Goal: Task Accomplishment & Management: Use online tool/utility

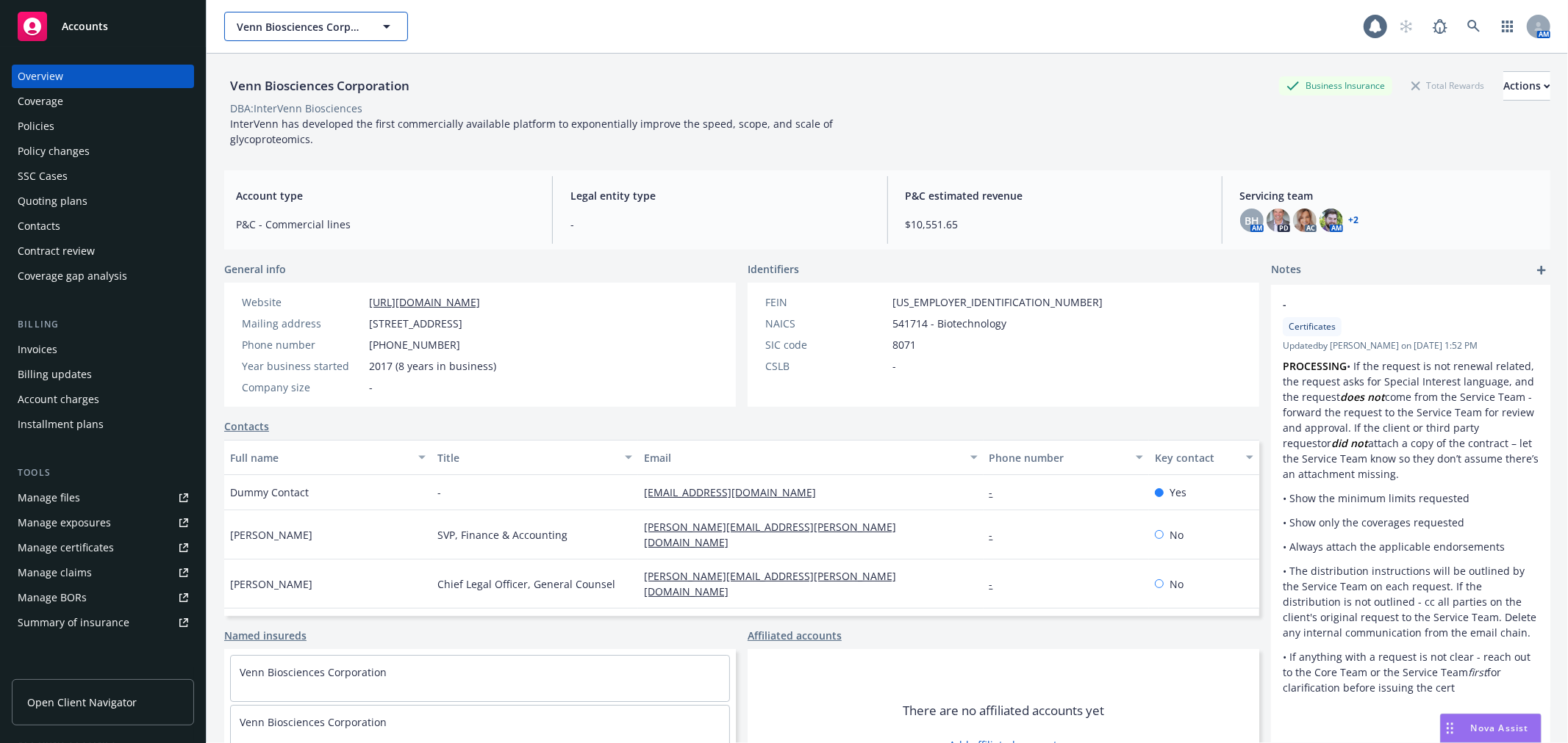
click at [269, 34] on button "Venn Biosciences Corporation" at bounding box center [316, 26] width 183 height 29
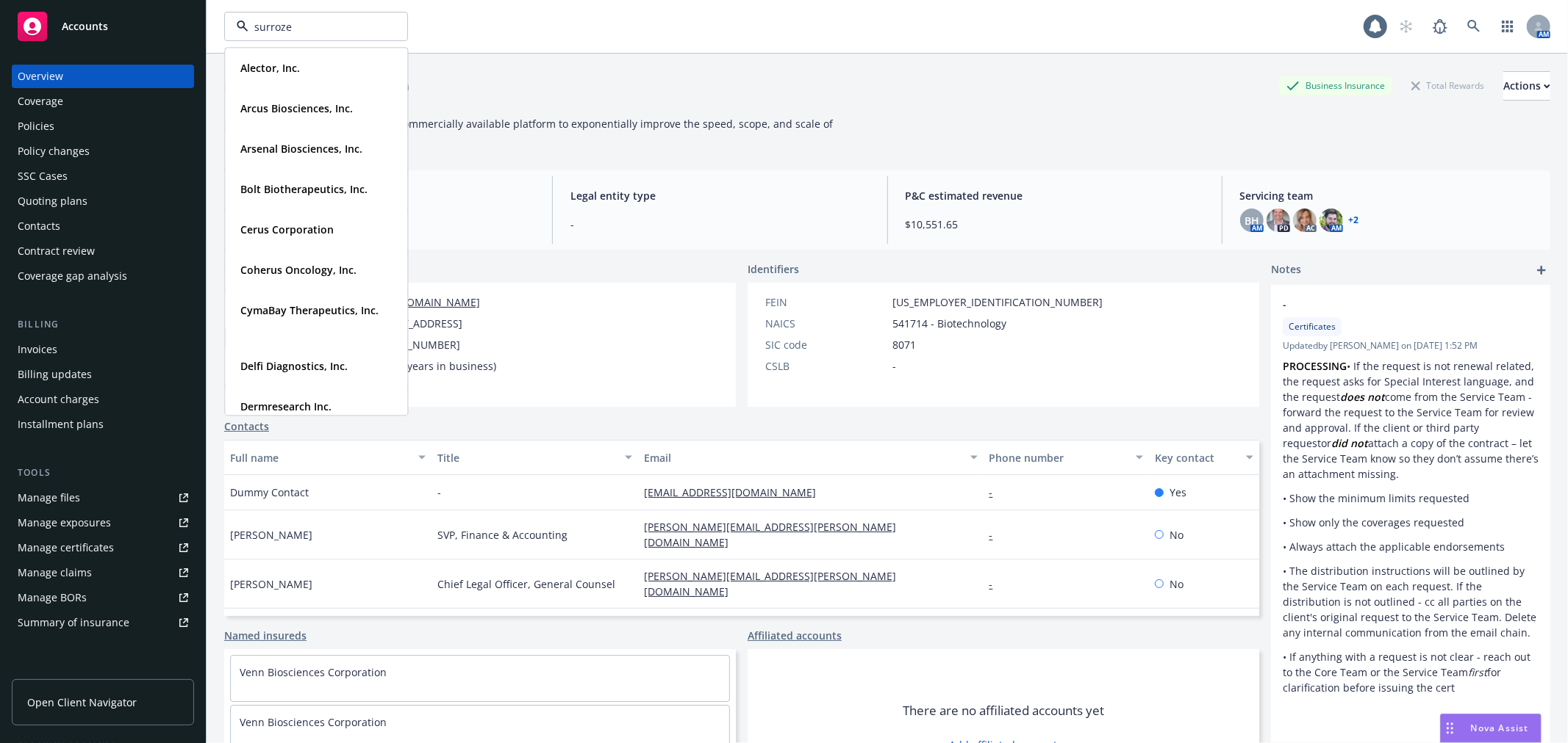
type input "surrozen"
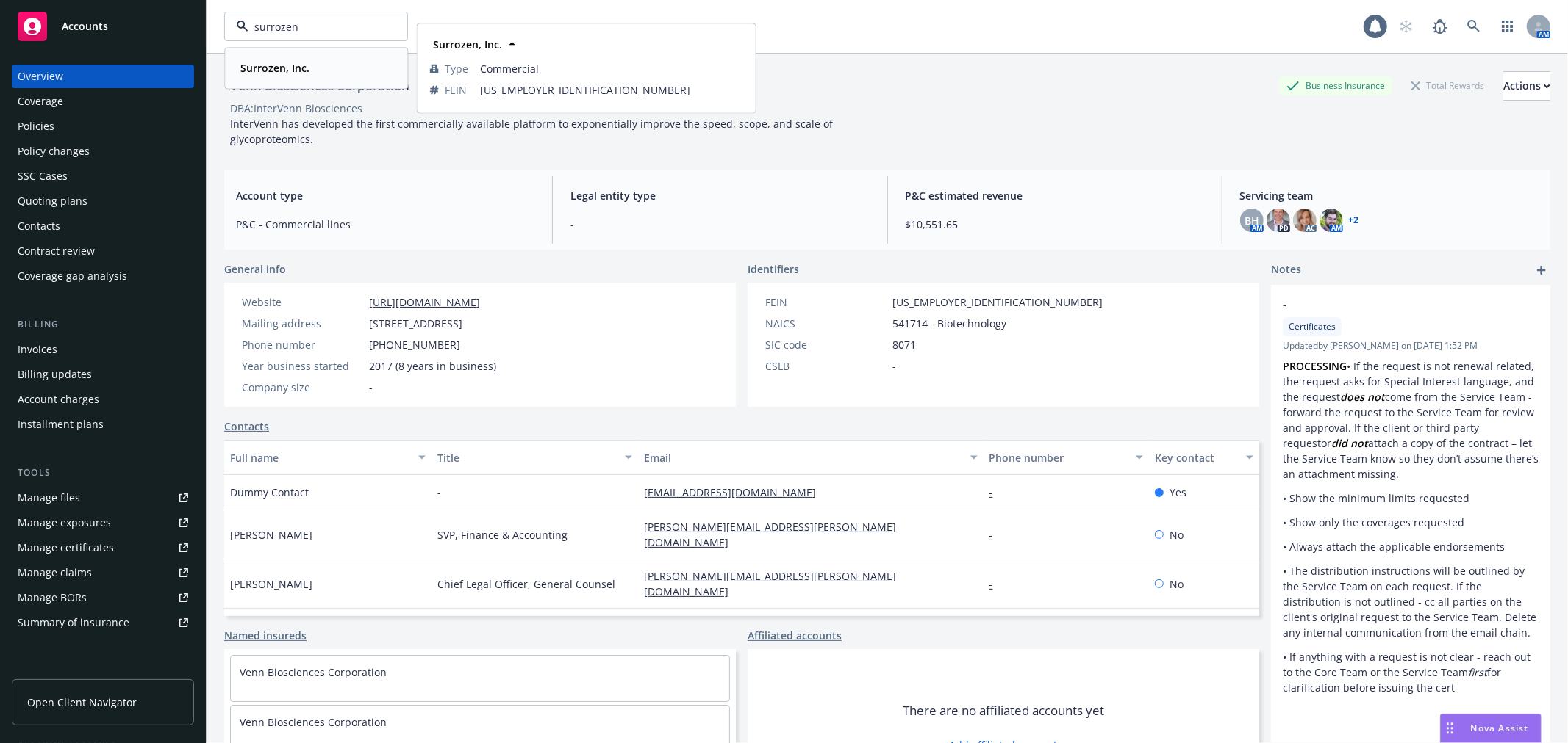
click at [331, 75] on div "Surrozen, Inc." at bounding box center [316, 68] width 163 height 21
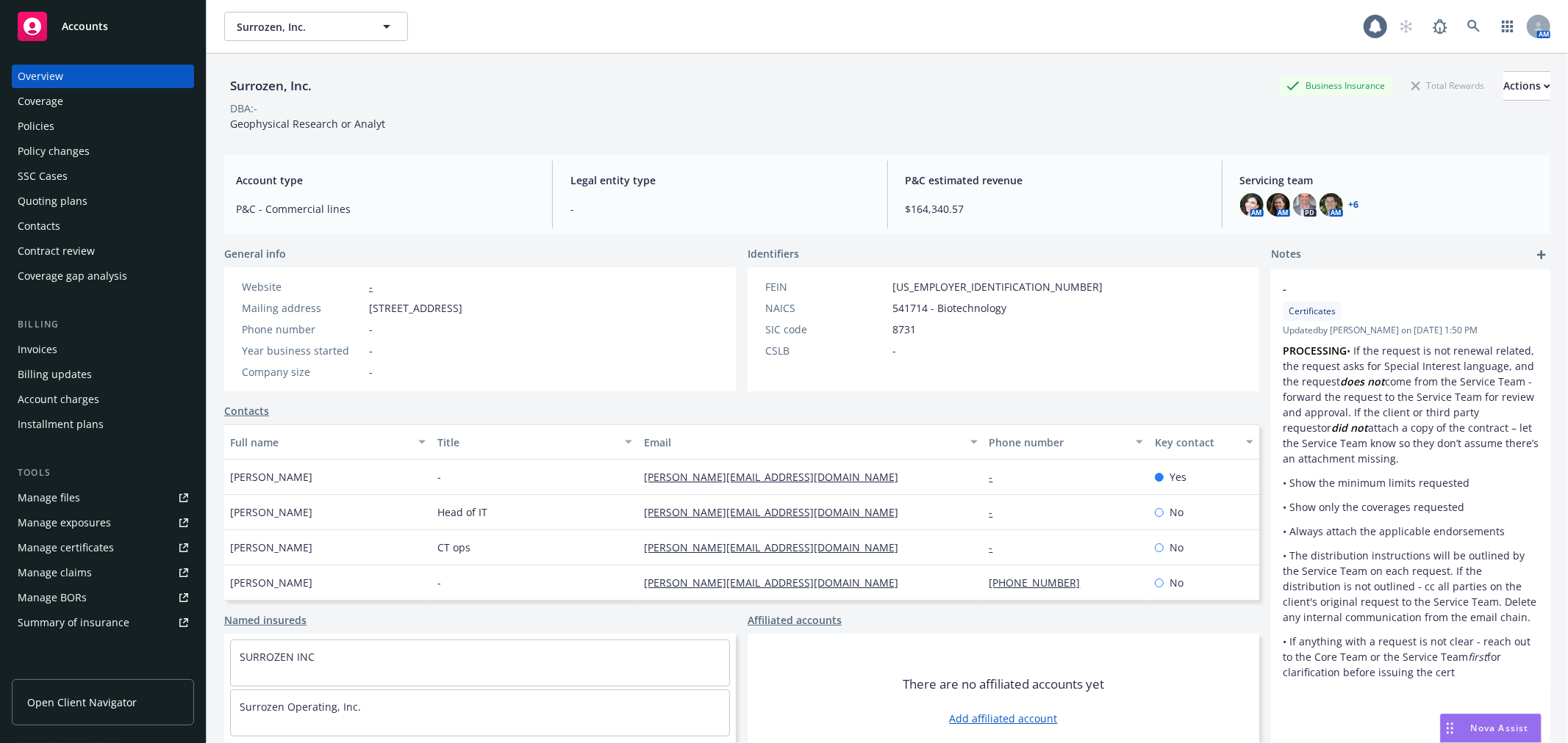
click at [64, 128] on div "Policies" at bounding box center [103, 126] width 170 height 24
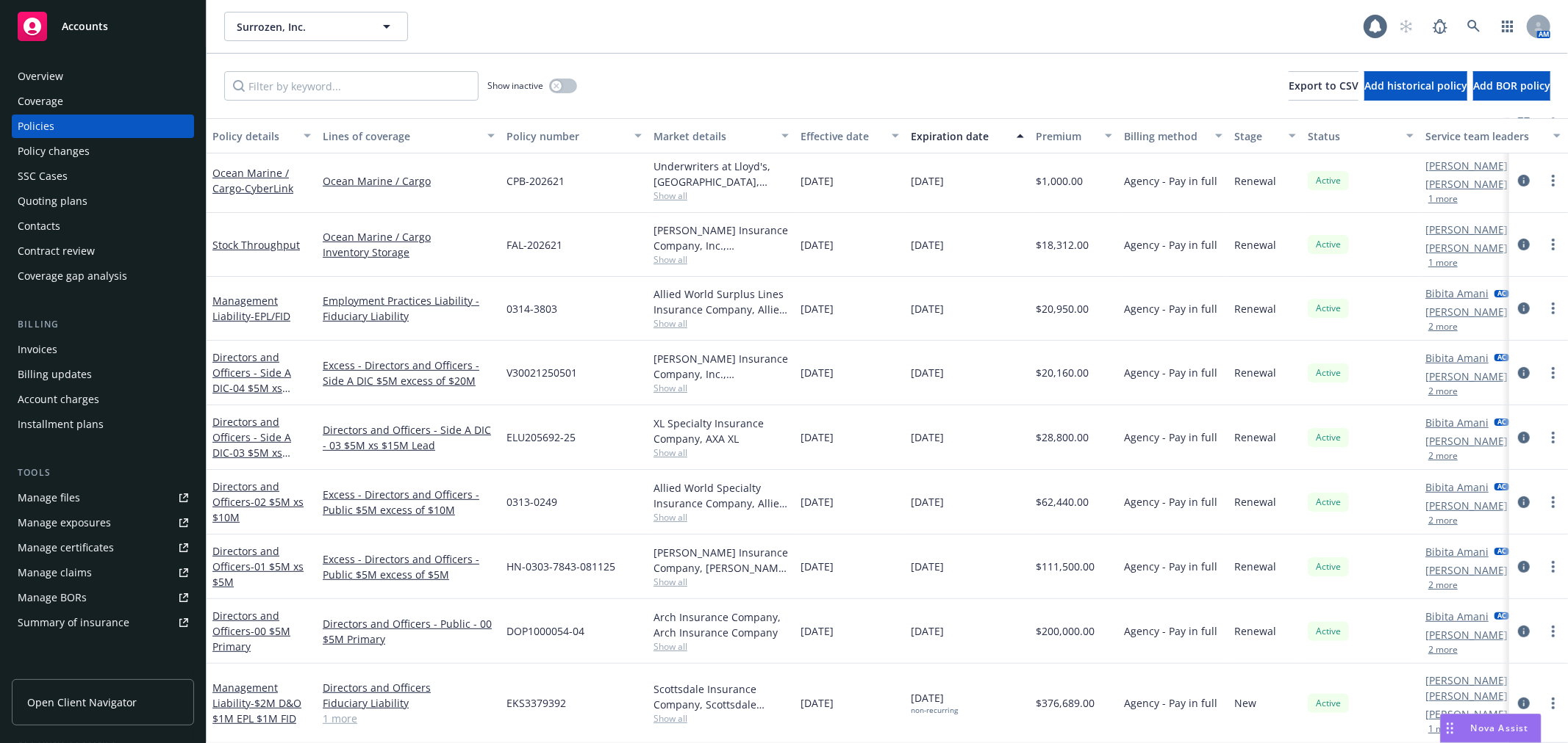
scroll to position [538, 0]
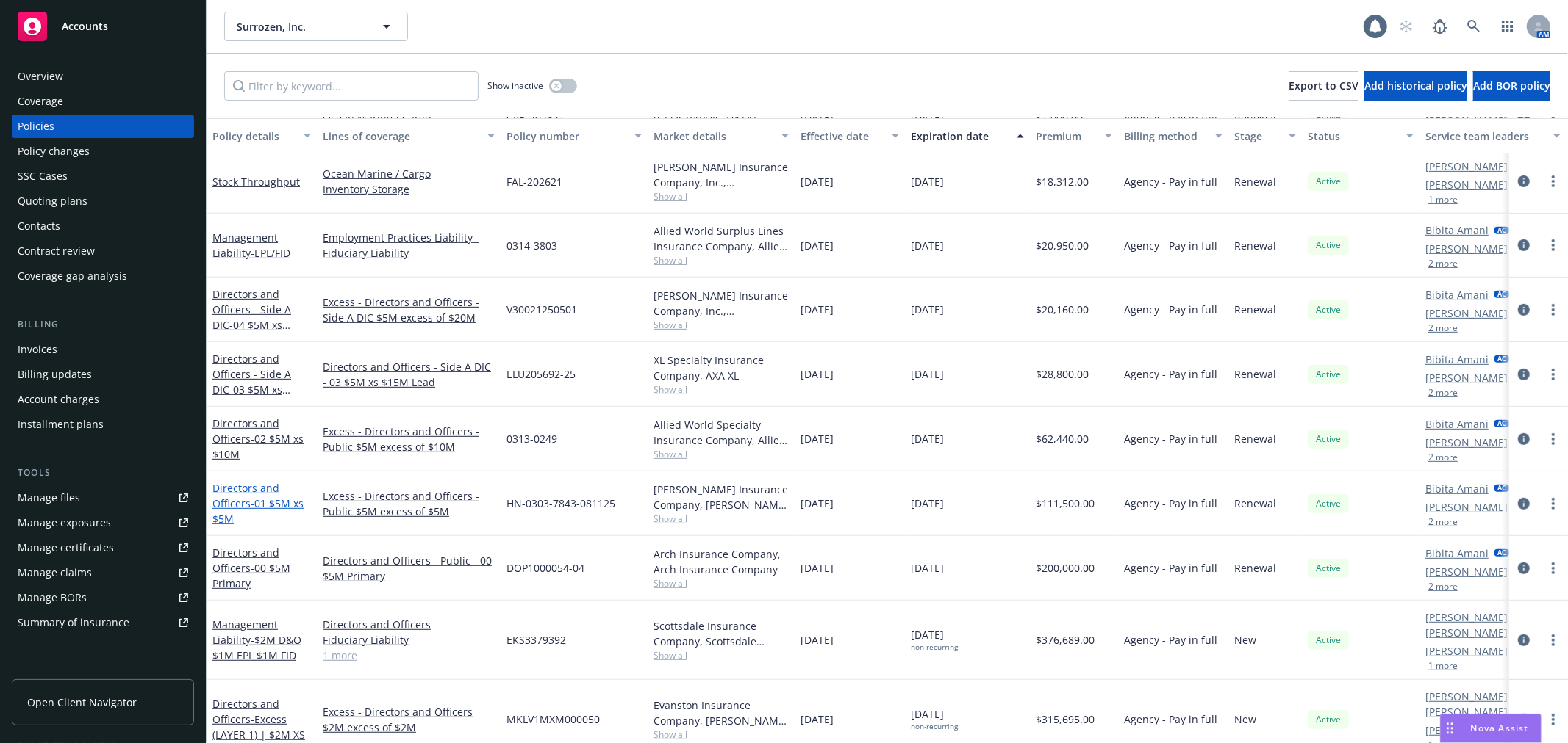
click at [231, 503] on link "Directors and Officers - 01 $5M xs $5M" at bounding box center [258, 503] width 91 height 45
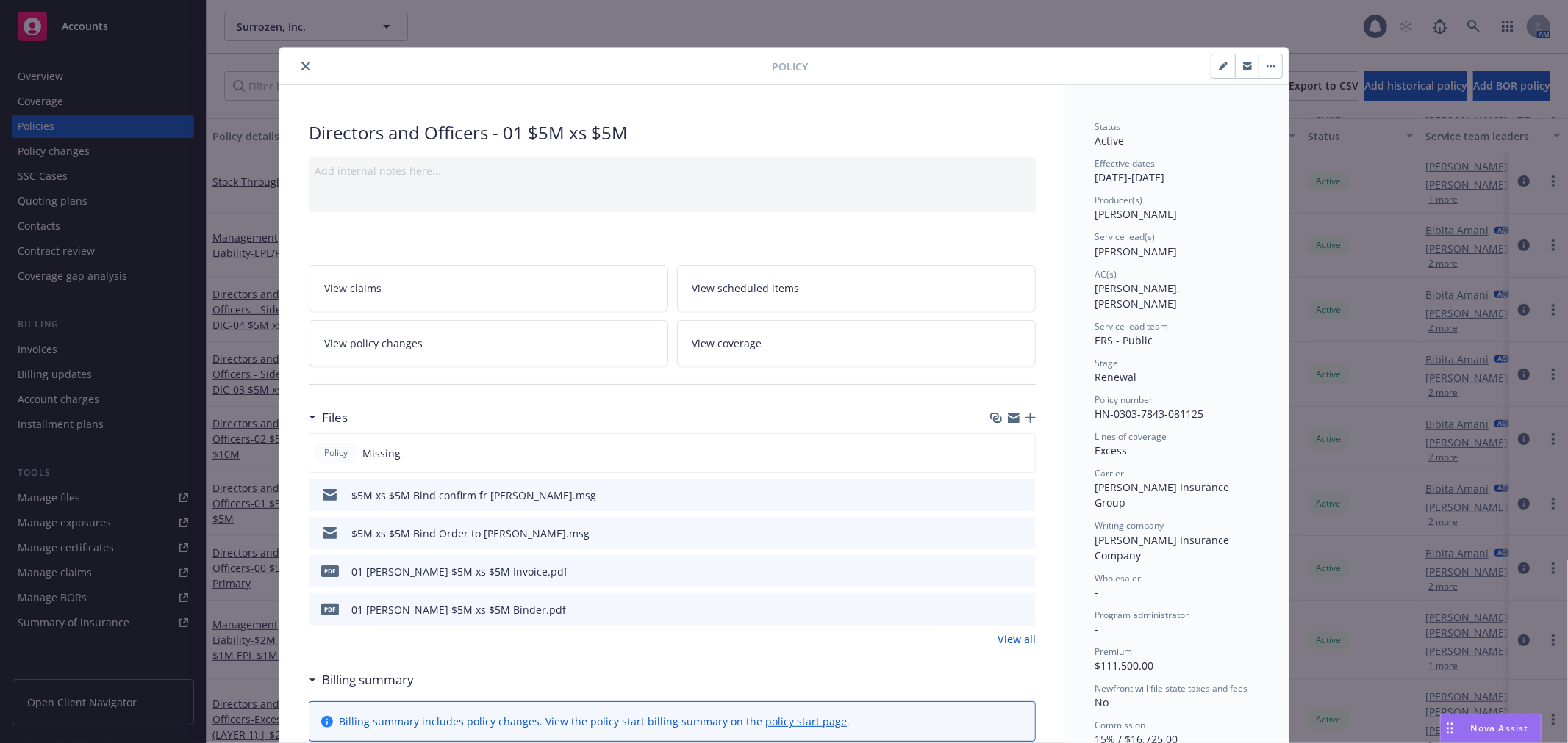
click at [855, 350] on link "View coverage" at bounding box center [856, 343] width 360 height 46
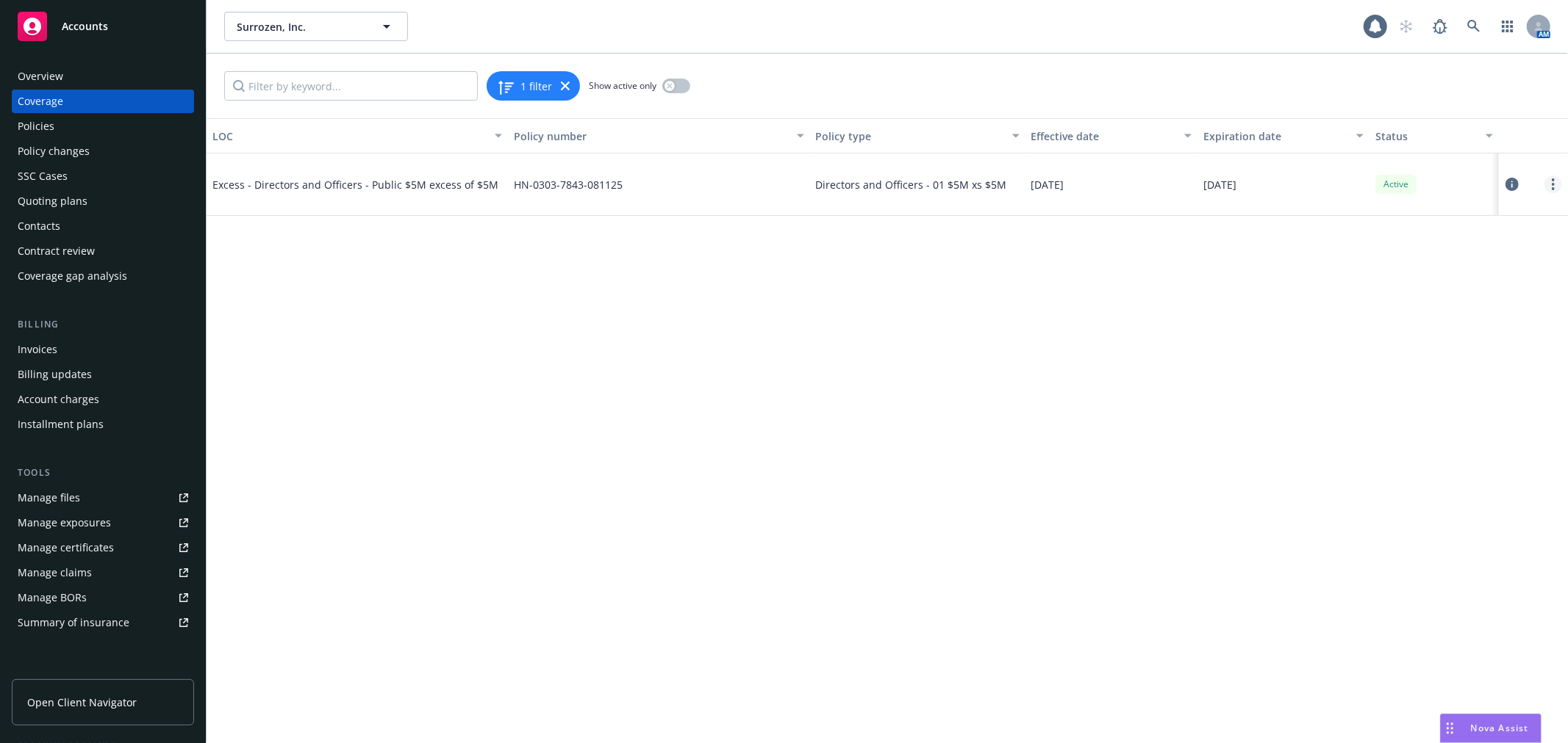
click at [1558, 187] on link "more" at bounding box center [1553, 184] width 18 height 18
click at [1444, 217] on link "Edit coverage" at bounding box center [1464, 214] width 193 height 29
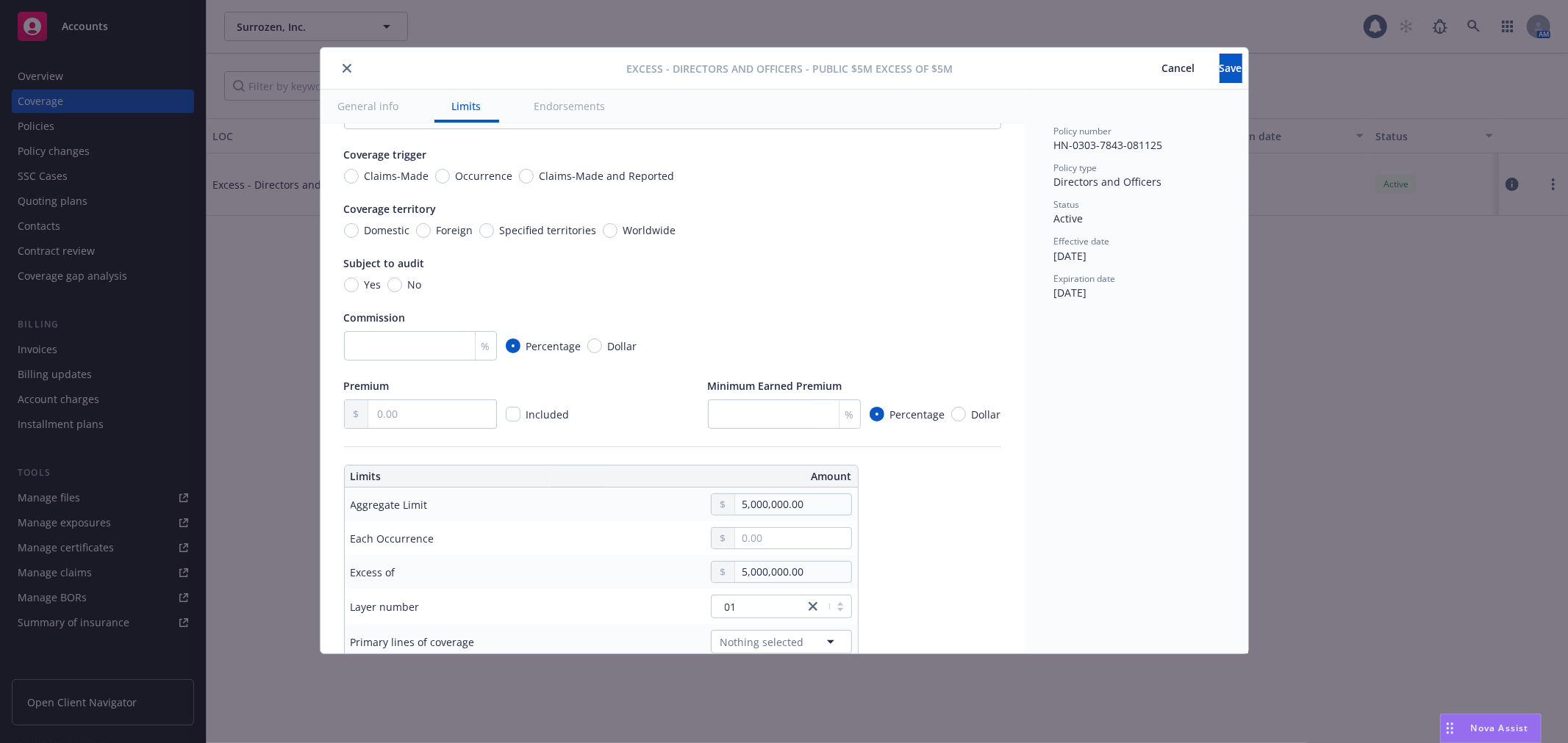
scroll to position [245, 0]
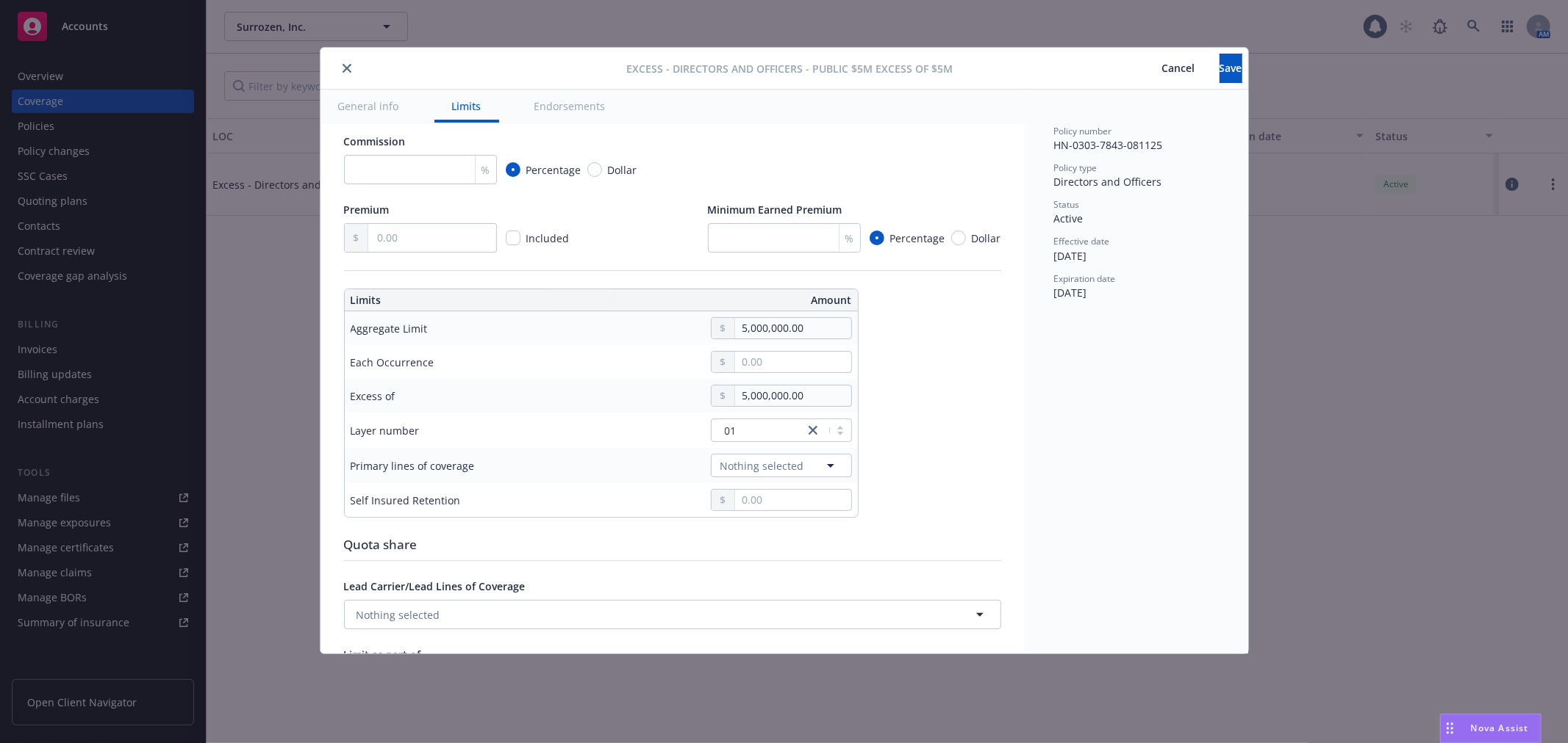
click at [347, 65] on icon "close" at bounding box center [347, 68] width 9 height 9
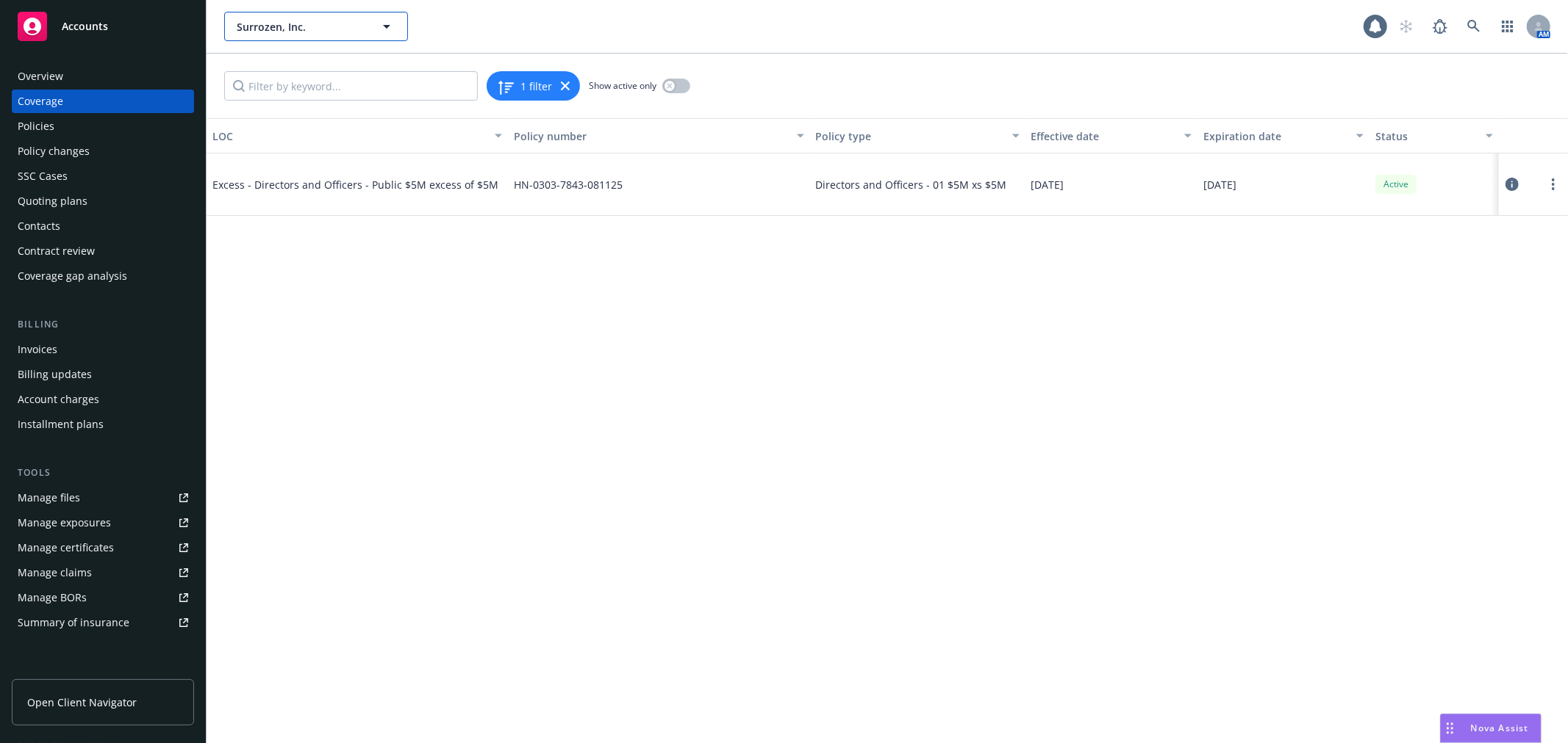
click at [292, 19] on span "Surrozen, Inc." at bounding box center [300, 27] width 127 height 15
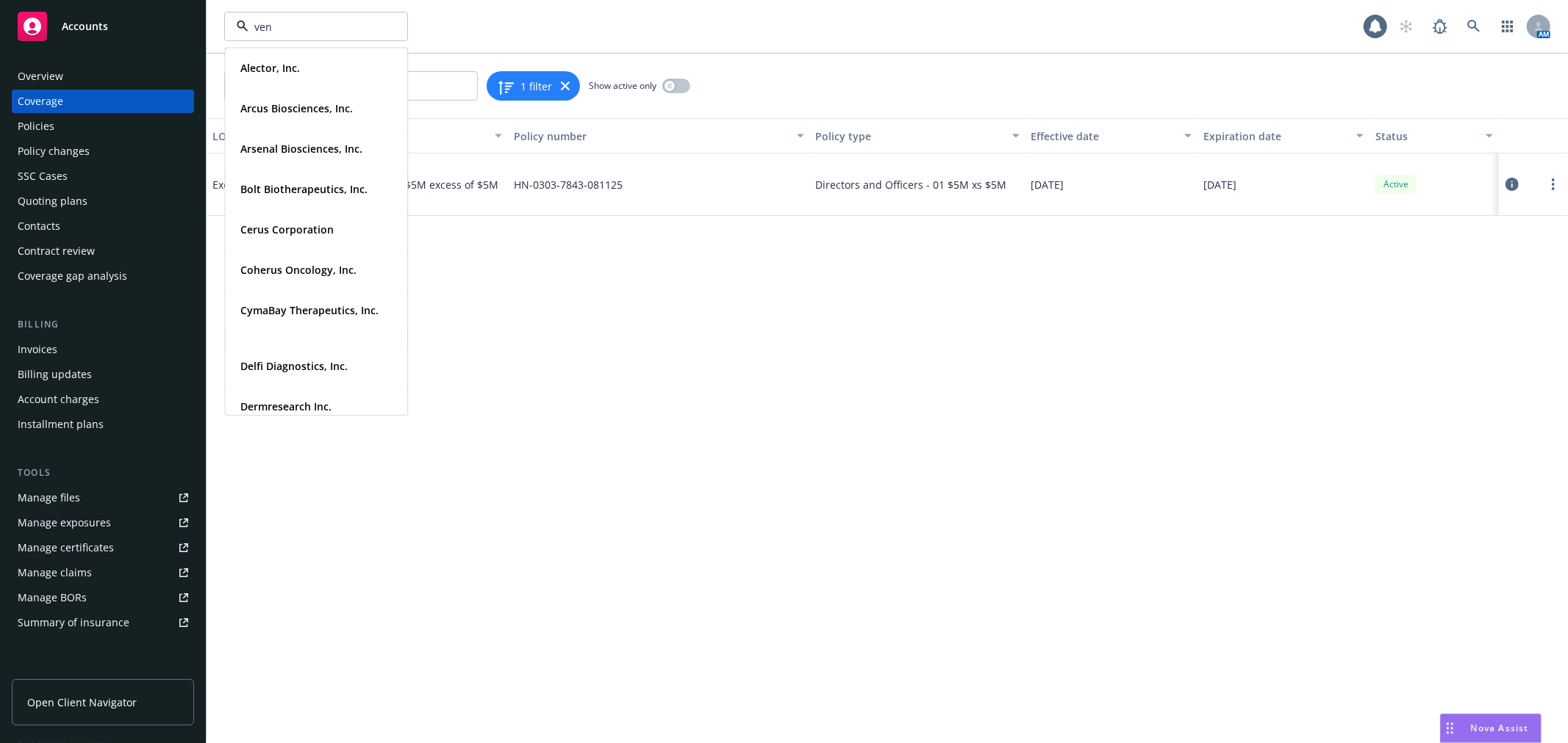
type input "venn"
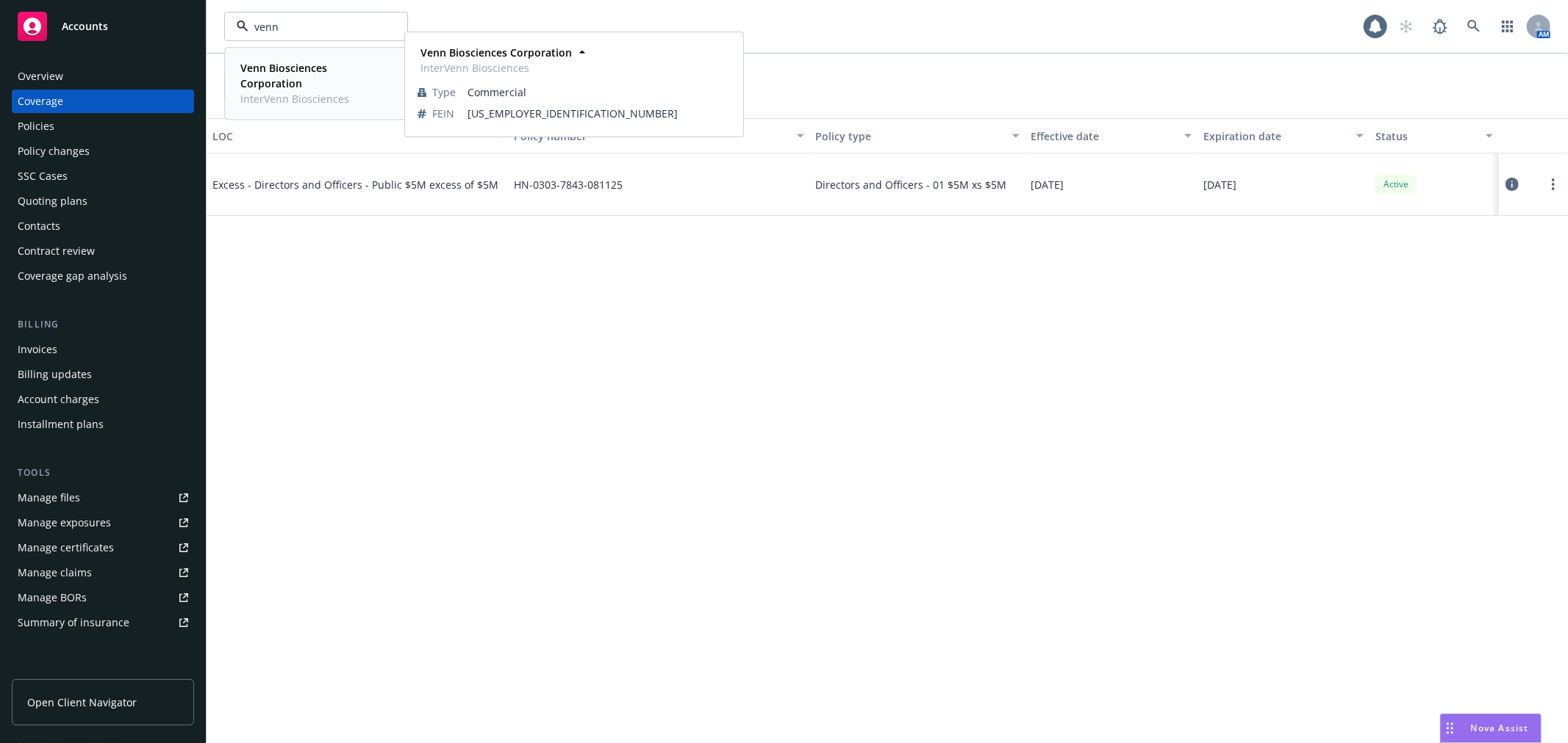
click at [296, 77] on strong "Venn Biosciences Corporation" at bounding box center [283, 75] width 87 height 29
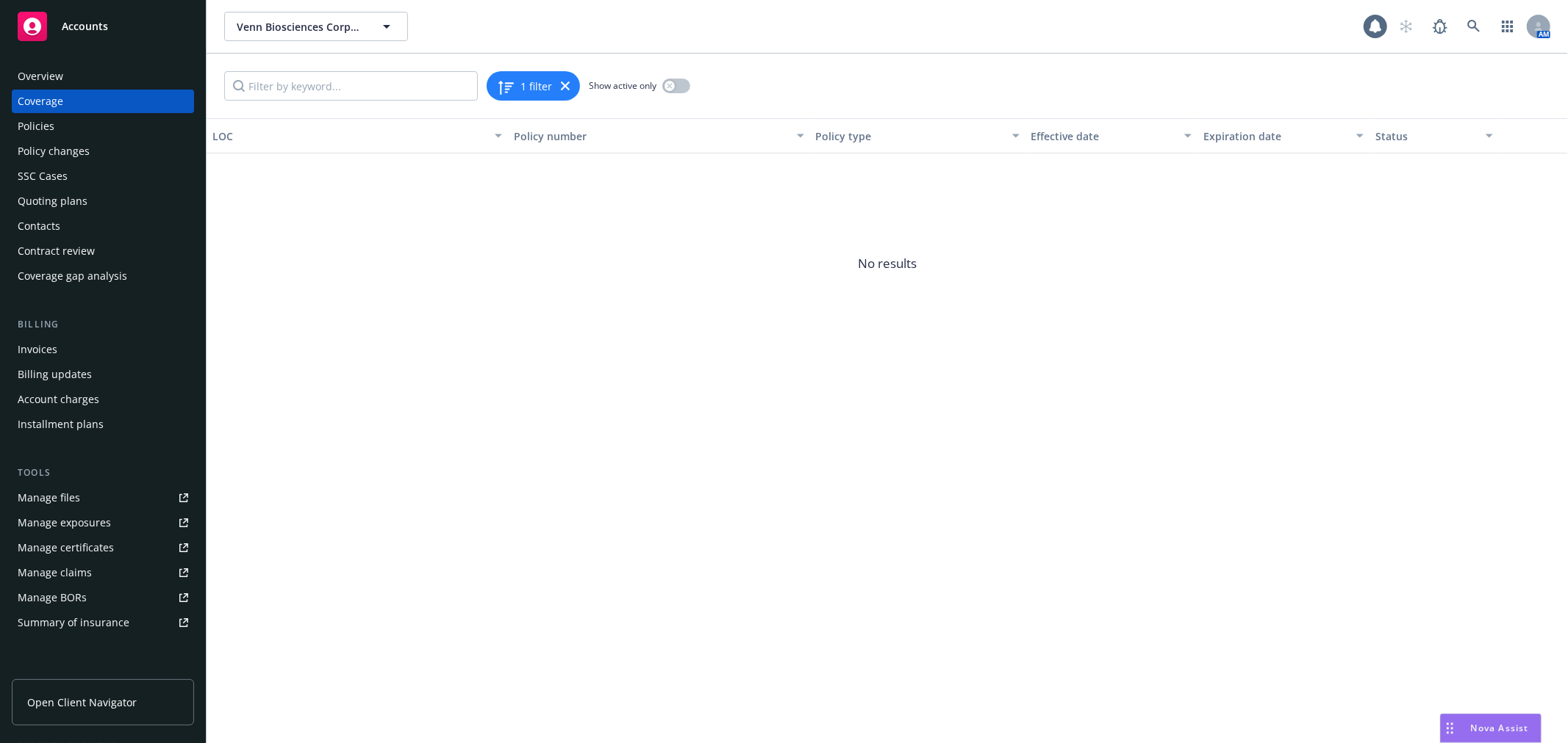
click at [87, 201] on div "Quoting plans" at bounding box center [103, 201] width 170 height 24
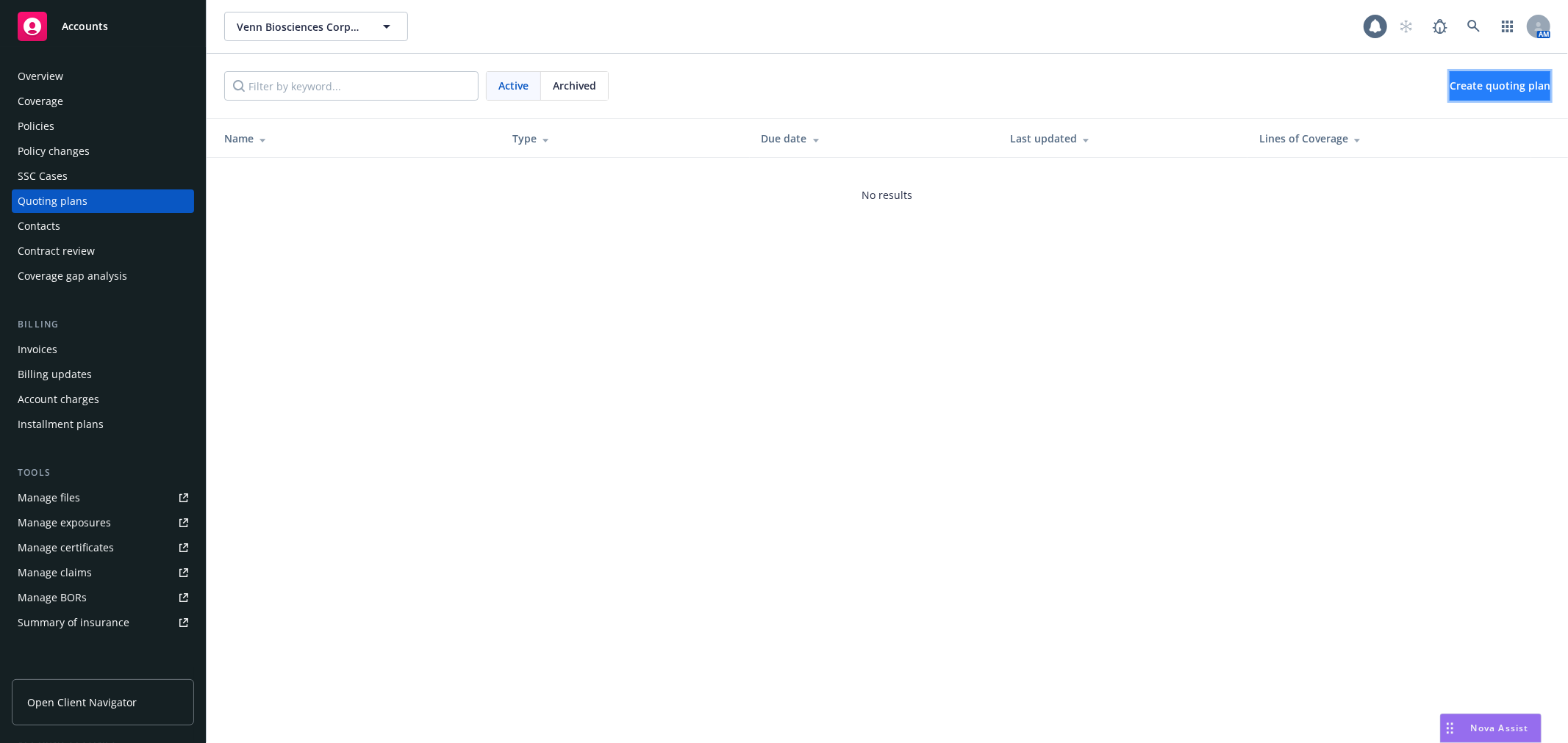
drag, startPoint x: 1446, startPoint y: 87, endPoint x: 1438, endPoint y: 85, distance: 8.2
click at [1450, 86] on span "Create quoting plan" at bounding box center [1500, 85] width 101 height 14
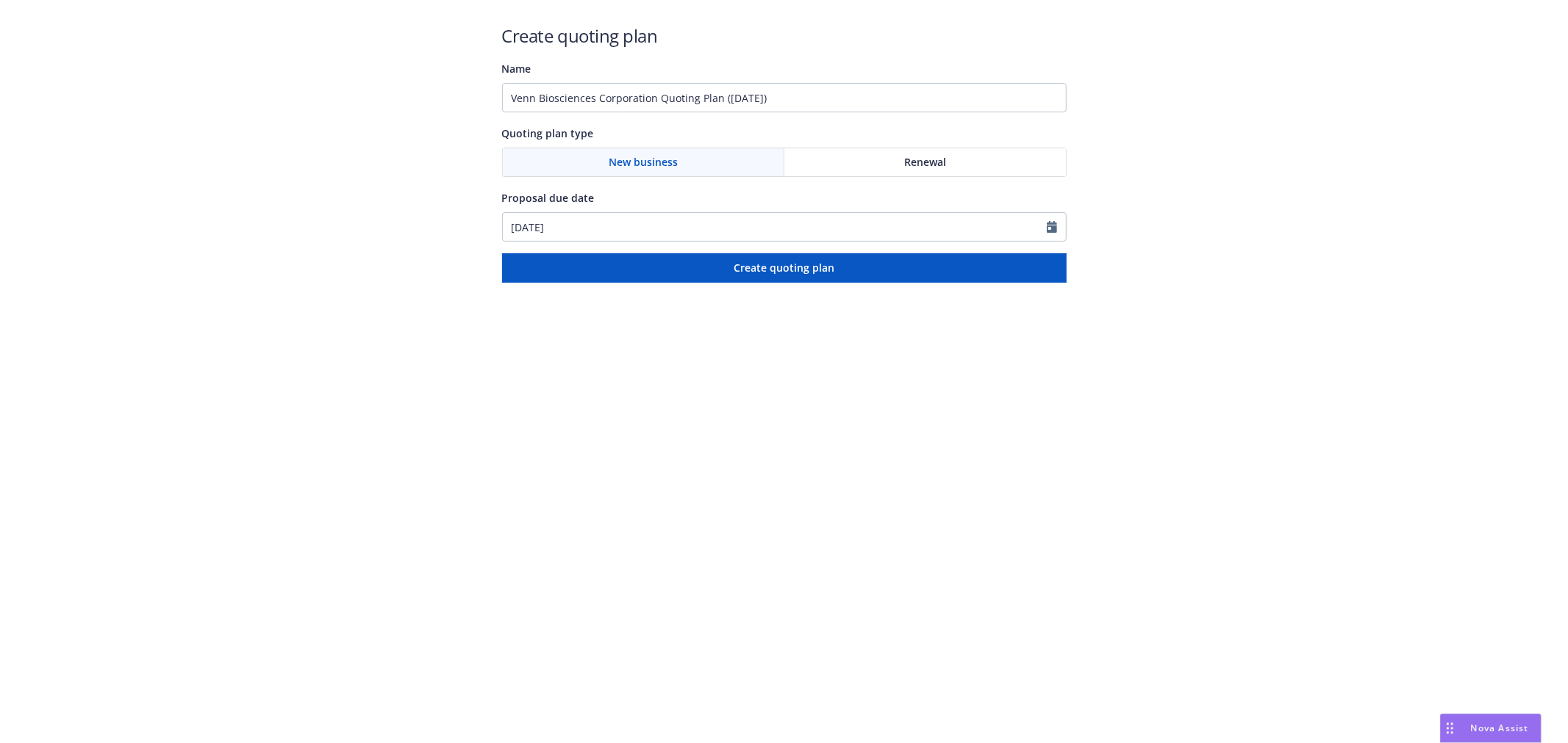
click at [853, 167] on div "Renewal" at bounding box center [924, 162] width 282 height 28
select select "8"
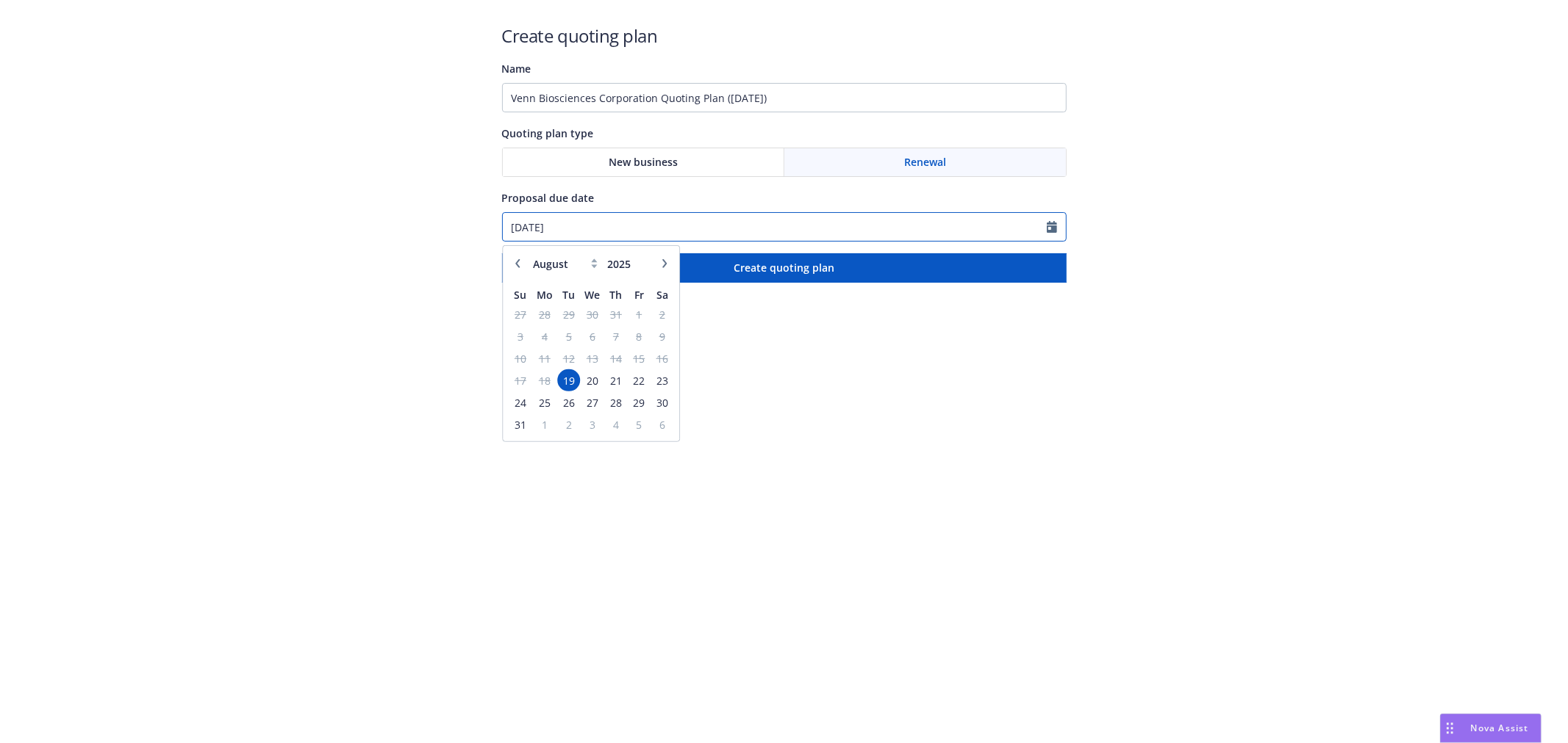
drag, startPoint x: 588, startPoint y: 233, endPoint x: 375, endPoint y: 223, distance: 213.2
click at [375, 225] on div "Create quoting plan Name Venn Biosciences Corporation Quoting Plan (2025-08-19)…" at bounding box center [784, 141] width 1568 height 283
click at [1233, 281] on div "Create quoting plan Name Venn Biosciences Corporation Quoting Plan (2025-08-19)…" at bounding box center [784, 141] width 1568 height 283
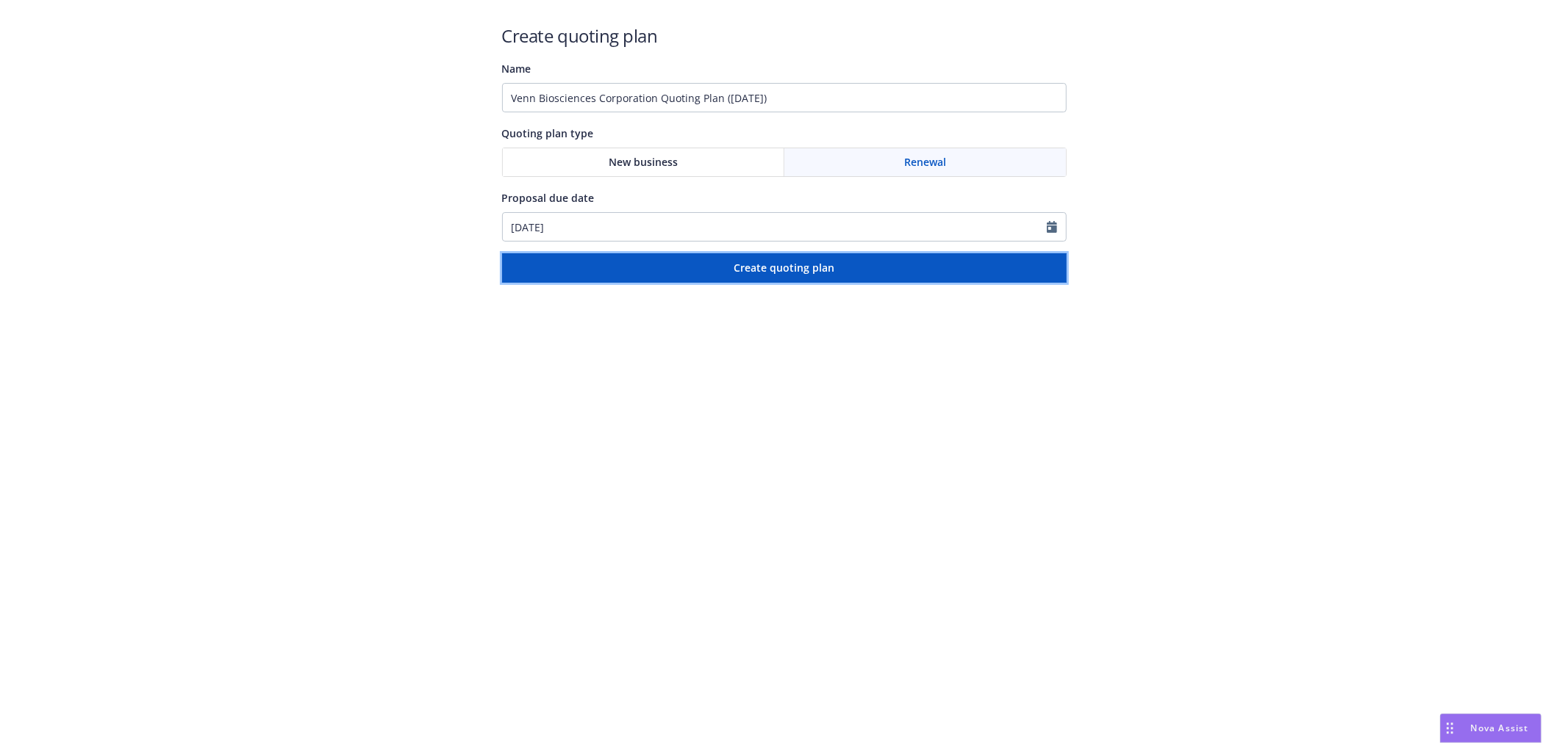
click at [958, 255] on button "Create quoting plan" at bounding box center [784, 268] width 564 height 29
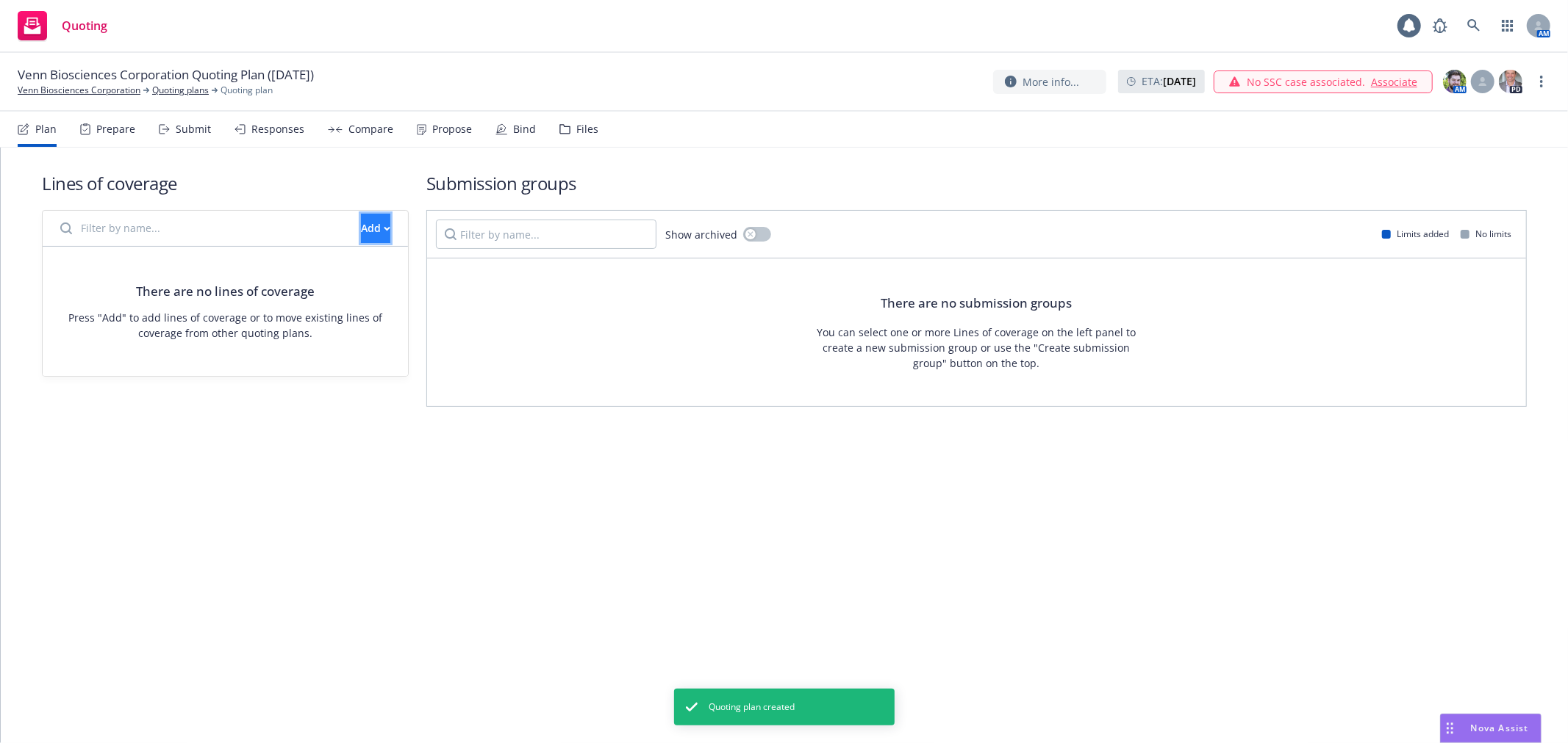
click at [364, 239] on div "Add" at bounding box center [376, 228] width 29 height 28
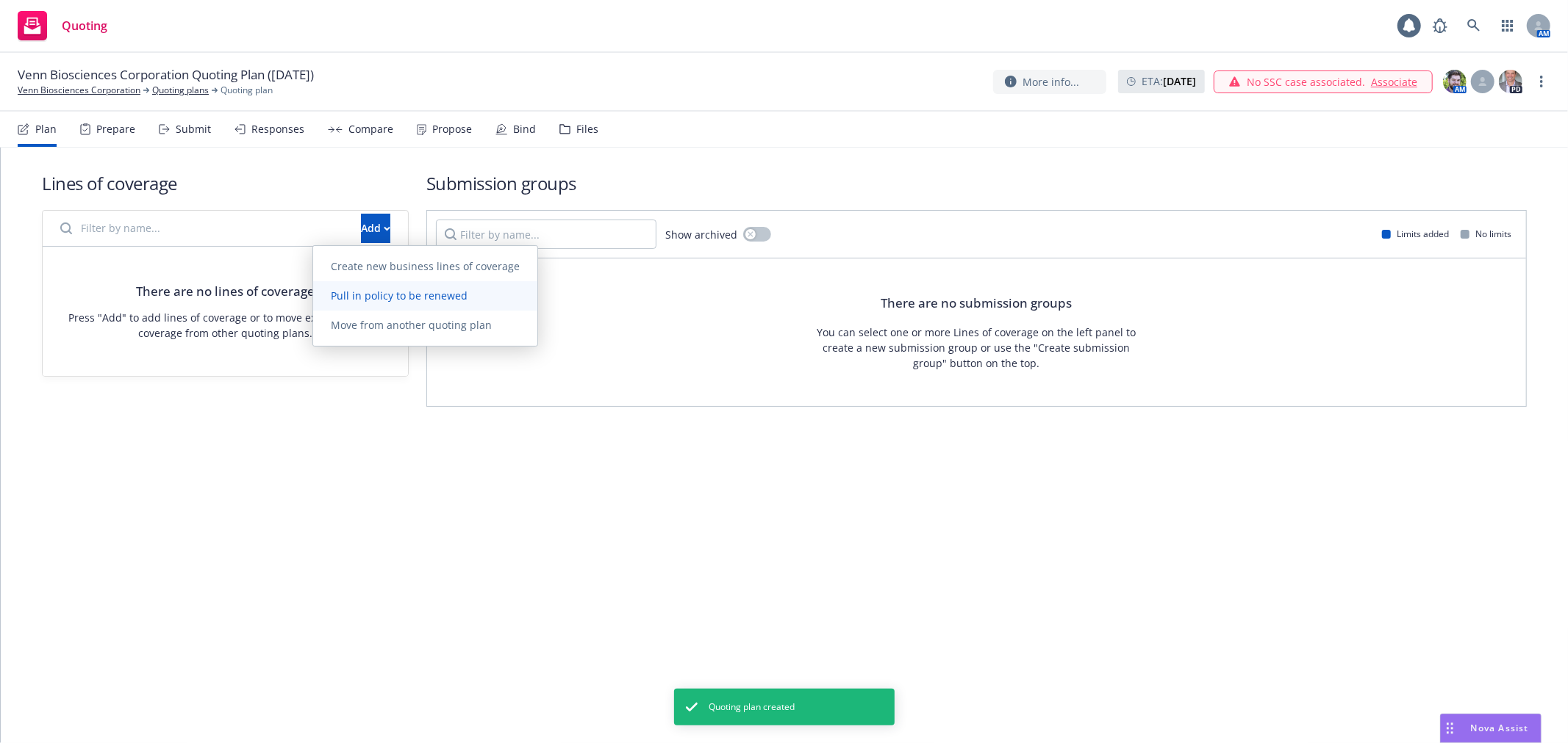
click at [347, 299] on span "Pull in policy to be renewed" at bounding box center [399, 295] width 172 height 14
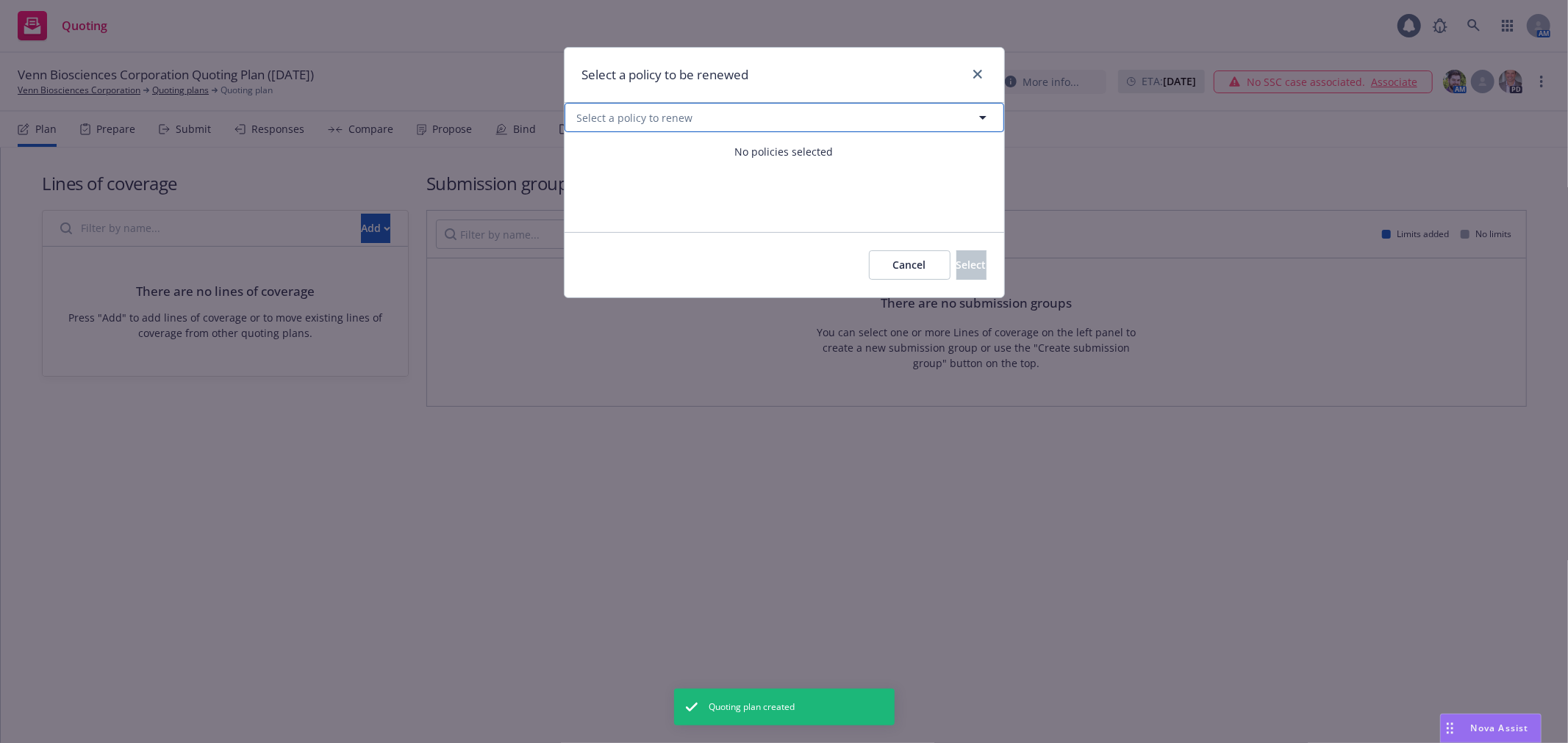
click at [731, 122] on button "Select a policy to renew" at bounding box center [784, 118] width 440 height 29
select select "ACTIVE"
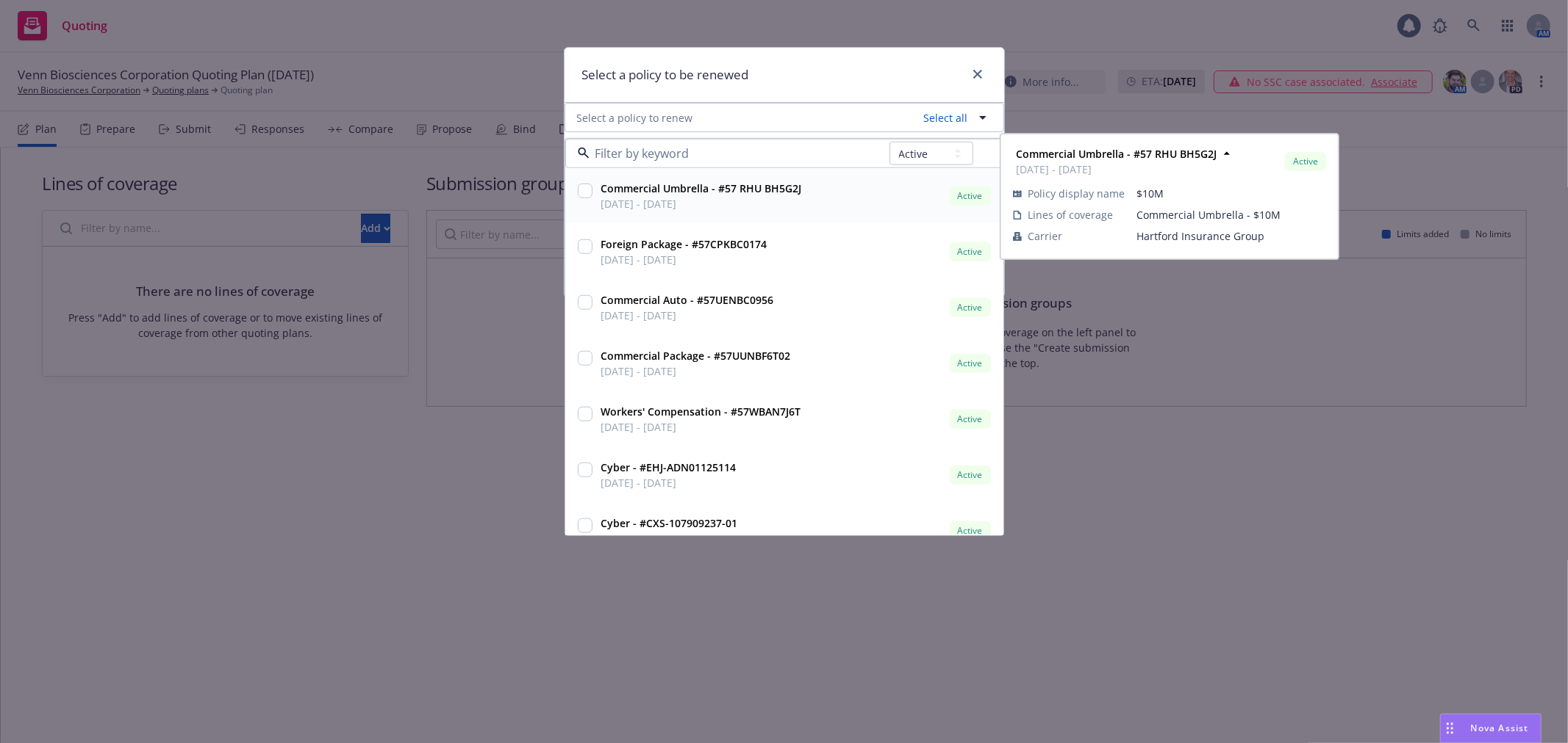
click at [582, 191] on input "checkbox" at bounding box center [585, 191] width 15 height 15
checkbox input "true"
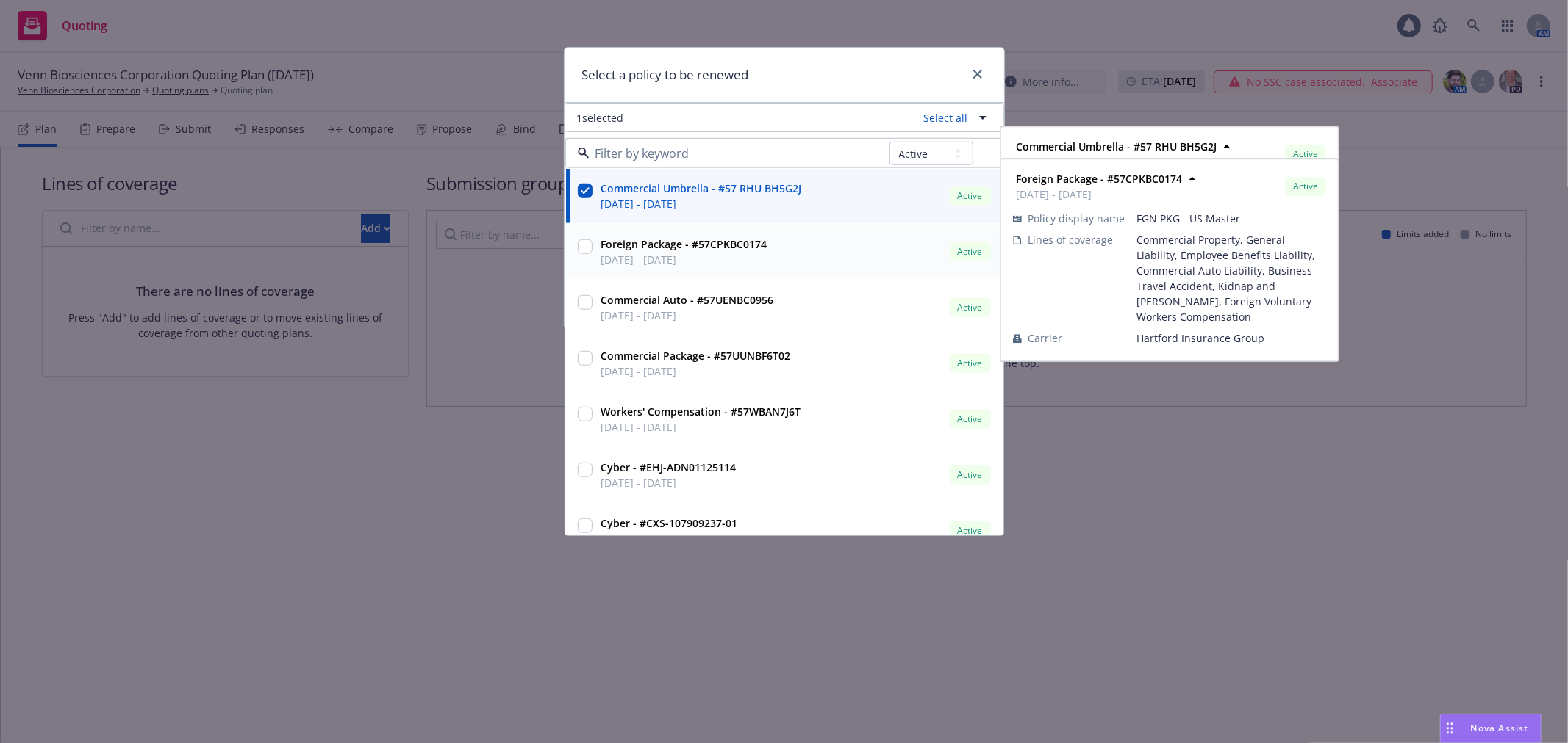
click at [578, 251] on input "checkbox" at bounding box center [585, 247] width 15 height 15
checkbox input "true"
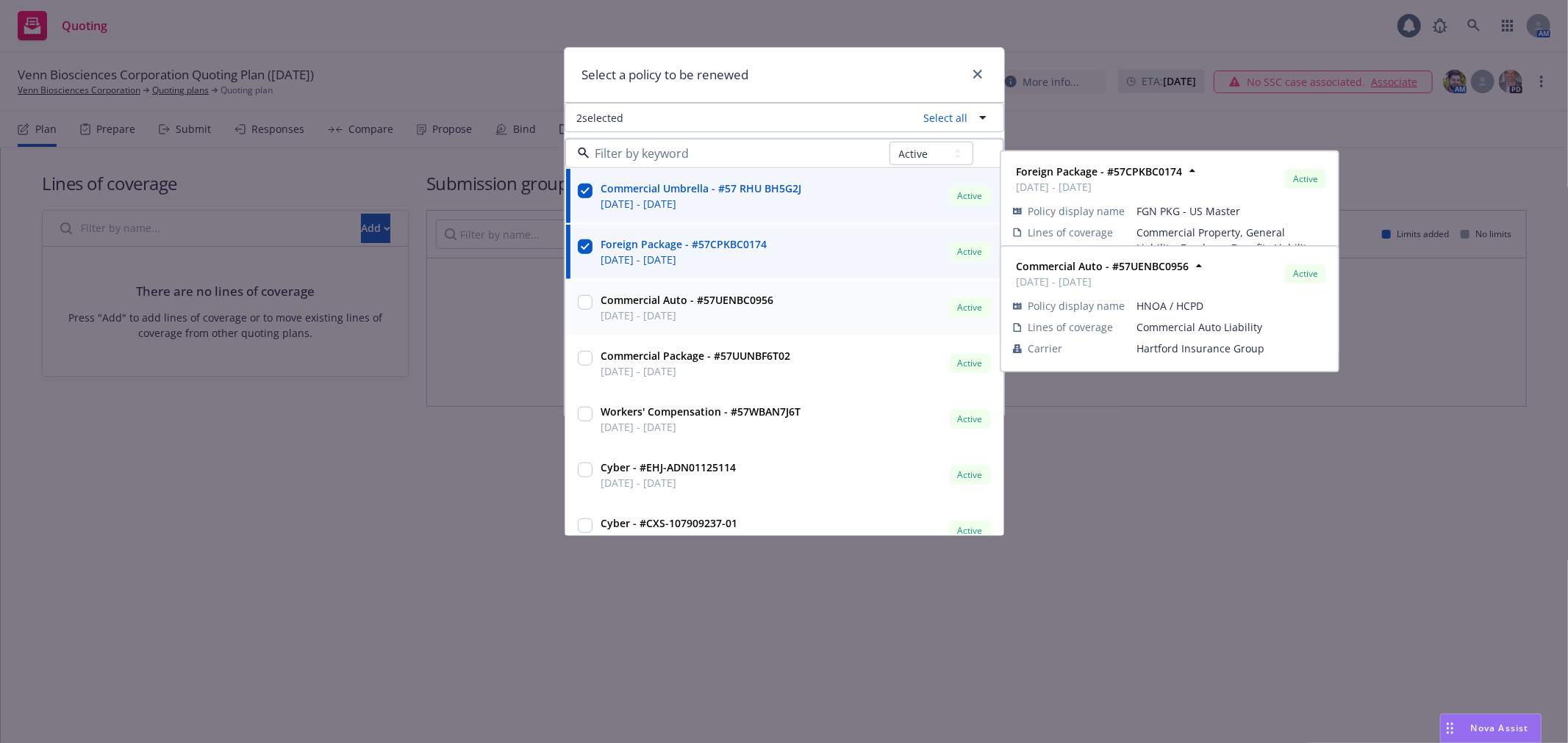
drag, startPoint x: 574, startPoint y: 303, endPoint x: 575, endPoint y: 322, distance: 19.0
click at [575, 304] on div at bounding box center [584, 307] width 20 height 37
checkbox input "true"
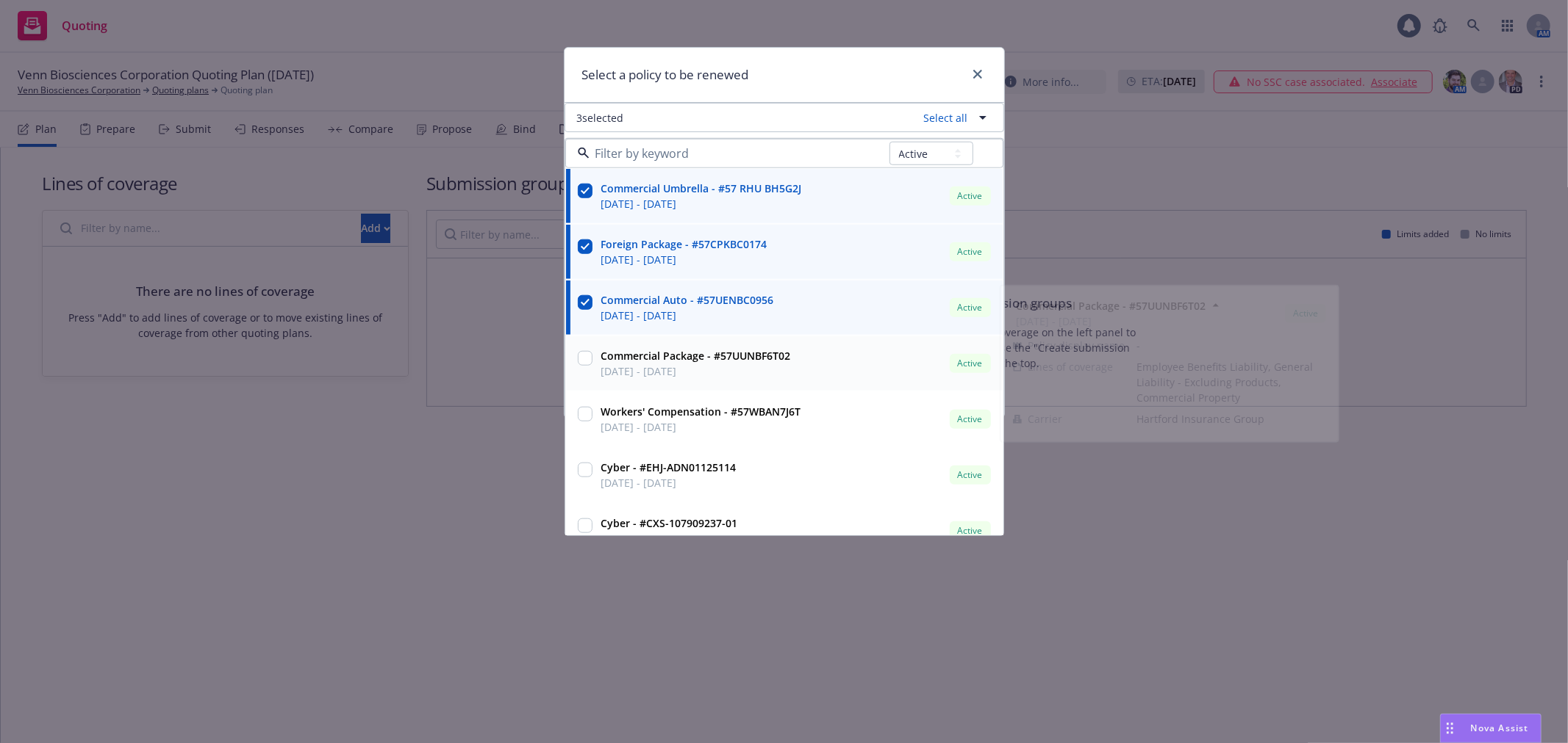
click at [584, 362] on input "checkbox" at bounding box center [585, 359] width 15 height 15
checkbox input "true"
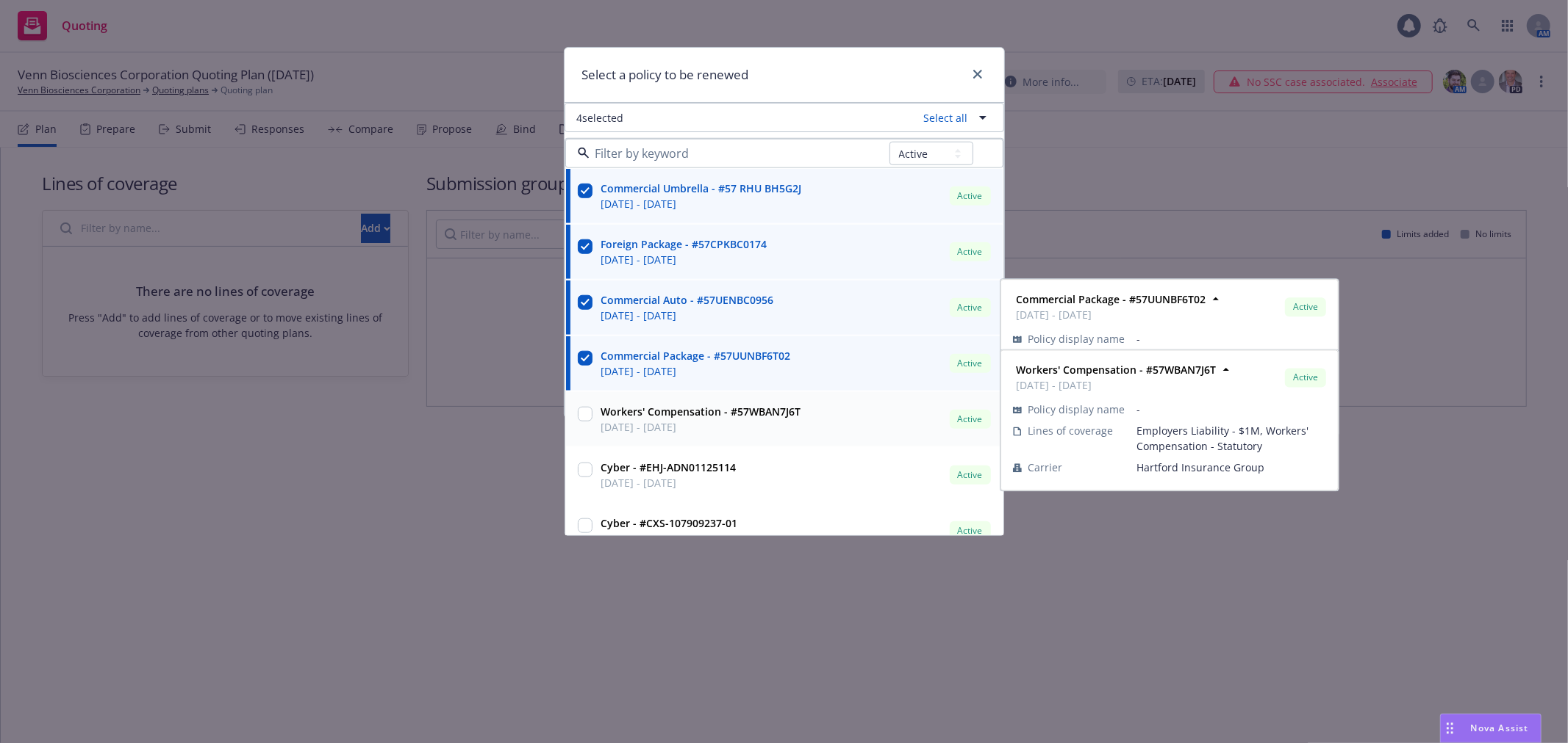
click at [580, 414] on input "checkbox" at bounding box center [585, 414] width 15 height 15
checkbox input "true"
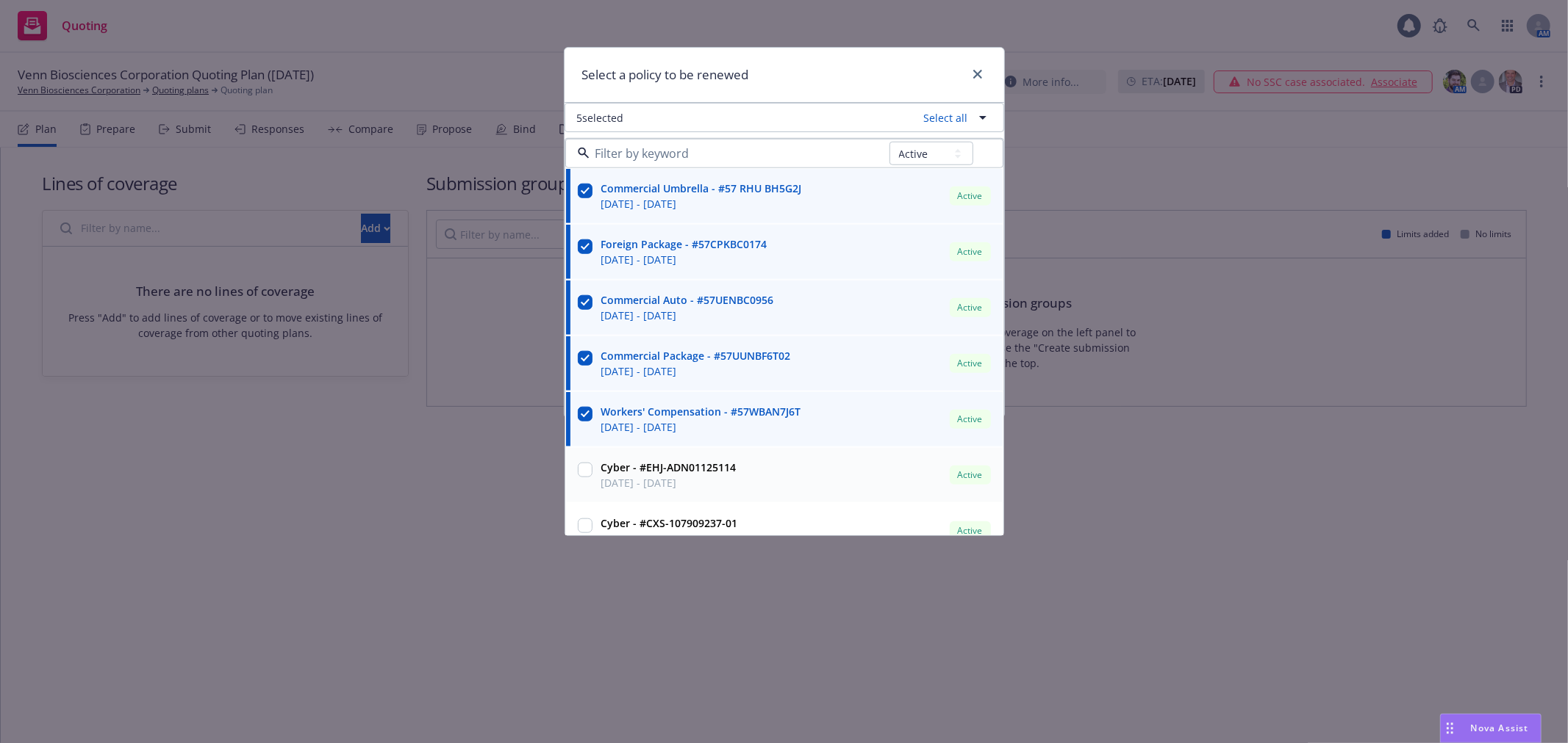
click at [579, 470] on input "checkbox" at bounding box center [585, 470] width 15 height 15
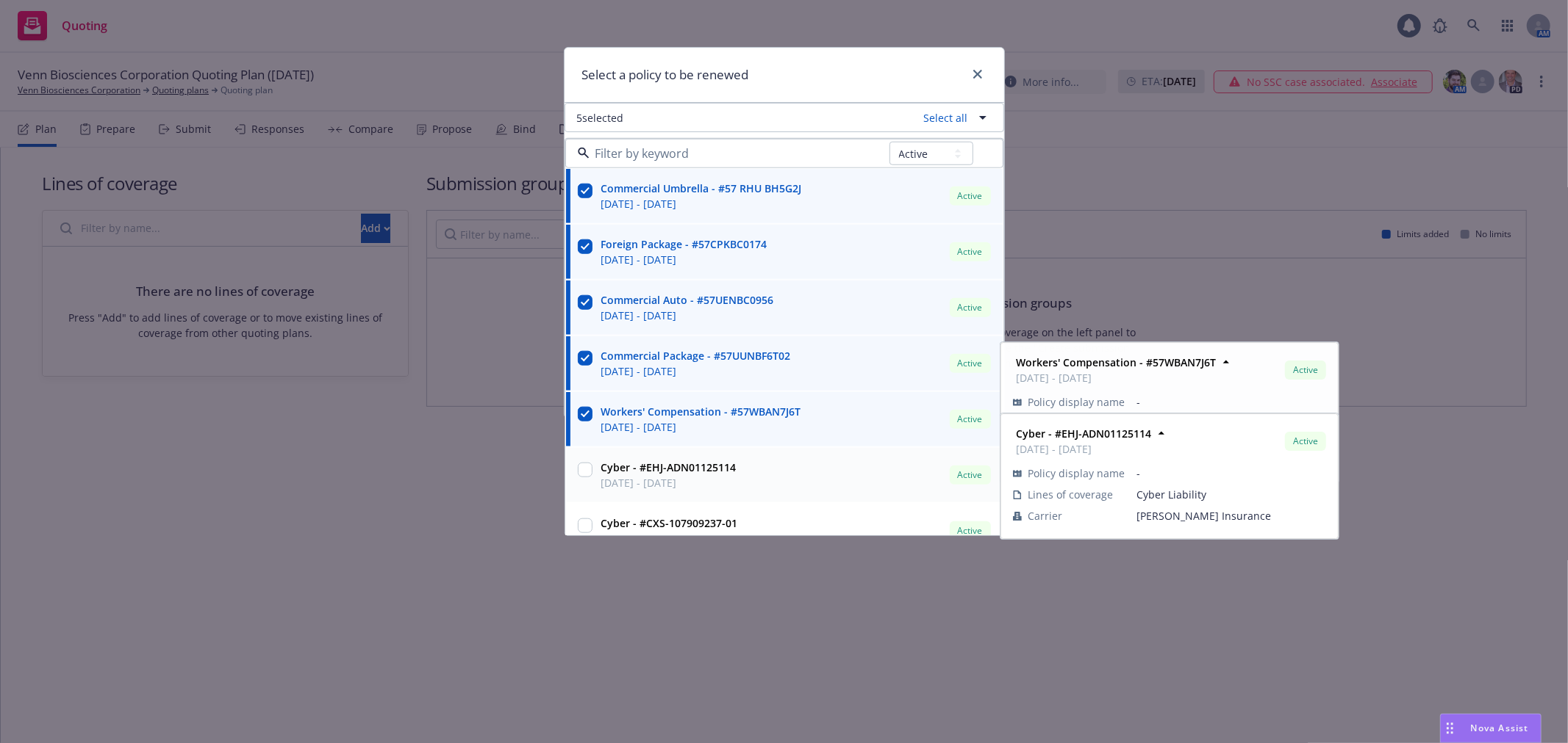
checkbox input "true"
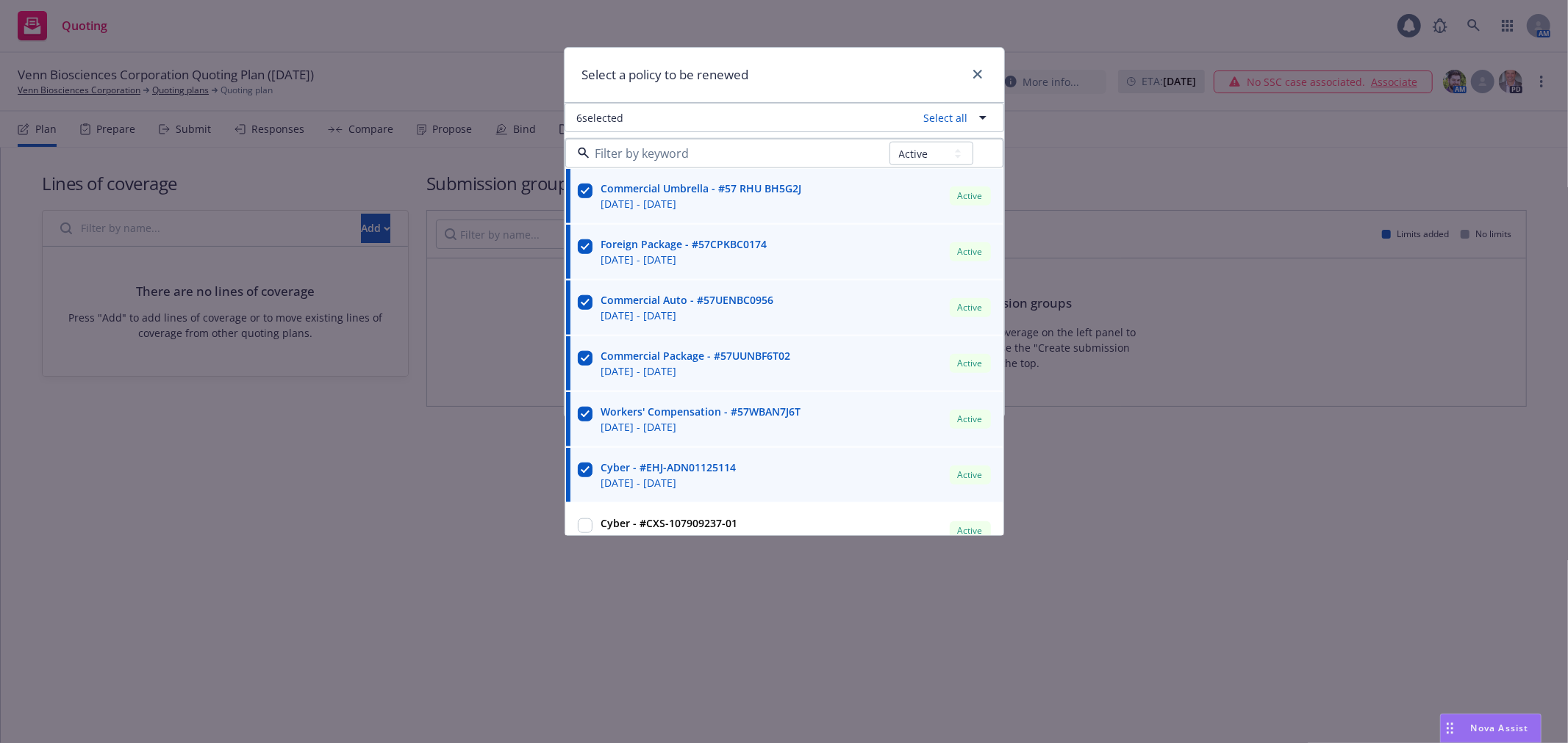
scroll to position [135, 0]
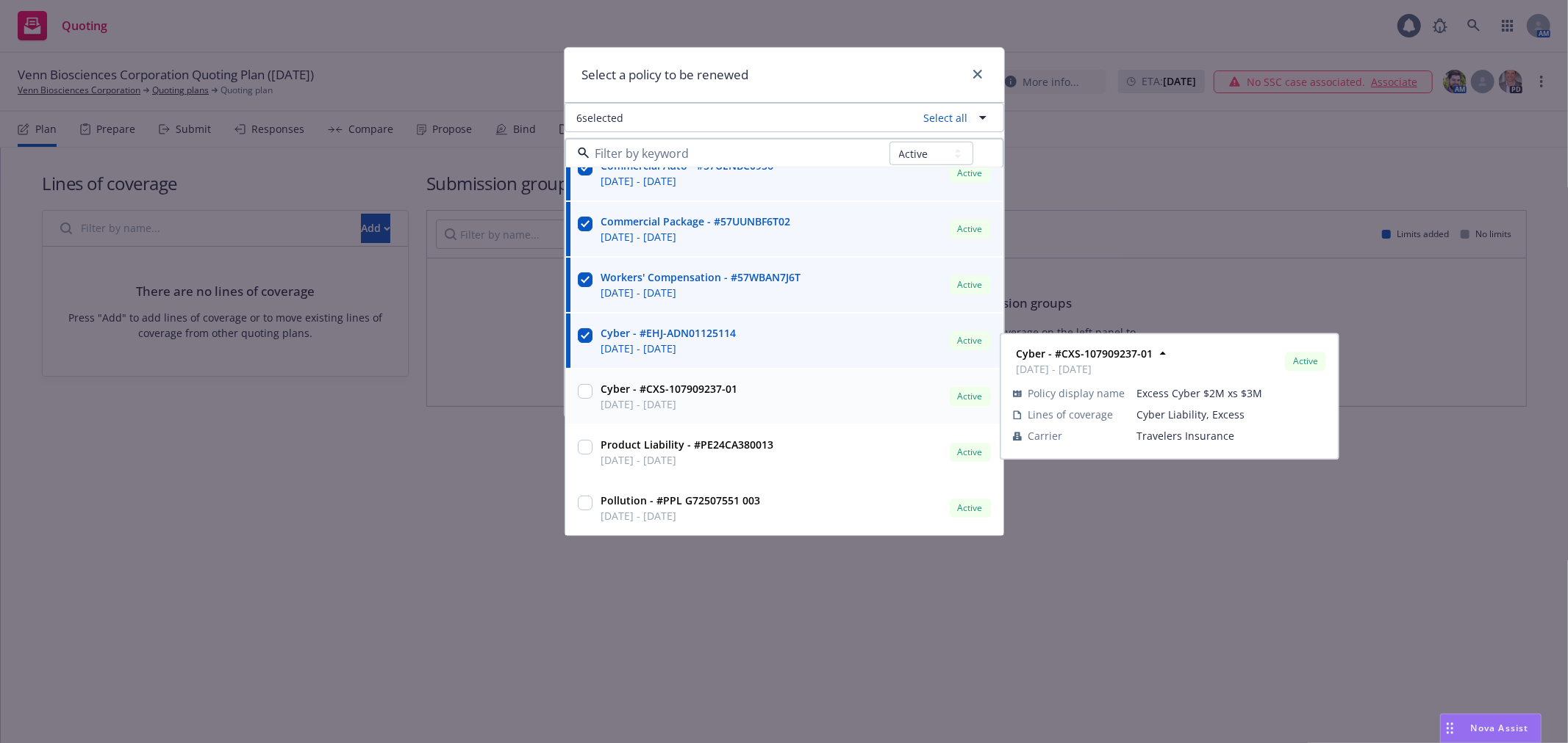
click at [590, 400] on div at bounding box center [585, 393] width 15 height 18
checkbox input "true"
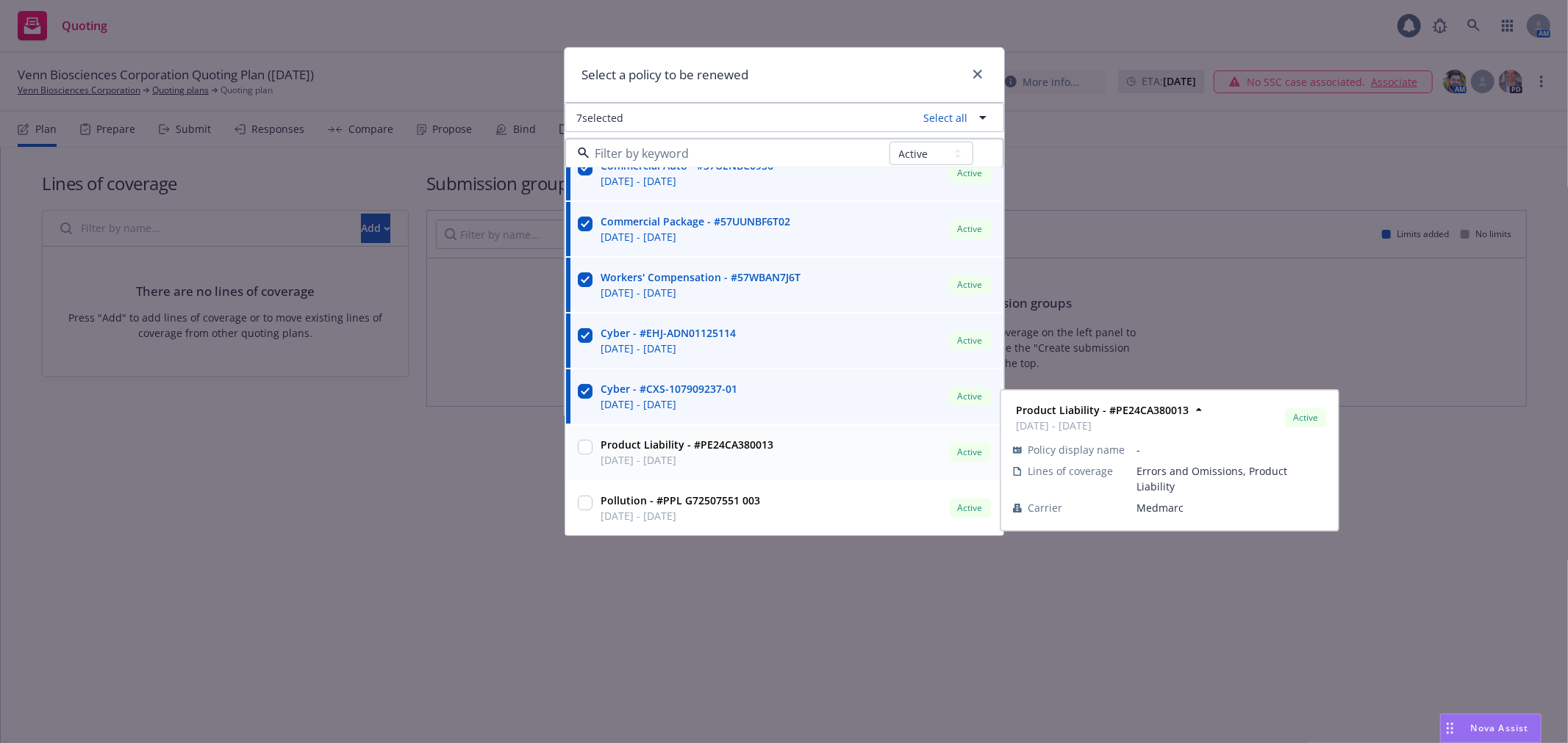
drag, startPoint x: 580, startPoint y: 452, endPoint x: 582, endPoint y: 498, distance: 46.0
click at [581, 452] on input "checkbox" at bounding box center [585, 447] width 15 height 15
checkbox input "true"
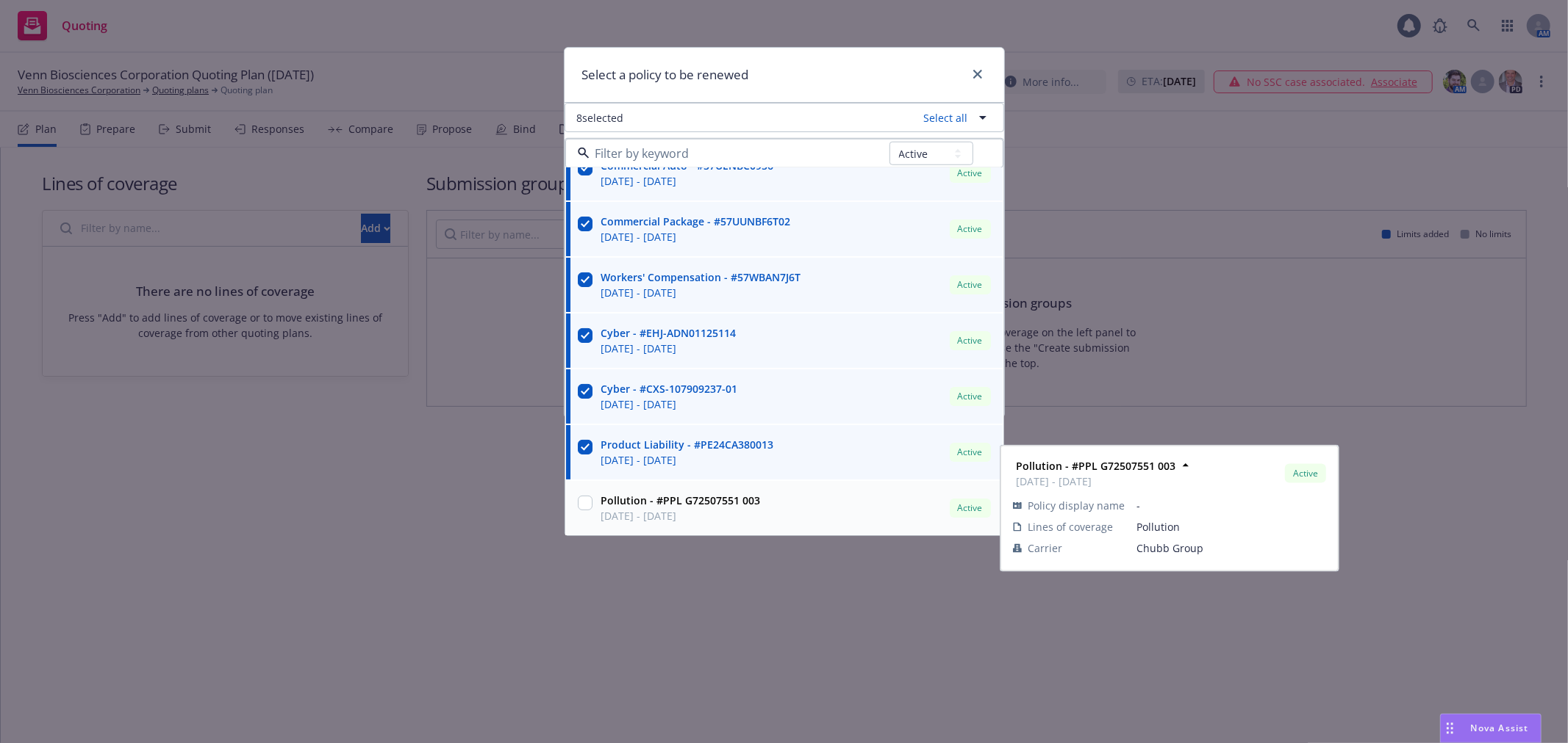
drag, startPoint x: 582, startPoint y: 507, endPoint x: 661, endPoint y: 440, distance: 103.6
click at [583, 505] on input "checkbox" at bounding box center [585, 503] width 15 height 15
checkbox input "true"
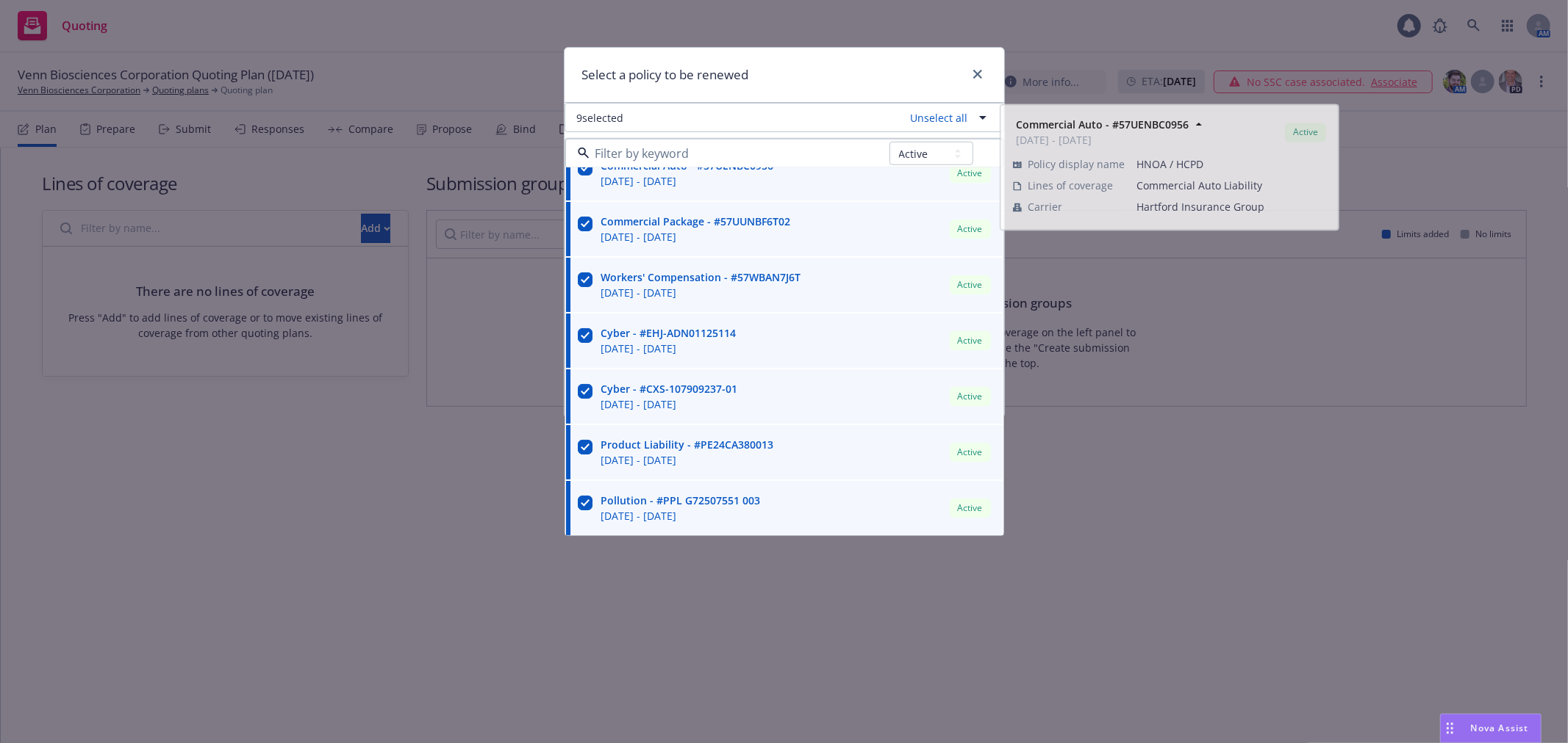
click at [907, 77] on div "Select a policy to be renewed" at bounding box center [784, 75] width 440 height 55
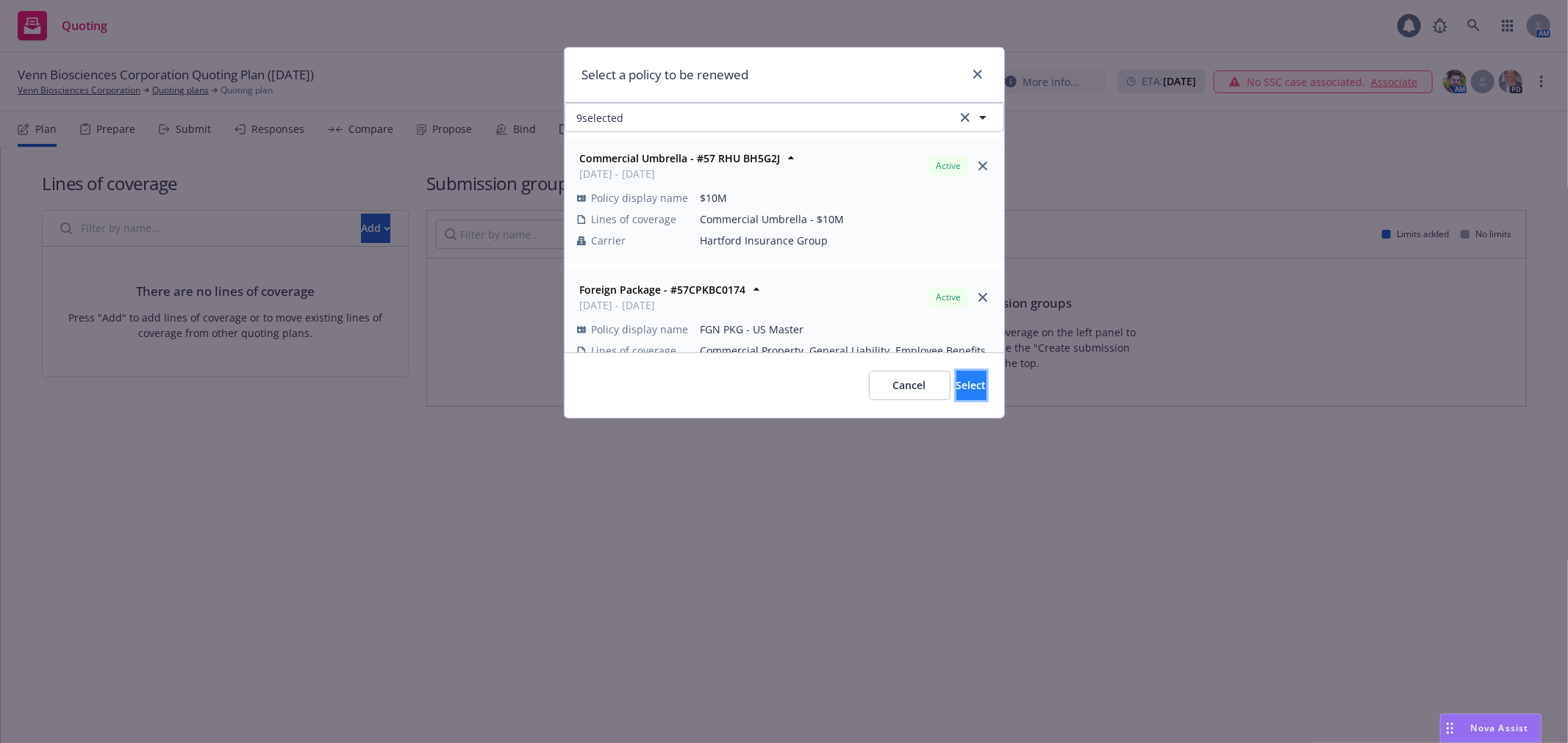
click at [956, 389] on span "Select" at bounding box center [971, 384] width 30 height 14
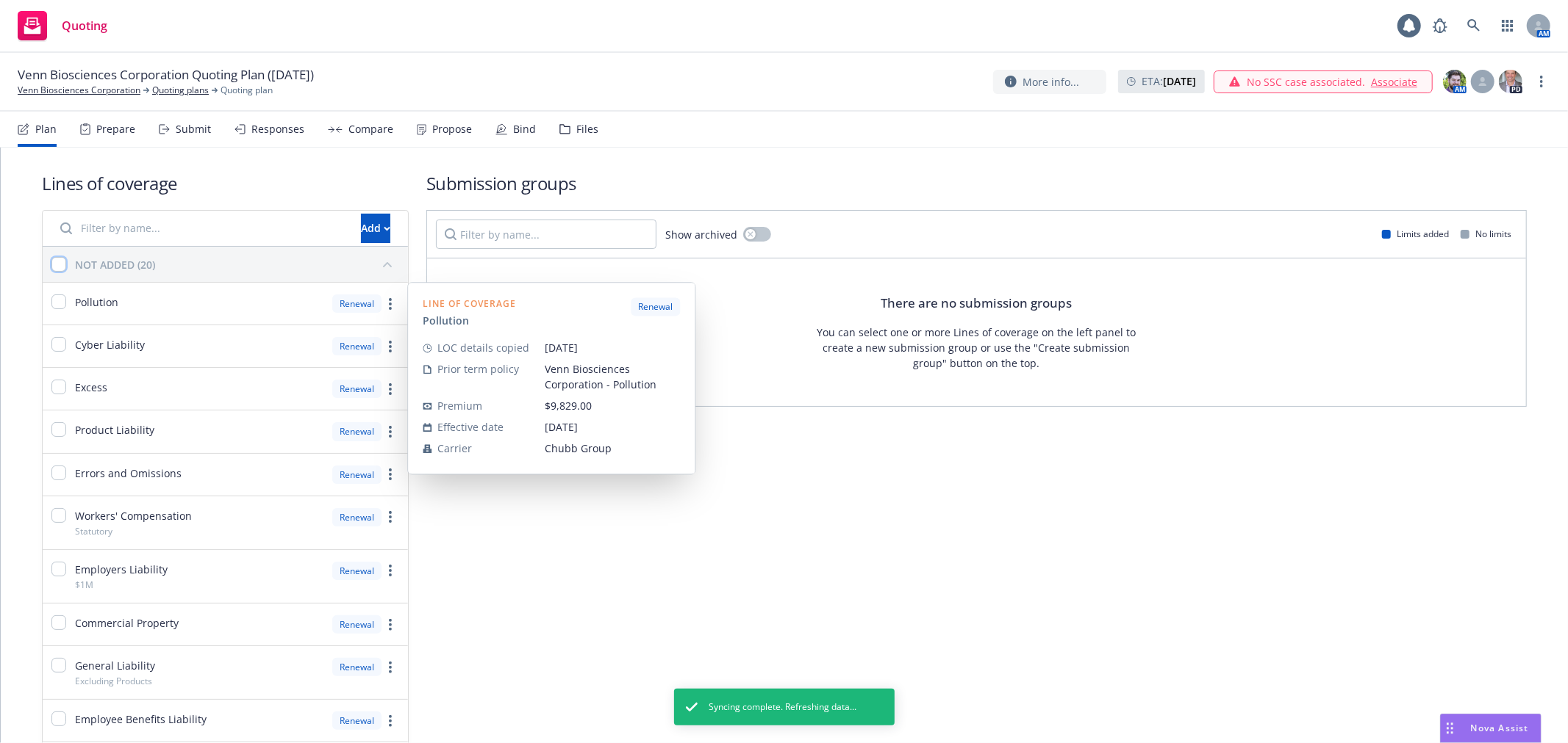
click at [59, 266] on input "checkbox" at bounding box center [58, 264] width 15 height 15
checkbox input "true"
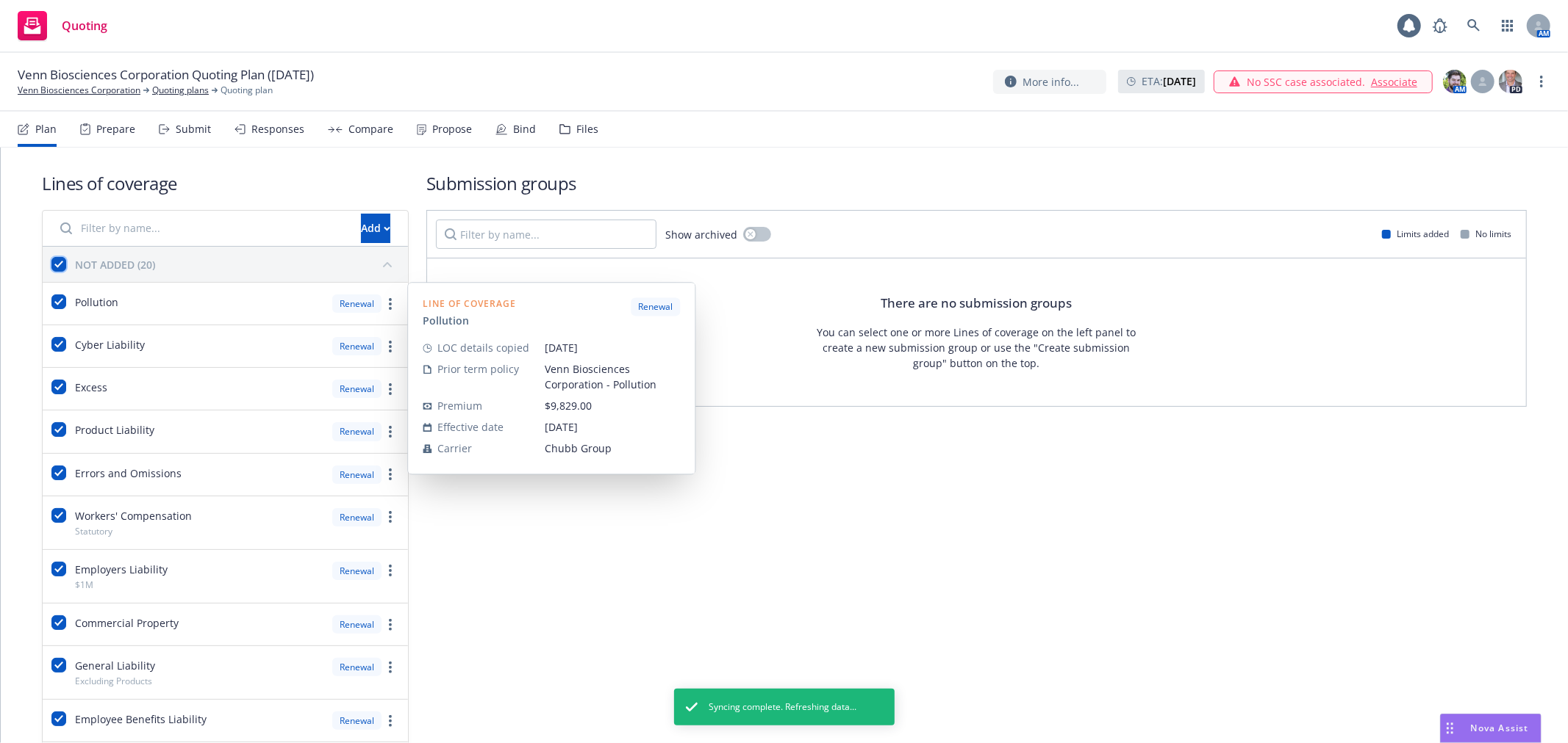
checkbox input "true"
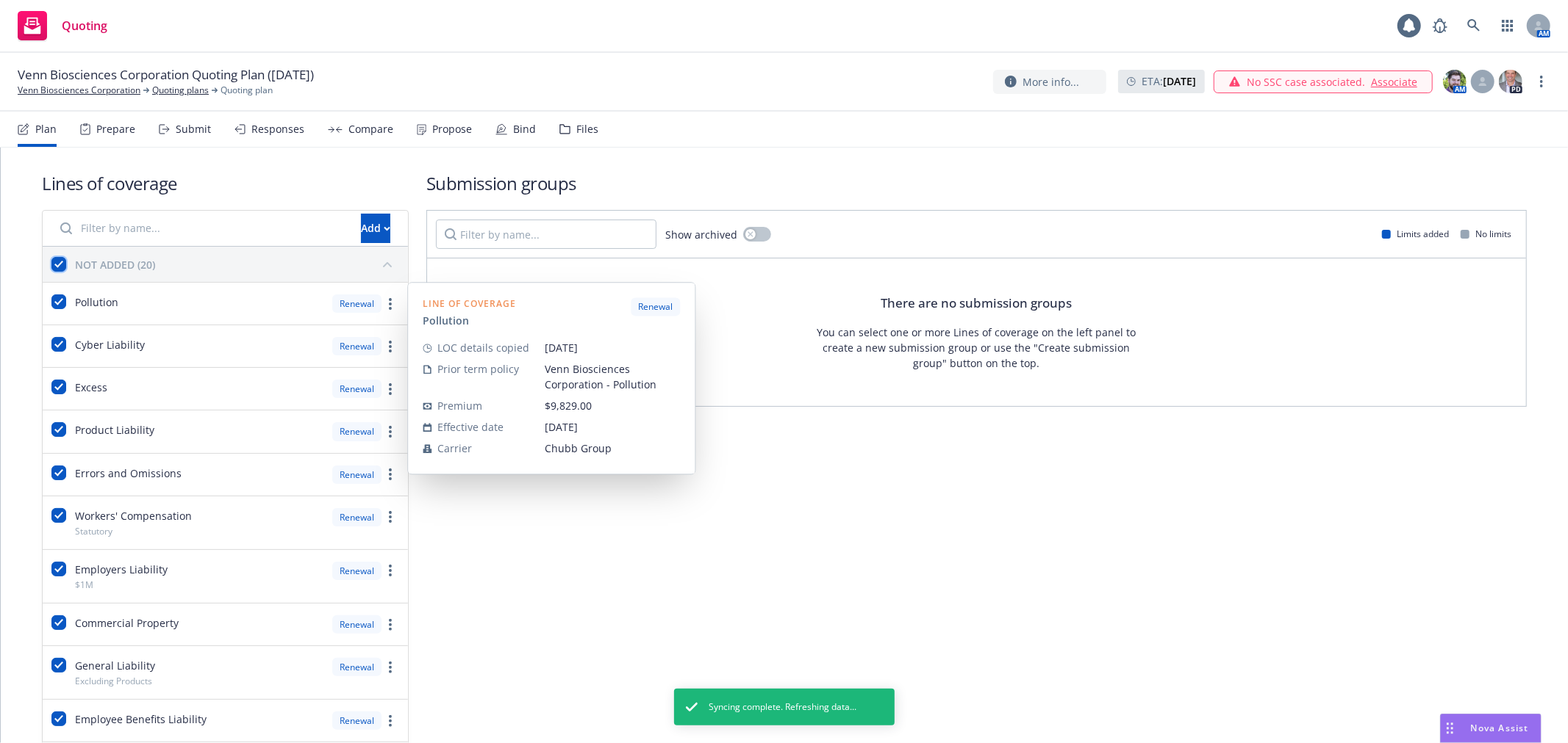
checkbox input "true"
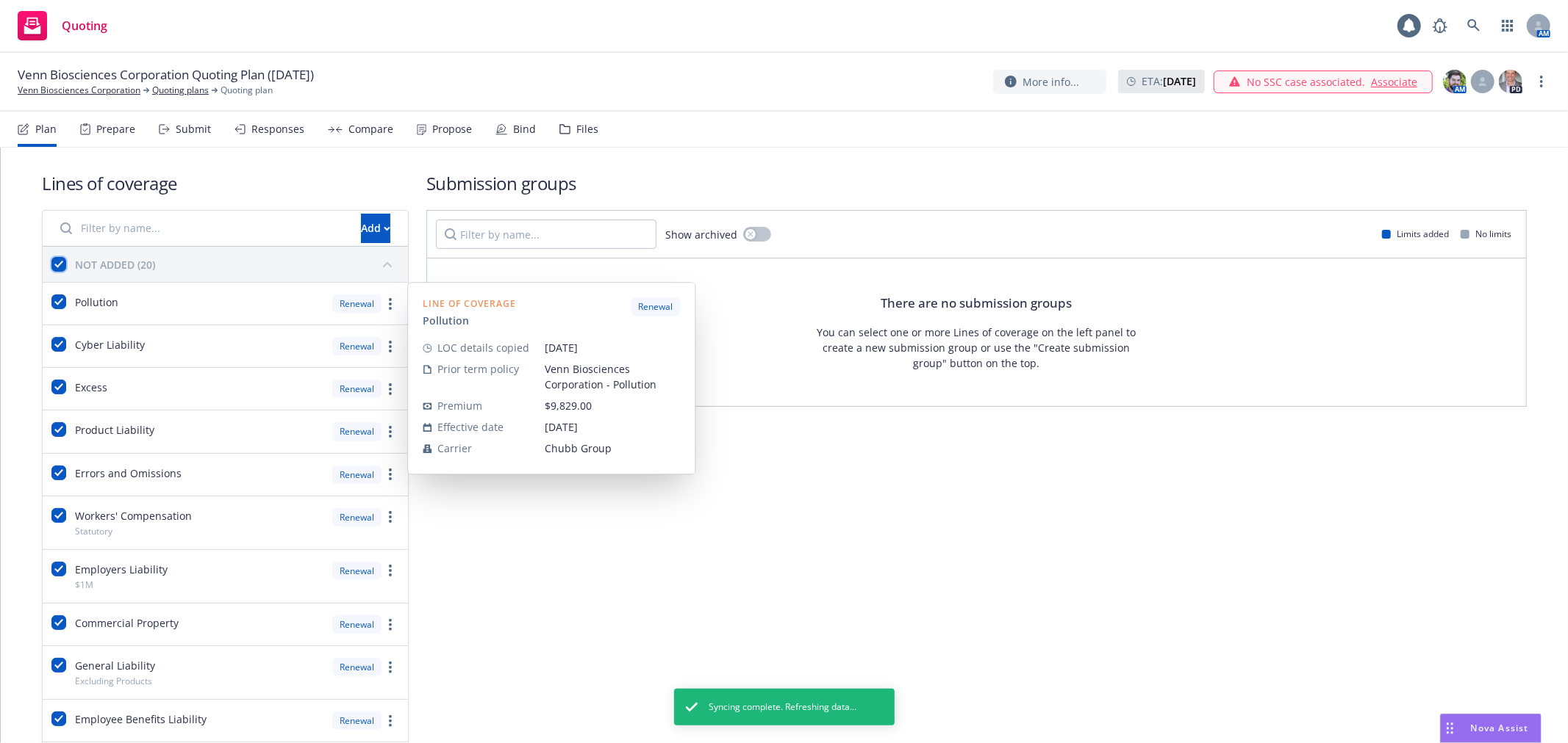
checkbox input "true"
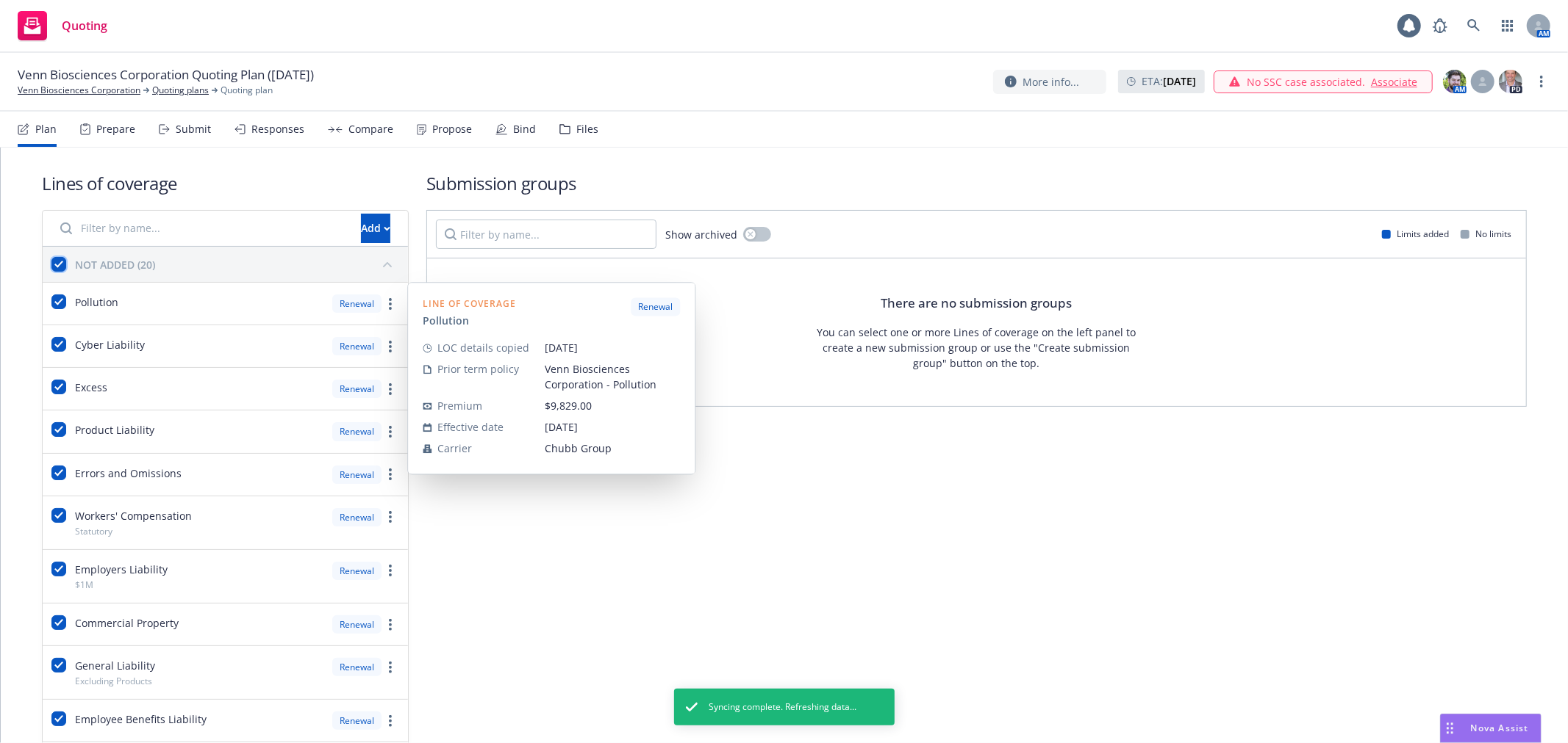
checkbox input "true"
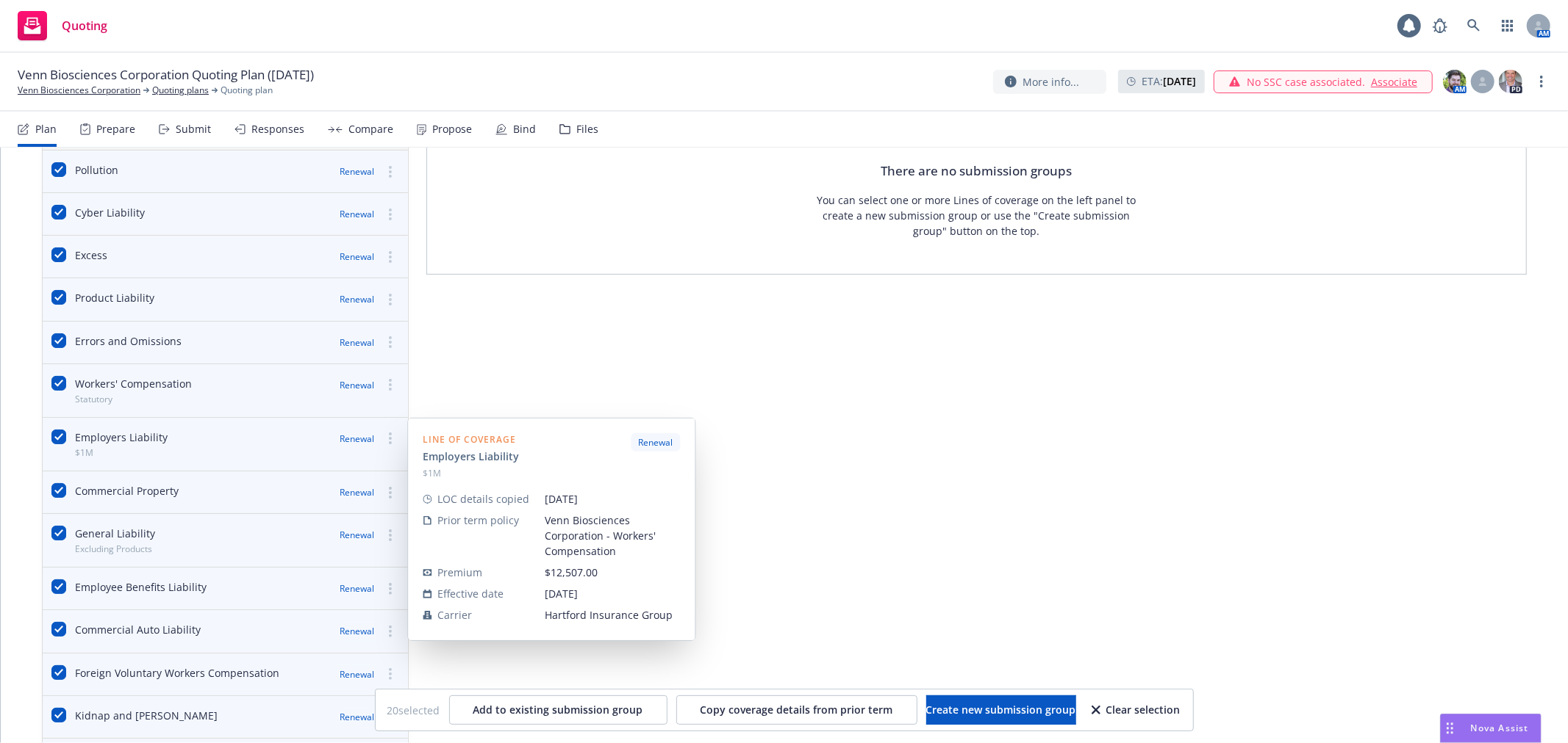
scroll to position [0, 0]
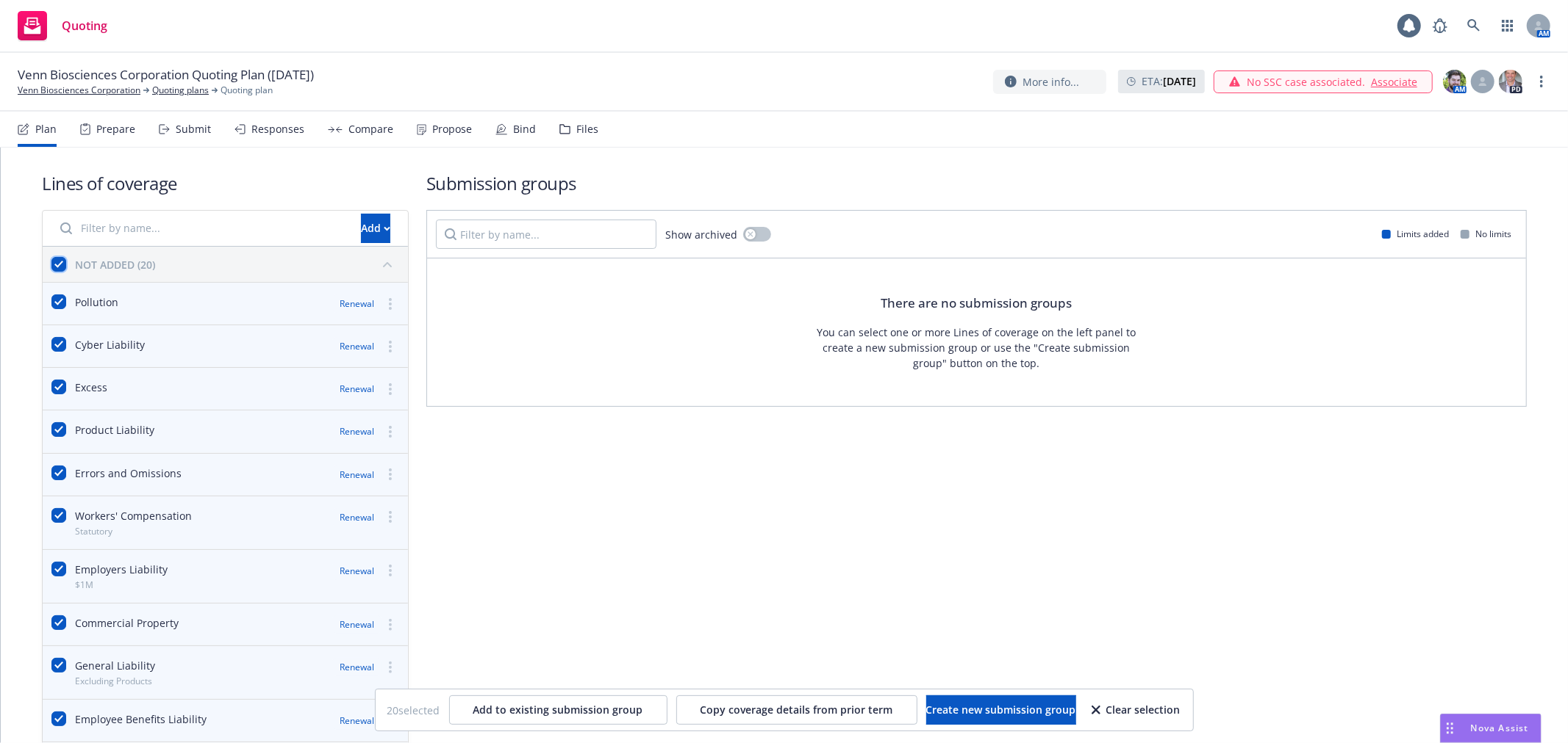
click at [54, 265] on input "checkbox" at bounding box center [58, 264] width 15 height 15
checkbox input "false"
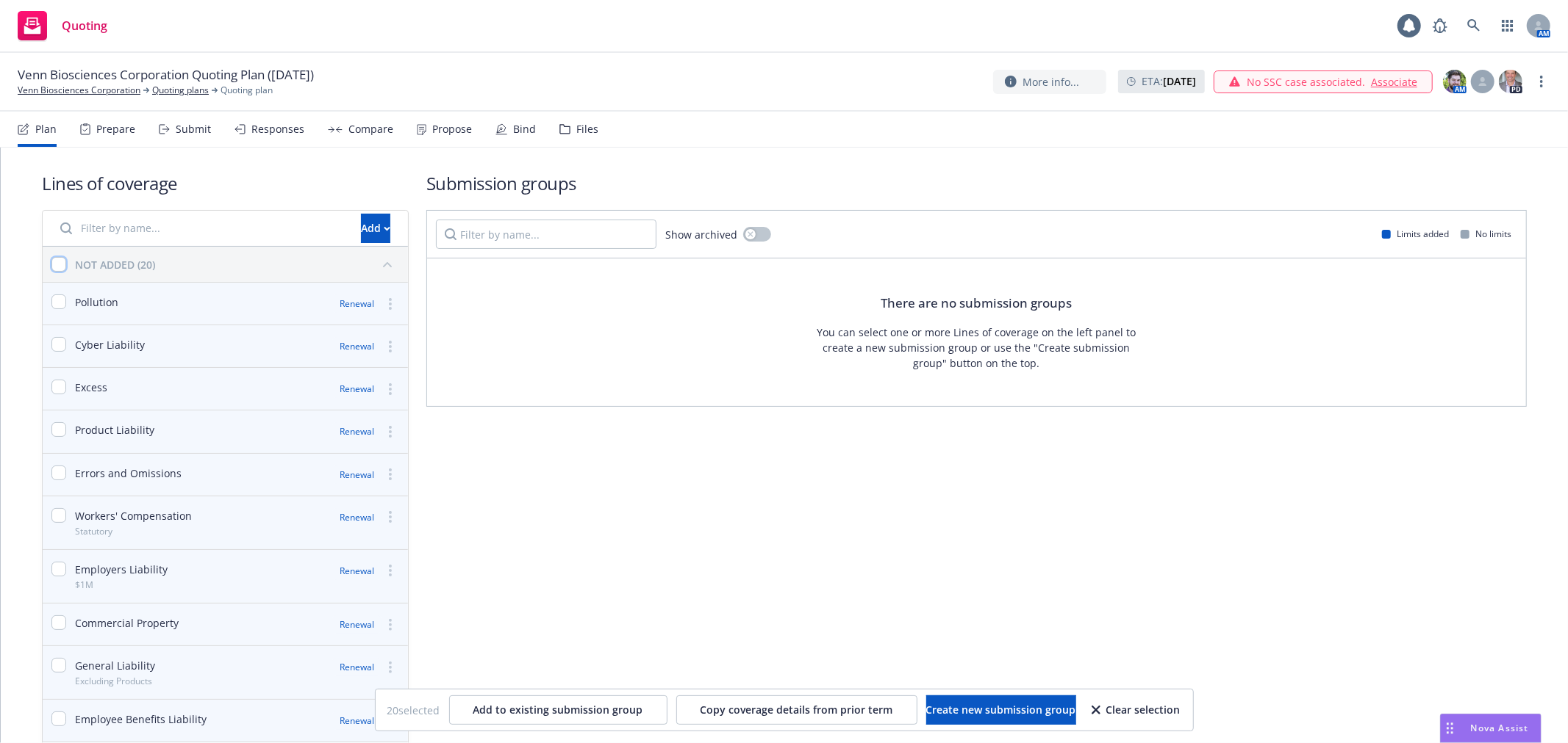
checkbox input "false"
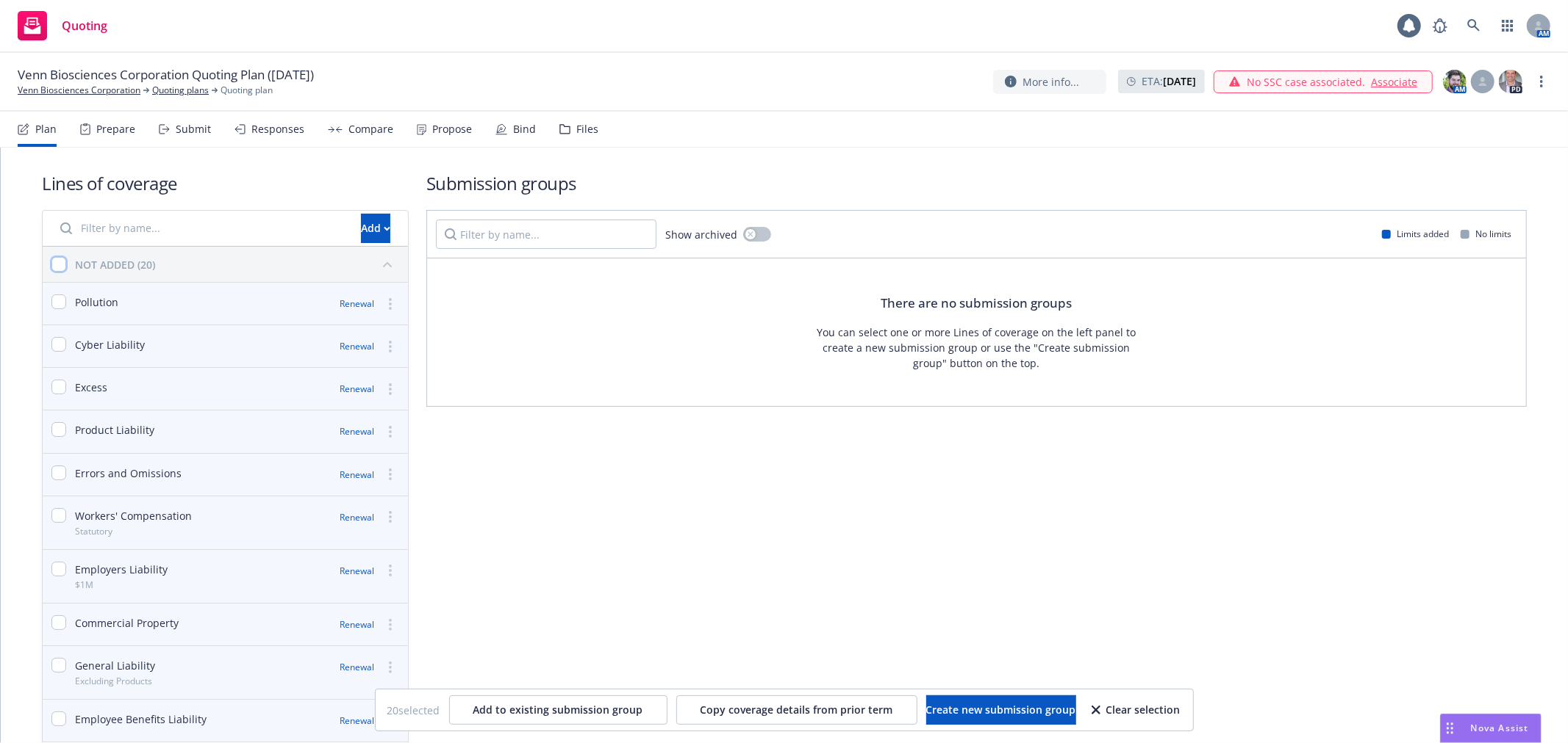
checkbox input "false"
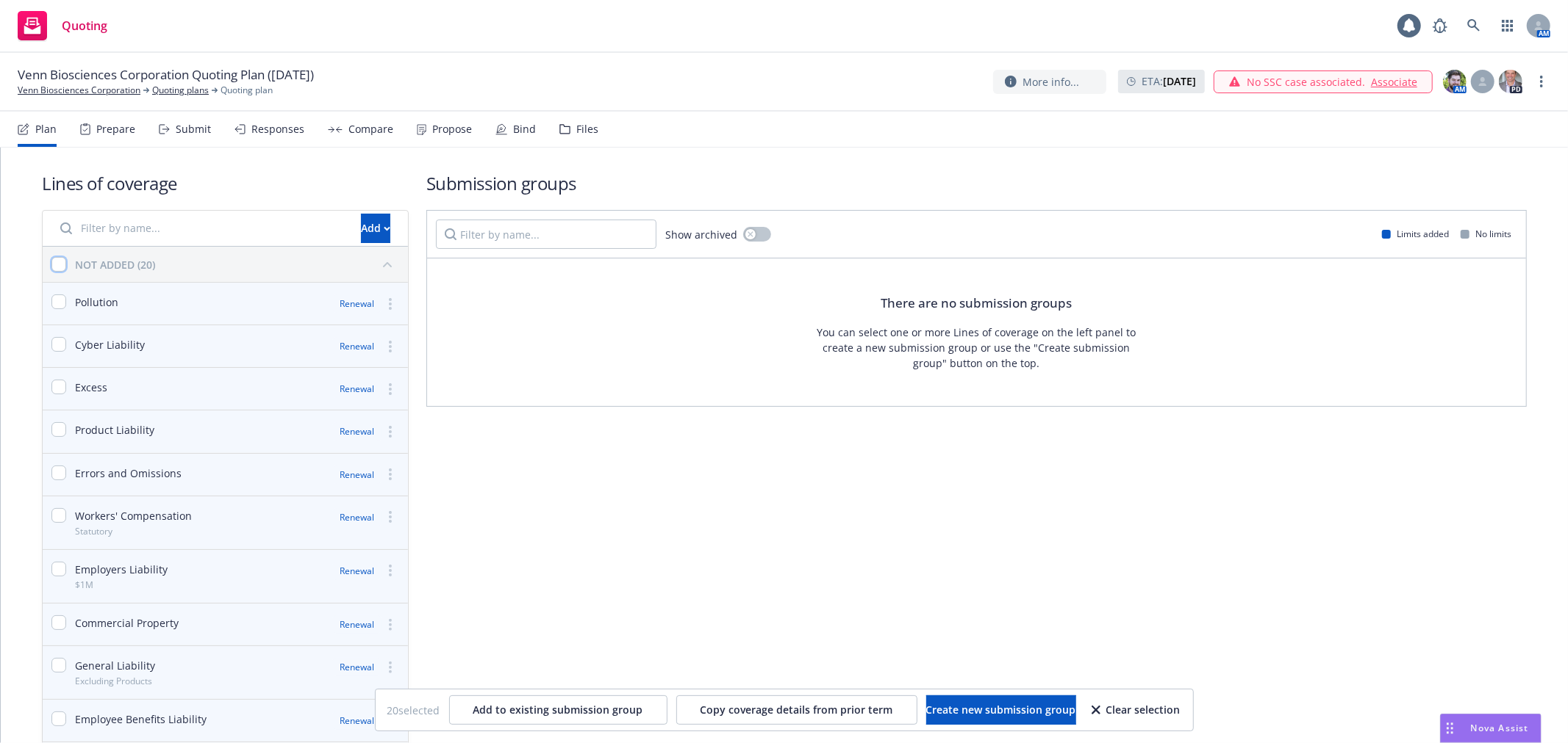
checkbox input "false"
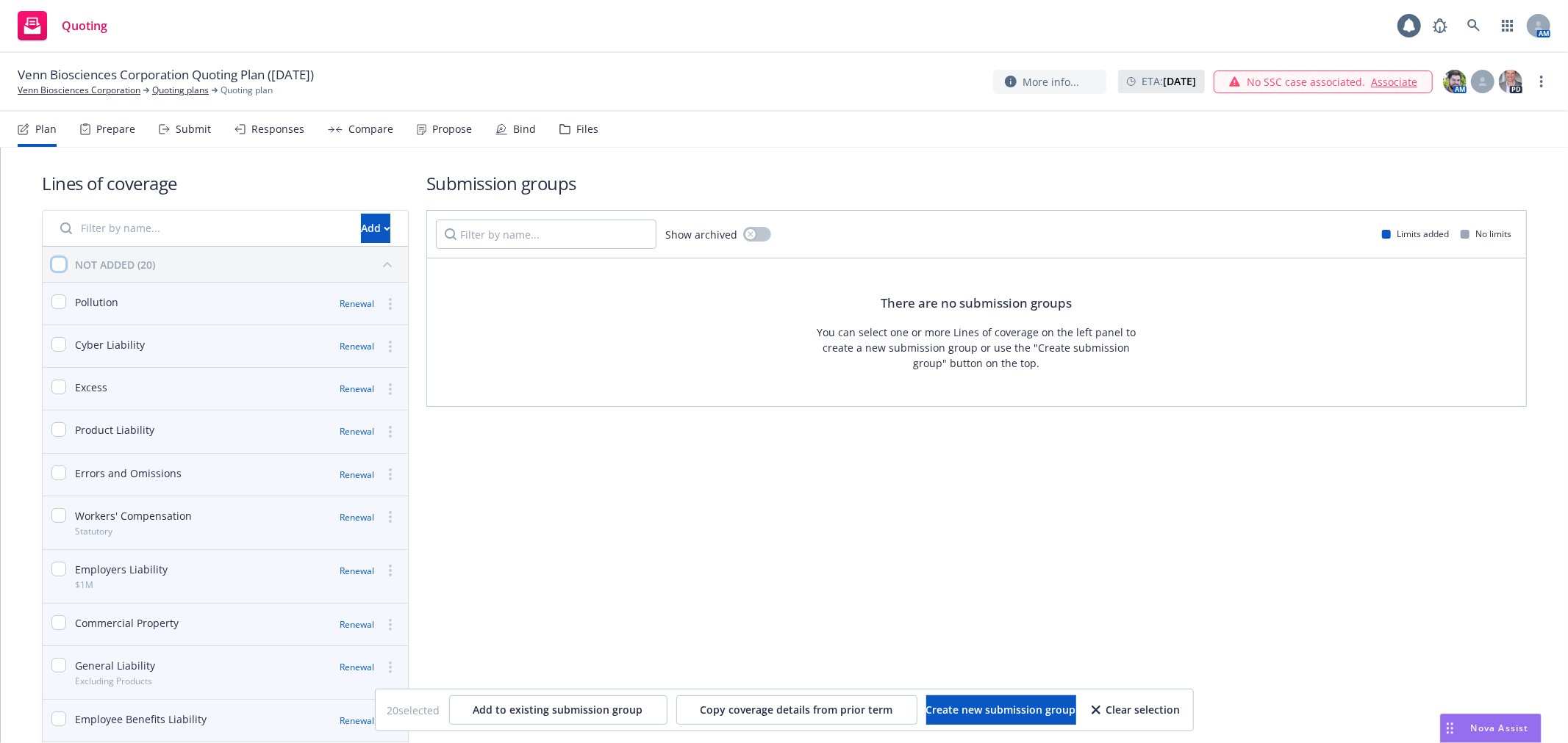
checkbox input "false"
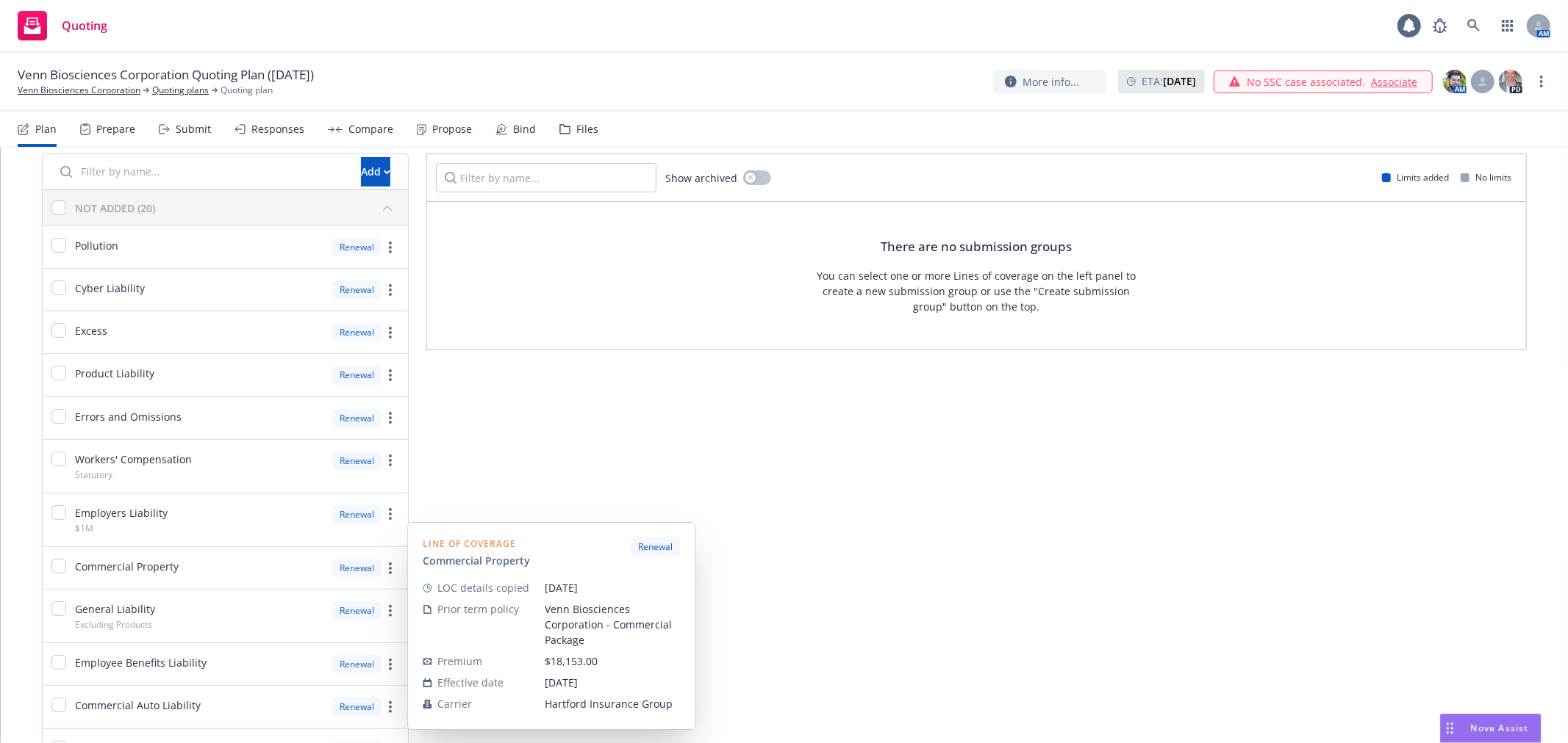
scroll to position [82, 0]
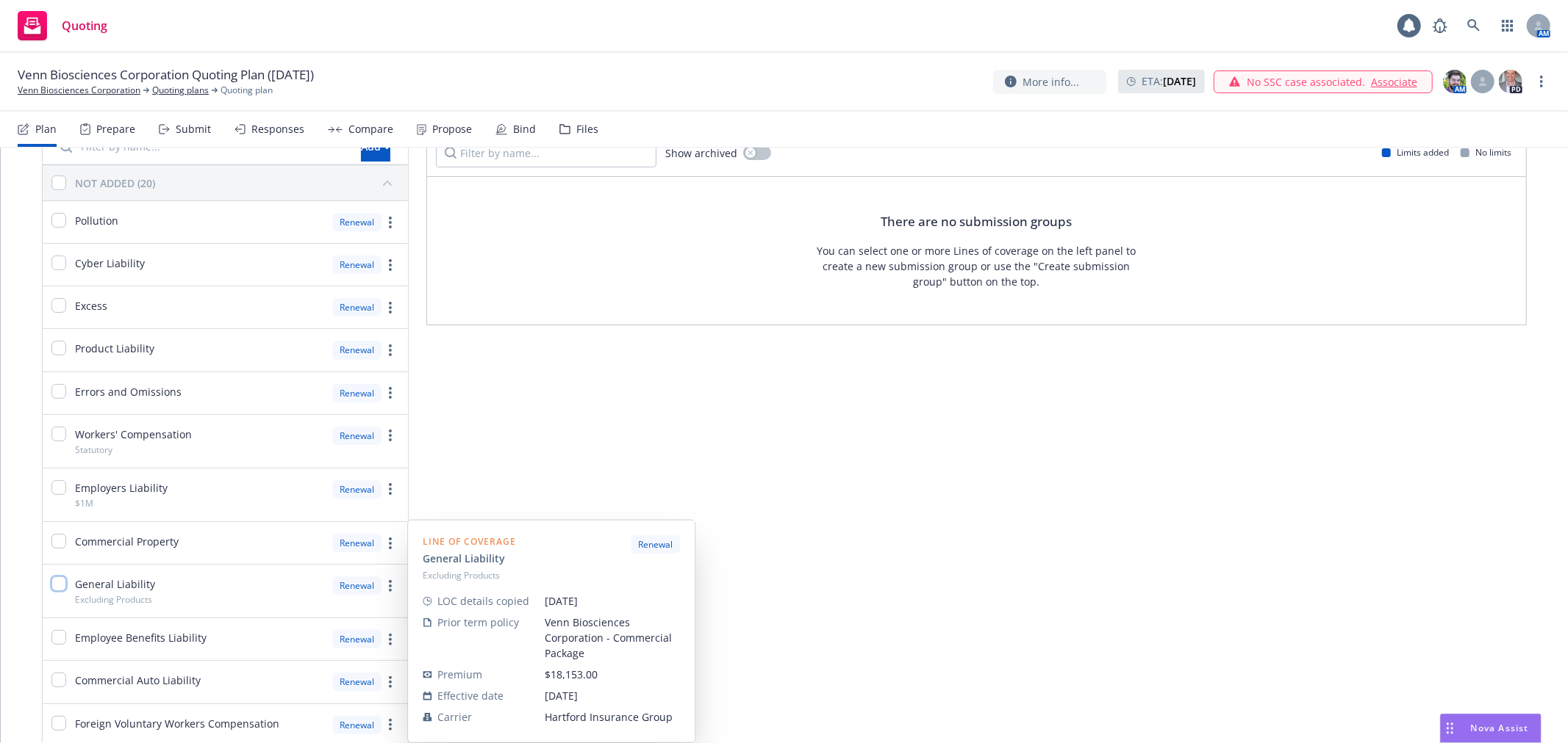
click at [57, 586] on input "checkbox" at bounding box center [58, 584] width 15 height 15
checkbox input "true"
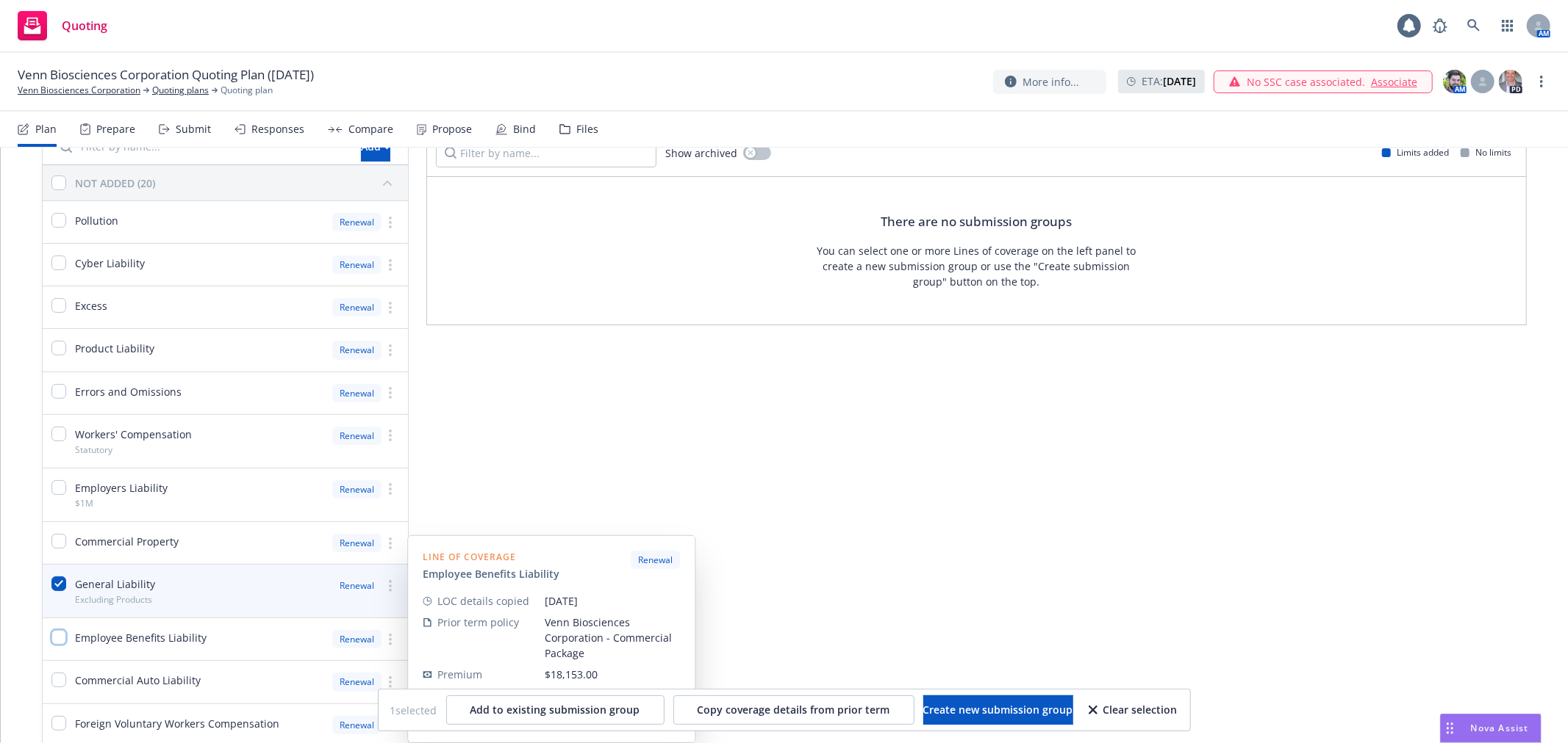
click at [58, 642] on input "checkbox" at bounding box center [58, 638] width 15 height 15
checkbox input "true"
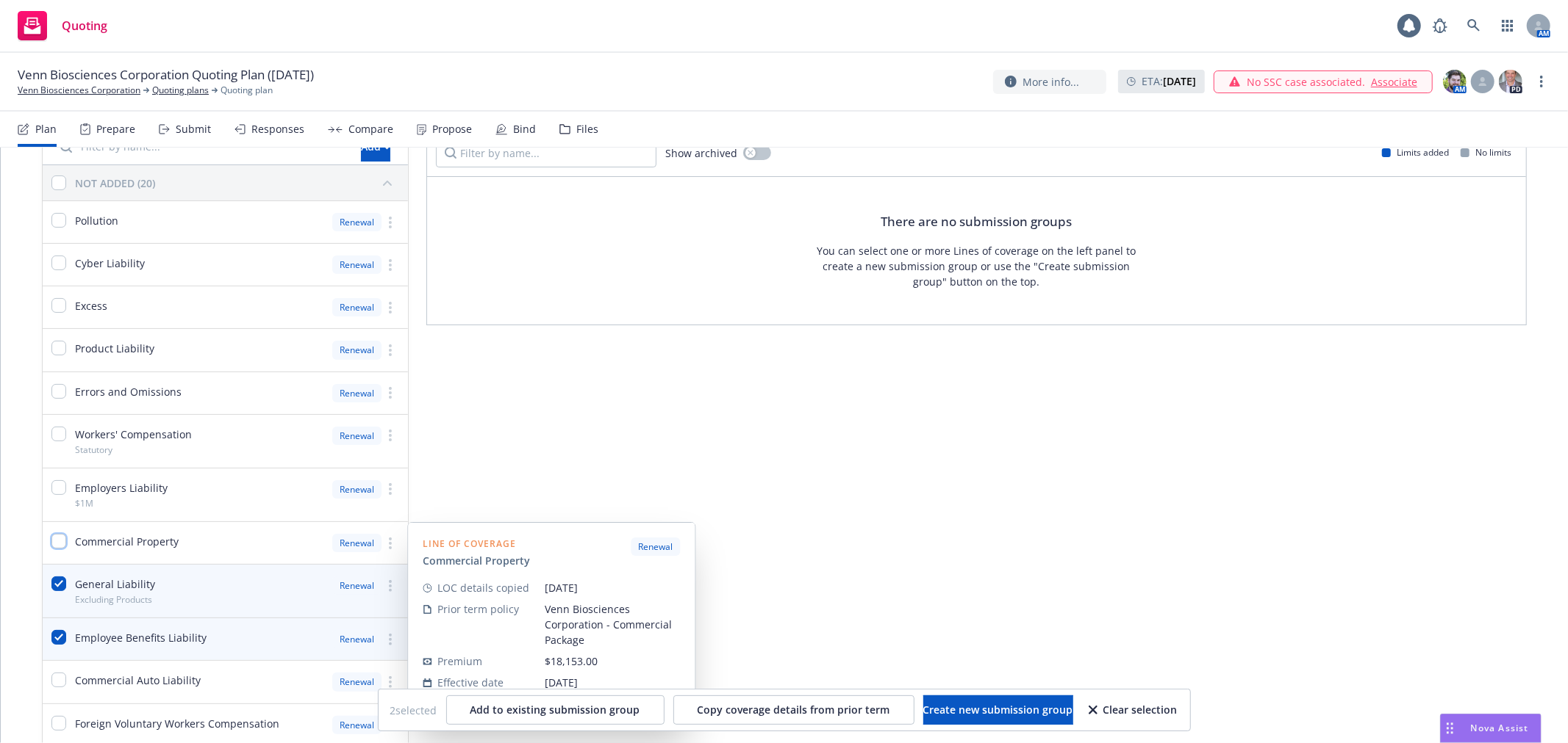
click at [54, 541] on input "checkbox" at bounding box center [58, 541] width 15 height 15
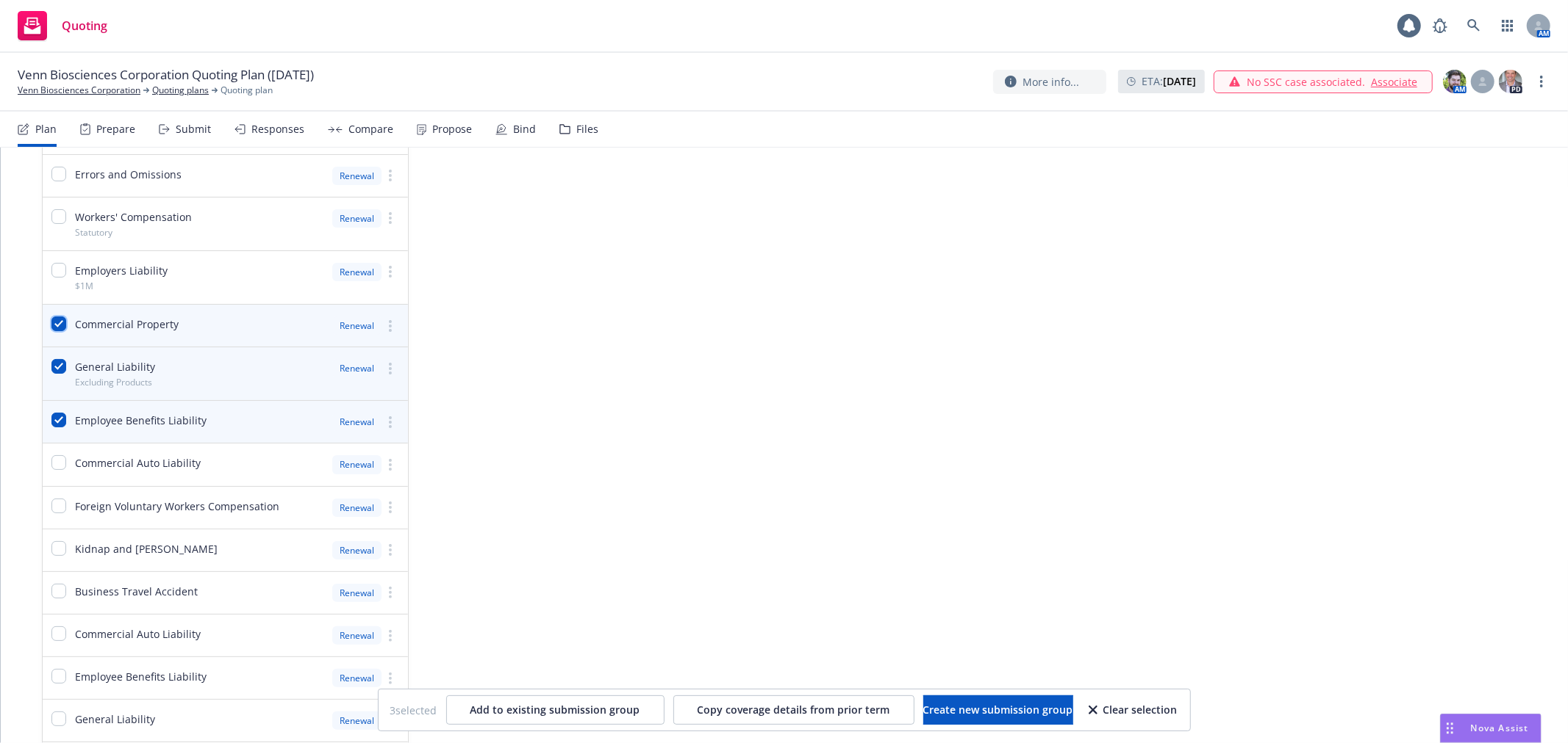
scroll to position [295, 0]
click at [997, 712] on span "Create new submission group" at bounding box center [997, 710] width 150 height 14
checkbox input "false"
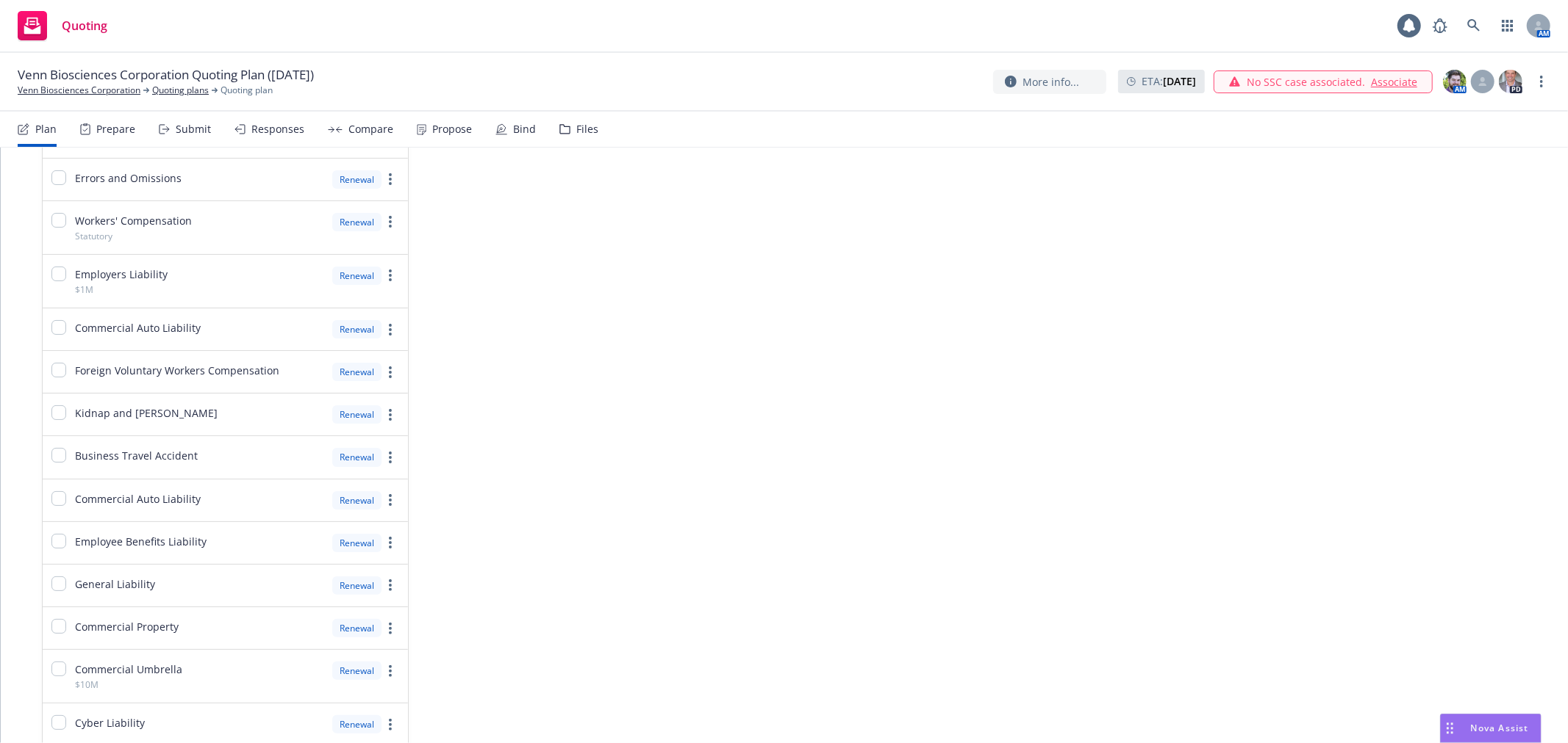
scroll to position [0, 0]
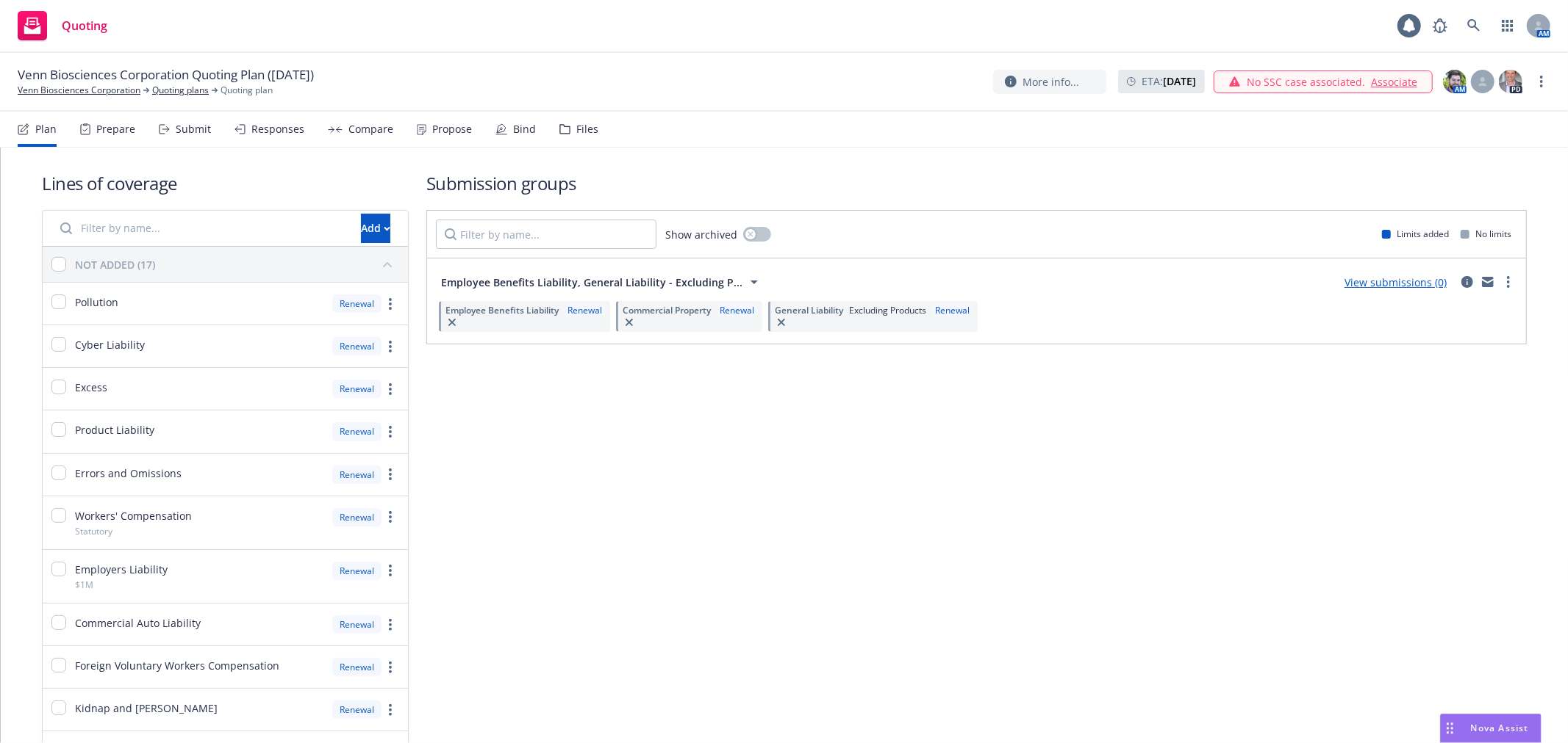
click at [745, 280] on icon at bounding box center [754, 282] width 18 height 18
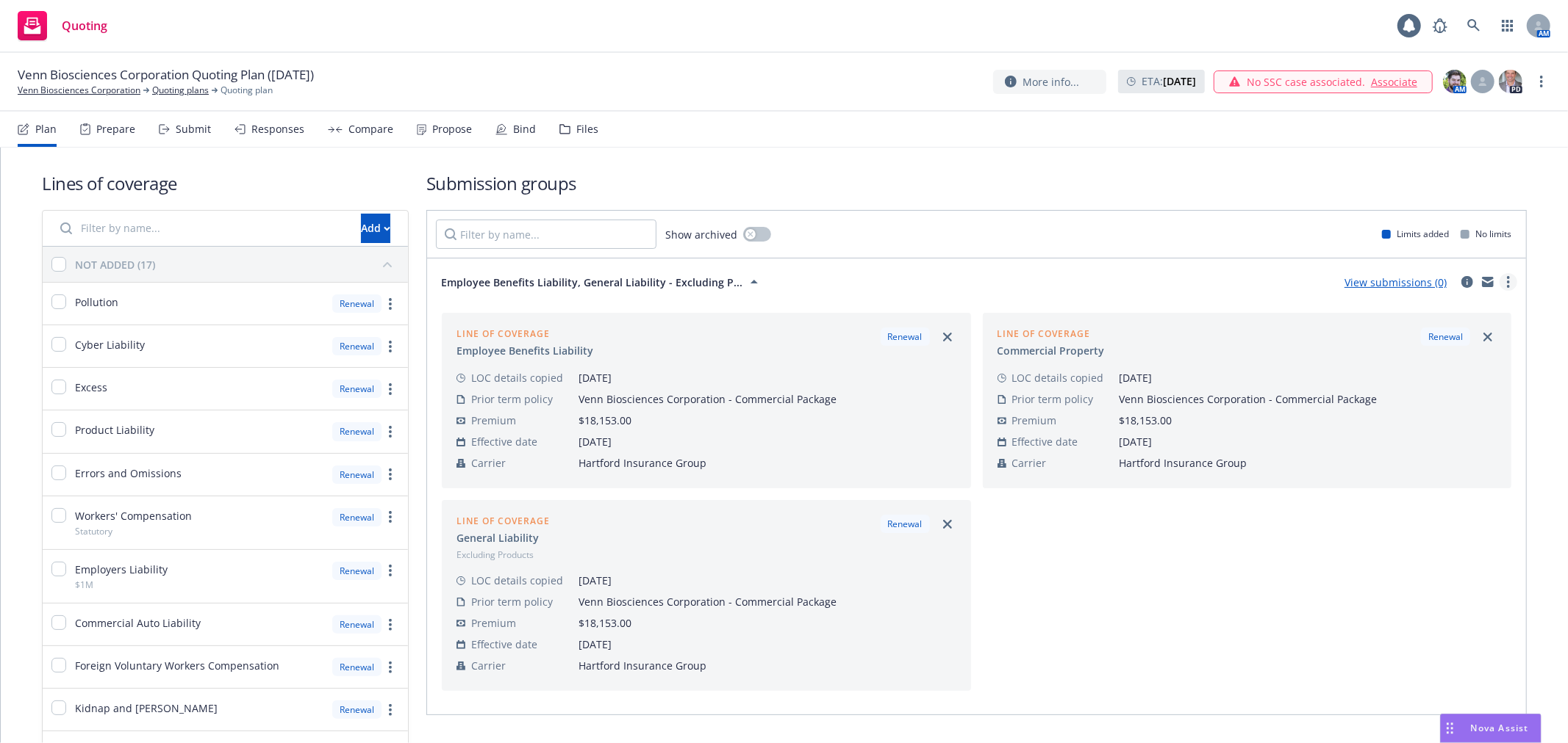
click at [1506, 279] on icon "more" at bounding box center [1508, 281] width 3 height 11
click at [644, 281] on span "Employee Benefits Liability, General Liability - Excluding P..." at bounding box center [591, 282] width 301 height 15
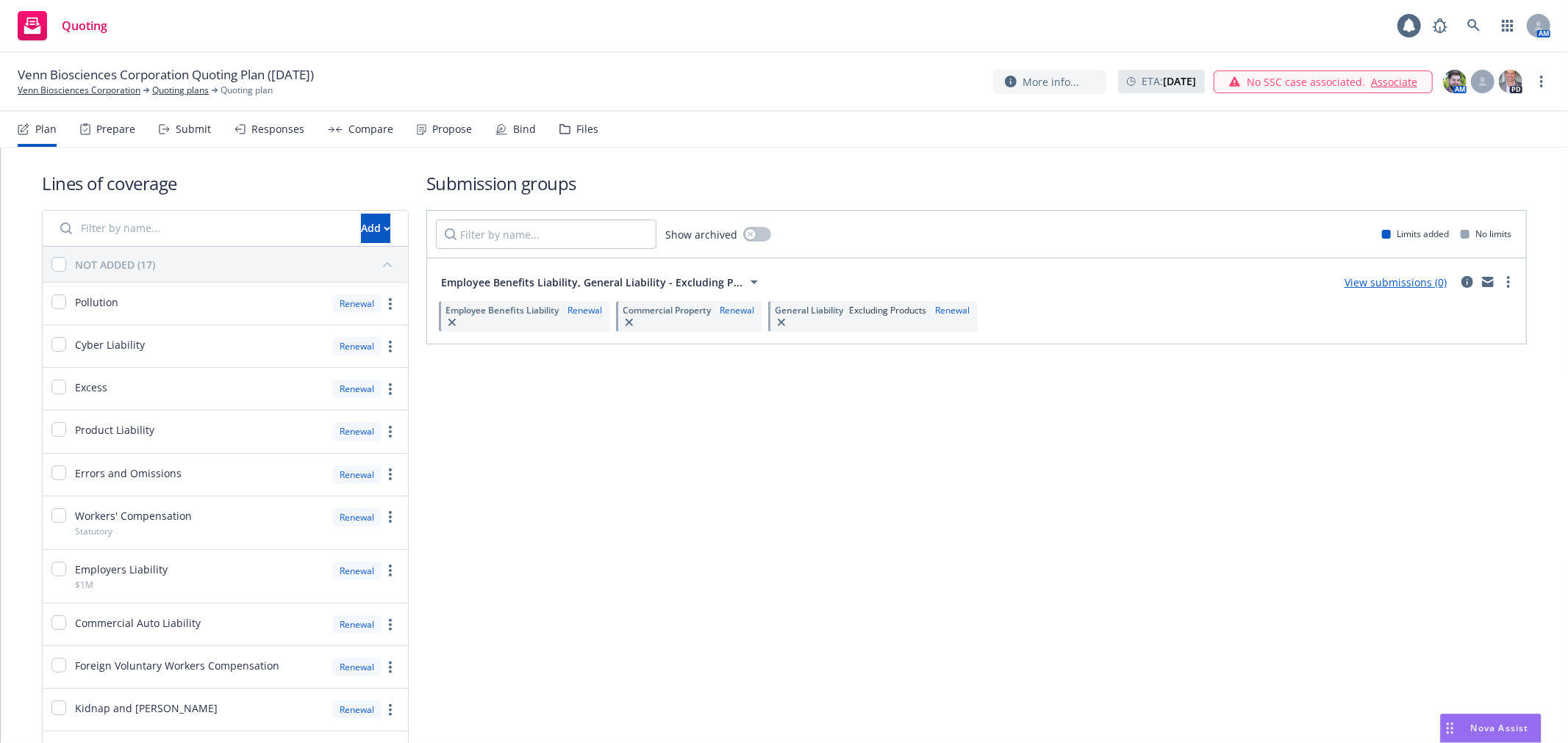
drag, startPoint x: 648, startPoint y: 276, endPoint x: 1161, endPoint y: 269, distance: 513.0
click at [1161, 269] on div "Employee Benefits Liability, General Liability - Excluding P... View submission…" at bounding box center [976, 282] width 1081 height 29
click at [1508, 282] on div "Employee Benefits Liability, General Liability - Excluding P... View submission…" at bounding box center [976, 301] width 1099 height 85
click at [1461, 284] on icon "circleInformation" at bounding box center [1467, 281] width 11 height 11
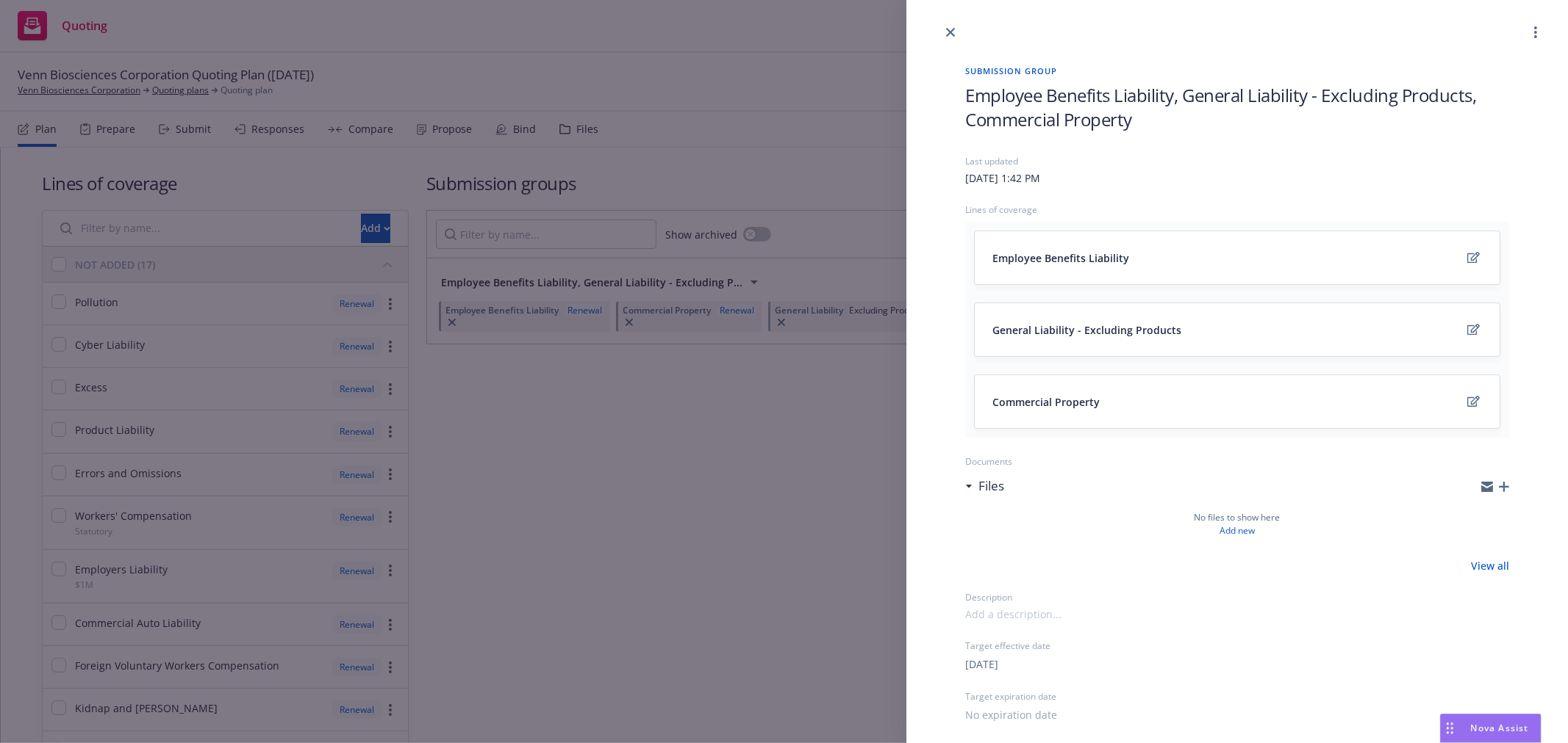
click at [1210, 94] on span "Employee Benefits Liability, General Liability - Excluding Products, Commercial…" at bounding box center [1237, 107] width 544 height 49
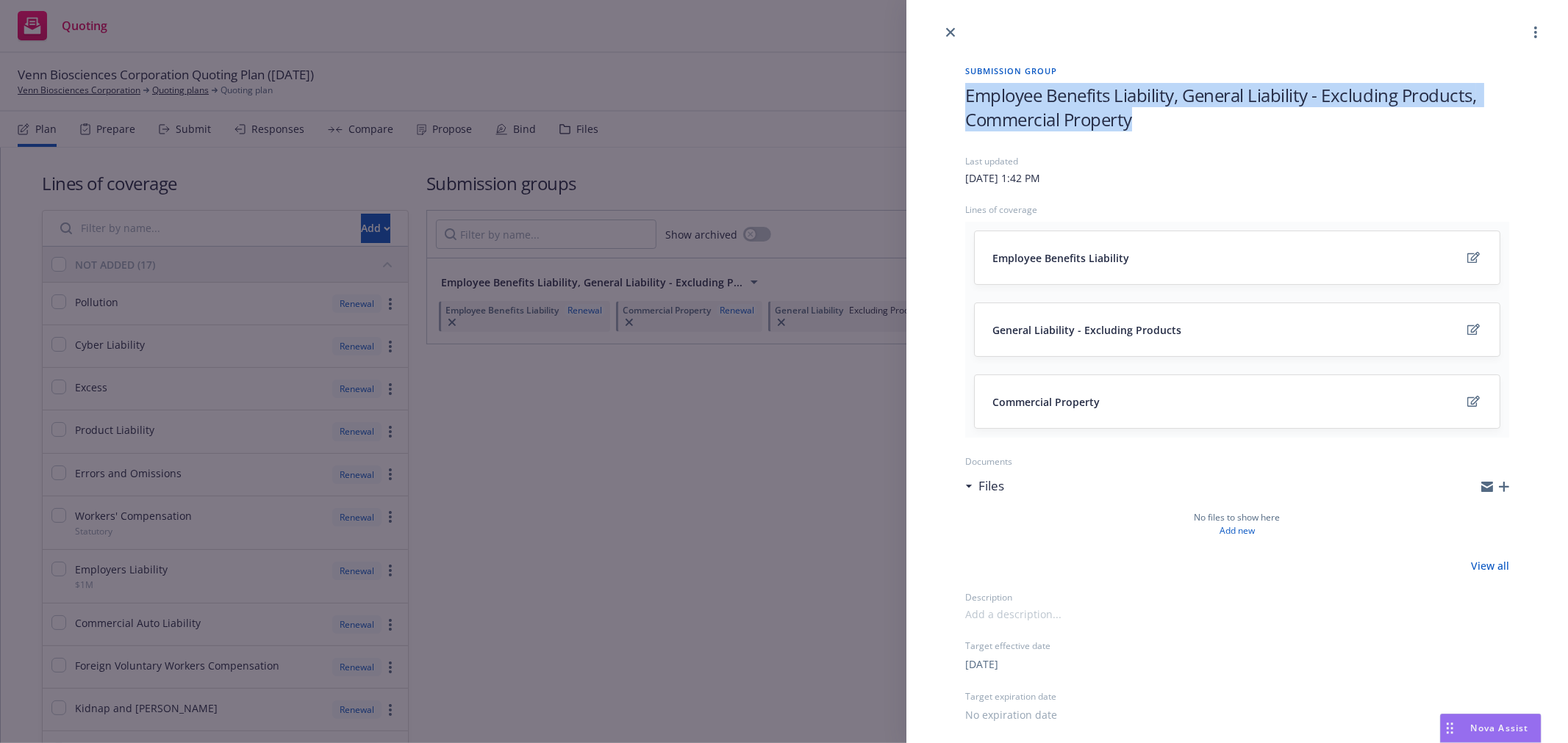
drag, startPoint x: 1144, startPoint y: 123, endPoint x: 835, endPoint y: 78, distance: 312.3
click at [836, 81] on div "Submission group Employee Benefits Liability, General Liability - Excluding Pro…" at bounding box center [784, 372] width 1568 height 743
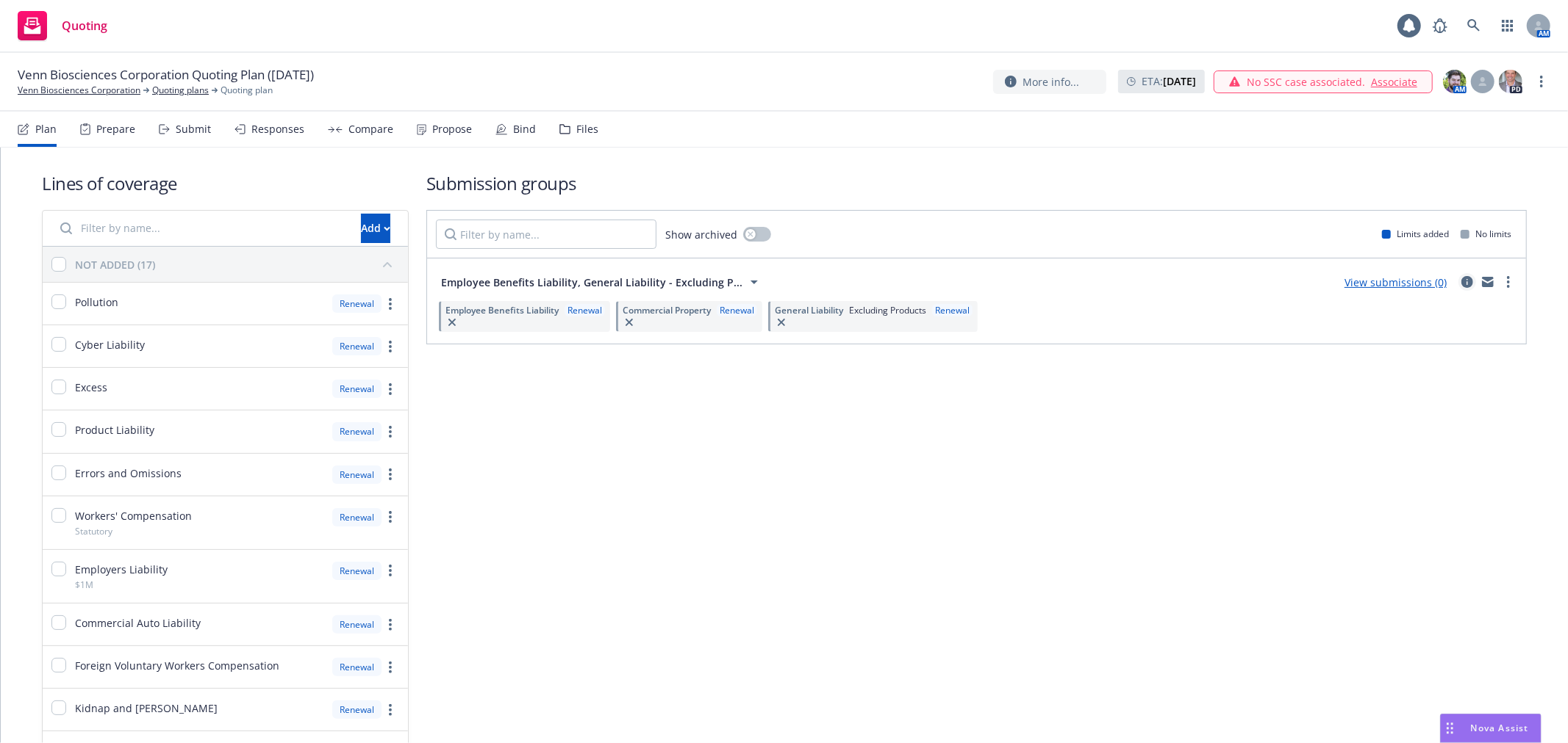
click at [1461, 280] on icon "circleInformation" at bounding box center [1467, 281] width 11 height 11
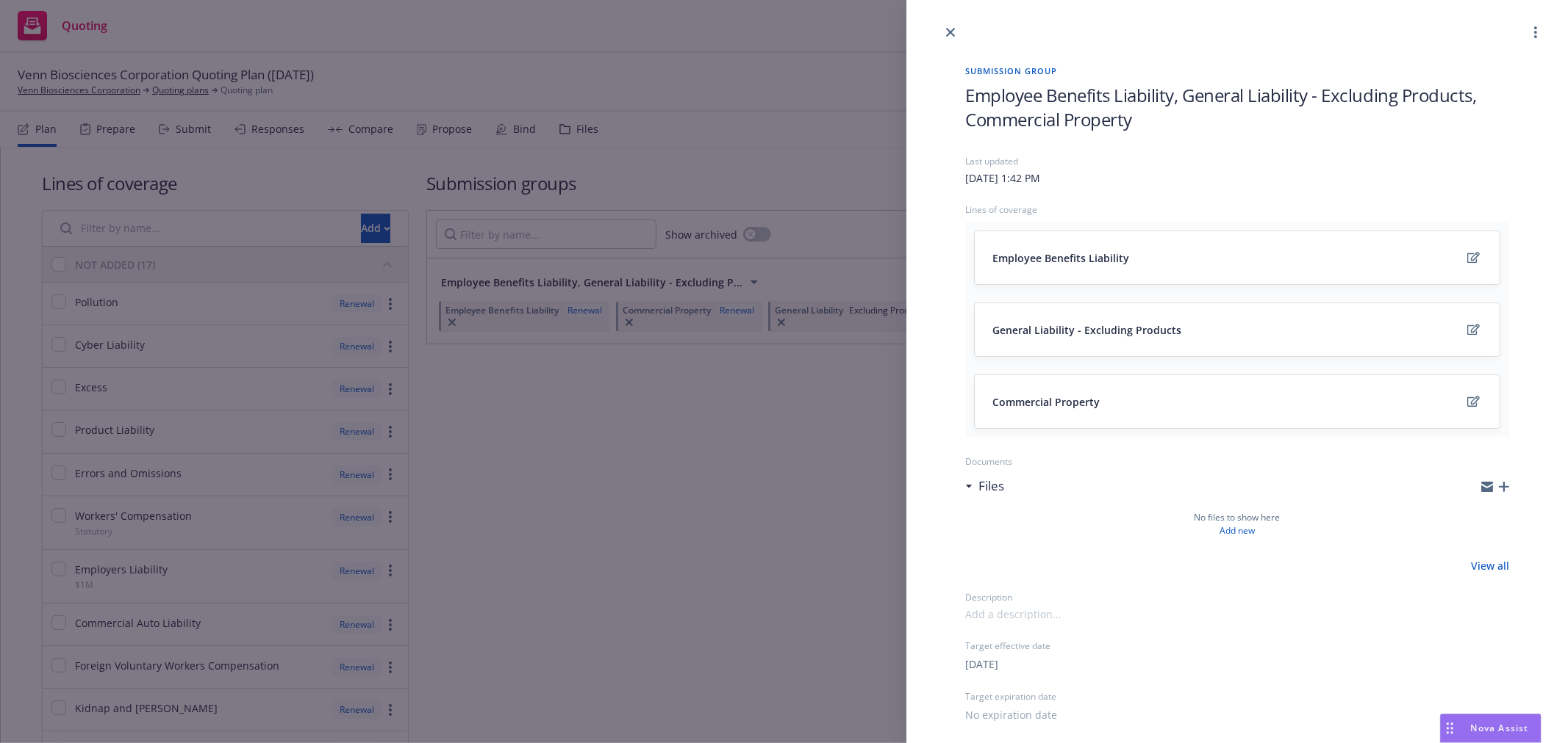
click at [1152, 128] on span "Employee Benefits Liability, General Liability - Excluding Products, Commercial…" at bounding box center [1237, 107] width 544 height 49
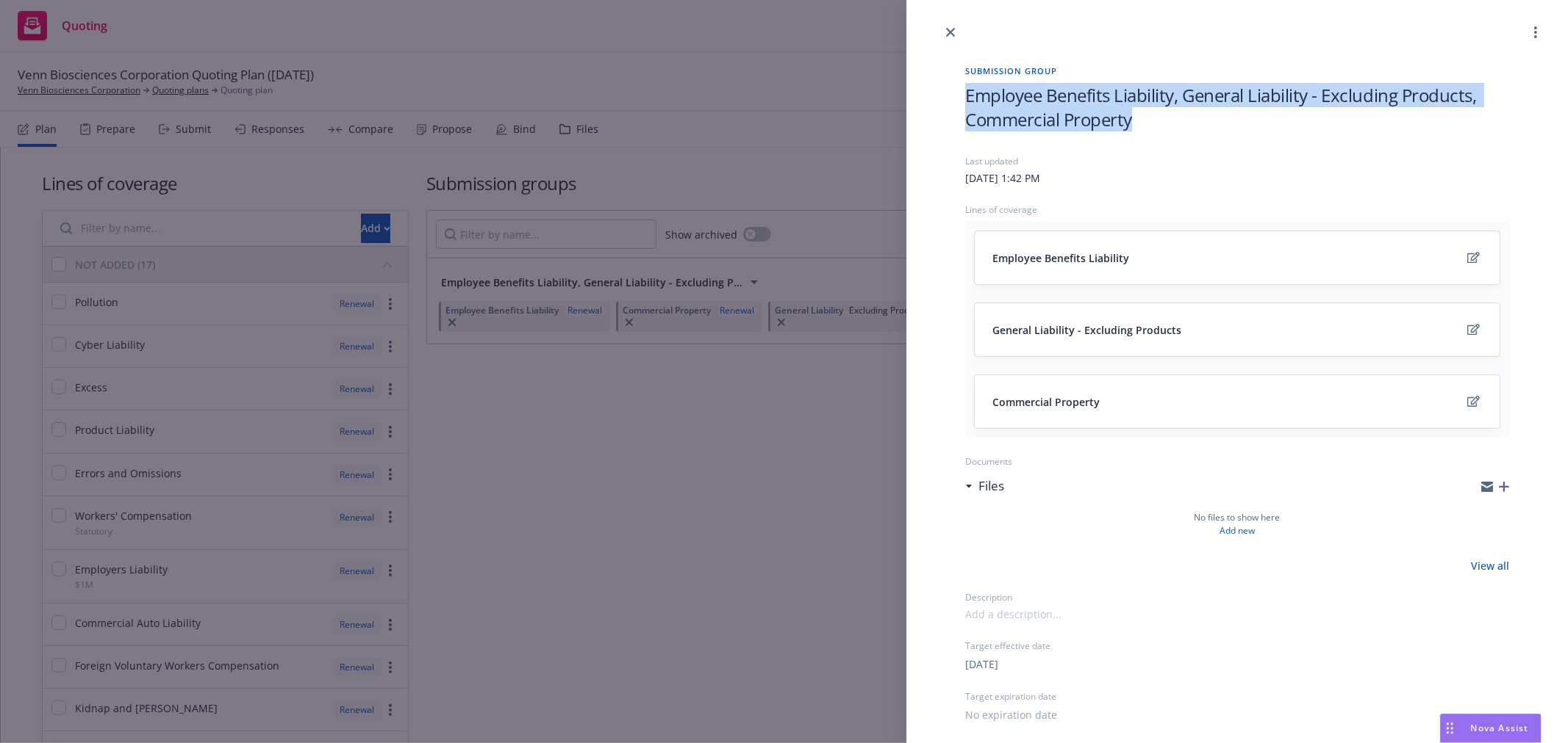
drag, startPoint x: 1090, startPoint y: 118, endPoint x: 953, endPoint y: 92, distance: 139.4
click at [953, 92] on div "Submission group Employee Benefits Liability, General Liability - Excluding Pro…" at bounding box center [1237, 518] width 591 height 953
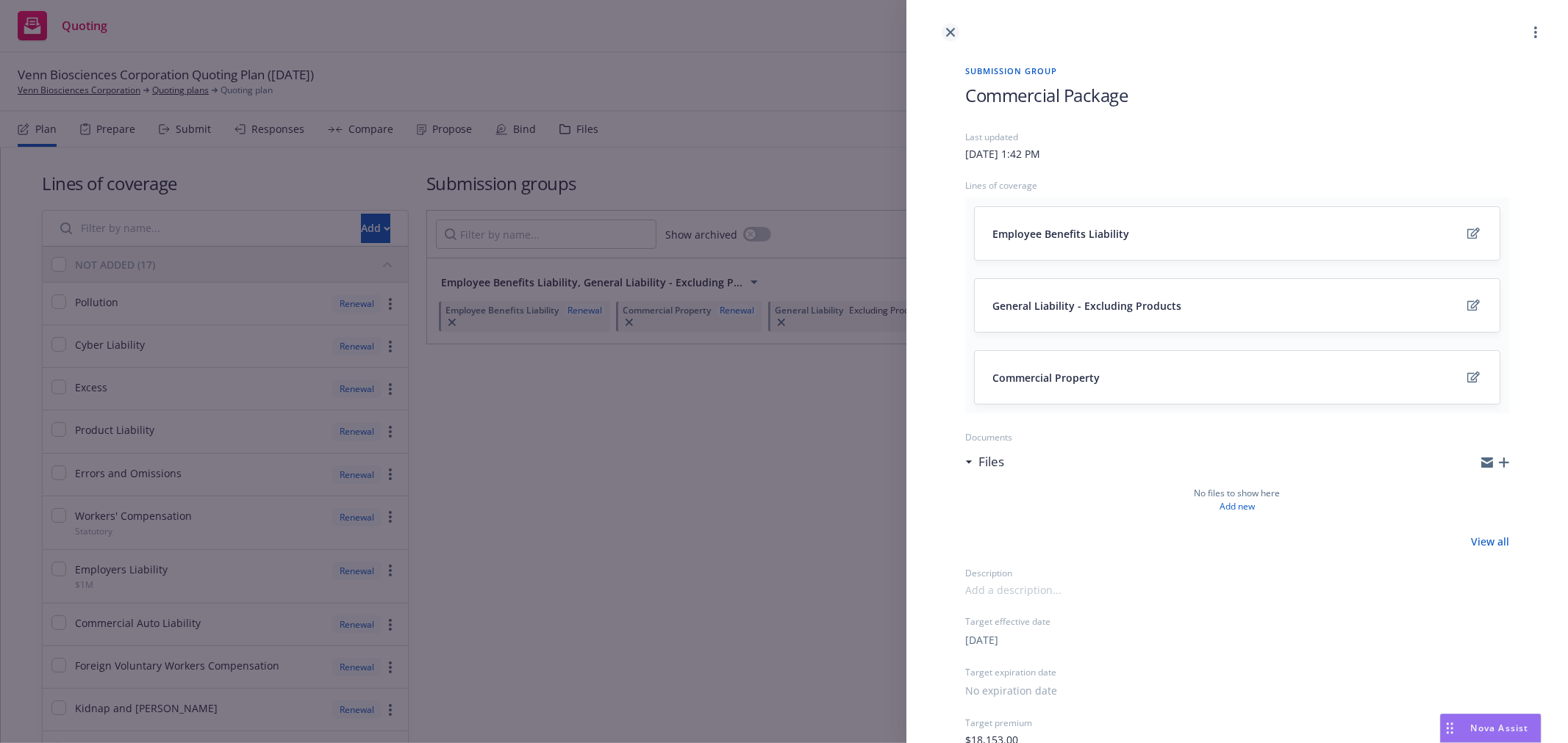
click at [949, 29] on icon "close" at bounding box center [950, 32] width 9 height 9
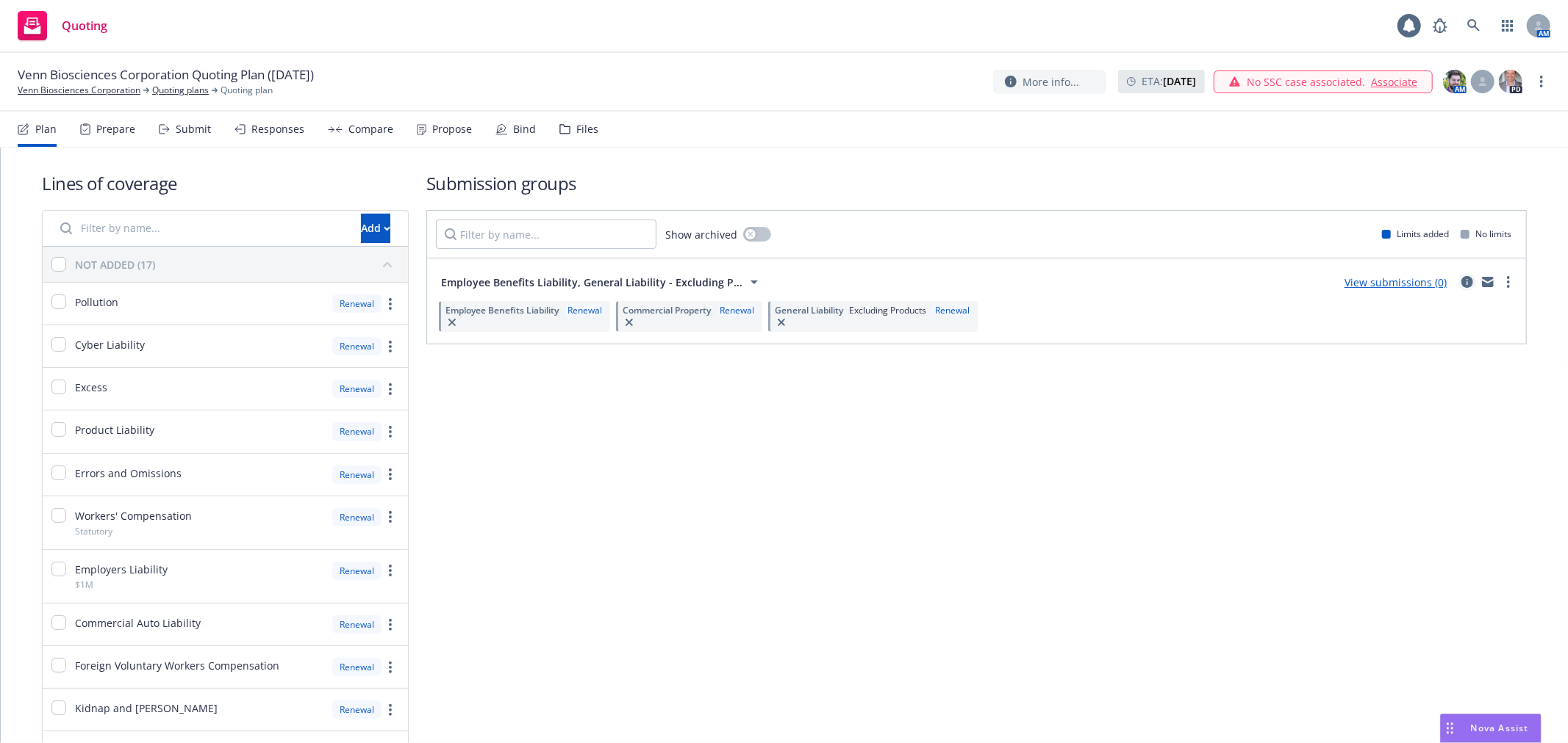
click at [1460, 285] on link "circleInformation" at bounding box center [1467, 282] width 18 height 18
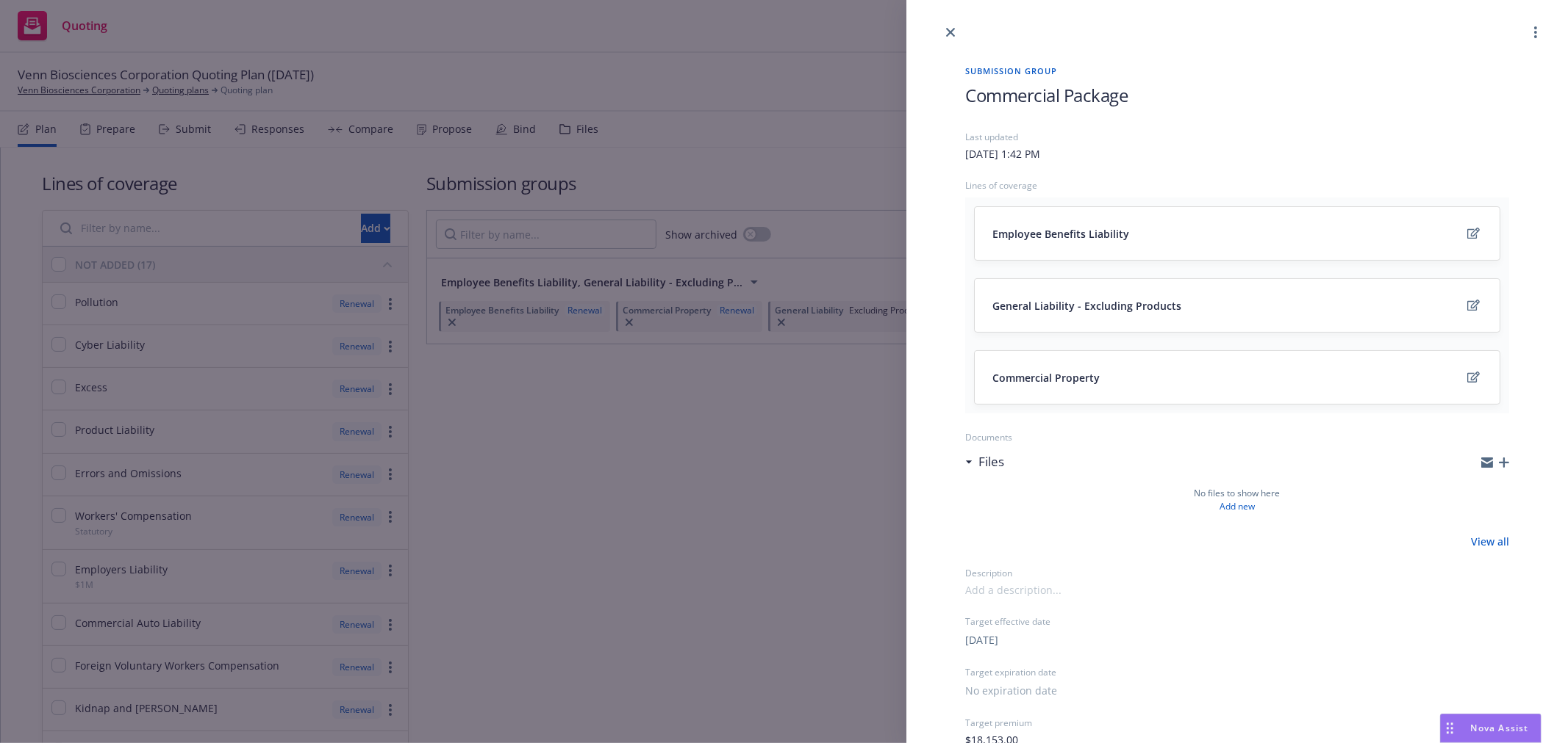
click at [963, 93] on div "Submission group Commercial Package Last updated Tuesday, August 19, 2025 at 1:…" at bounding box center [1237, 505] width 591 height 929
drag, startPoint x: 946, startPoint y: 29, endPoint x: 922, endPoint y: 48, distance: 30.6
click at [948, 31] on icon "close" at bounding box center [950, 32] width 9 height 9
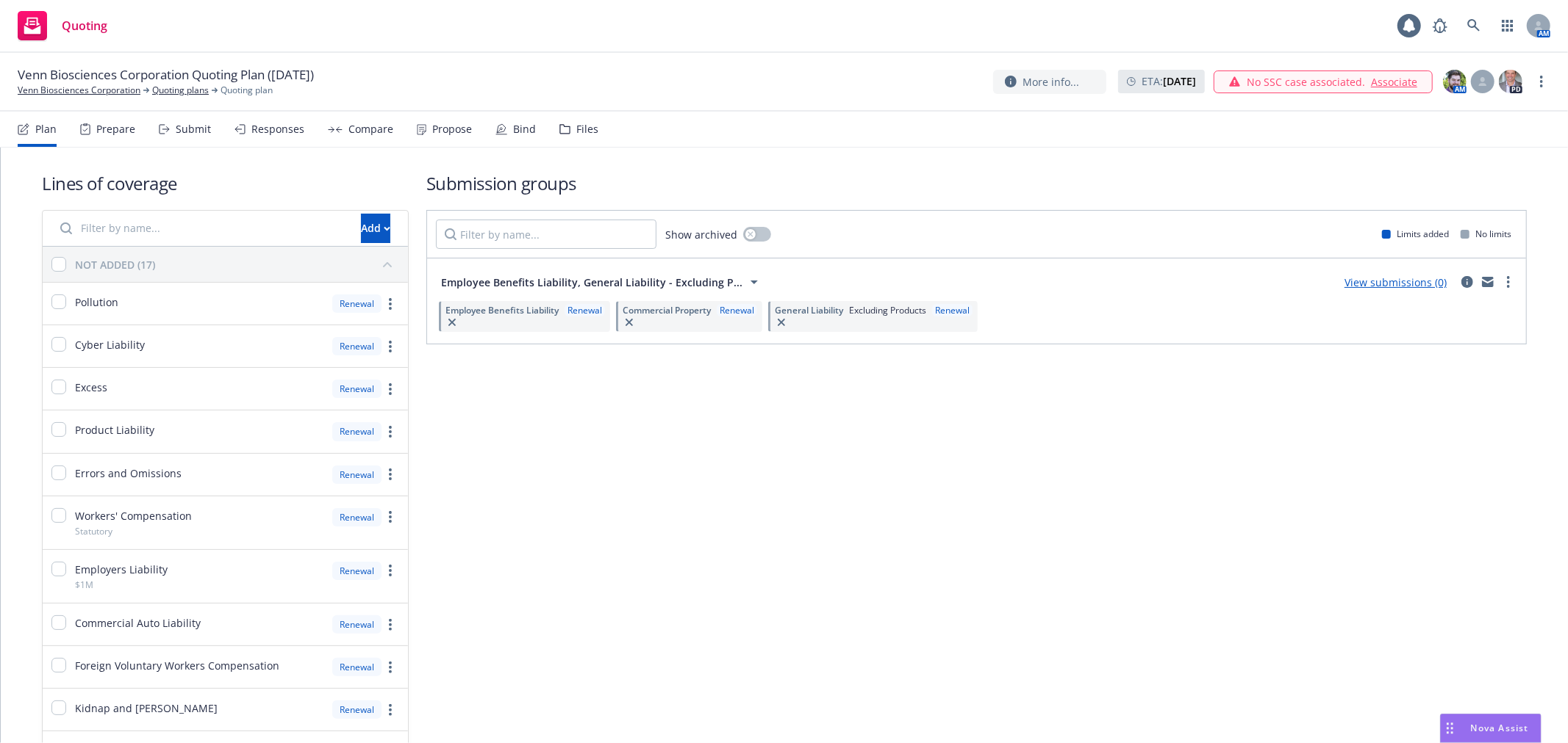
click at [541, 453] on div "Submission groups Show archived Limits added No limits Employee Benefits Liabil…" at bounding box center [976, 694] width 1101 height 1046
click at [1086, 410] on div "Submission groups Show archived Limits added No limits 2025 Commercial Package …" at bounding box center [976, 694] width 1101 height 1046
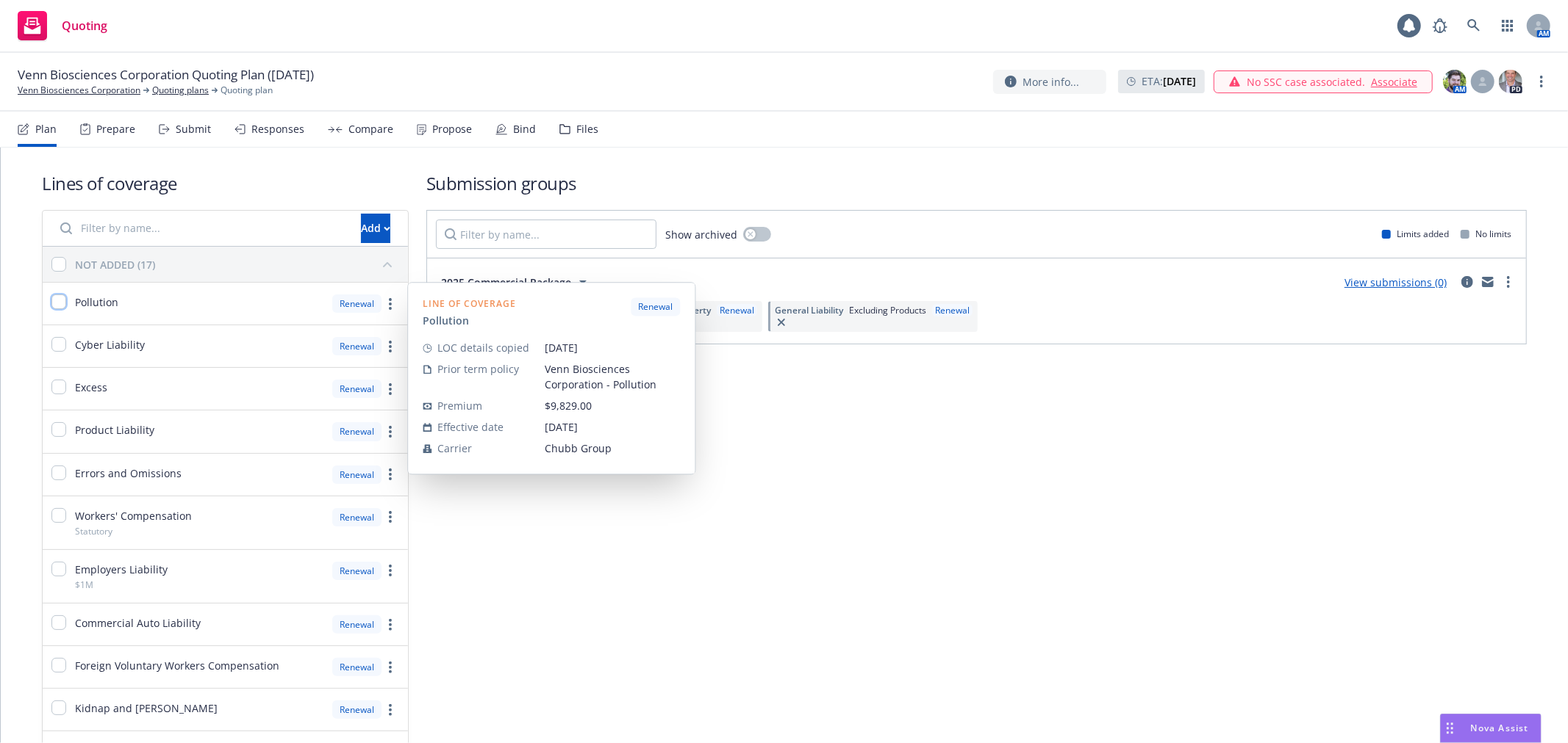
drag, startPoint x: 64, startPoint y: 303, endPoint x: 75, endPoint y: 305, distance: 11.2
click at [64, 303] on input "checkbox" at bounding box center [58, 302] width 15 height 15
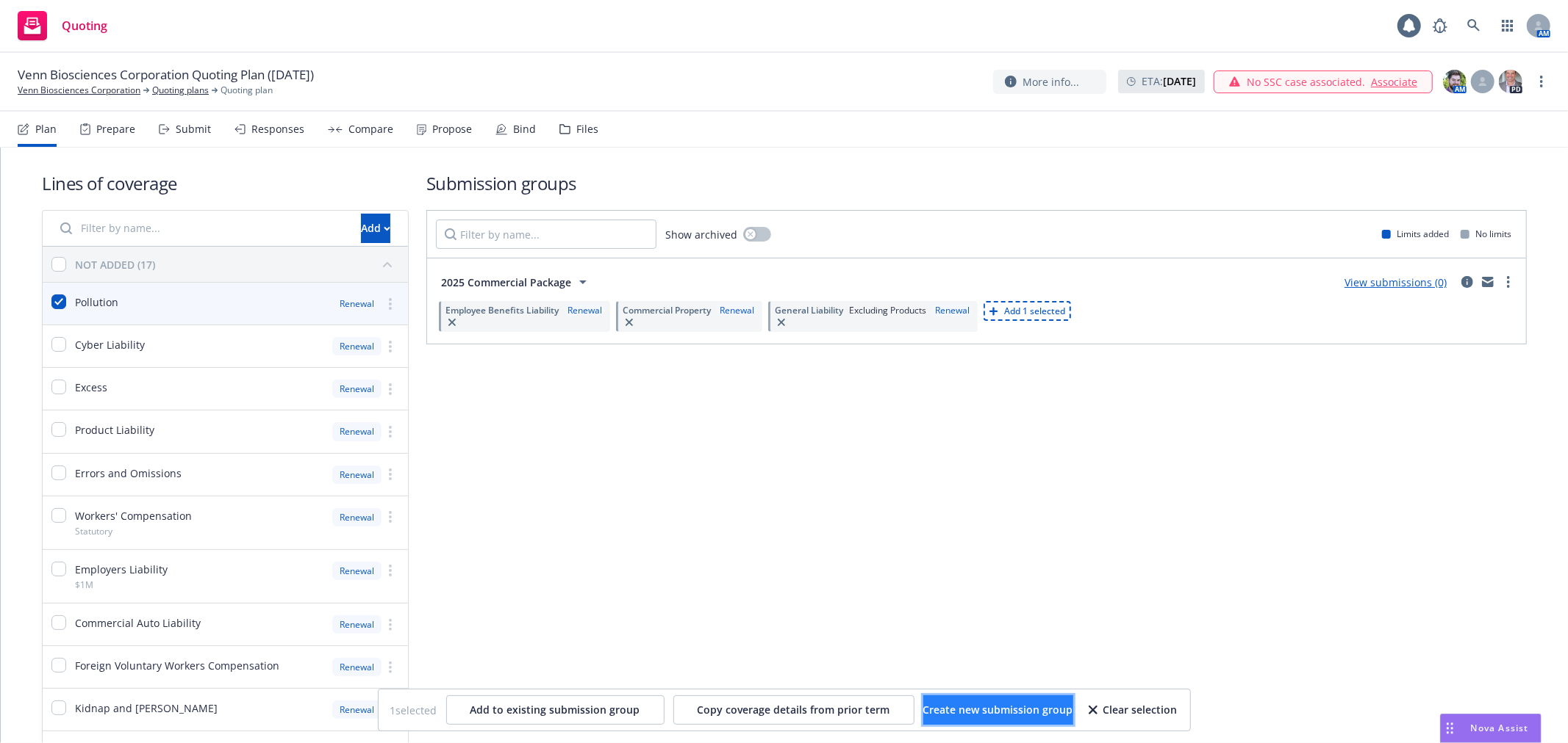
click at [996, 699] on button "Create new submission group" at bounding box center [997, 711] width 150 height 29
checkbox input "false"
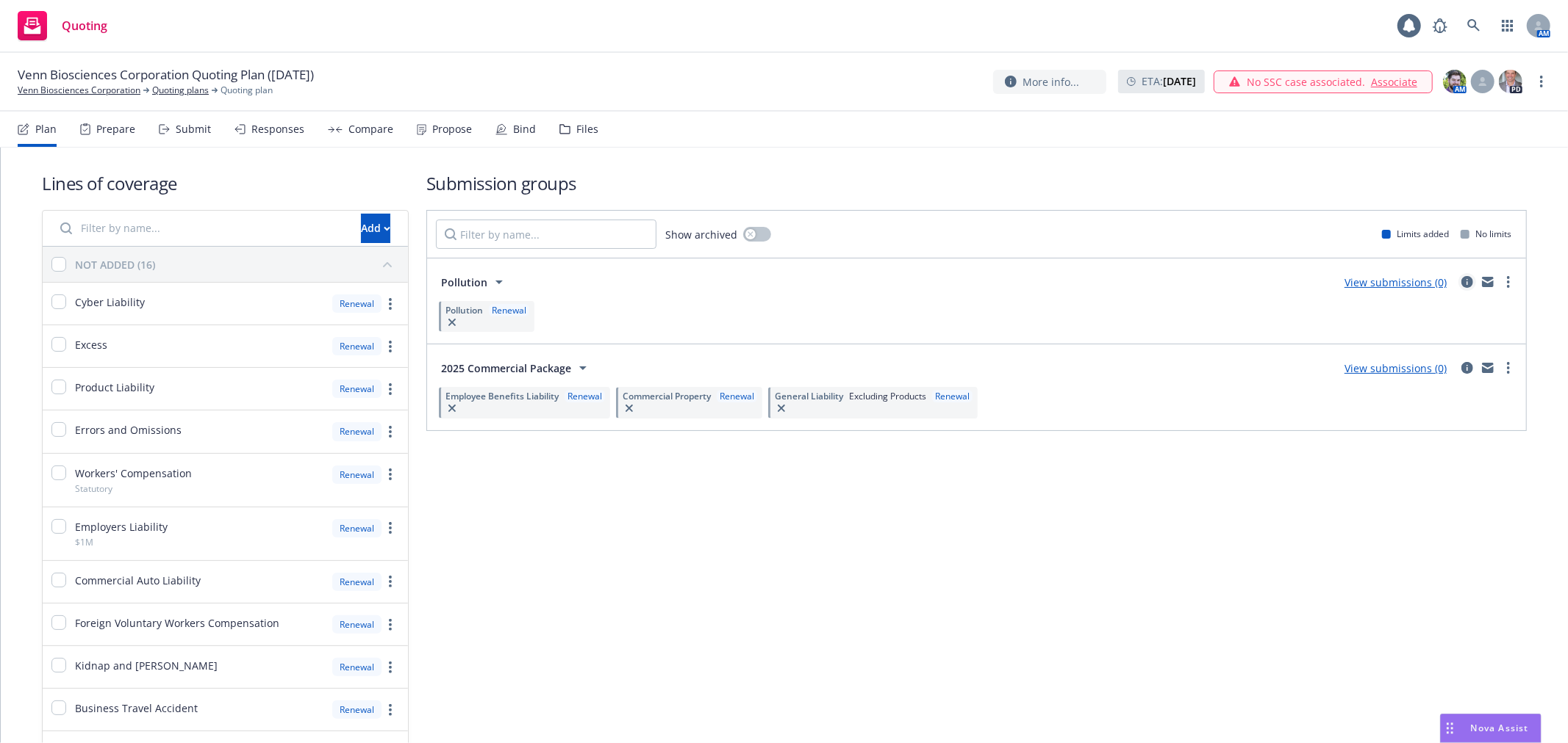
click at [1461, 286] on icon "circleInformation" at bounding box center [1467, 281] width 11 height 11
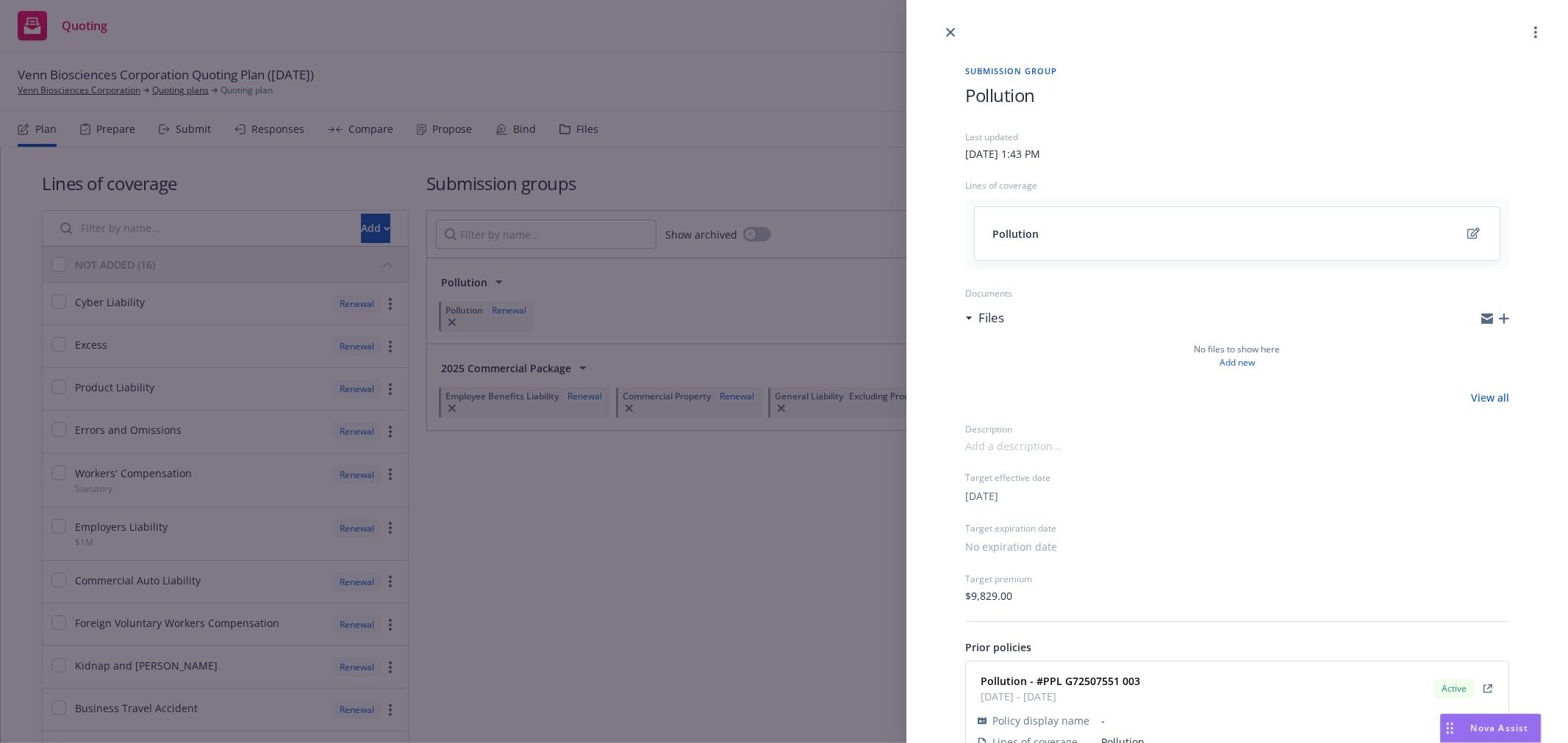
click at [965, 87] on span "Pollution" at bounding box center [1000, 95] width 70 height 24
click at [945, 28] on link "close" at bounding box center [950, 32] width 18 height 18
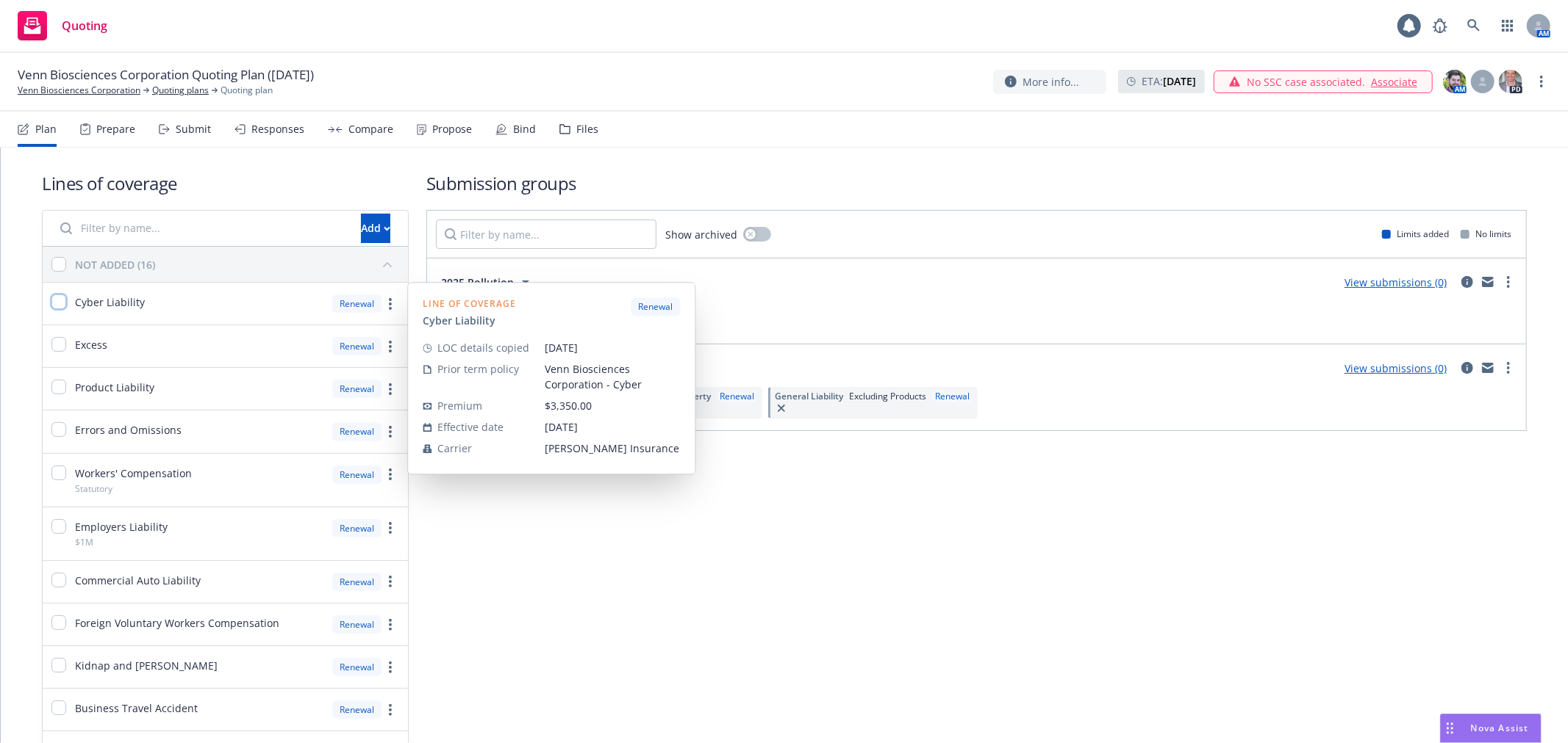
click at [65, 303] on input "checkbox" at bounding box center [58, 302] width 15 height 15
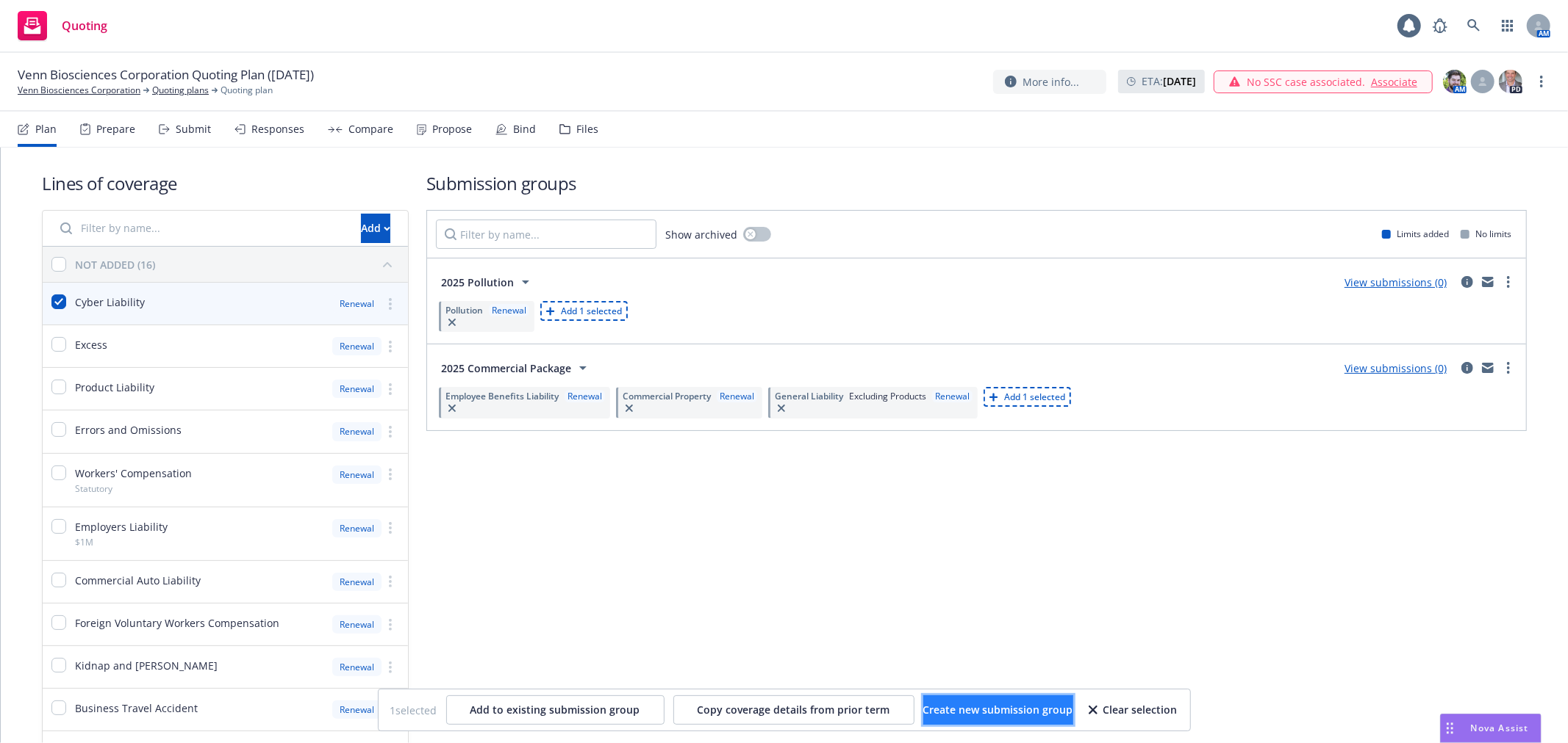
click at [1005, 708] on span "Create new submission group" at bounding box center [997, 710] width 150 height 14
checkbox input "false"
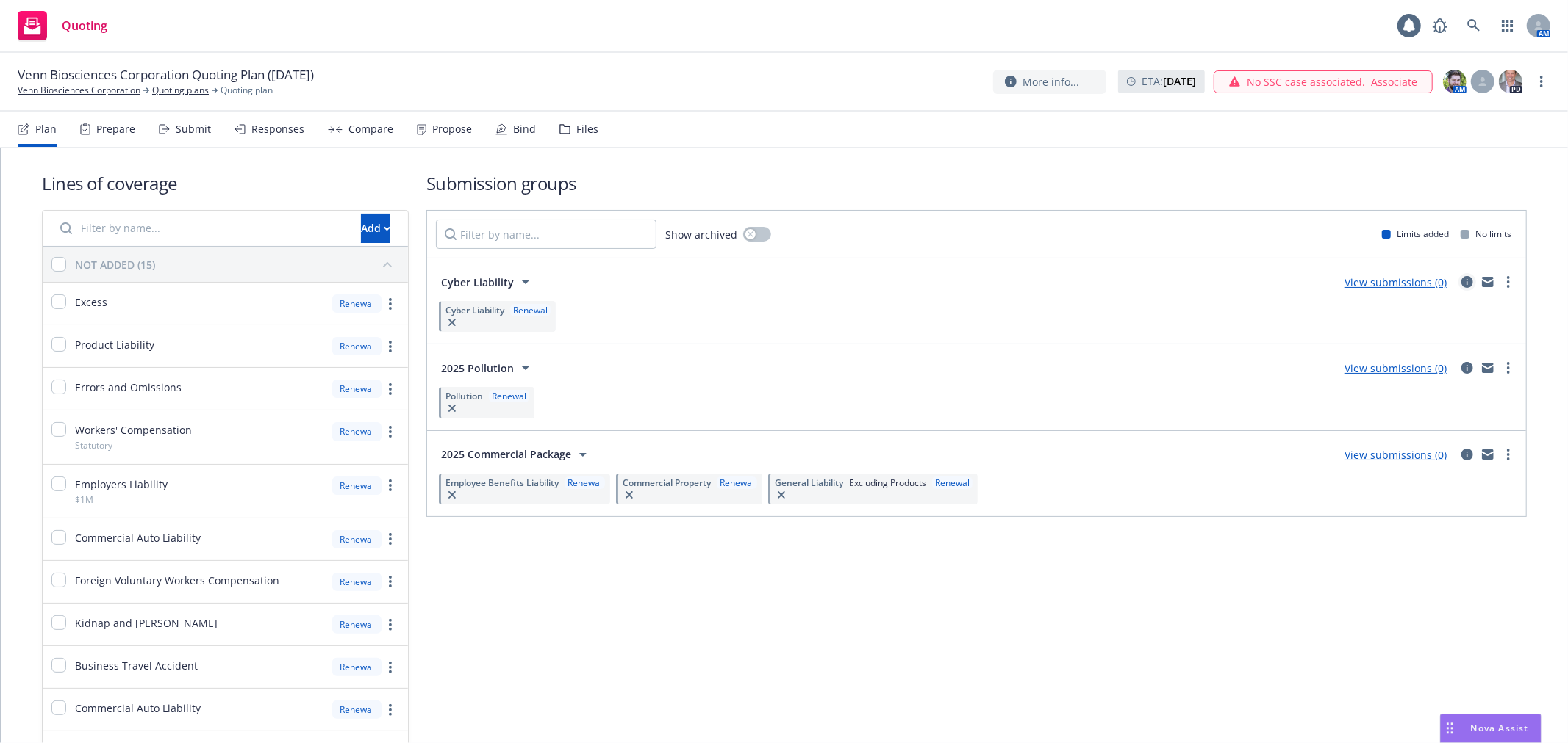
click at [1458, 290] on link "circleInformation" at bounding box center [1467, 282] width 18 height 18
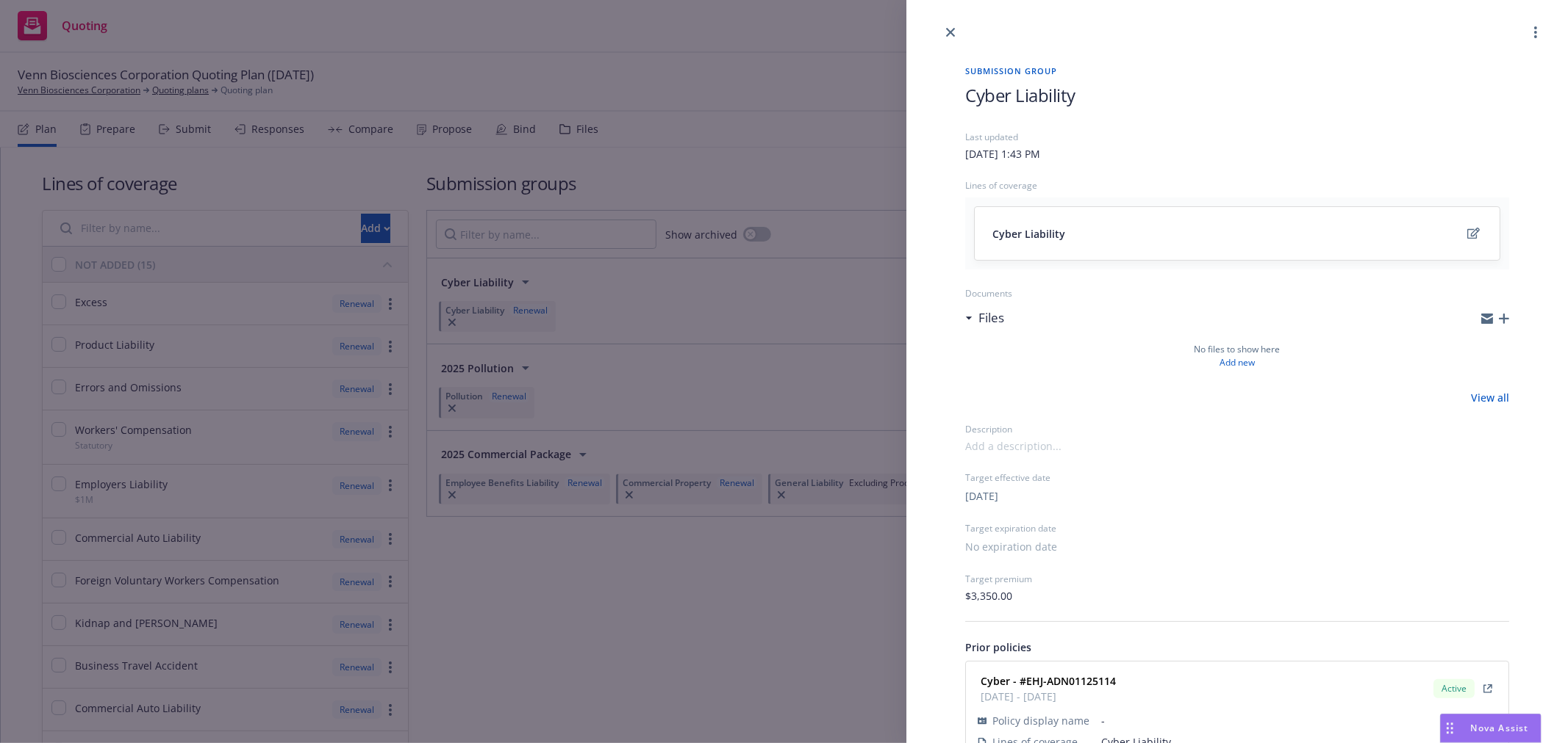
click at [968, 94] on span "Cyber Liability" at bounding box center [1020, 95] width 110 height 24
click at [952, 32] on icon "close" at bounding box center [950, 32] width 9 height 9
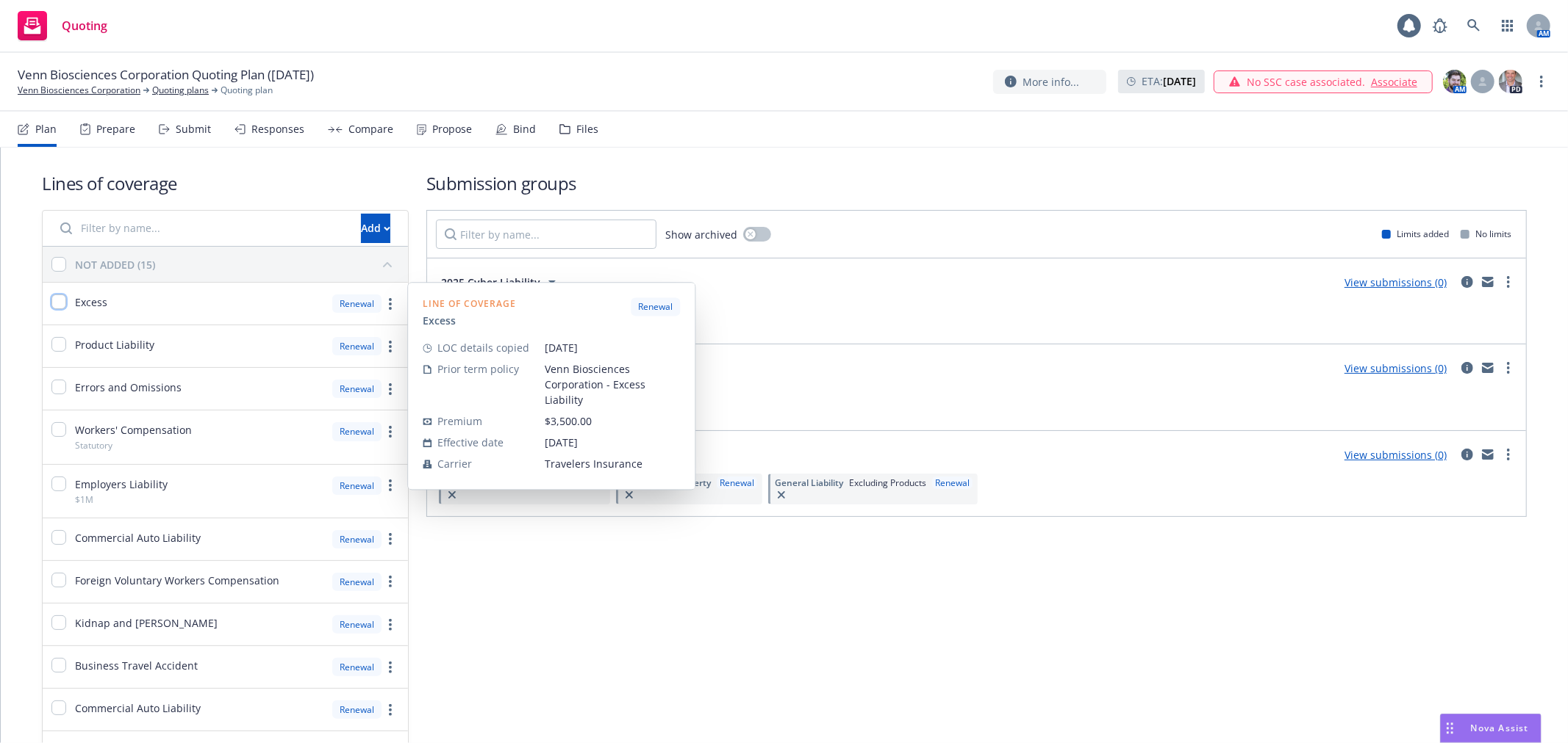
click at [63, 299] on input "checkbox" at bounding box center [58, 302] width 15 height 15
checkbox input "true"
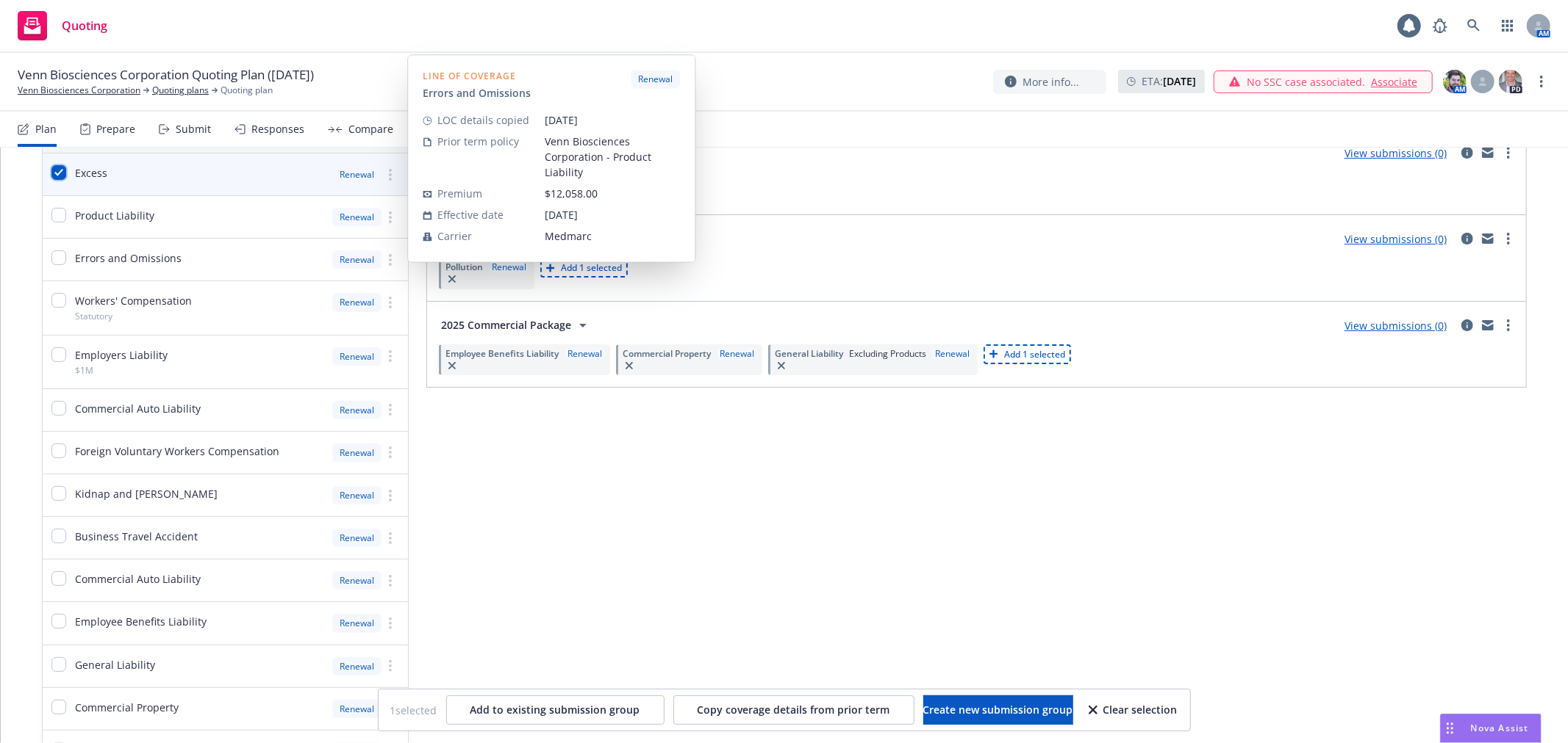
scroll to position [326, 0]
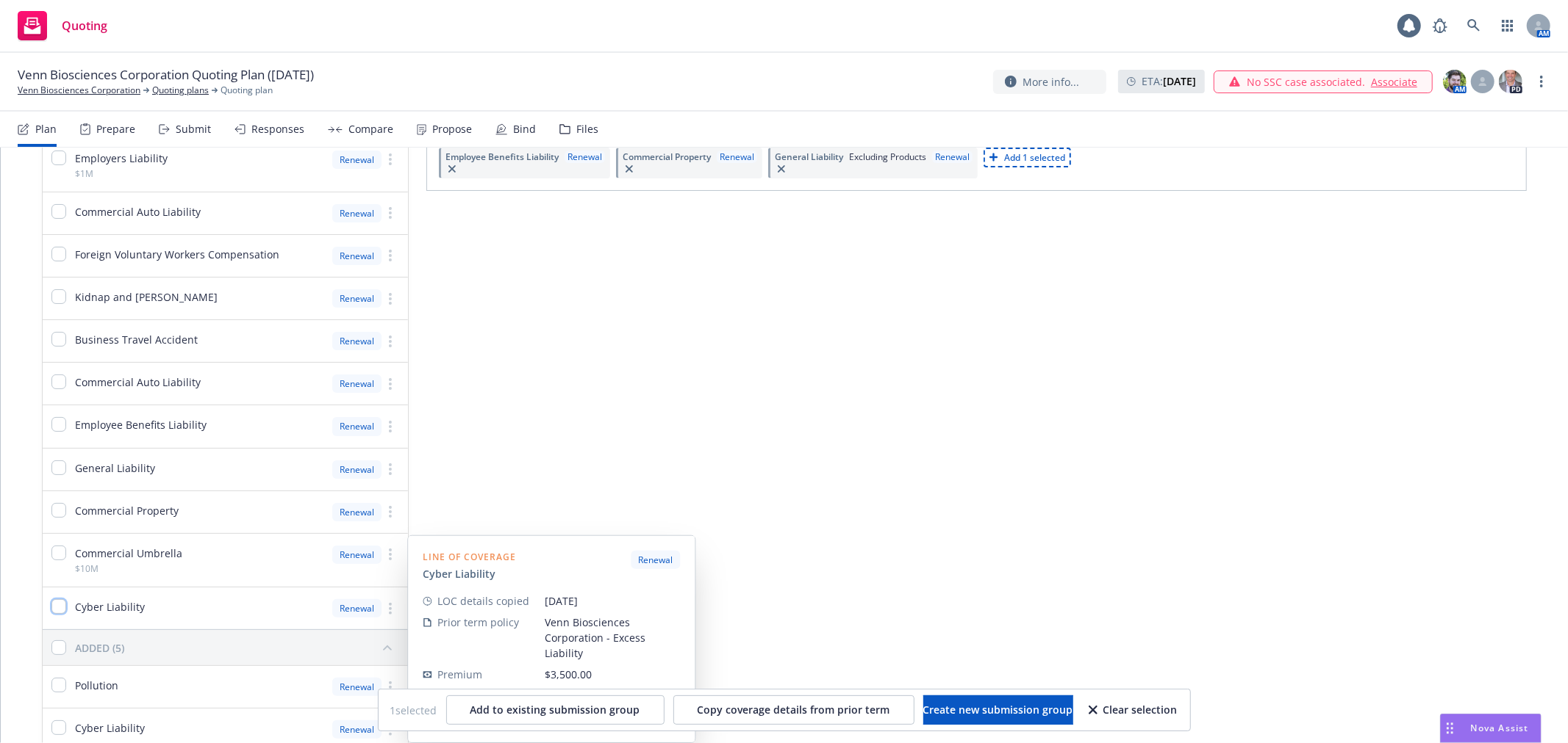
click at [56, 608] on input "checkbox" at bounding box center [58, 607] width 15 height 15
checkbox input "true"
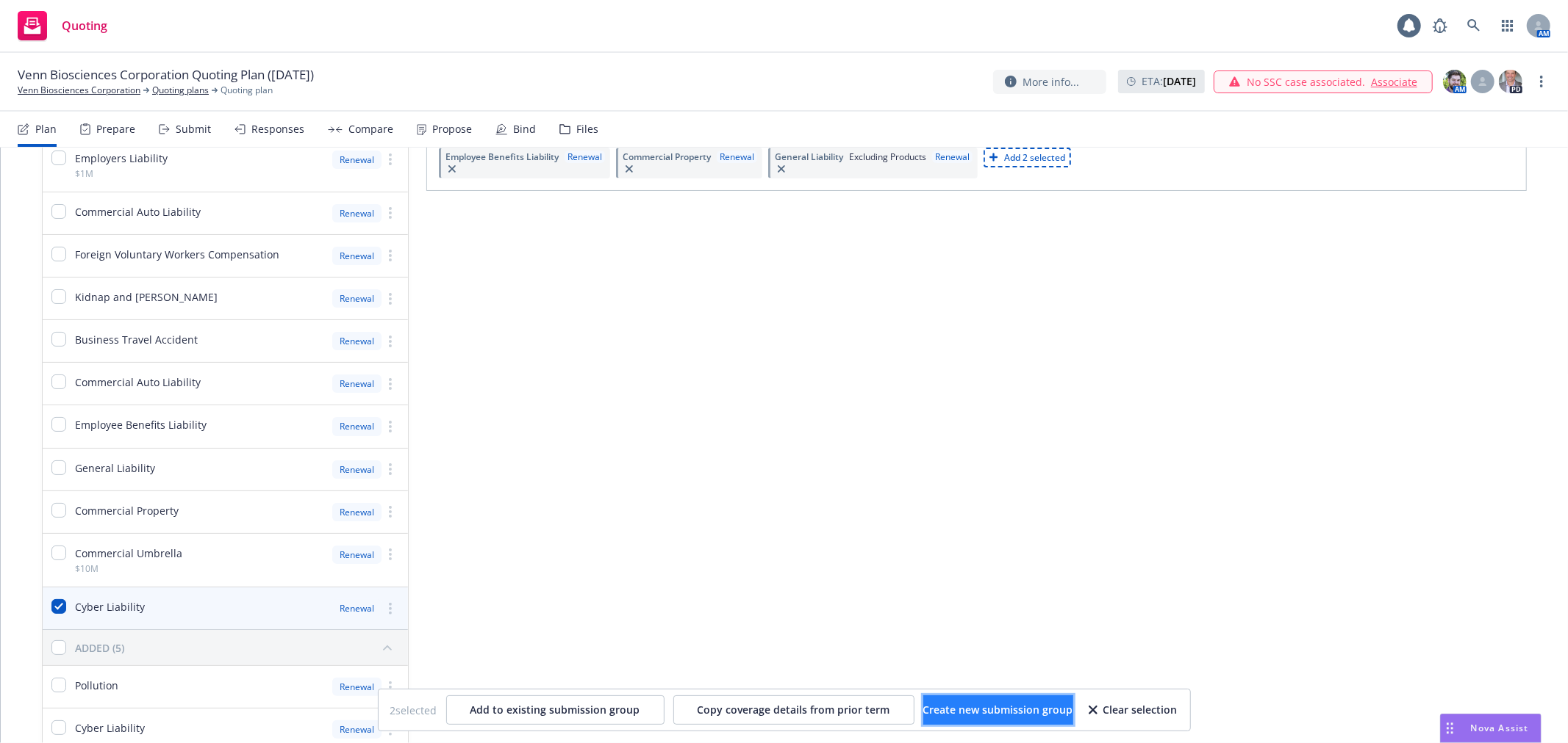
click at [979, 705] on span "Create new submission group" at bounding box center [997, 710] width 150 height 14
checkbox input "false"
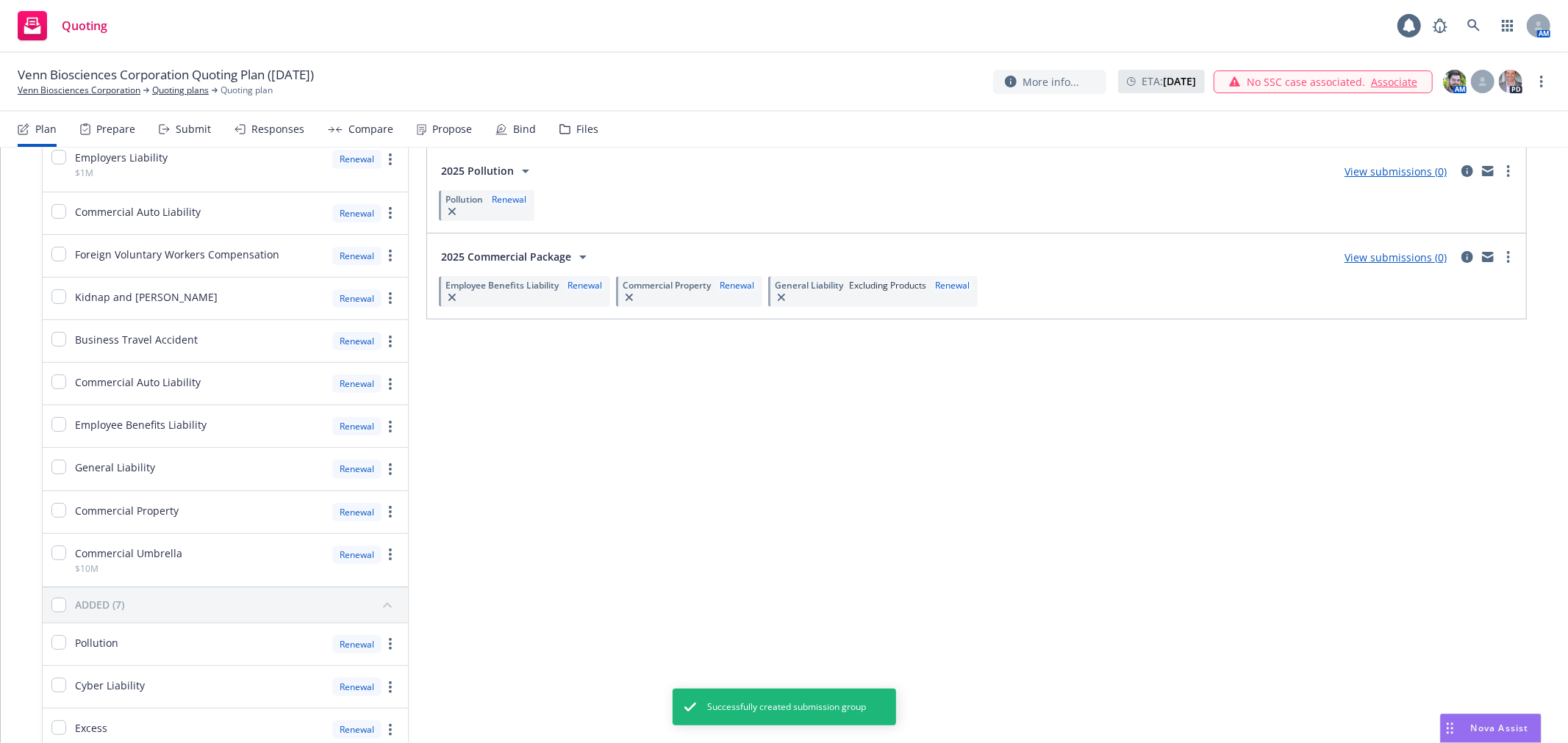
scroll to position [0, 0]
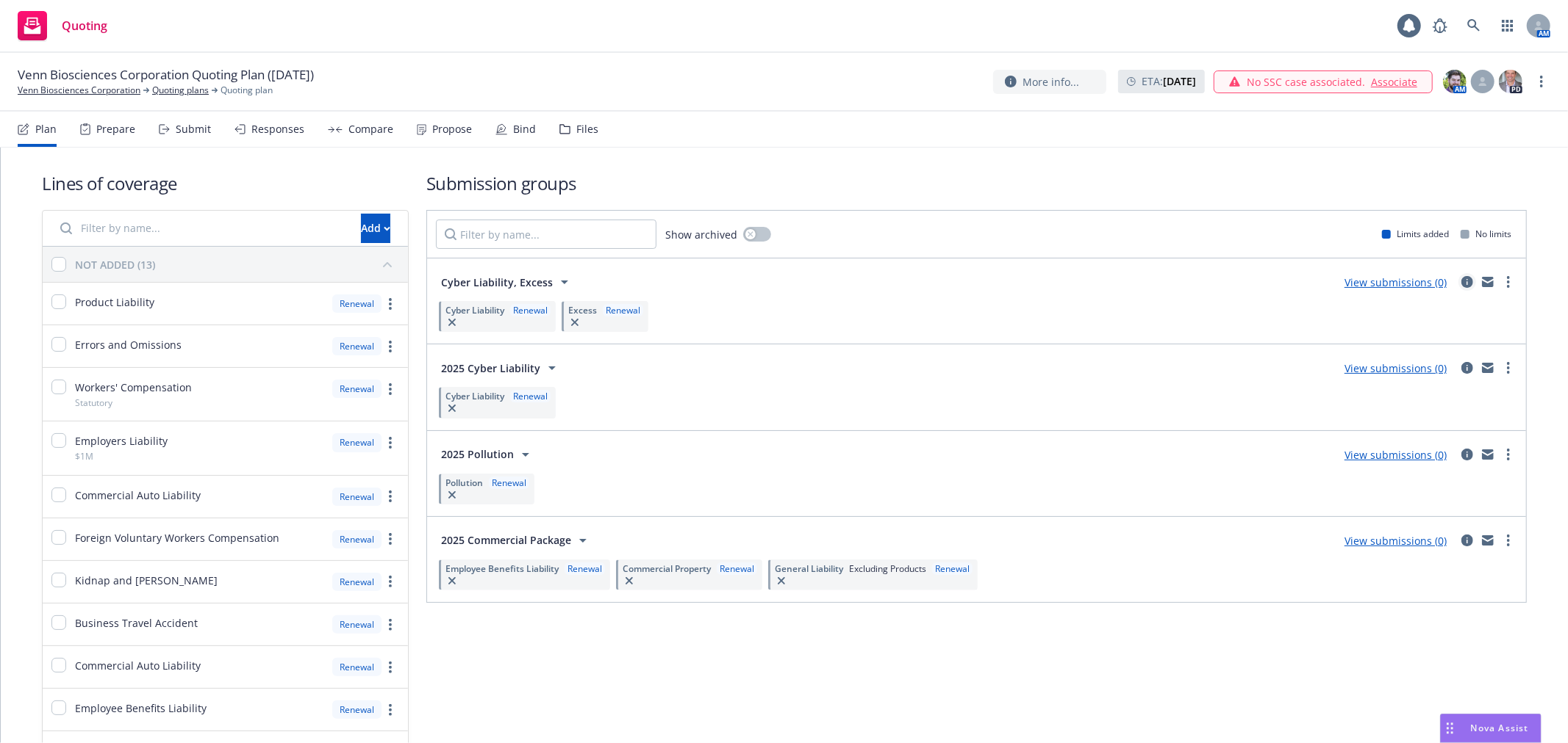
click at [1461, 282] on icon "circleInformation" at bounding box center [1467, 281] width 11 height 11
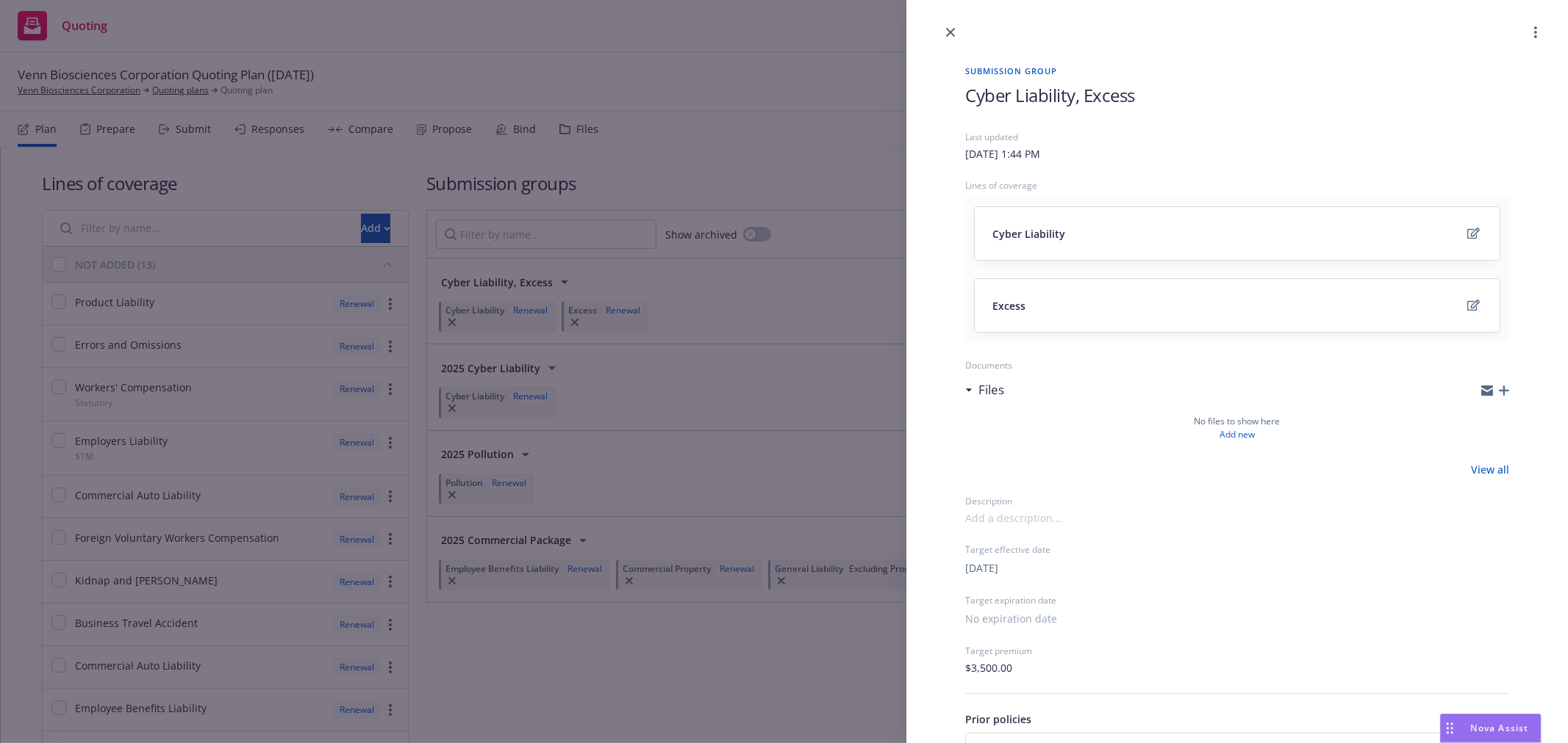
click at [1126, 92] on span "Cyber Liability, Excess" at bounding box center [1049, 95] width 170 height 24
drag, startPoint x: 1147, startPoint y: 93, endPoint x: 930, endPoint y: 96, distance: 217.0
click at [932, 97] on div "Submission group Cyber Liability, Excess Last updated Tuesday, August 19, 2025 …" at bounding box center [1237, 462] width 661 height 841
click at [950, 30] on icon "close" at bounding box center [950, 32] width 9 height 9
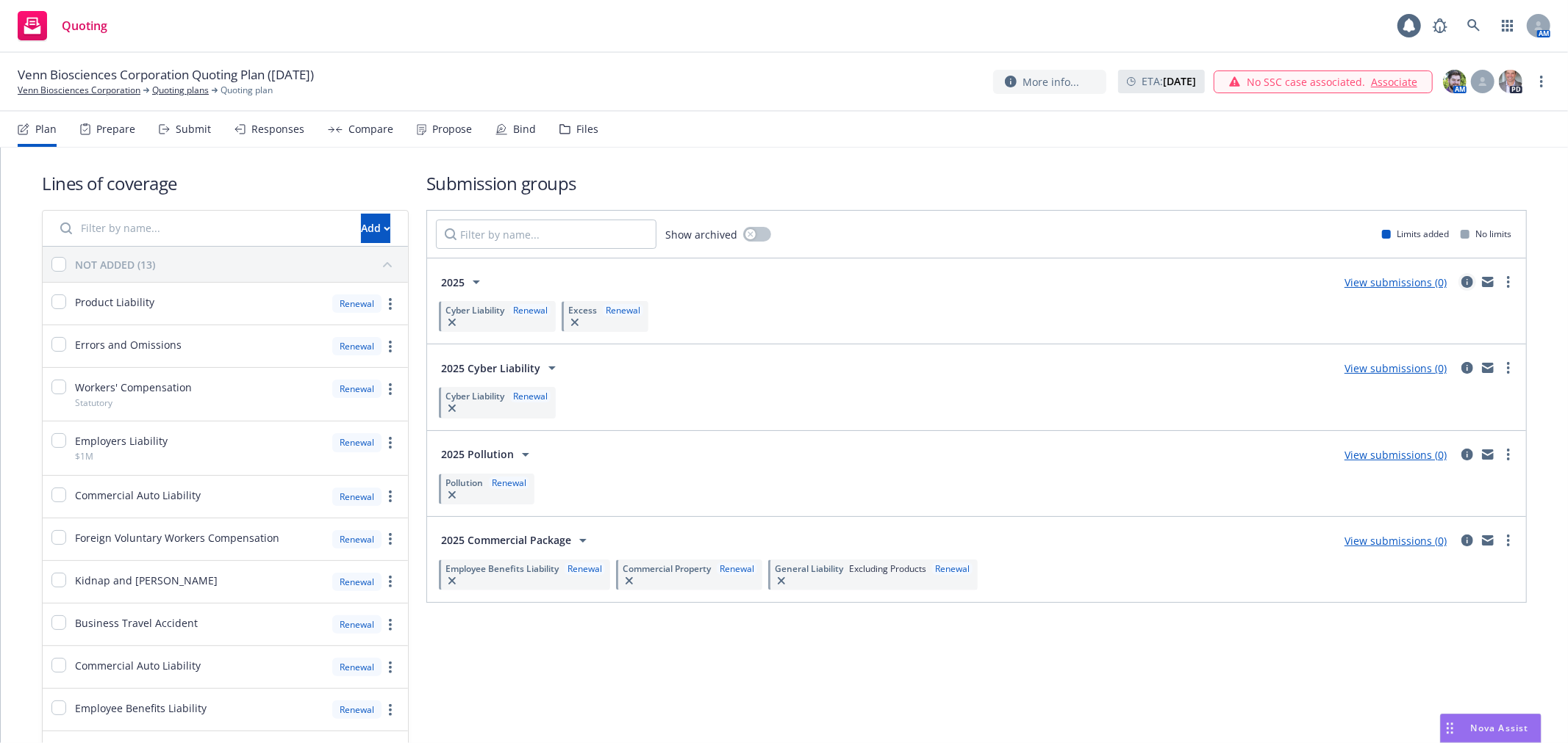
click at [1461, 284] on icon "circleInformation" at bounding box center [1467, 281] width 11 height 11
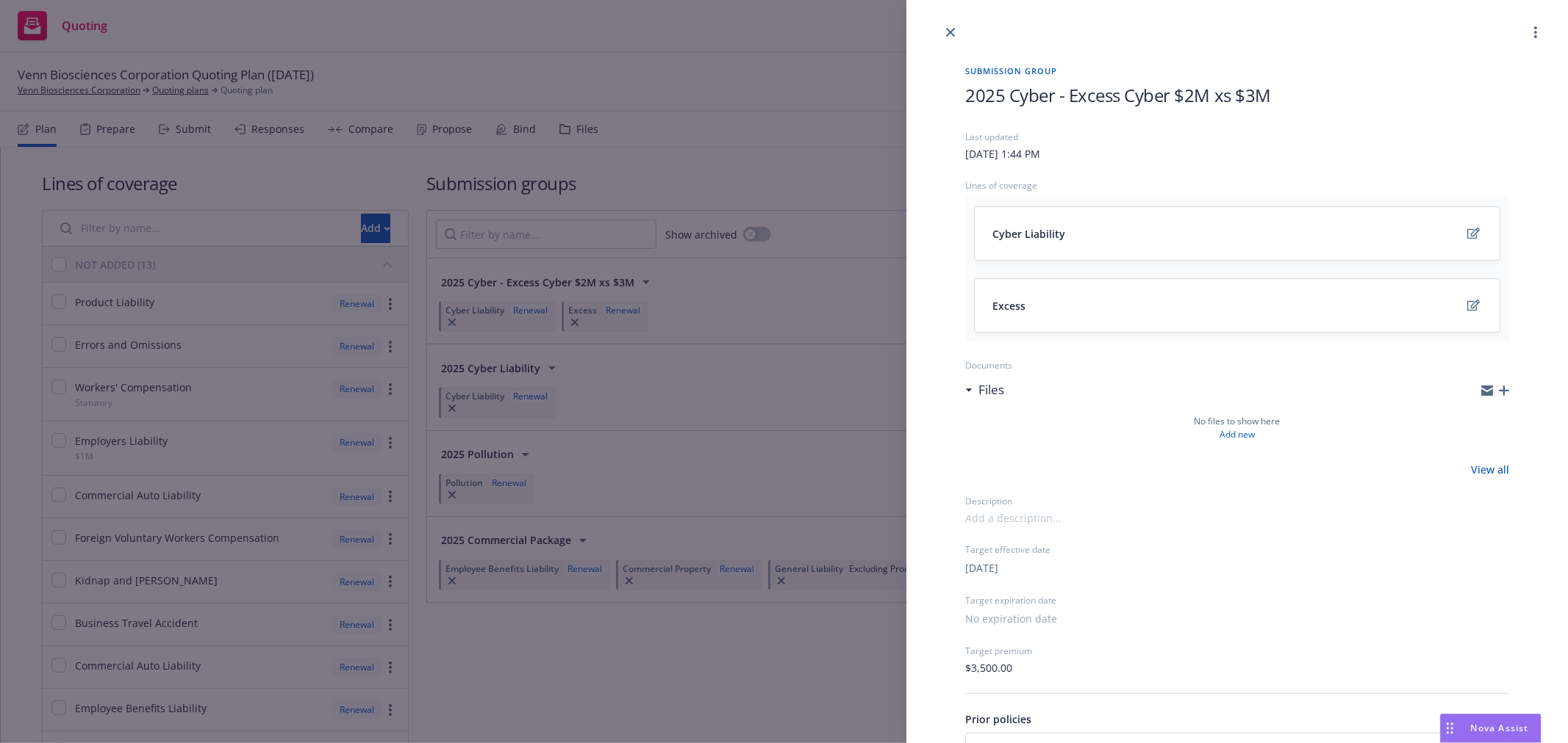
click at [777, 126] on div "Submission group 2025 Cyber - Excess Cyber $2M xs $3M Last updated Tuesday, Aug…" at bounding box center [784, 372] width 1568 height 743
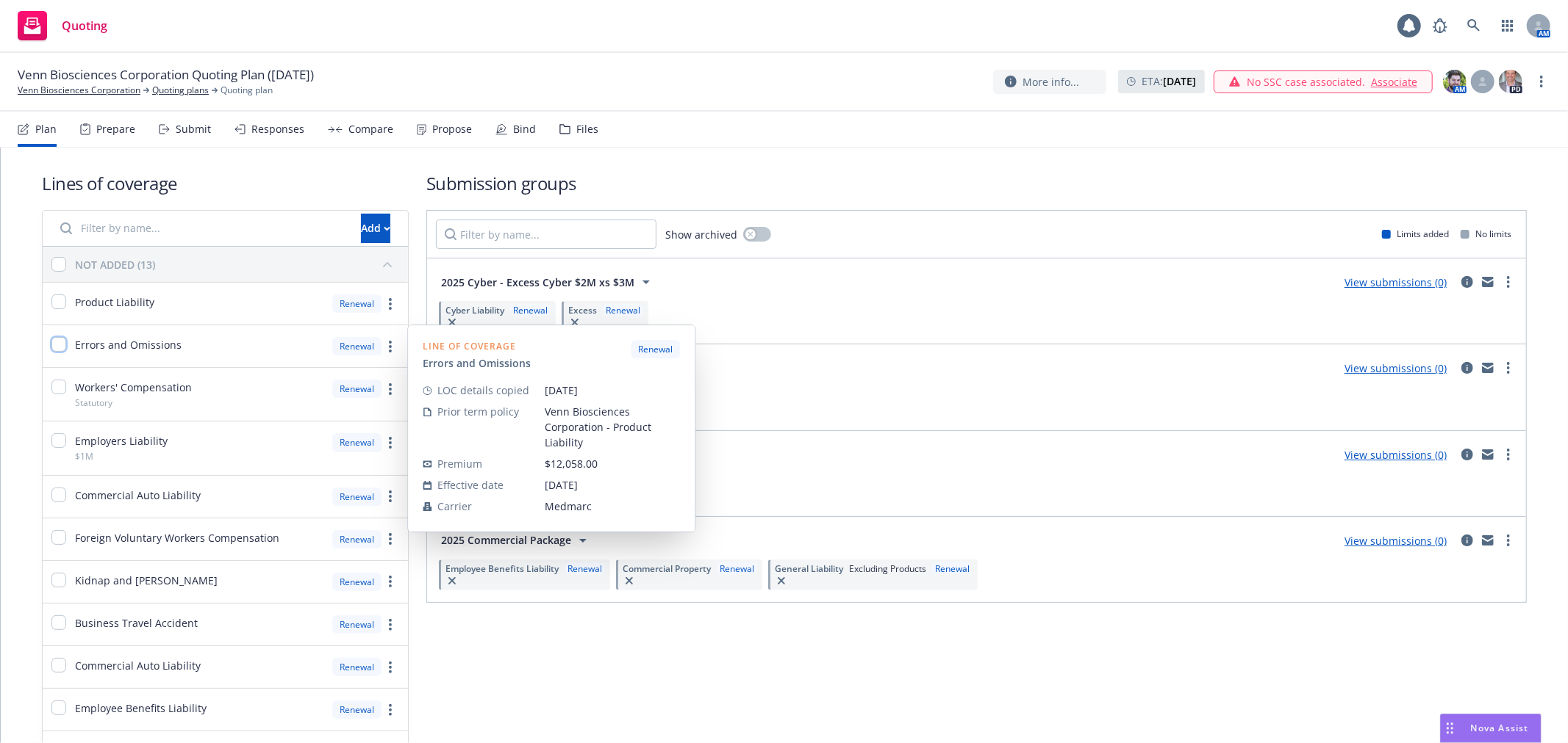
click at [64, 346] on input "checkbox" at bounding box center [58, 345] width 15 height 15
checkbox input "true"
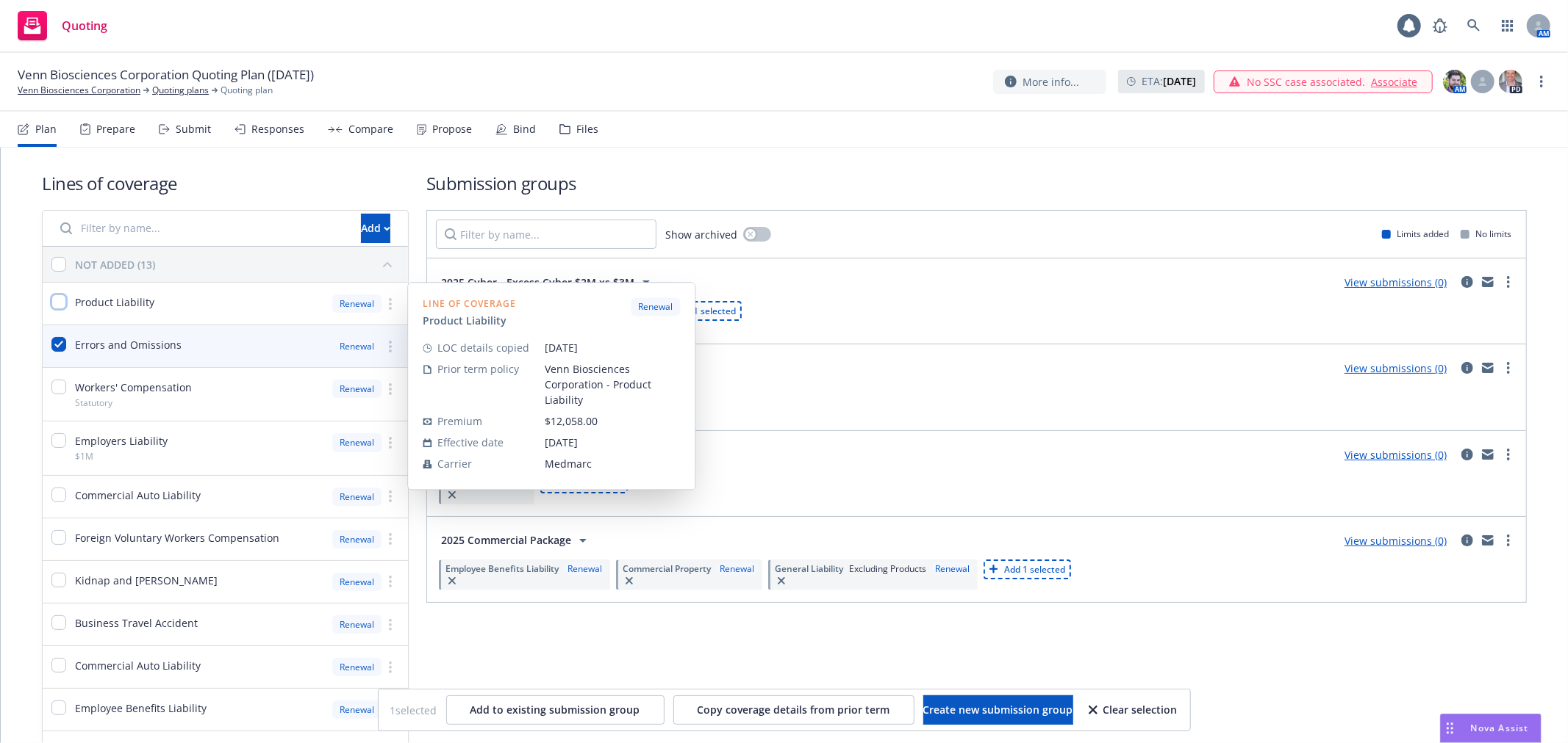
click at [61, 298] on input "checkbox" at bounding box center [58, 302] width 15 height 15
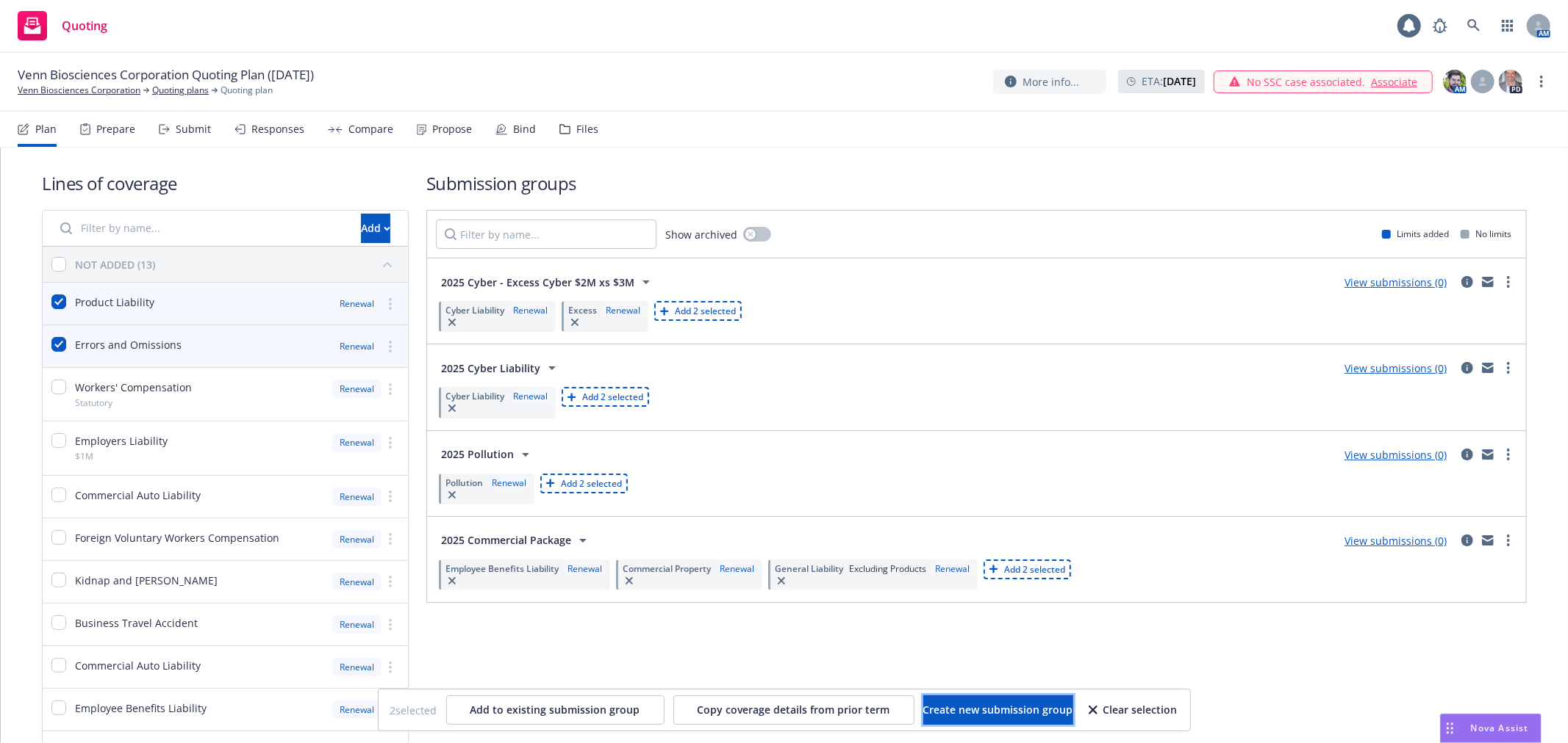
click at [1018, 714] on span "Create new submission group" at bounding box center [997, 710] width 150 height 14
checkbox input "false"
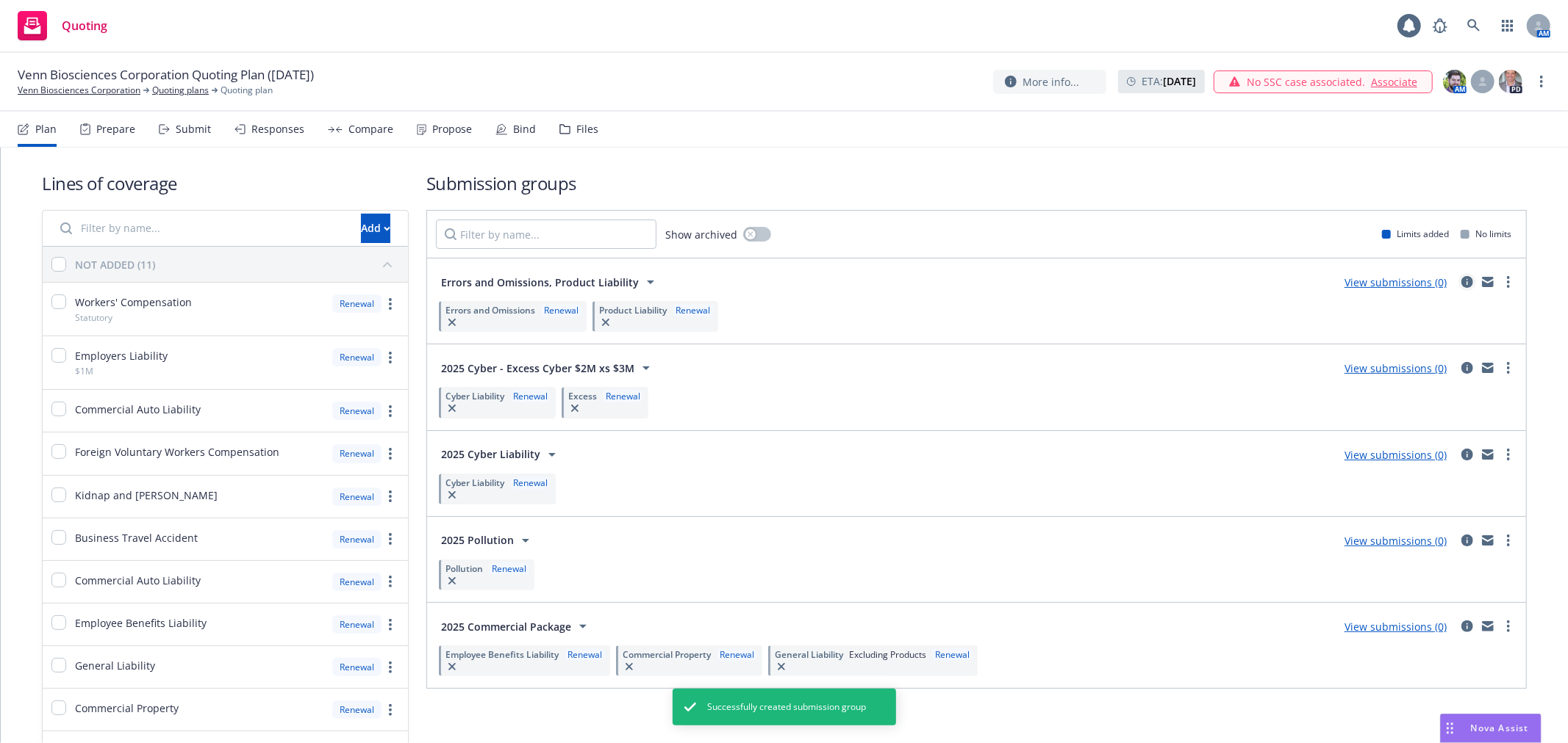
click at [1461, 280] on icon "circleInformation" at bounding box center [1467, 281] width 11 height 11
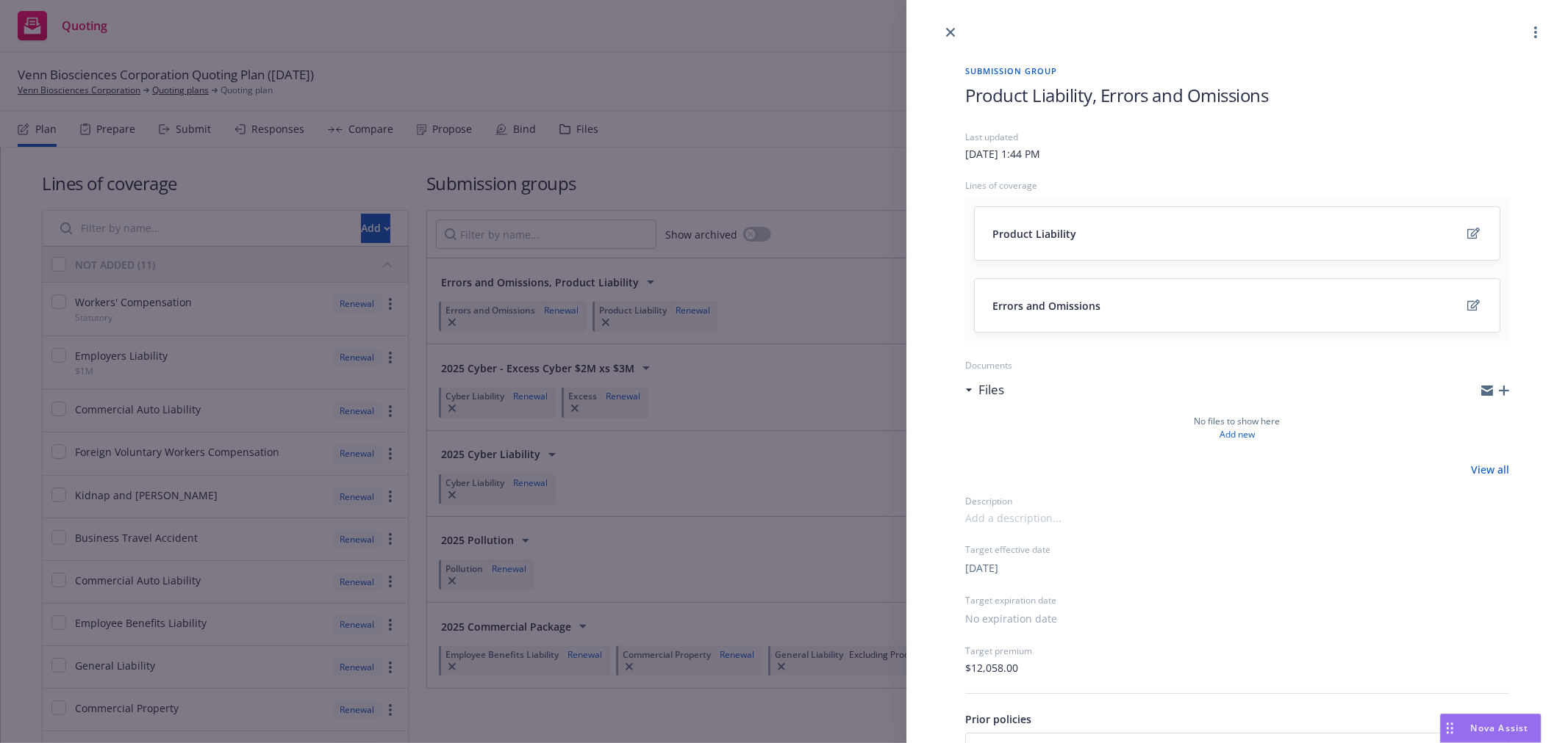
click at [971, 97] on span "Product Liability, Errors and Omissions" at bounding box center [1116, 95] width 303 height 24
click at [1164, 104] on span "2025 Product Liability, Errors and Omissions" at bounding box center [1138, 95] width 347 height 24
drag, startPoint x: 1135, startPoint y: 94, endPoint x: 1429, endPoint y: 91, distance: 294.0
click at [1429, 91] on h1 "2025 Product Liability, Errors and Omissions" at bounding box center [1237, 95] width 544 height 24
click at [950, 31] on icon "close" at bounding box center [950, 32] width 9 height 9
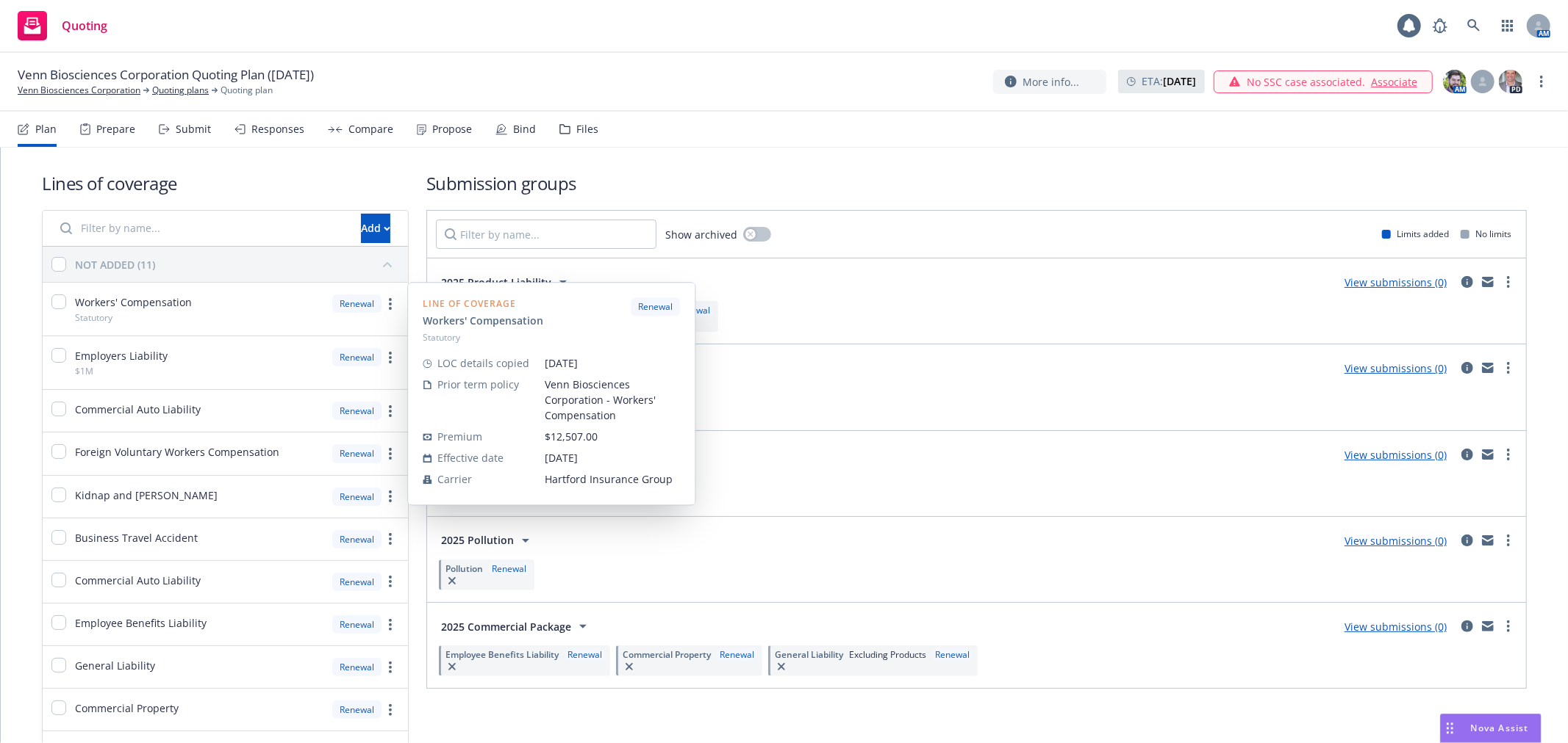
click at [67, 304] on div at bounding box center [58, 309] width 15 height 29
checkbox input "true"
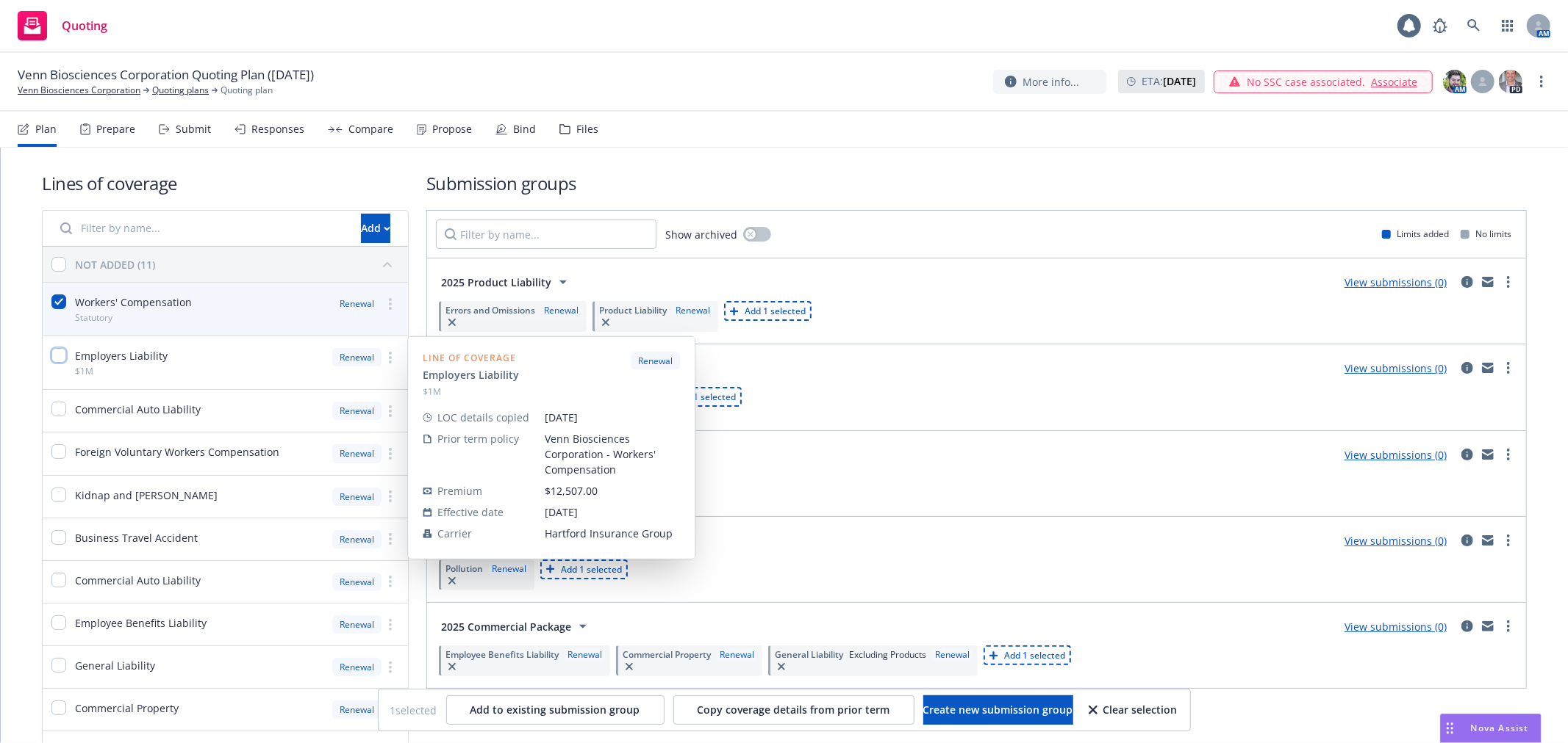
click at [65, 355] on input "checkbox" at bounding box center [58, 355] width 15 height 15
checkbox input "true"
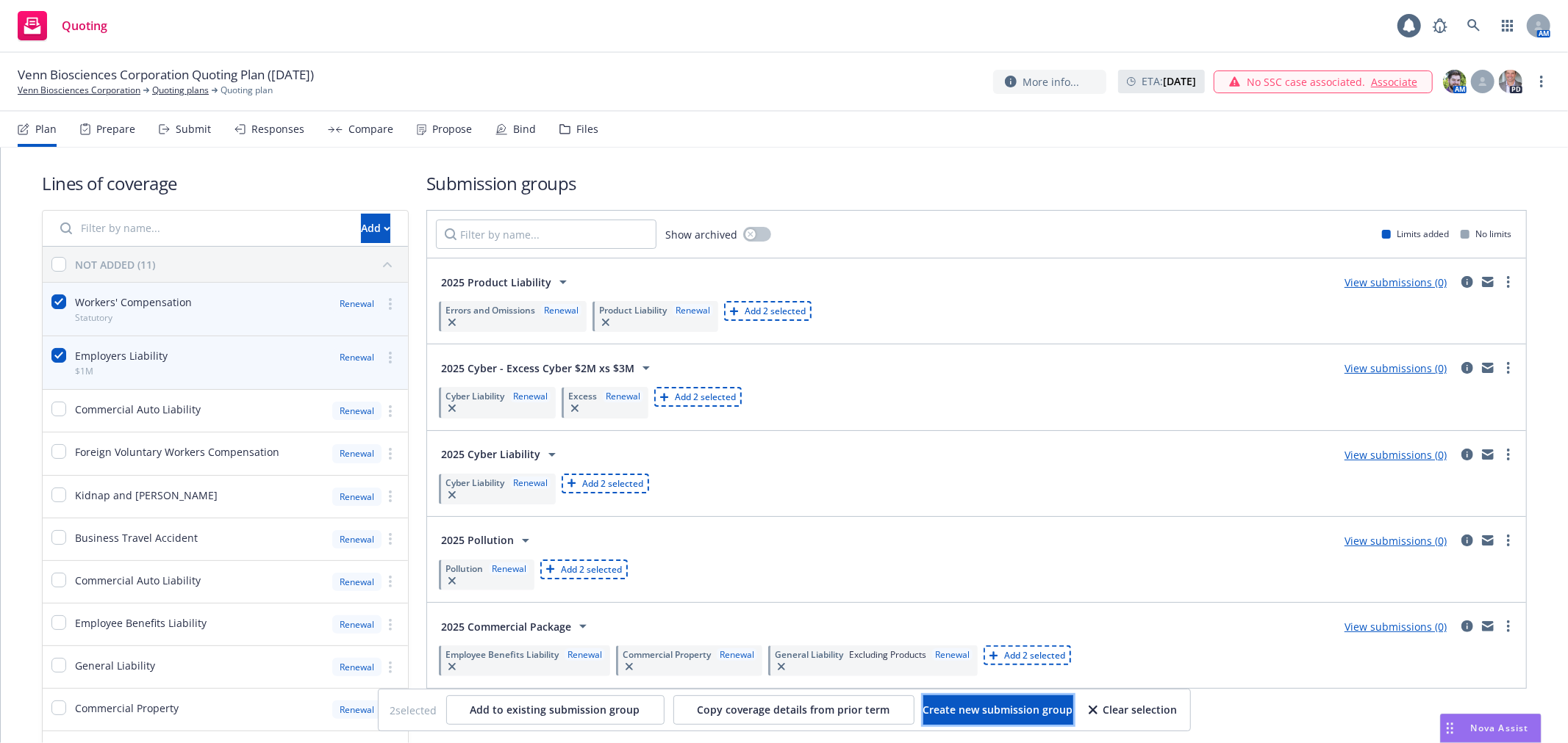
drag, startPoint x: 986, startPoint y: 715, endPoint x: 987, endPoint y: 705, distance: 10.0
click at [986, 716] on span "Create new submission group" at bounding box center [997, 710] width 150 height 14
checkbox input "false"
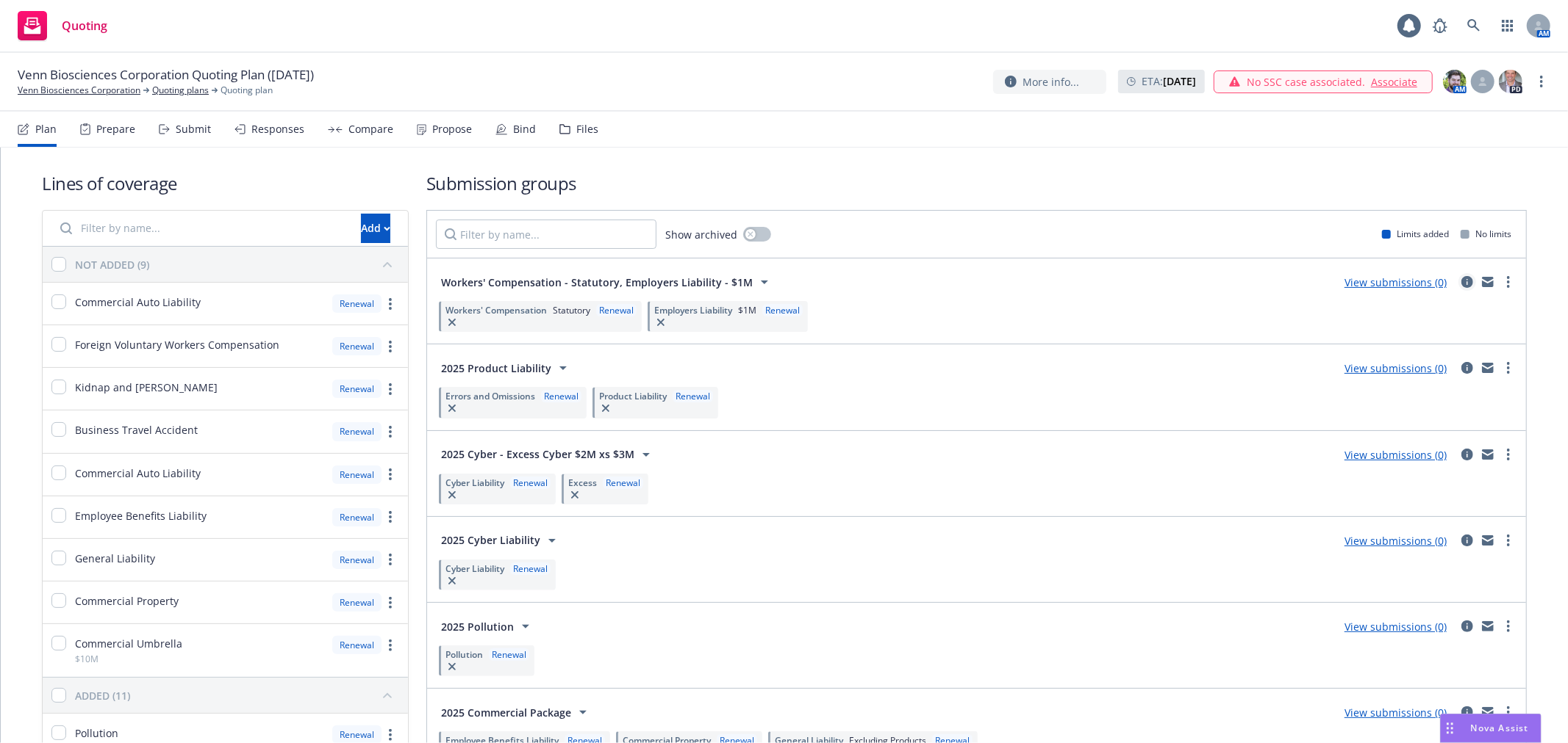
click at [1461, 281] on icon "circleInformation" at bounding box center [1467, 281] width 11 height 11
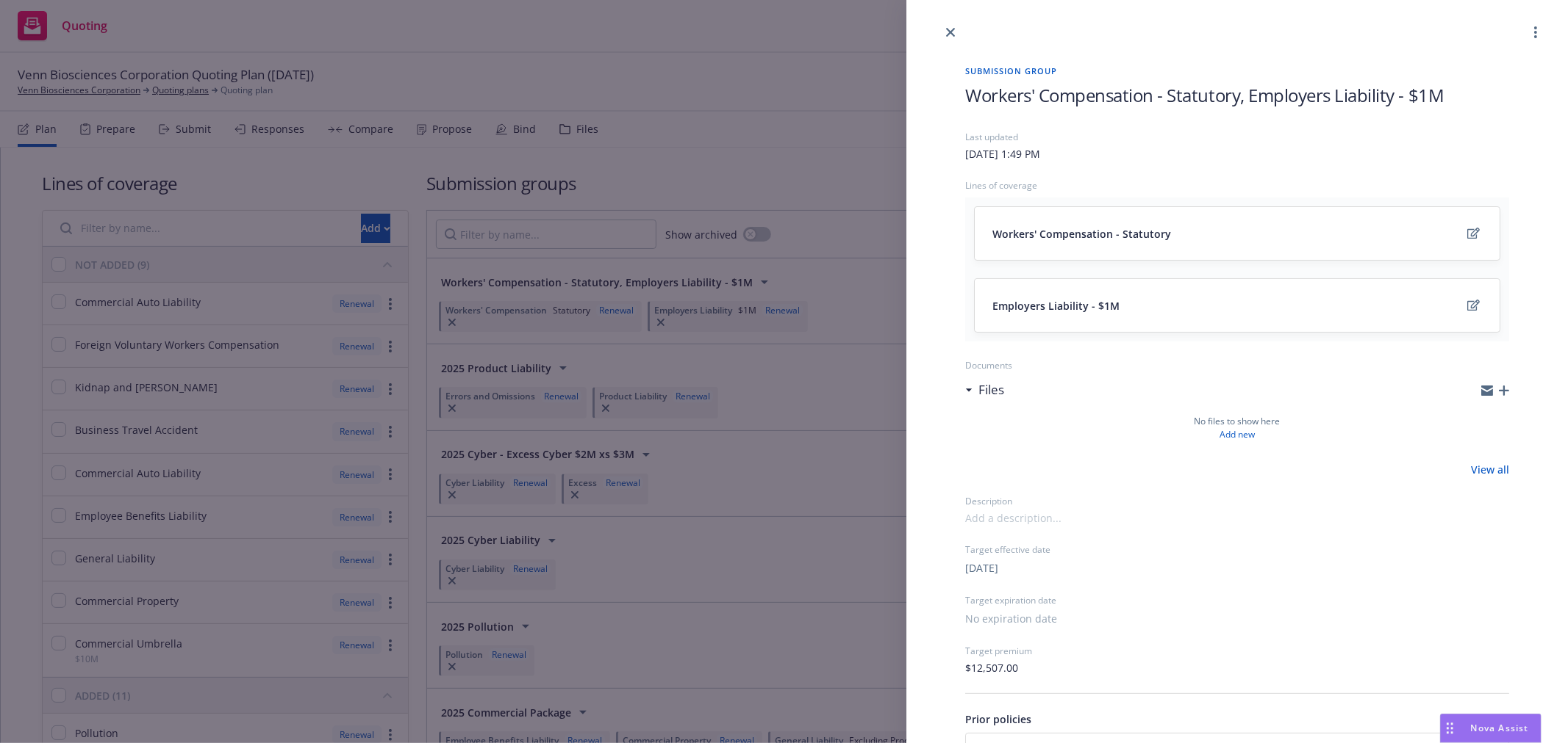
click at [968, 92] on span "Workers' Compensation - Statutory, Employers Liability - $1M" at bounding box center [1204, 95] width 479 height 24
drag, startPoint x: 1198, startPoint y: 96, endPoint x: 1566, endPoint y: 92, distance: 368.0
click at [1567, 96] on div "Submission group 2025 Workers' Compensation - Statutory, Employers Liability - …" at bounding box center [1237, 372] width 661 height 743
click at [946, 30] on icon "close" at bounding box center [950, 32] width 9 height 9
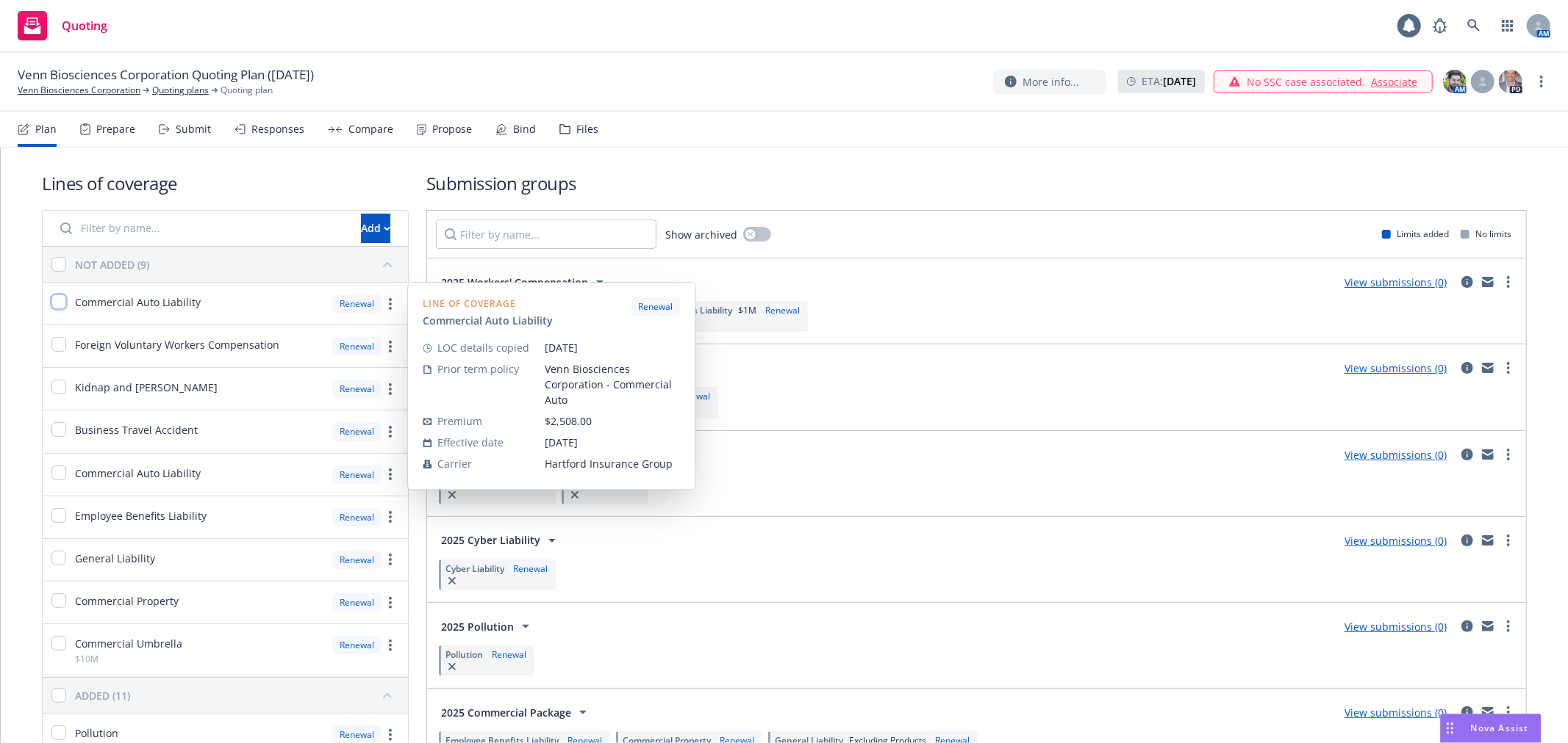
click at [57, 306] on input "checkbox" at bounding box center [58, 302] width 15 height 15
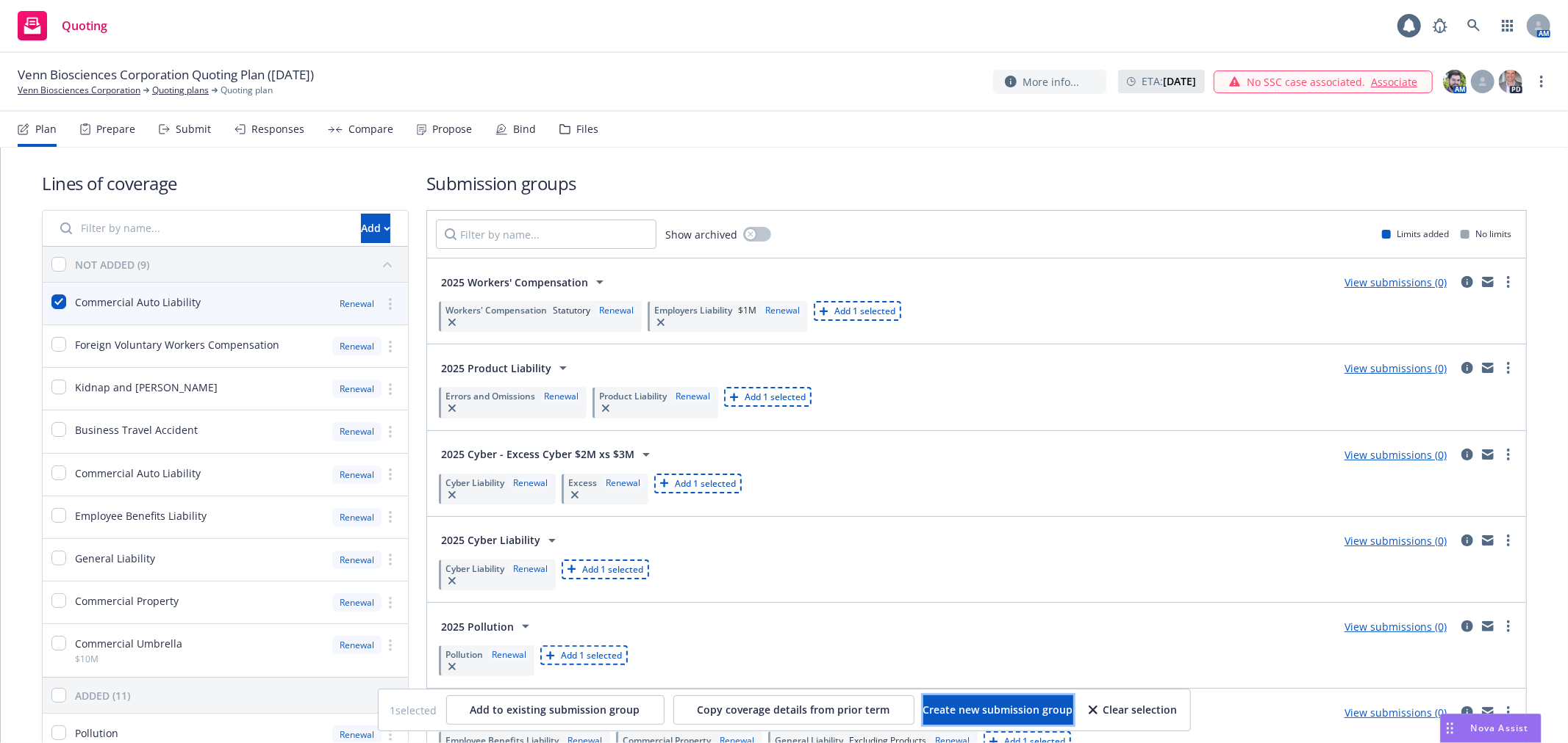
click at [932, 710] on span "Create new submission group" at bounding box center [997, 710] width 150 height 14
checkbox input "false"
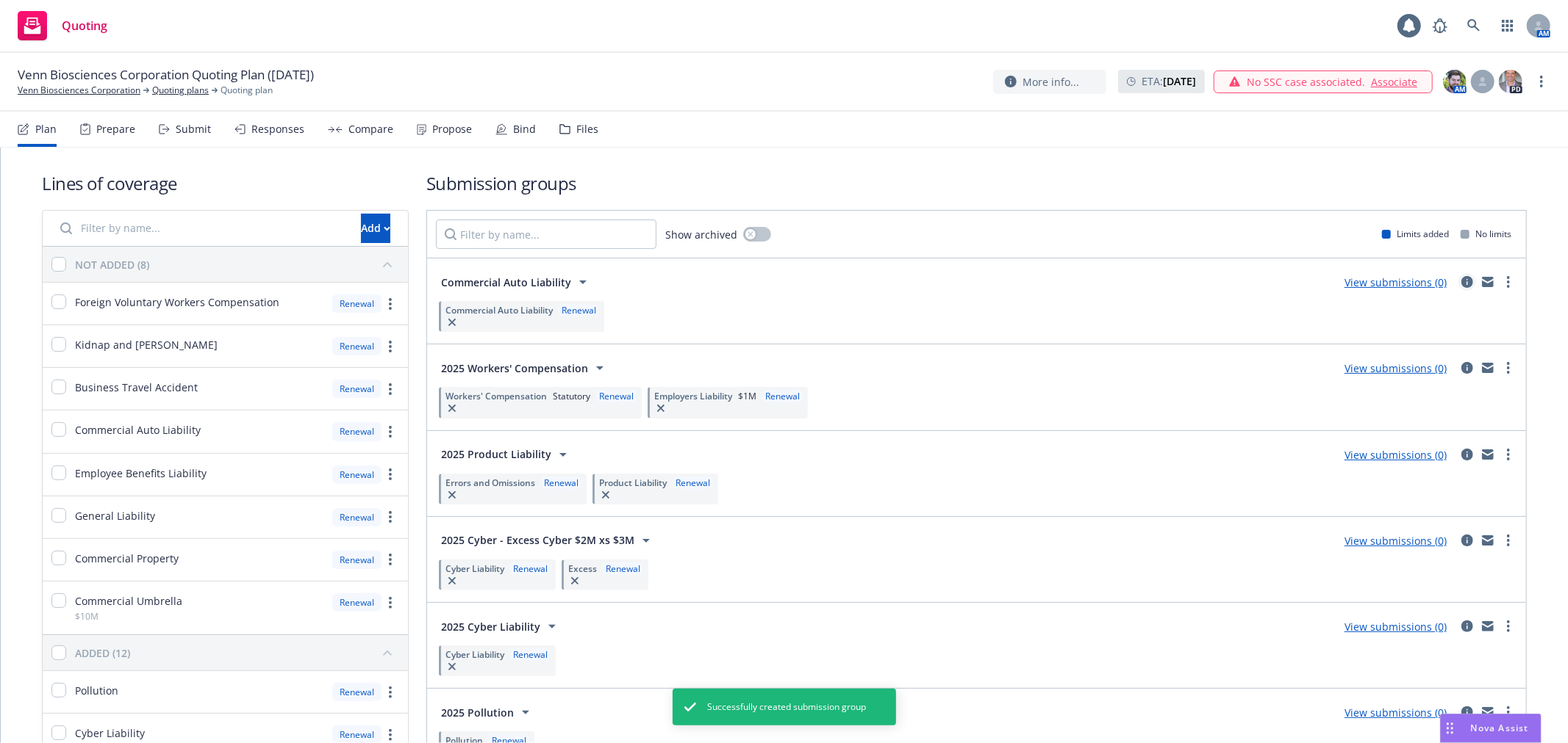
click at [1461, 281] on icon "circleInformation" at bounding box center [1467, 281] width 11 height 11
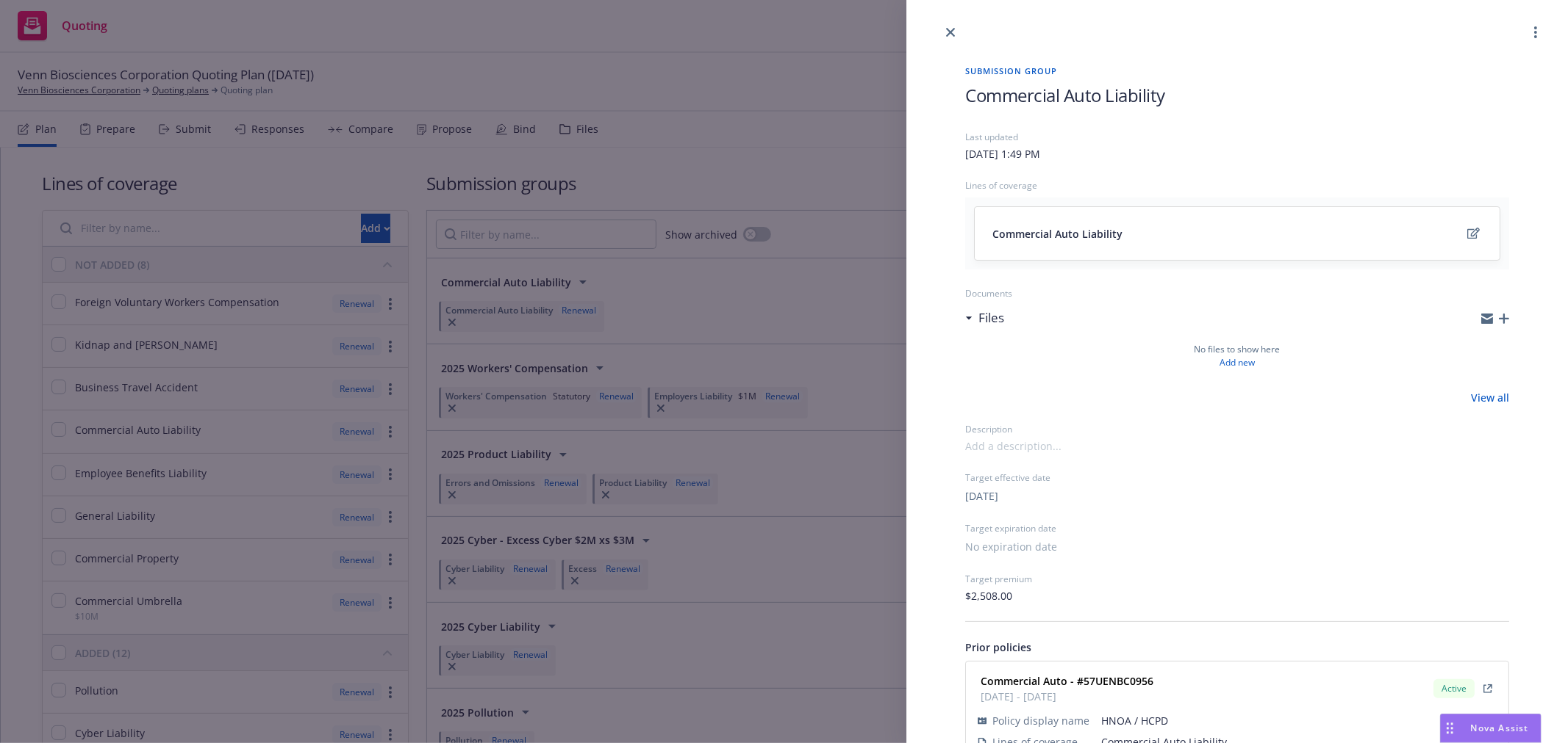
click at [967, 92] on span "Commercial Auto Liability" at bounding box center [1065, 95] width 200 height 24
click at [936, 28] on div at bounding box center [1237, 20] width 661 height 41
click at [951, 30] on icon "close" at bounding box center [950, 32] width 9 height 9
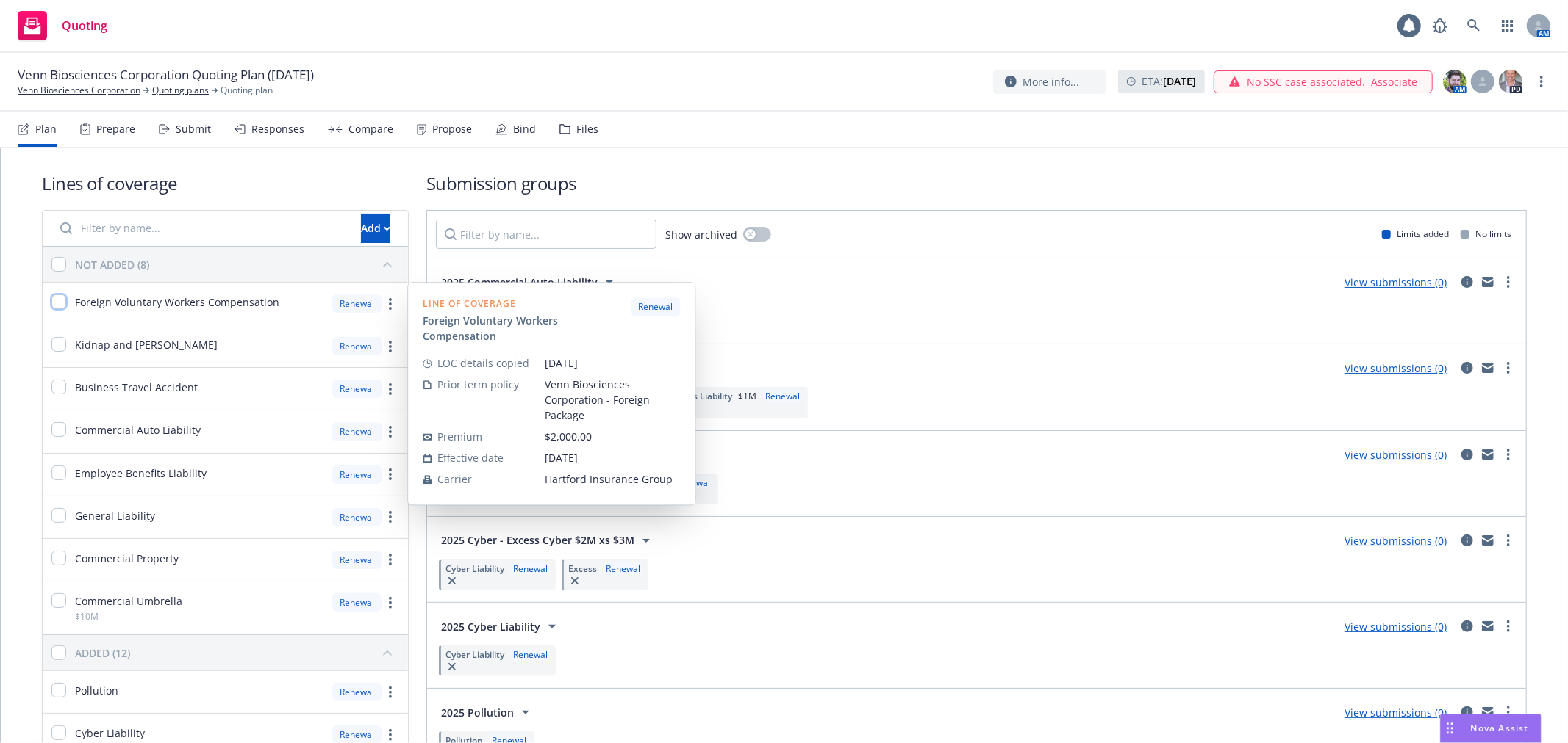
click at [61, 306] on input "checkbox" at bounding box center [58, 302] width 15 height 15
checkbox input "true"
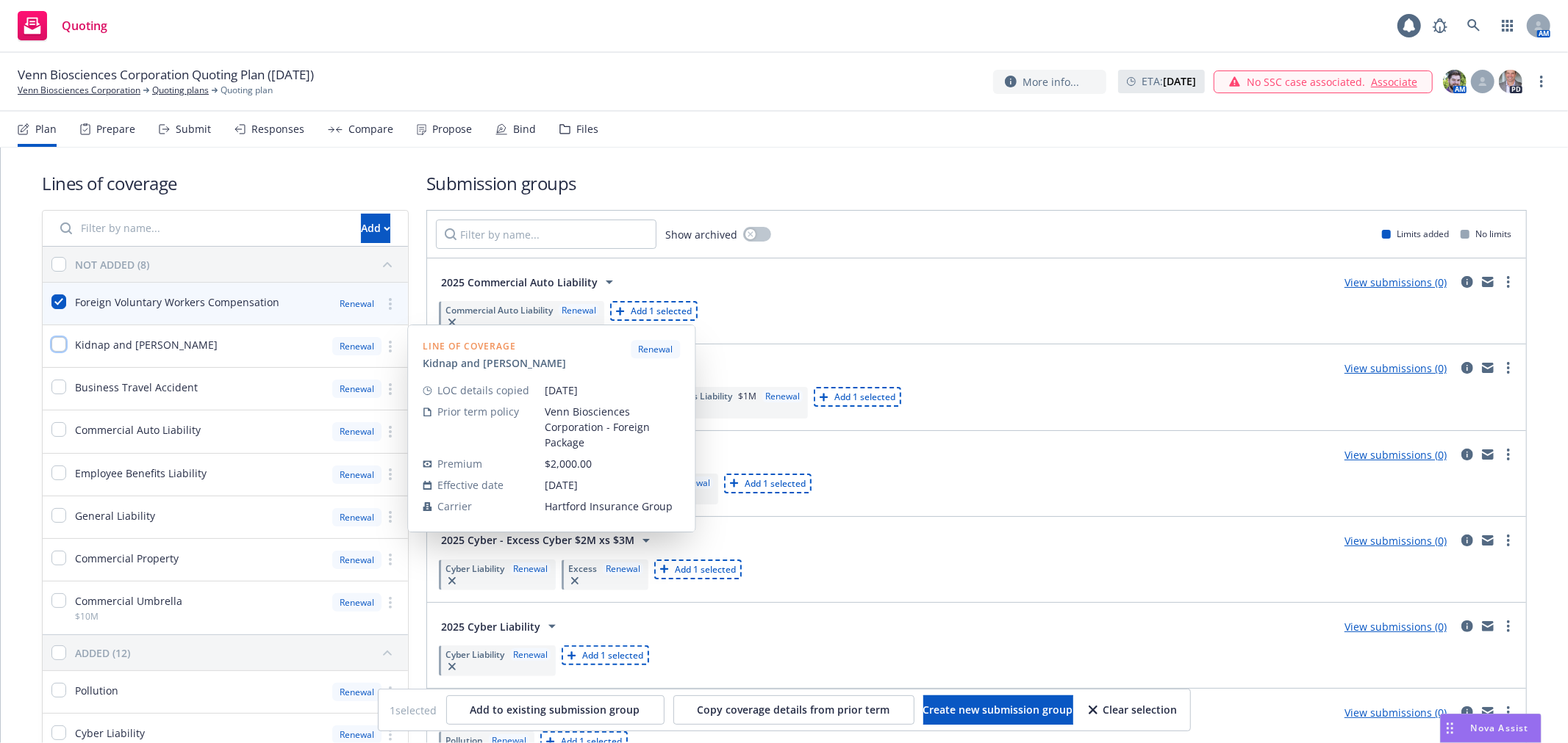
click at [62, 346] on input "checkbox" at bounding box center [58, 345] width 15 height 15
checkbox input "true"
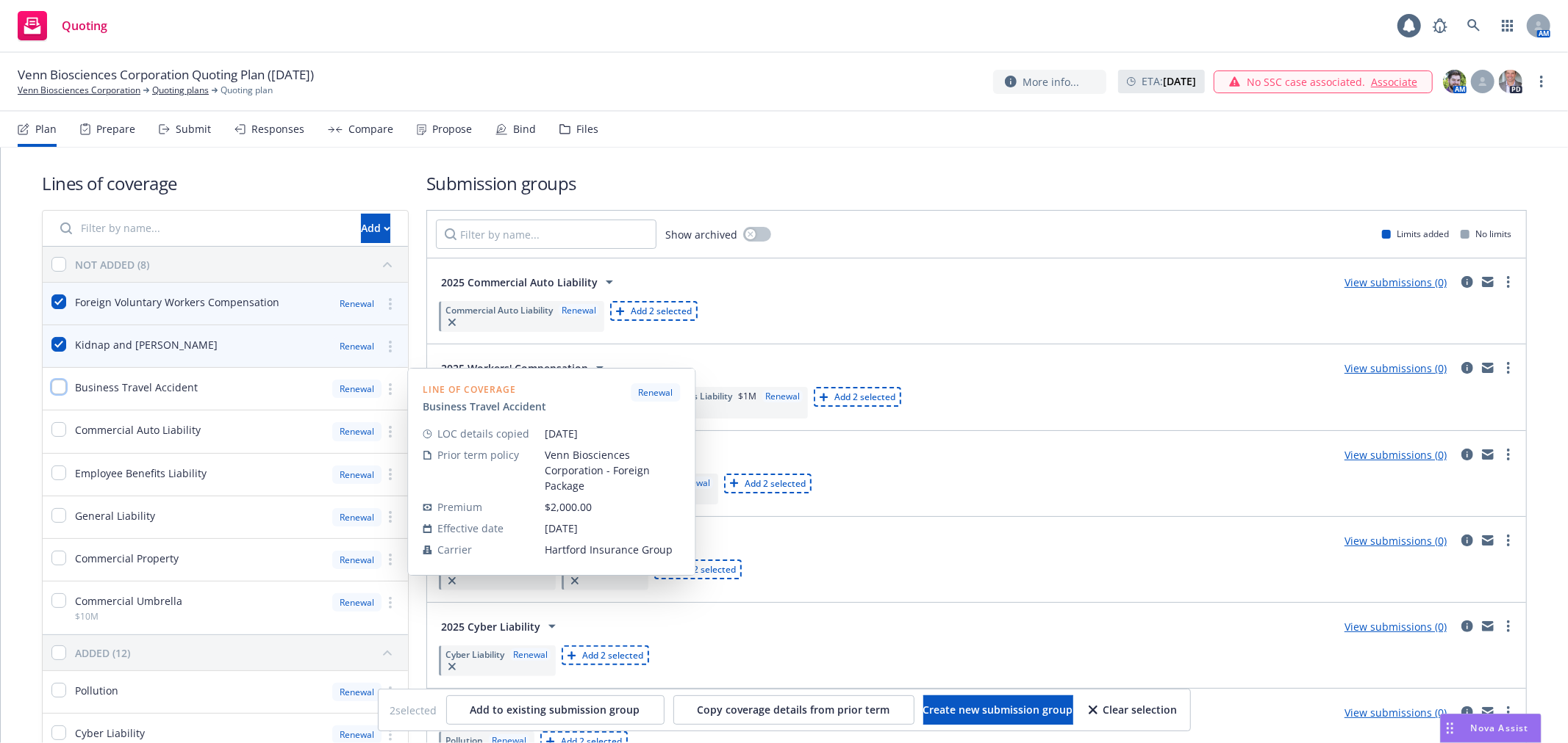
click at [56, 393] on input "checkbox" at bounding box center [58, 387] width 15 height 15
checkbox input "true"
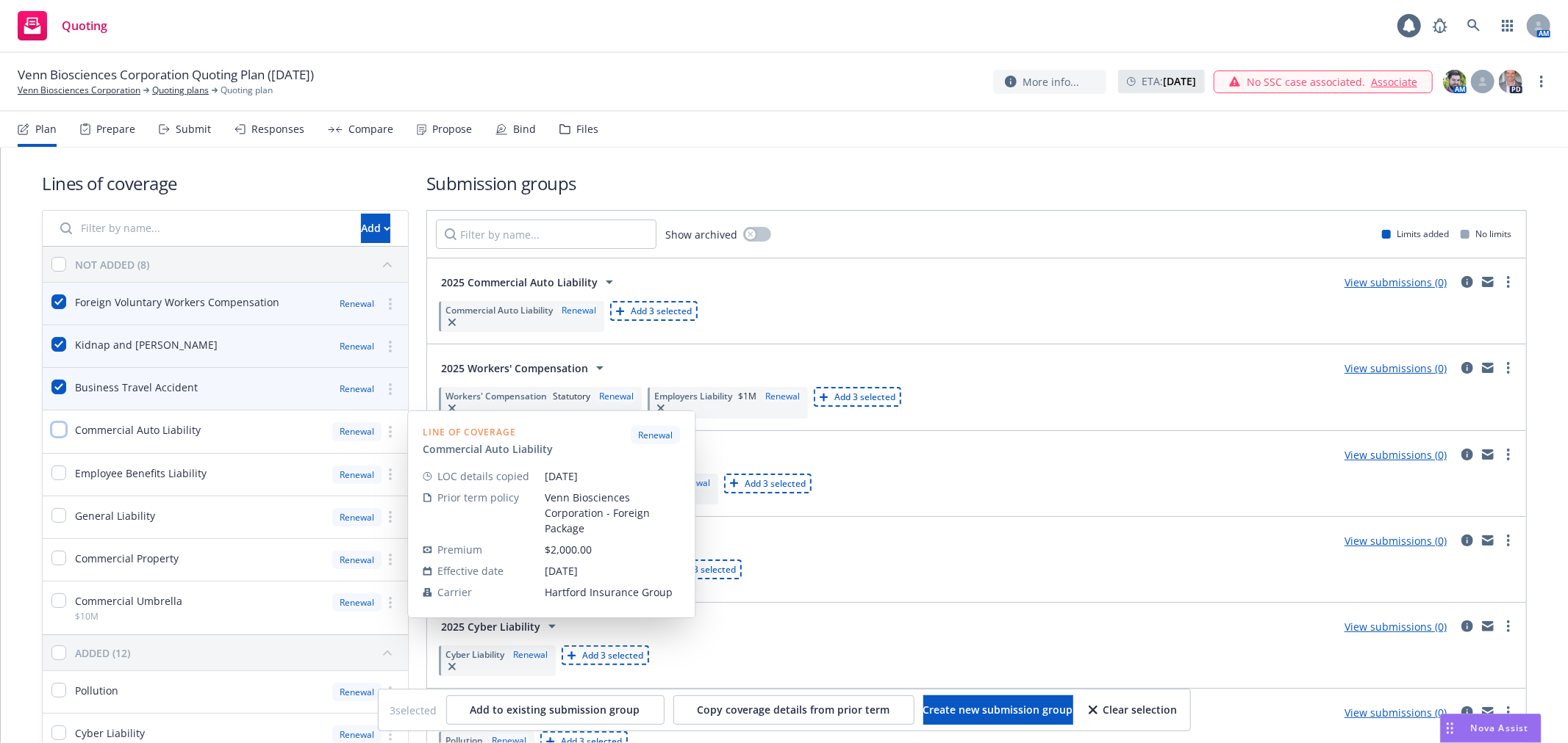
click at [54, 427] on input "checkbox" at bounding box center [58, 430] width 15 height 15
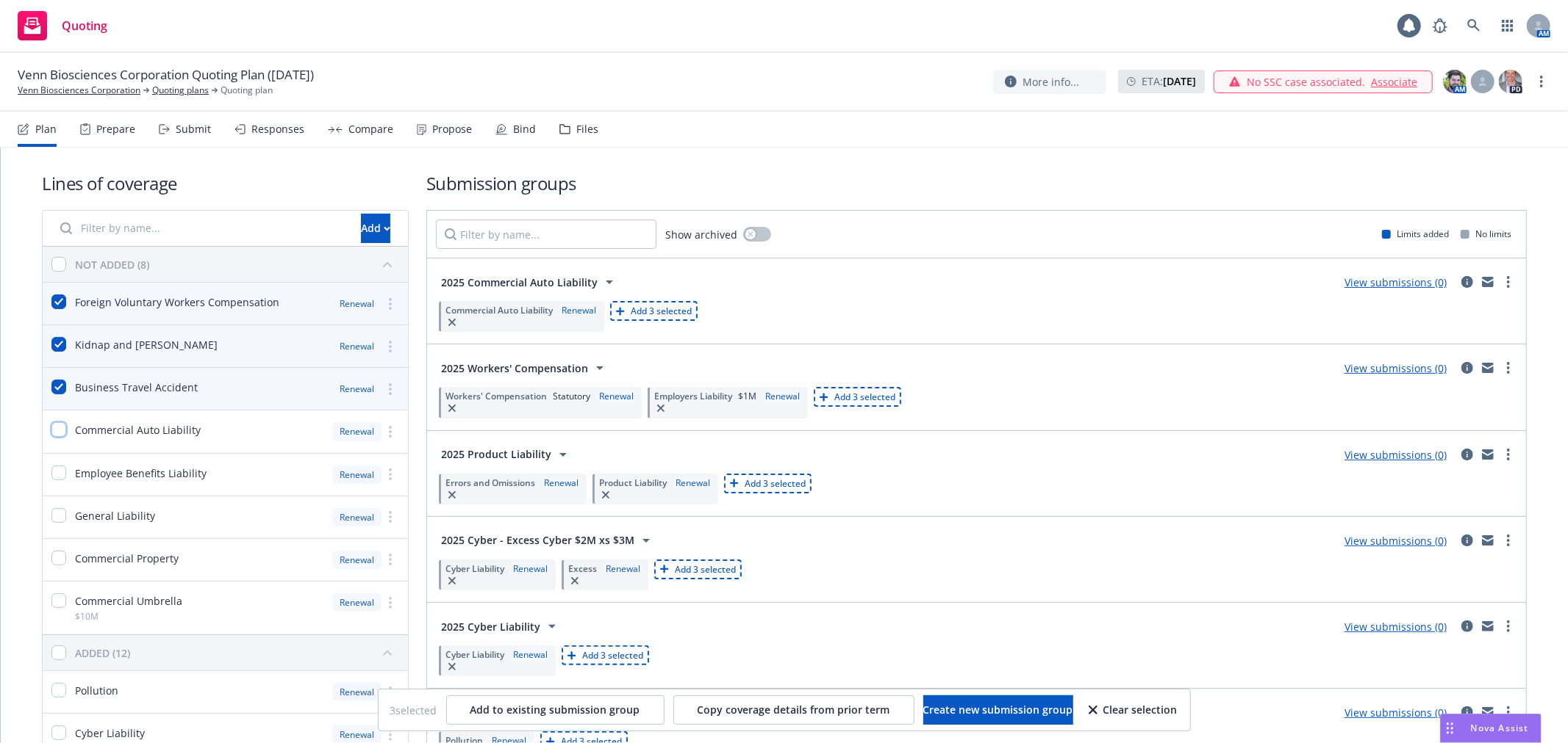
click at [54, 427] on input "checkbox" at bounding box center [58, 430] width 15 height 15
checkbox input "true"
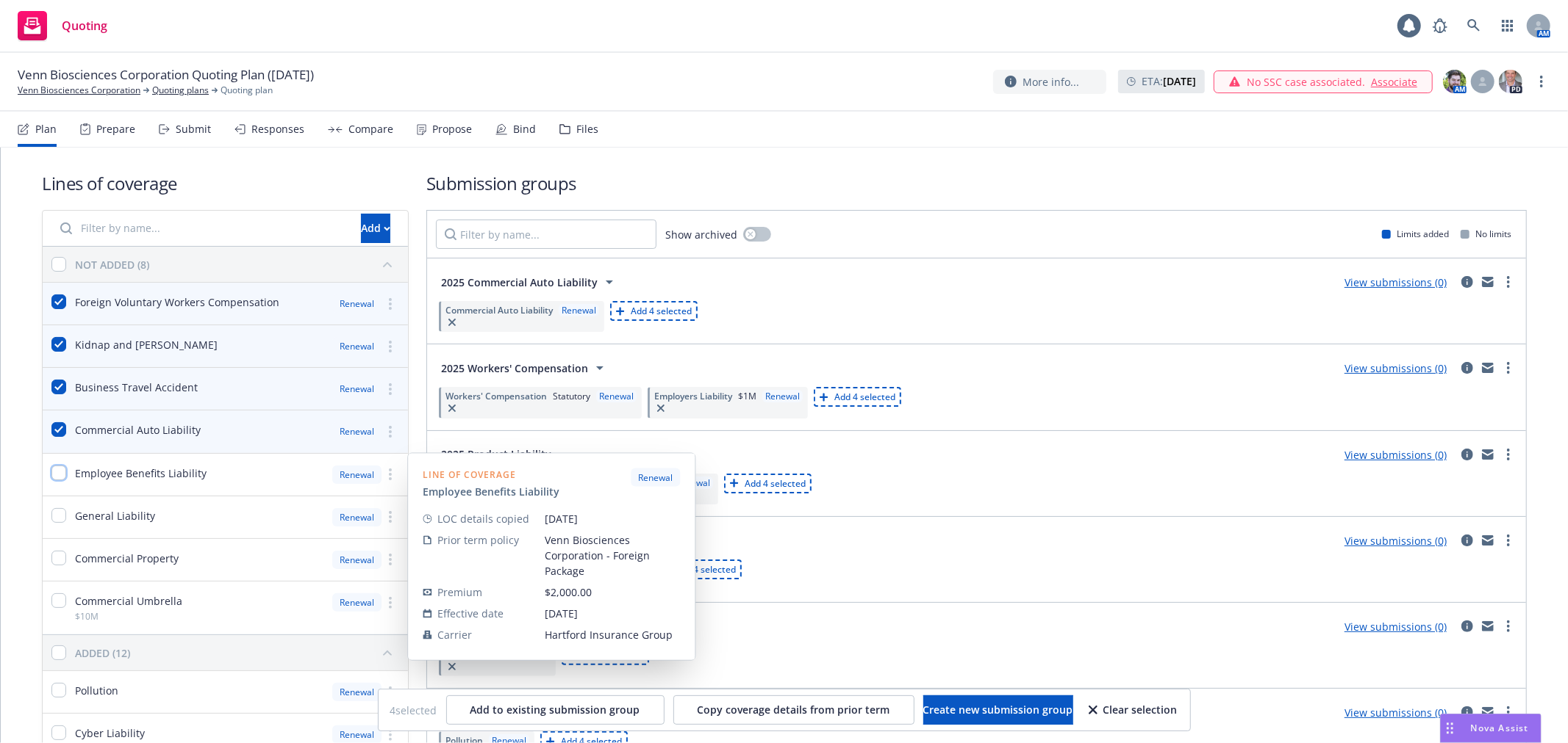
click at [58, 475] on input "checkbox" at bounding box center [58, 473] width 15 height 15
checkbox input "true"
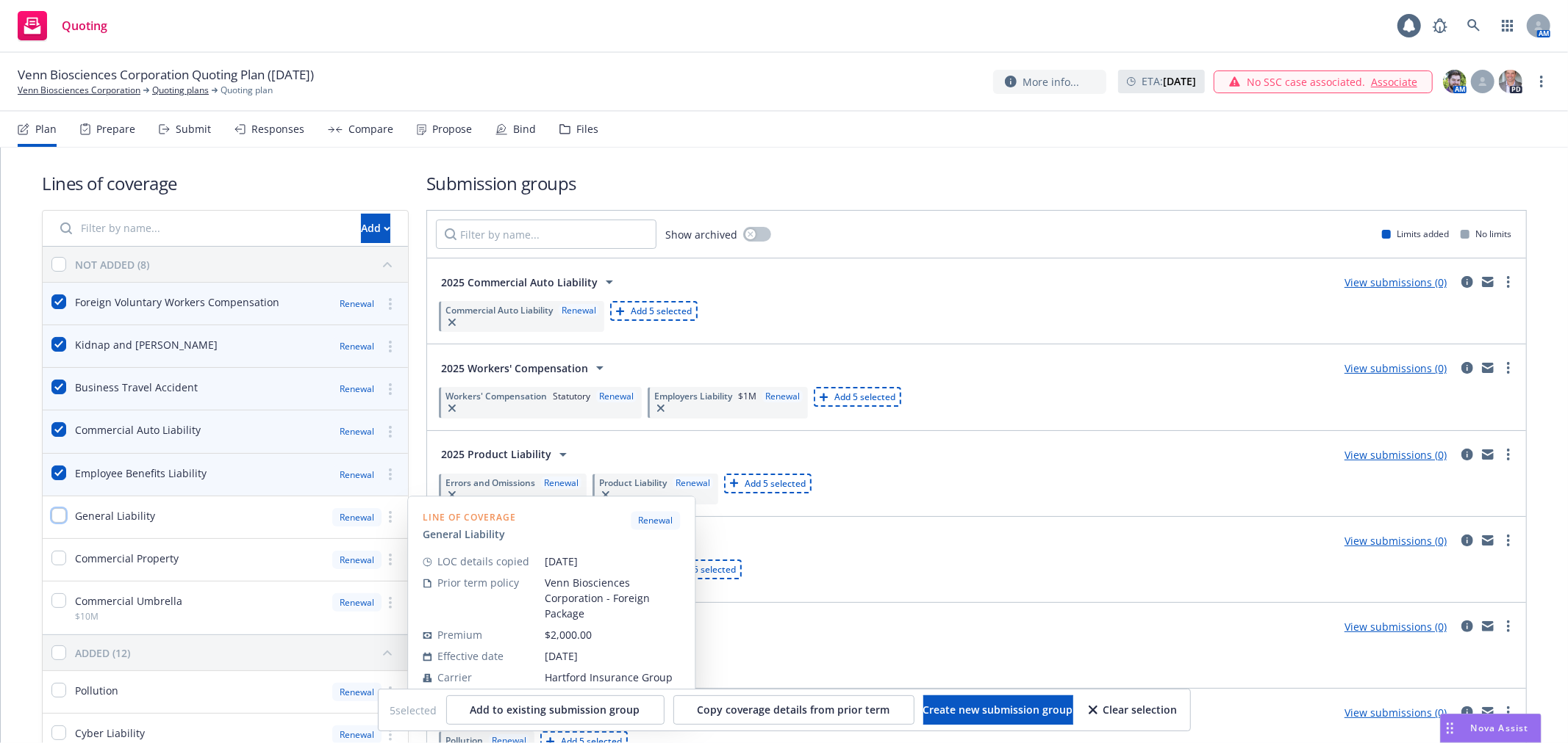
click at [55, 511] on input "checkbox" at bounding box center [58, 516] width 15 height 15
checkbox input "true"
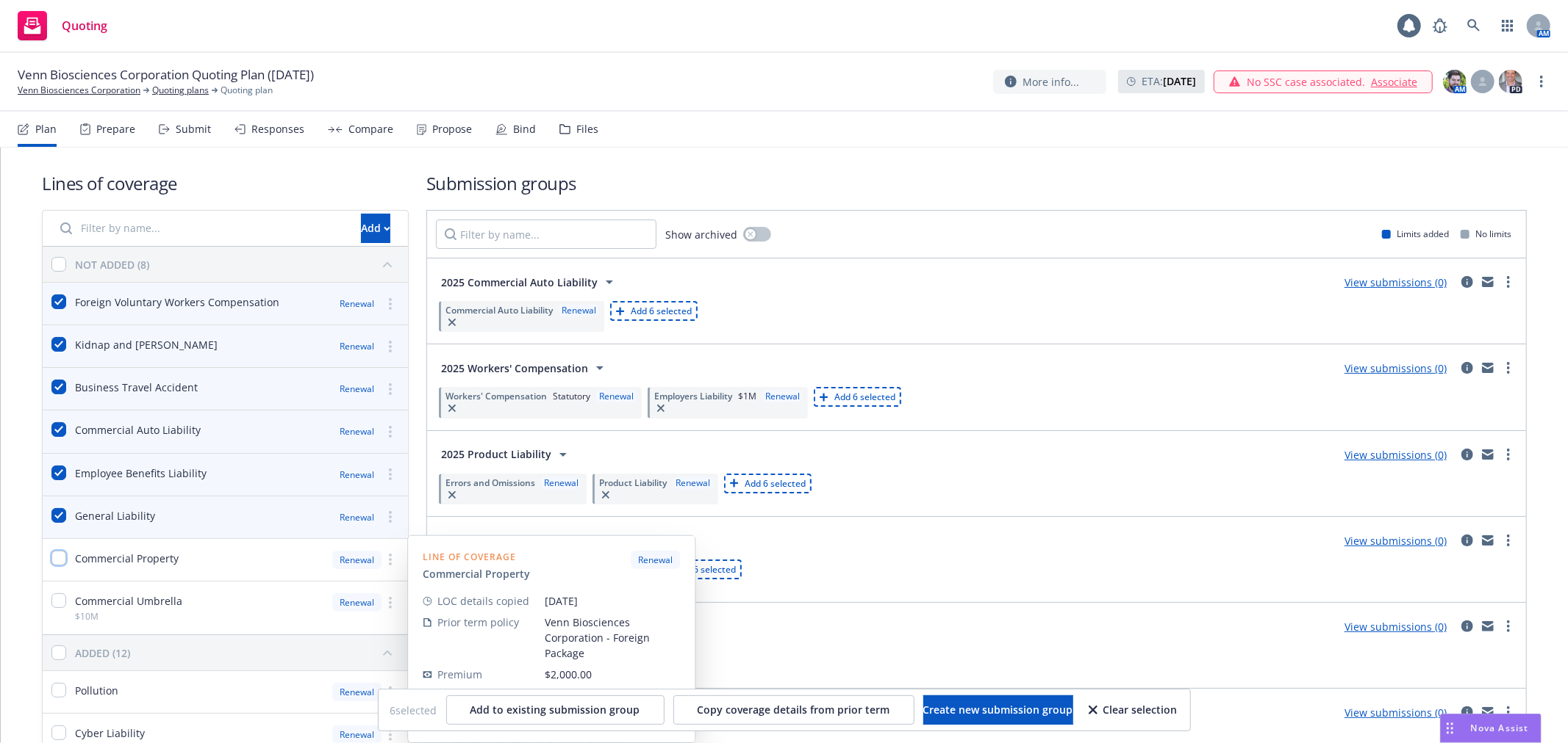
click at [58, 556] on input "checkbox" at bounding box center [58, 558] width 15 height 15
checkbox input "true"
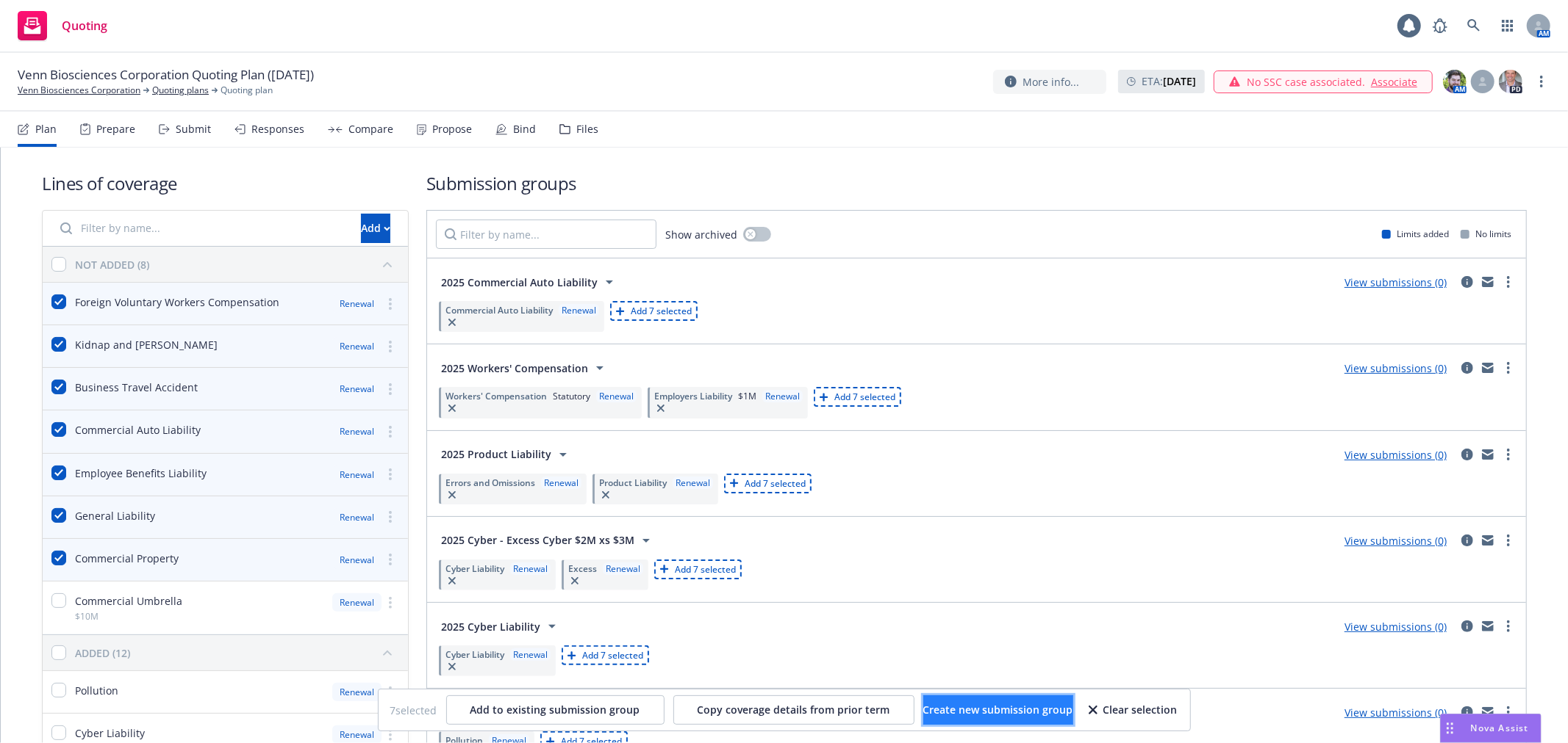
click at [996, 715] on span "Create new submission group" at bounding box center [997, 710] width 150 height 14
checkbox input "false"
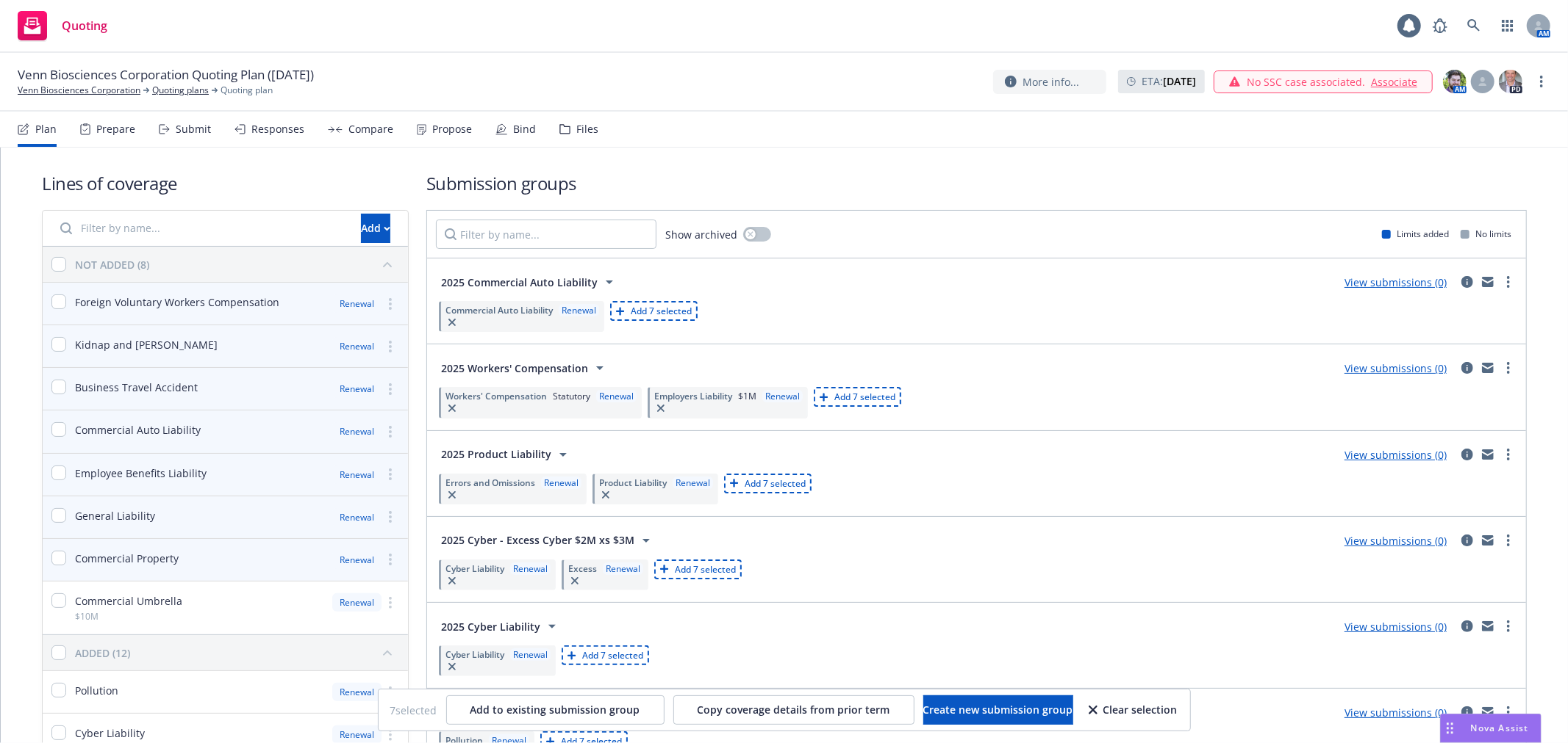
checkbox input "false"
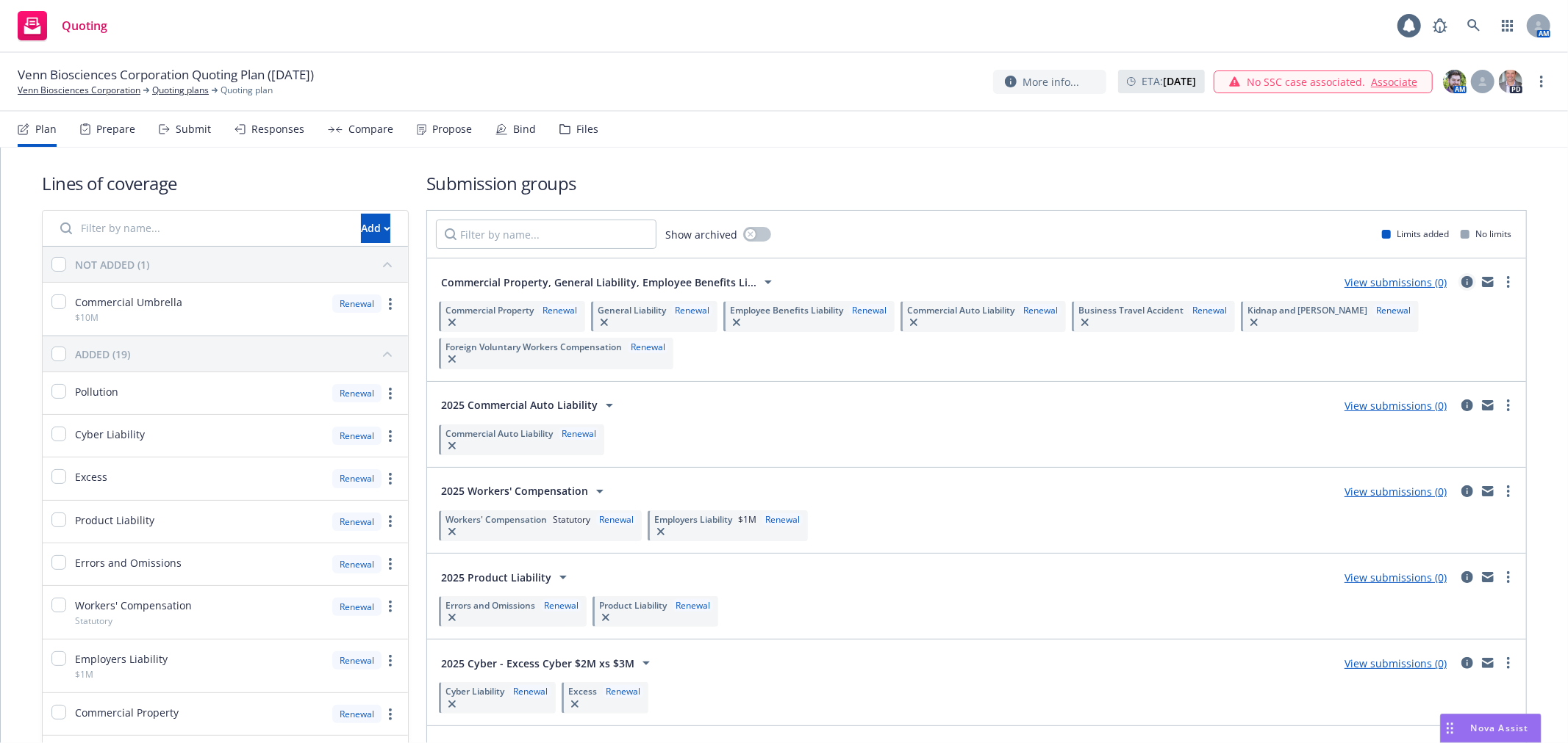
click at [1461, 280] on icon "circleInformation" at bounding box center [1467, 281] width 11 height 11
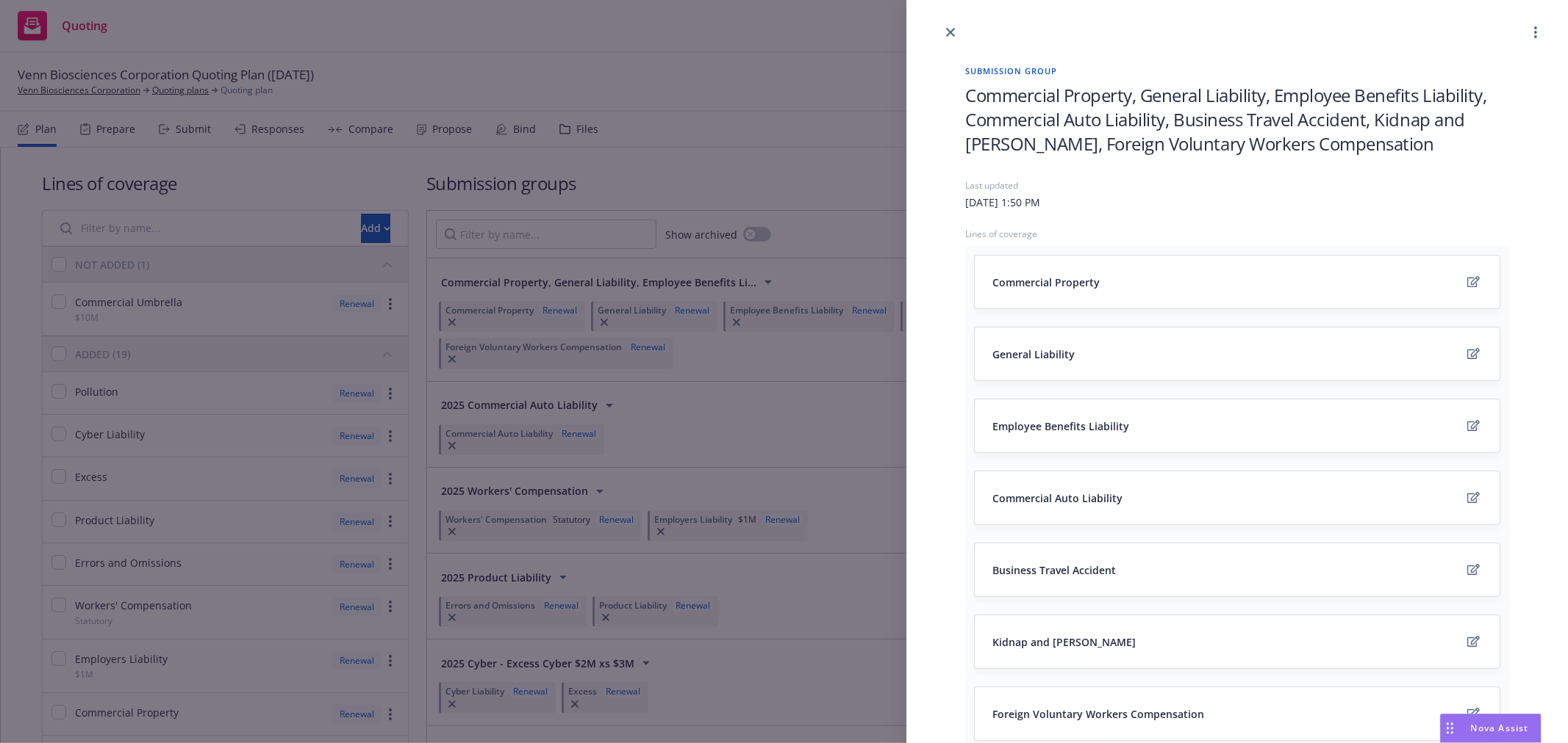
click at [1109, 111] on span "Commercial Property, General Liability, Employee Benefits Liability, Commercial…" at bounding box center [1237, 119] width 544 height 73
click at [1109, 108] on span "Commercial Property, General Liability, Employee Benefits Liability, Commercial…" at bounding box center [1237, 119] width 544 height 73
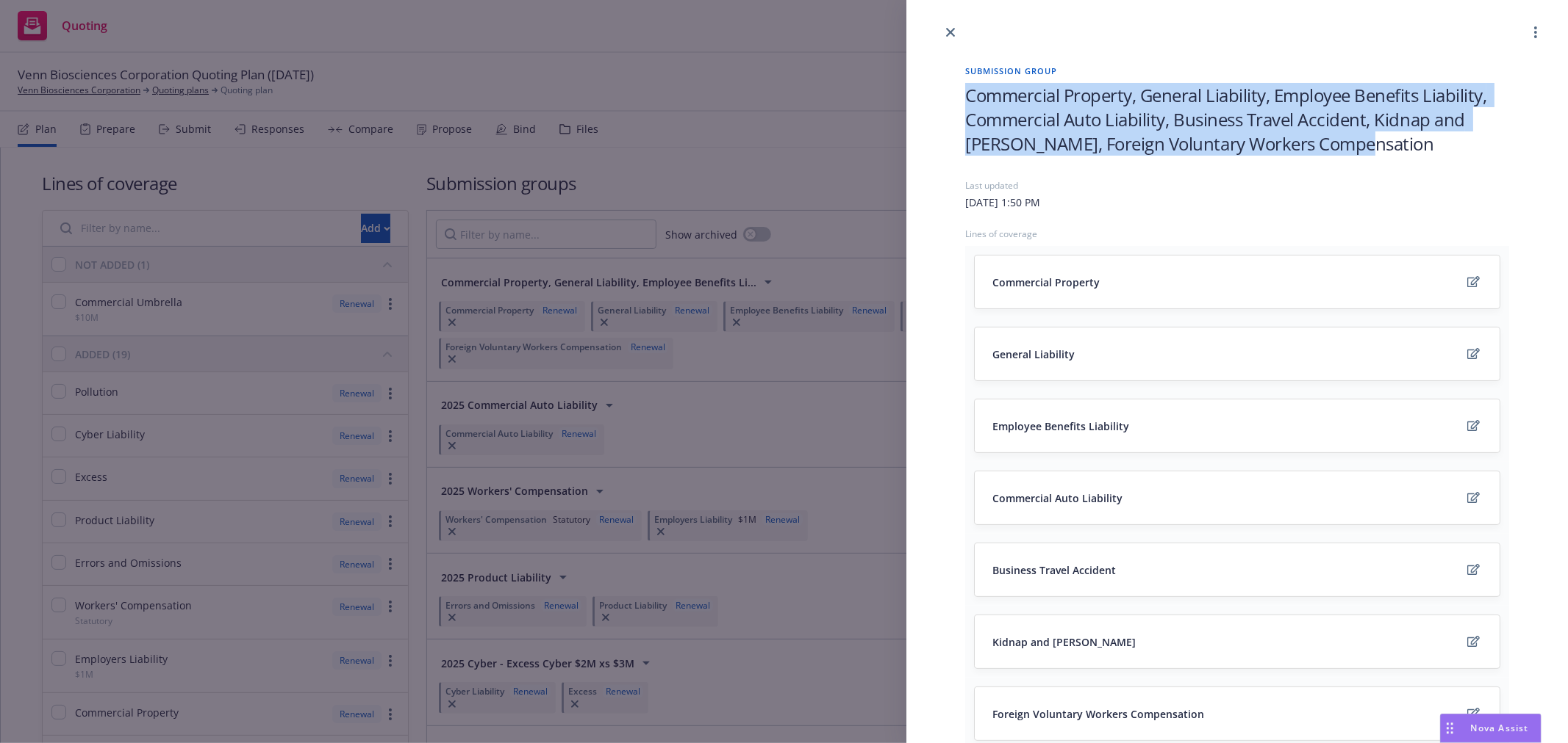
drag, startPoint x: 968, startPoint y: 96, endPoint x: 1398, endPoint y: 156, distance: 434.2
click at [1398, 156] on div "Commercial Property, General Liability, Employee Benefits Liability, Commercial…" at bounding box center [1237, 131] width 544 height 97
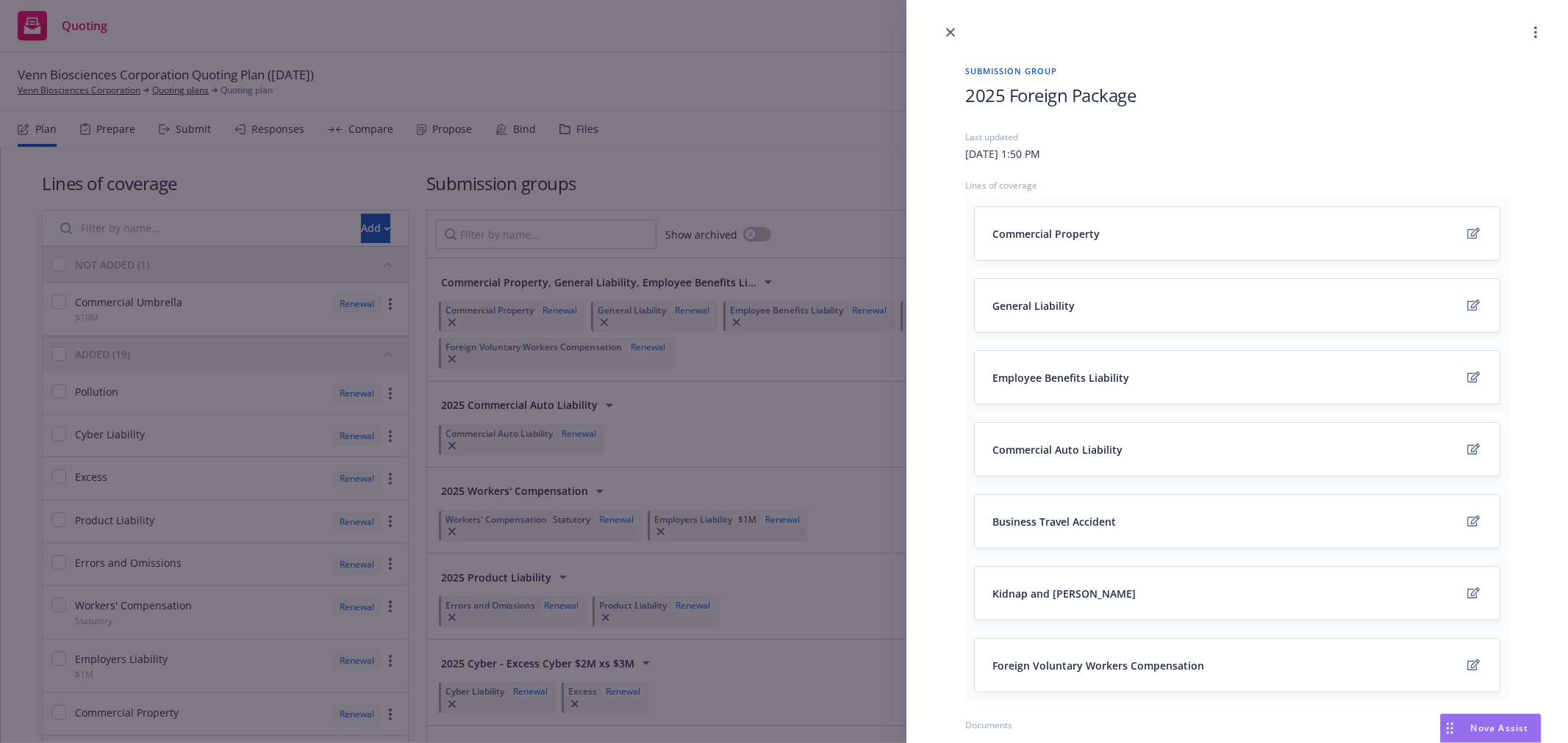
click at [950, 30] on icon "close" at bounding box center [950, 32] width 9 height 9
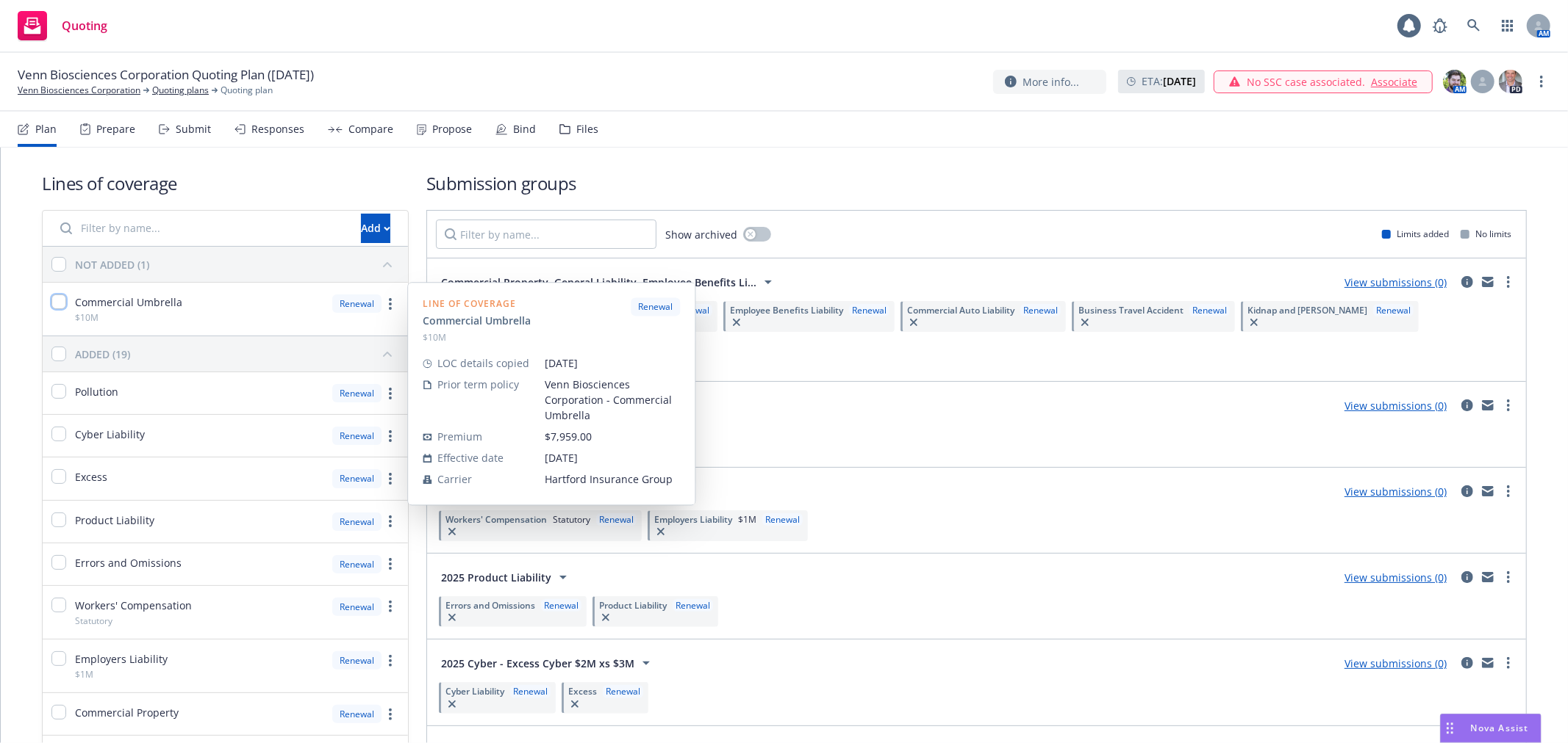
click at [61, 303] on input "checkbox" at bounding box center [58, 302] width 15 height 15
checkbox input "true"
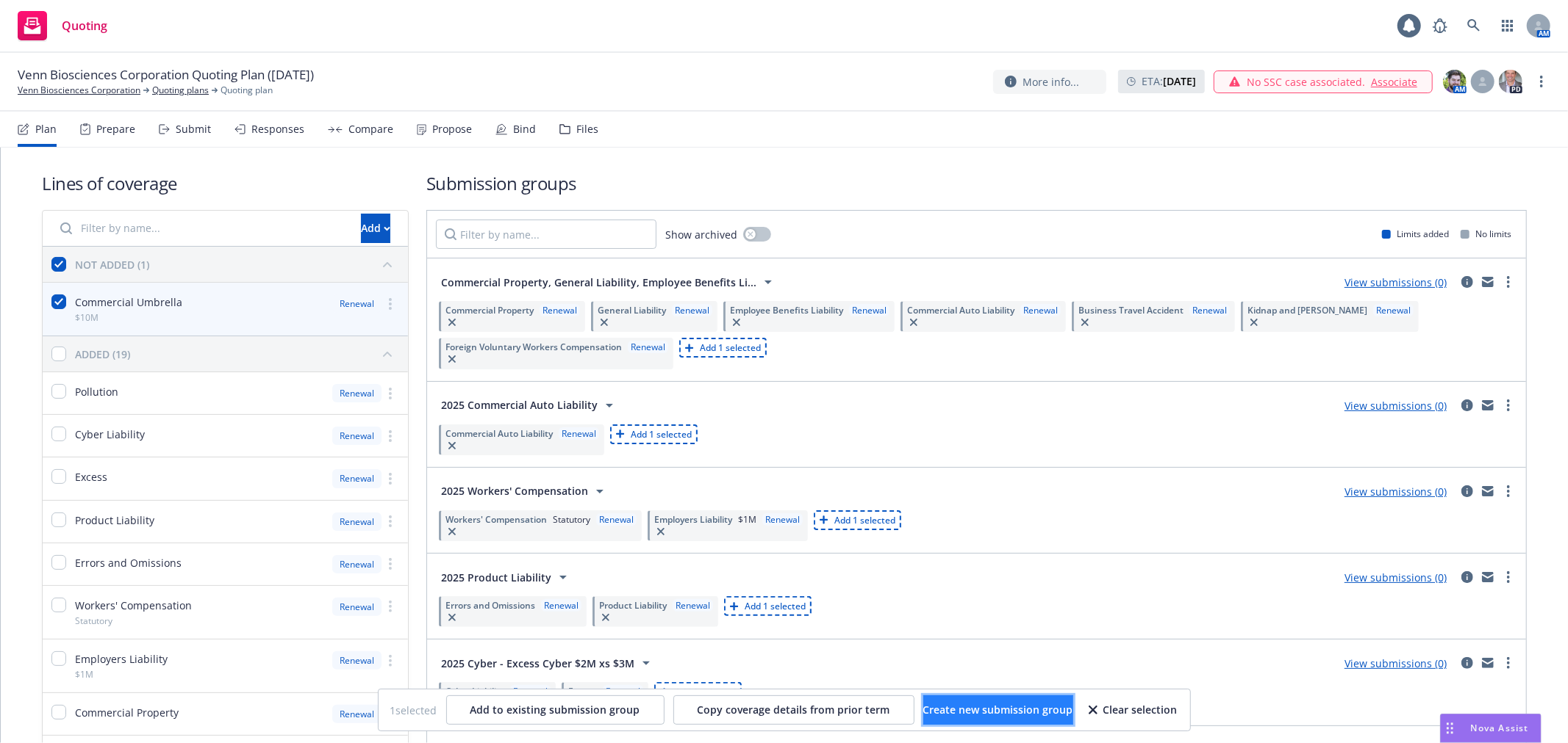
click at [974, 715] on span "Create new submission group" at bounding box center [997, 710] width 150 height 14
checkbox input "false"
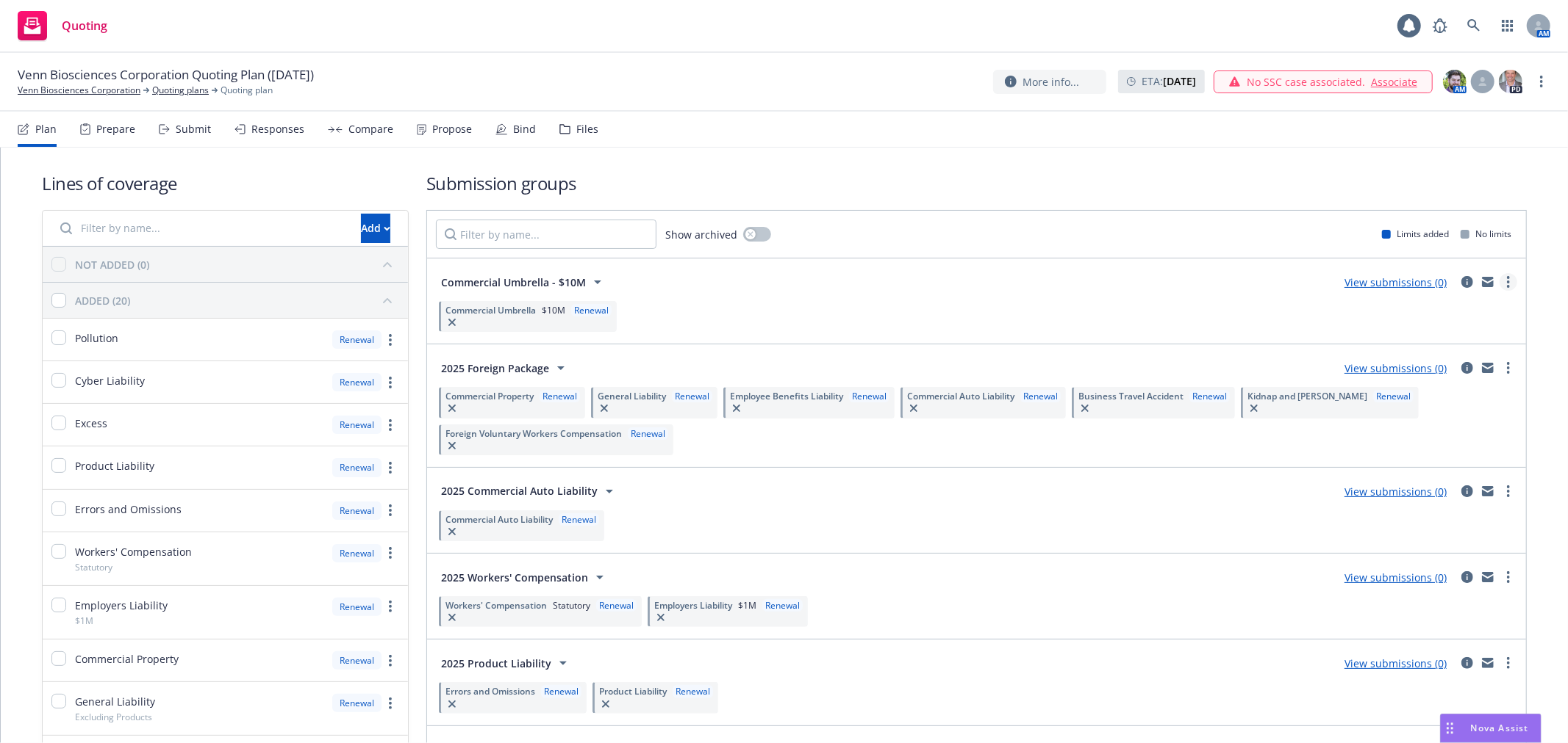
click at [1506, 282] on icon "more" at bounding box center [1508, 281] width 3 height 11
click at [1461, 279] on icon "circleInformation" at bounding box center [1467, 281] width 11 height 11
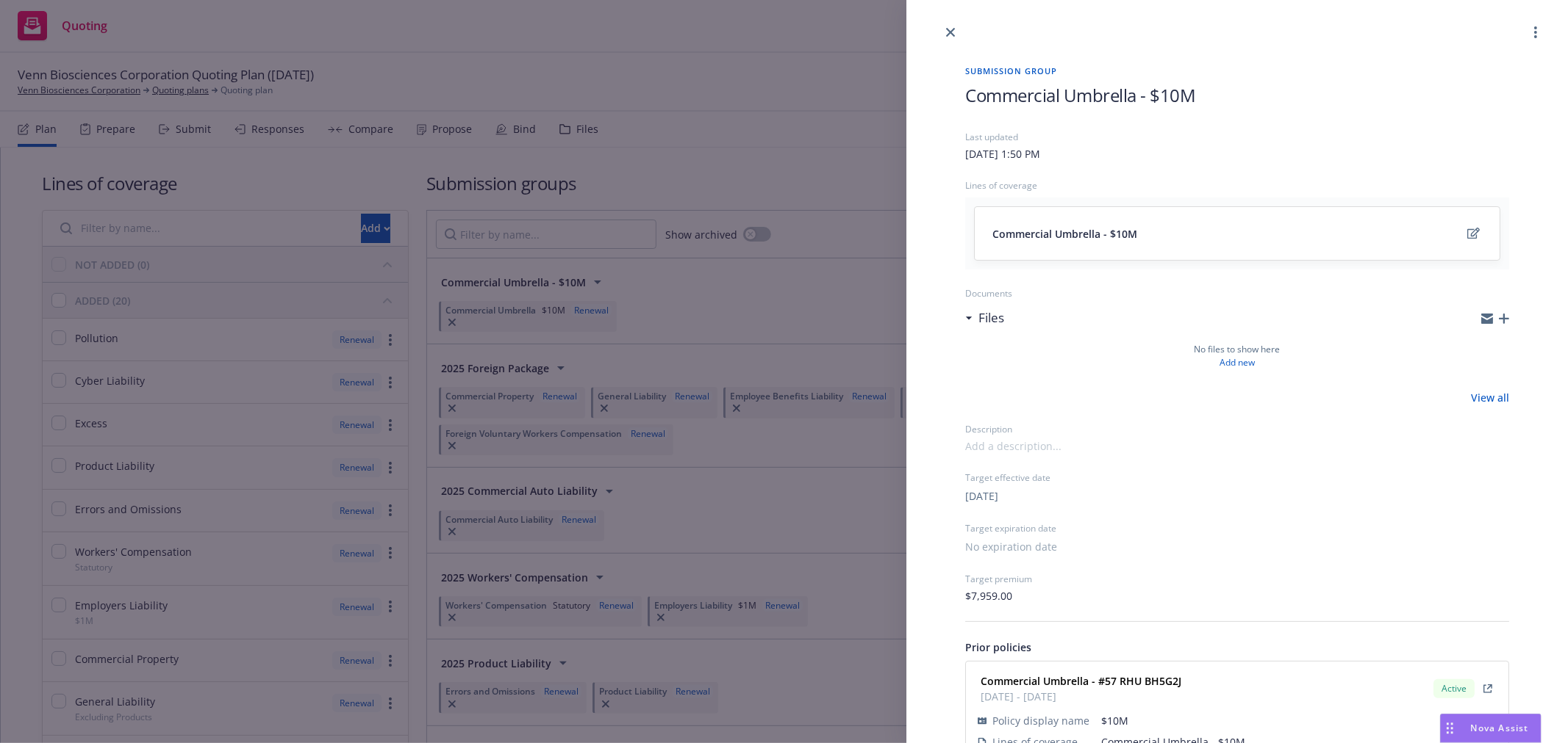
click at [965, 97] on span "Commercial Umbrella - $10M" at bounding box center [1080, 95] width 230 height 24
click at [950, 30] on icon "close" at bounding box center [950, 32] width 9 height 9
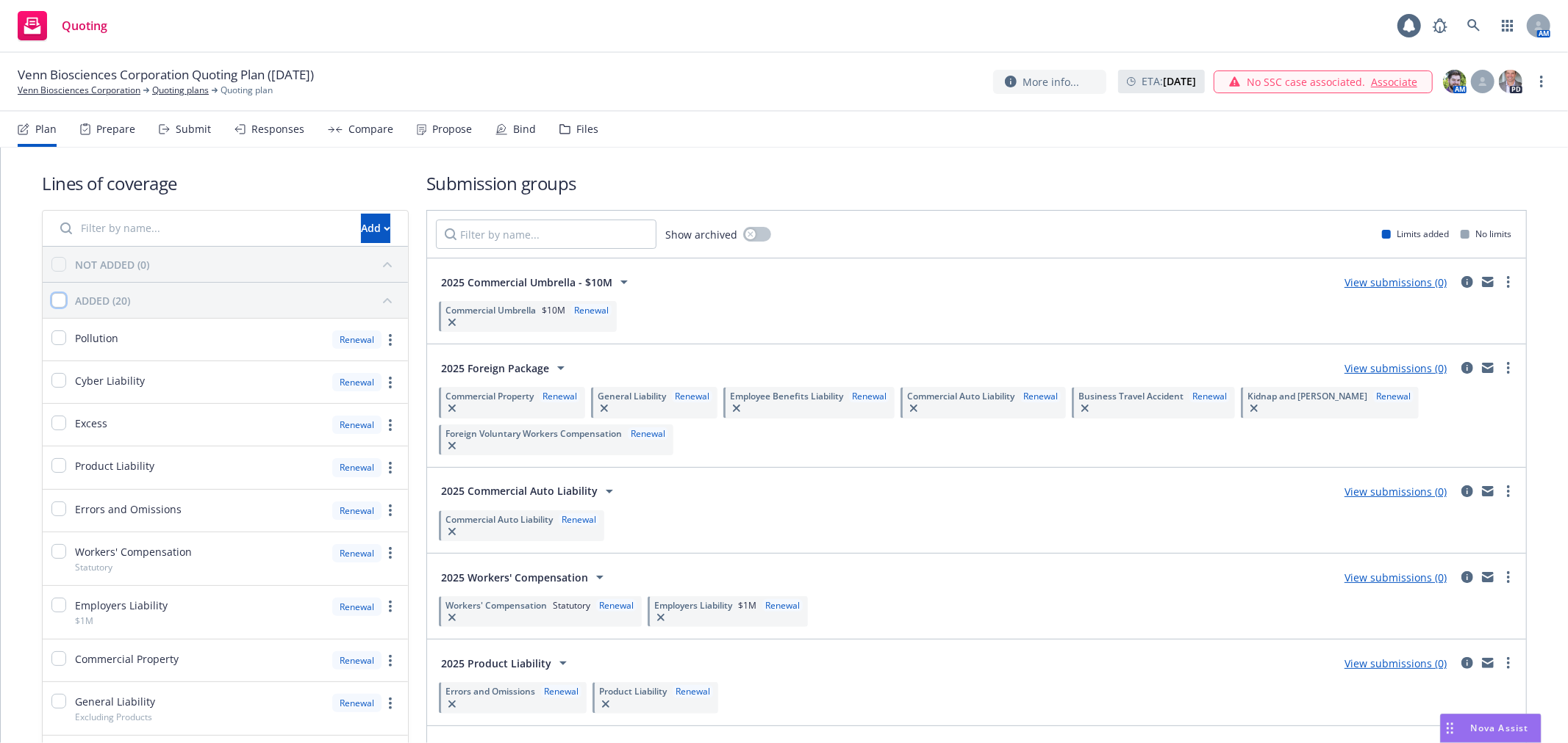
click at [57, 298] on input "checkbox" at bounding box center [58, 300] width 15 height 15
checkbox input "true"
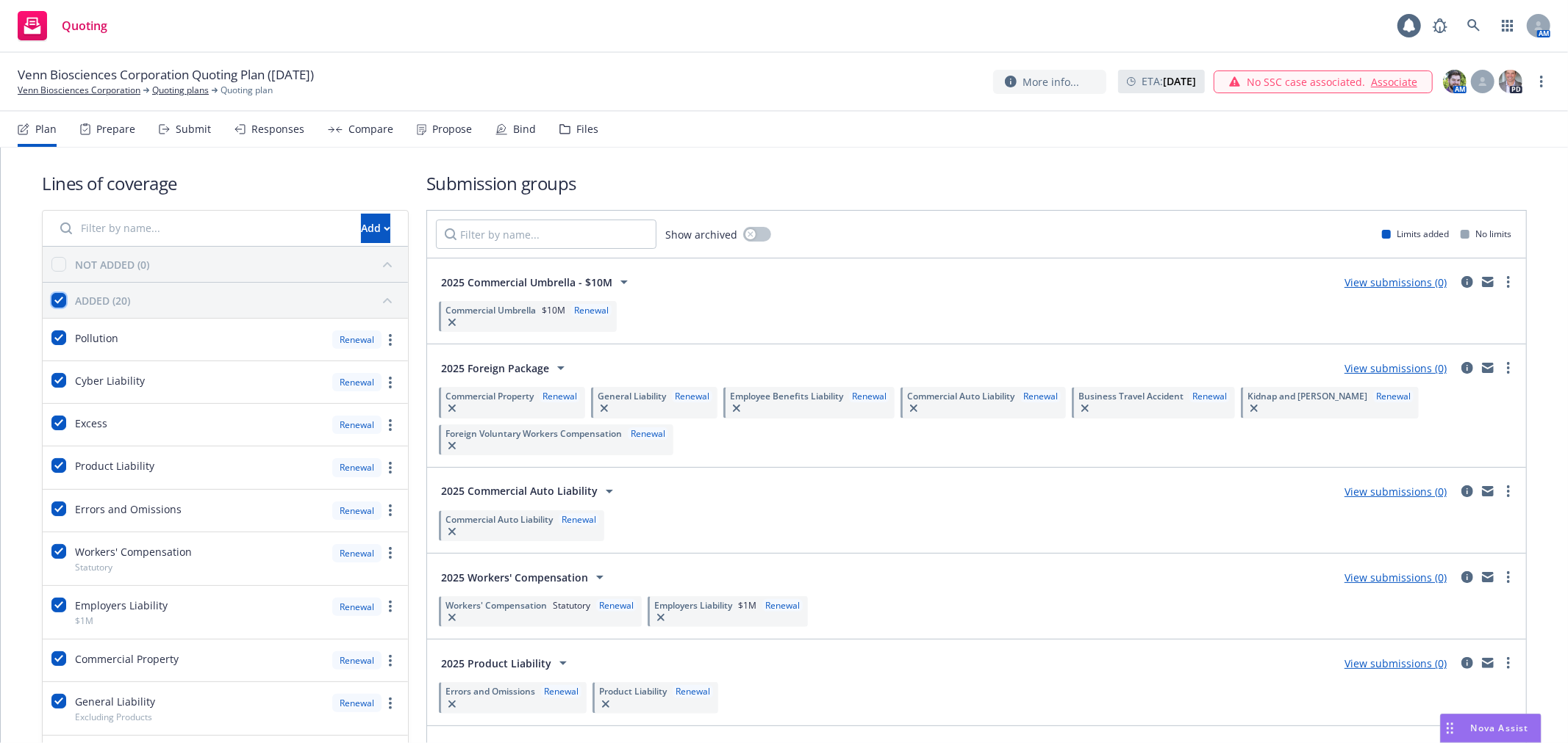
checkbox input "true"
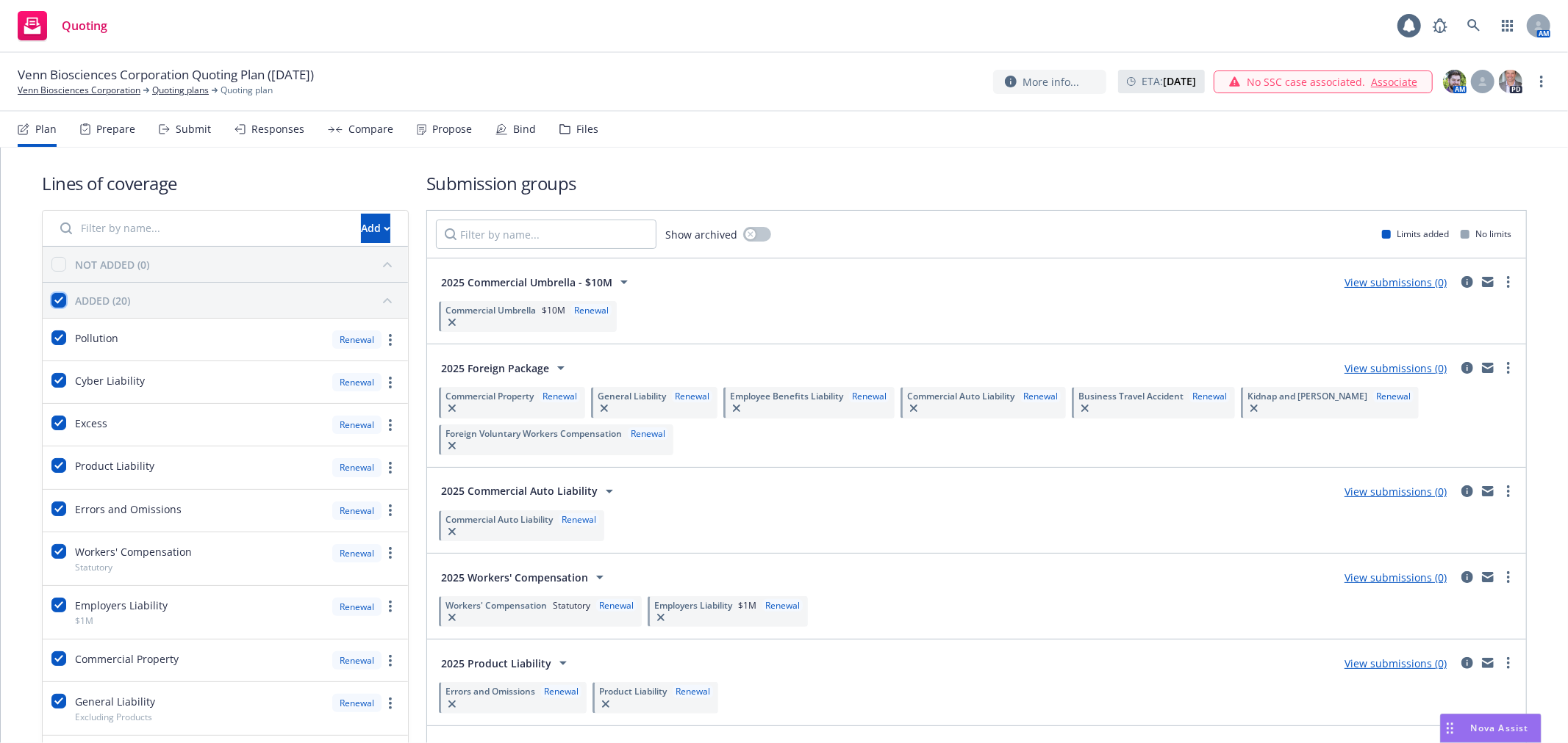
checkbox input "true"
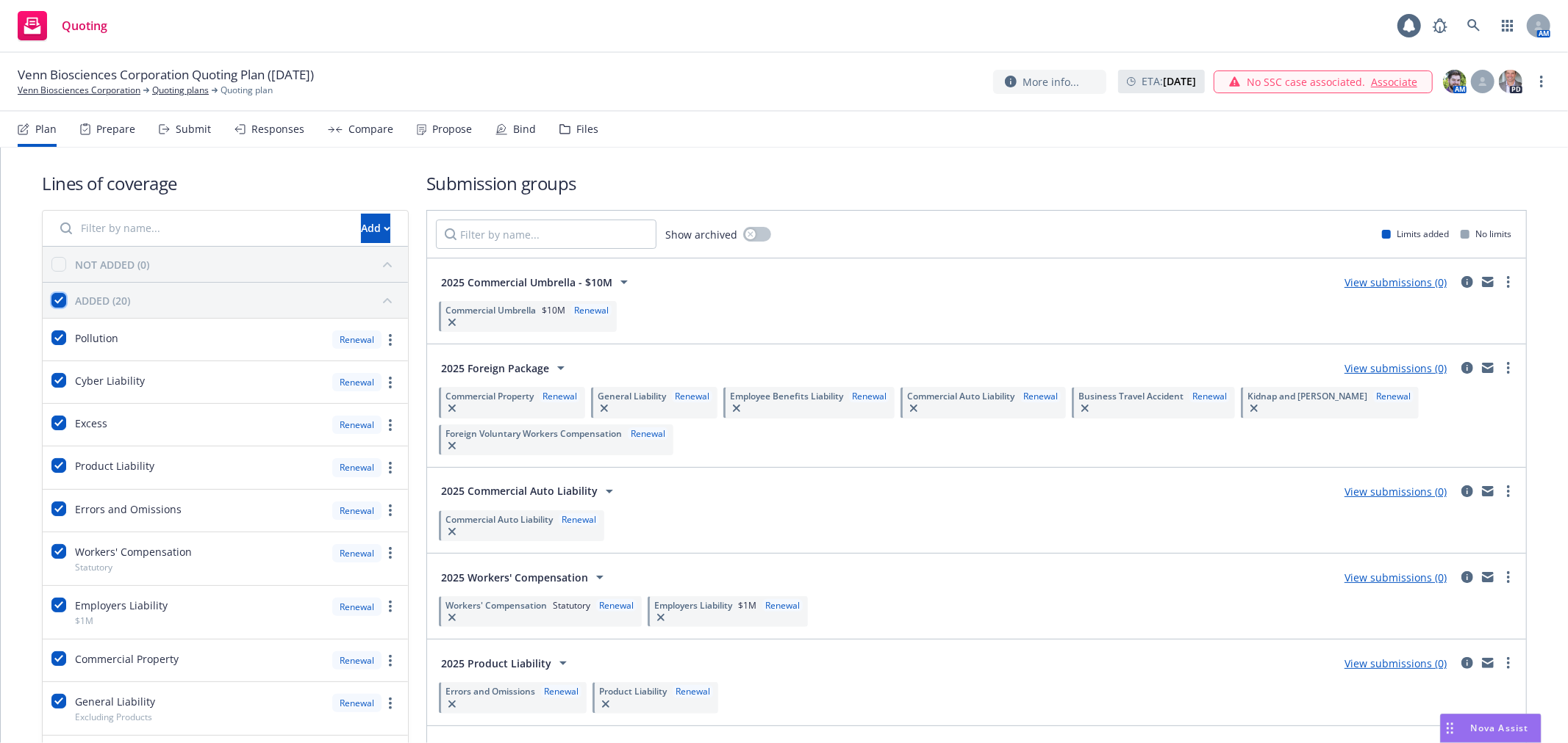
checkbox input "true"
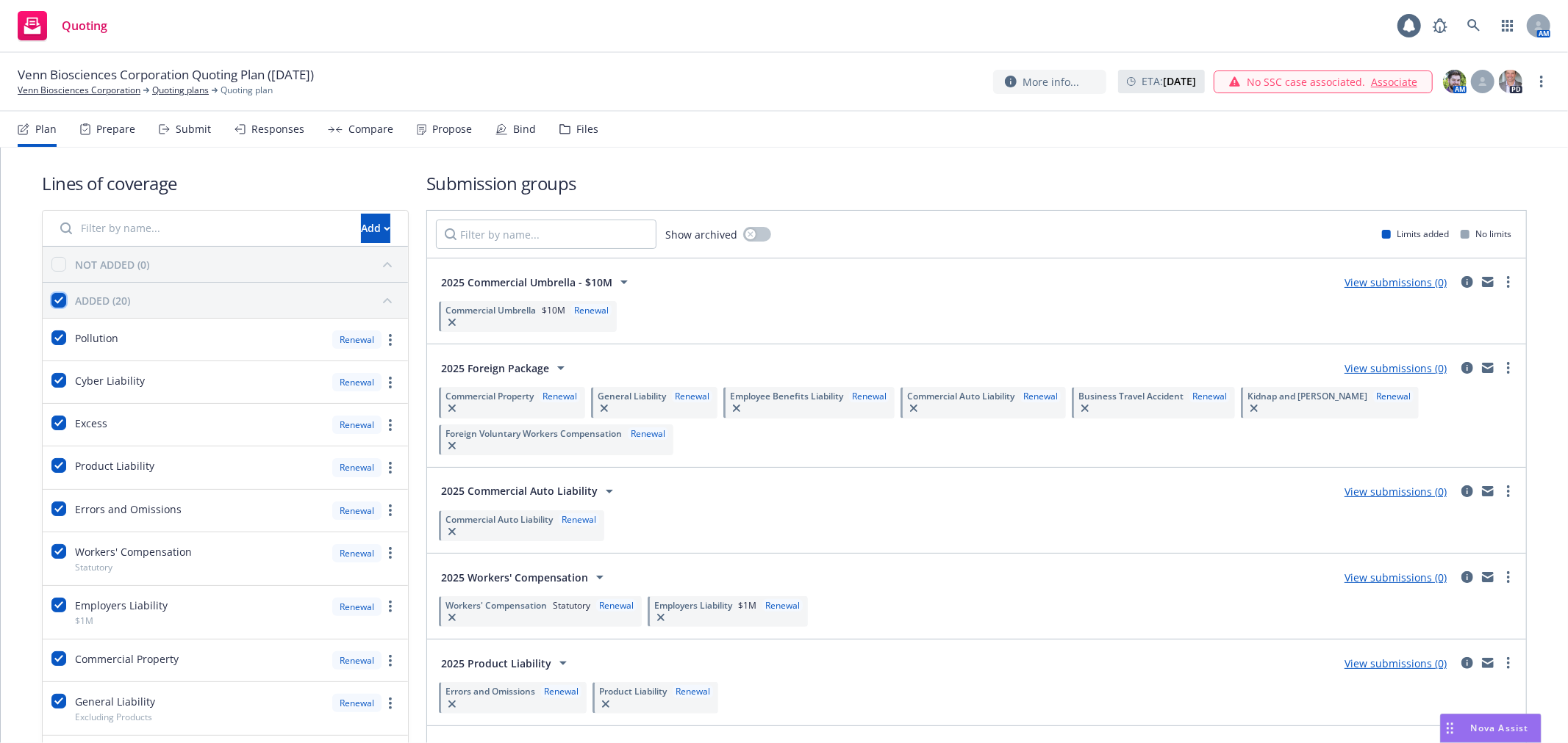
checkbox input "true"
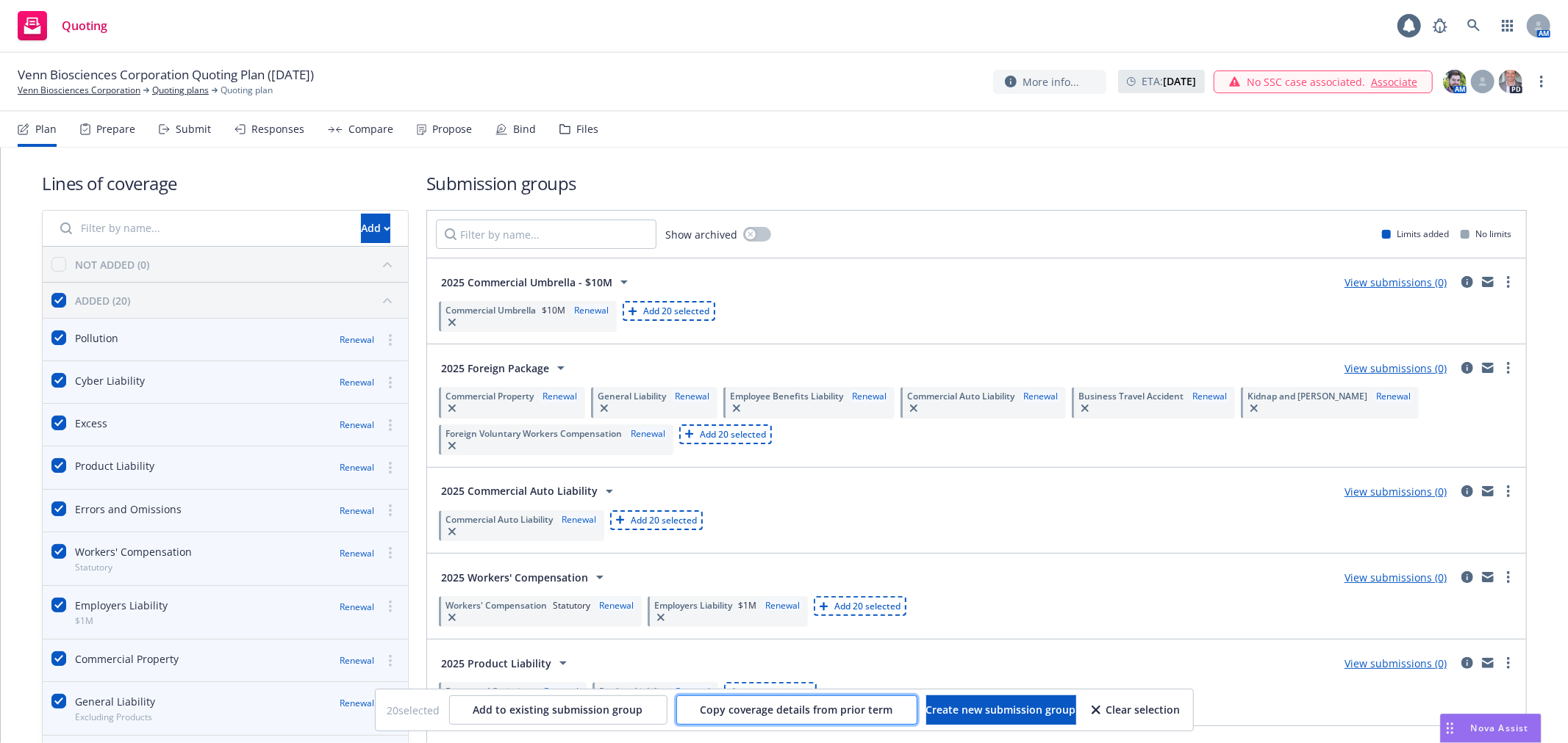
click at [750, 714] on span "Copy coverage details from prior term" at bounding box center [796, 710] width 192 height 14
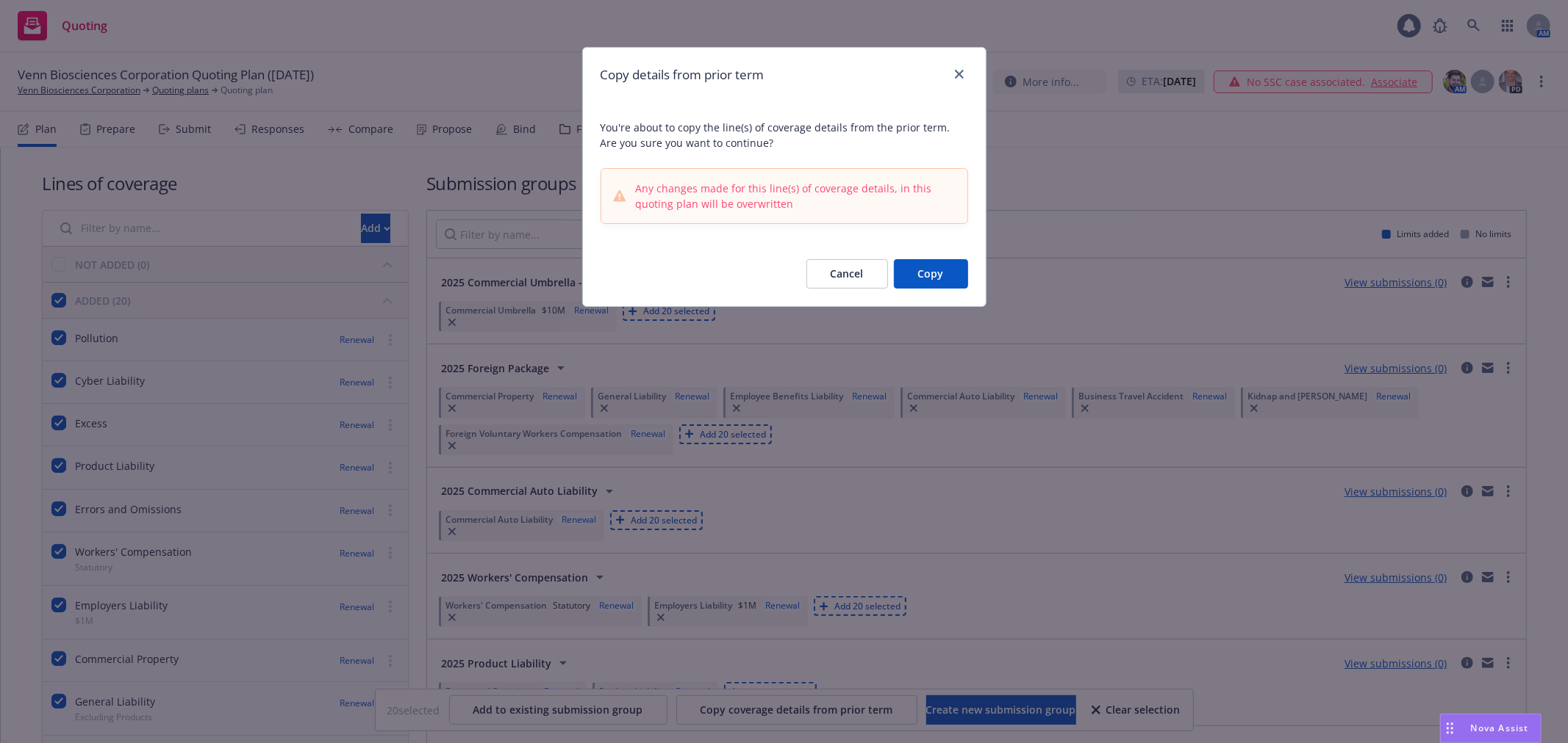
click at [946, 270] on button "Copy" at bounding box center [930, 274] width 74 height 29
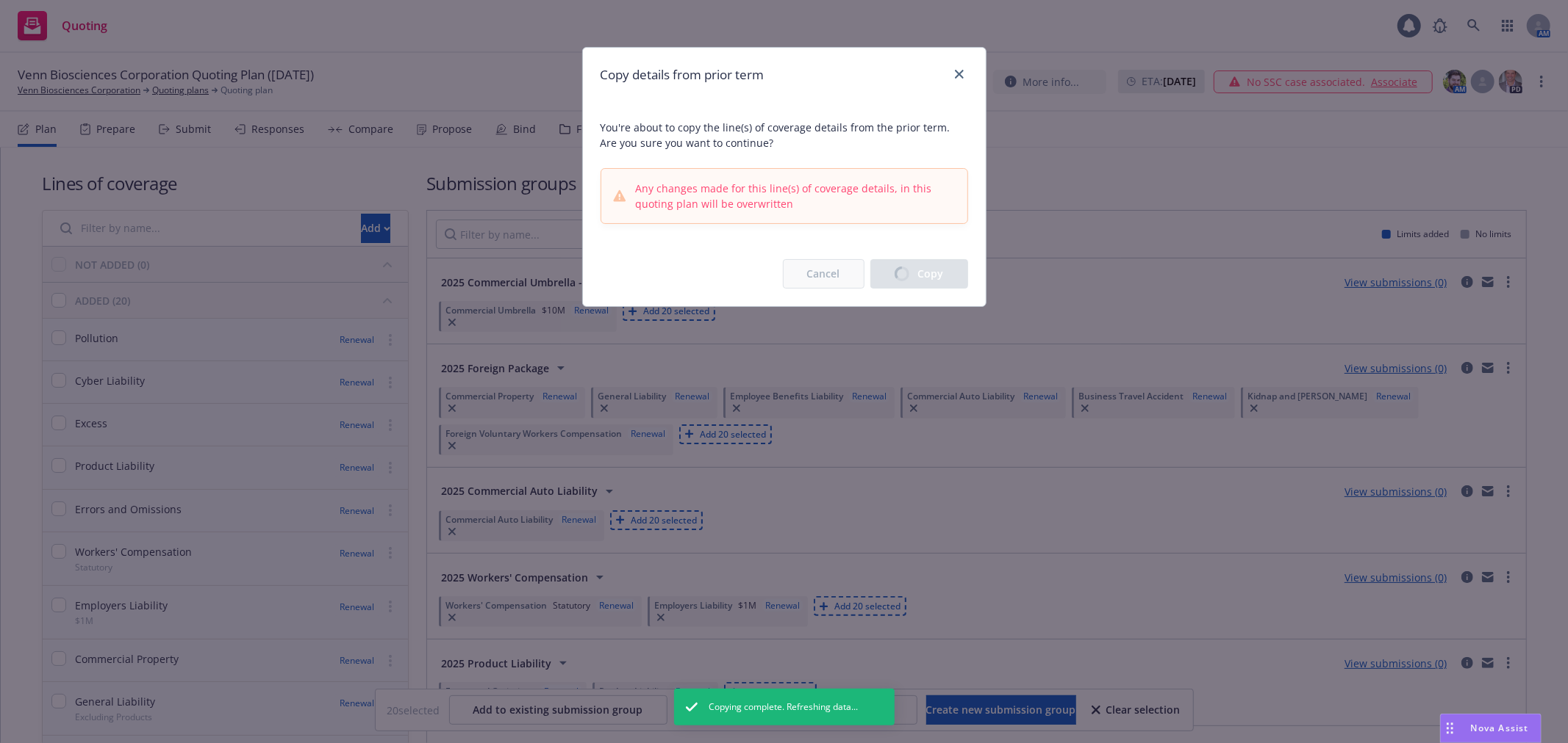
checkbox input "false"
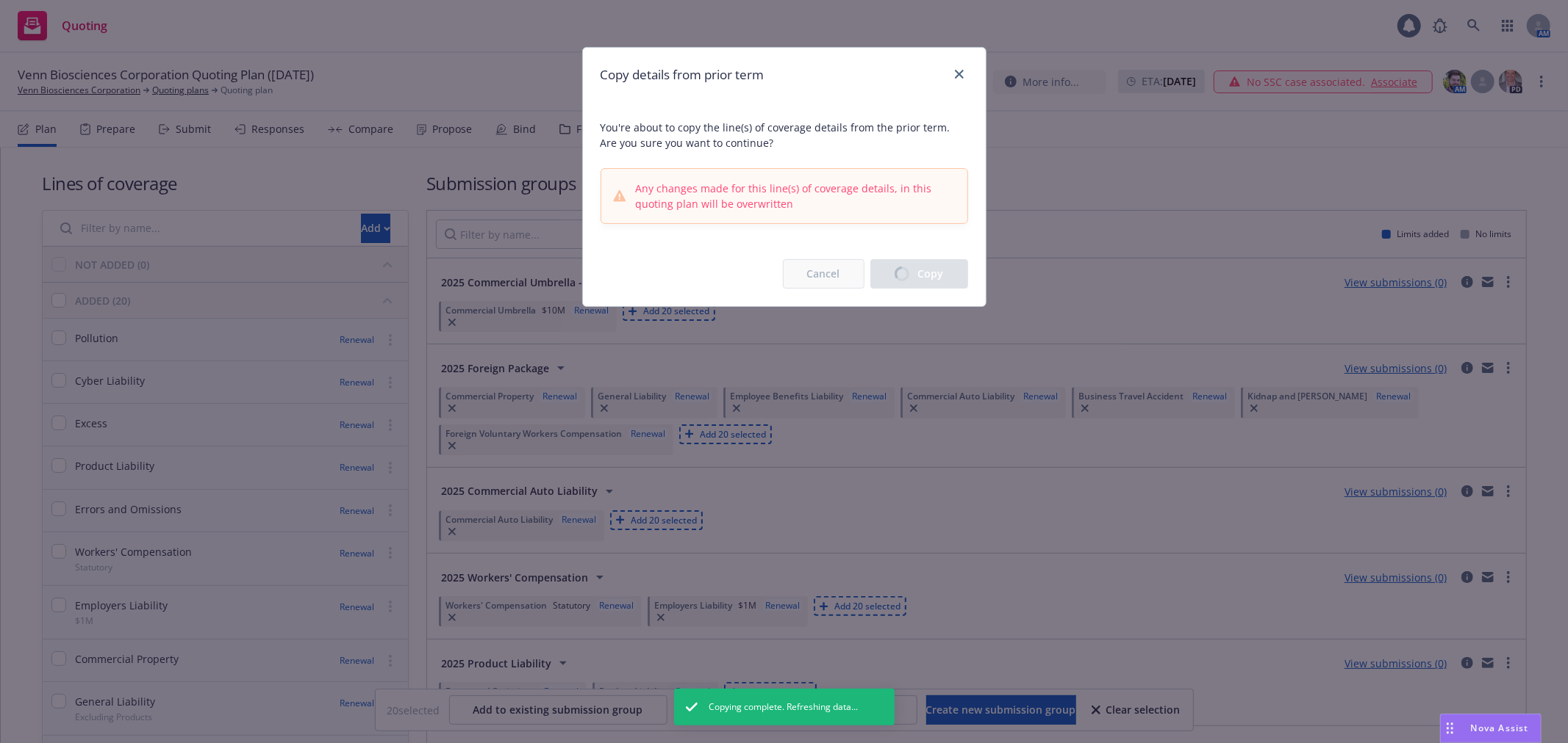
checkbox input "false"
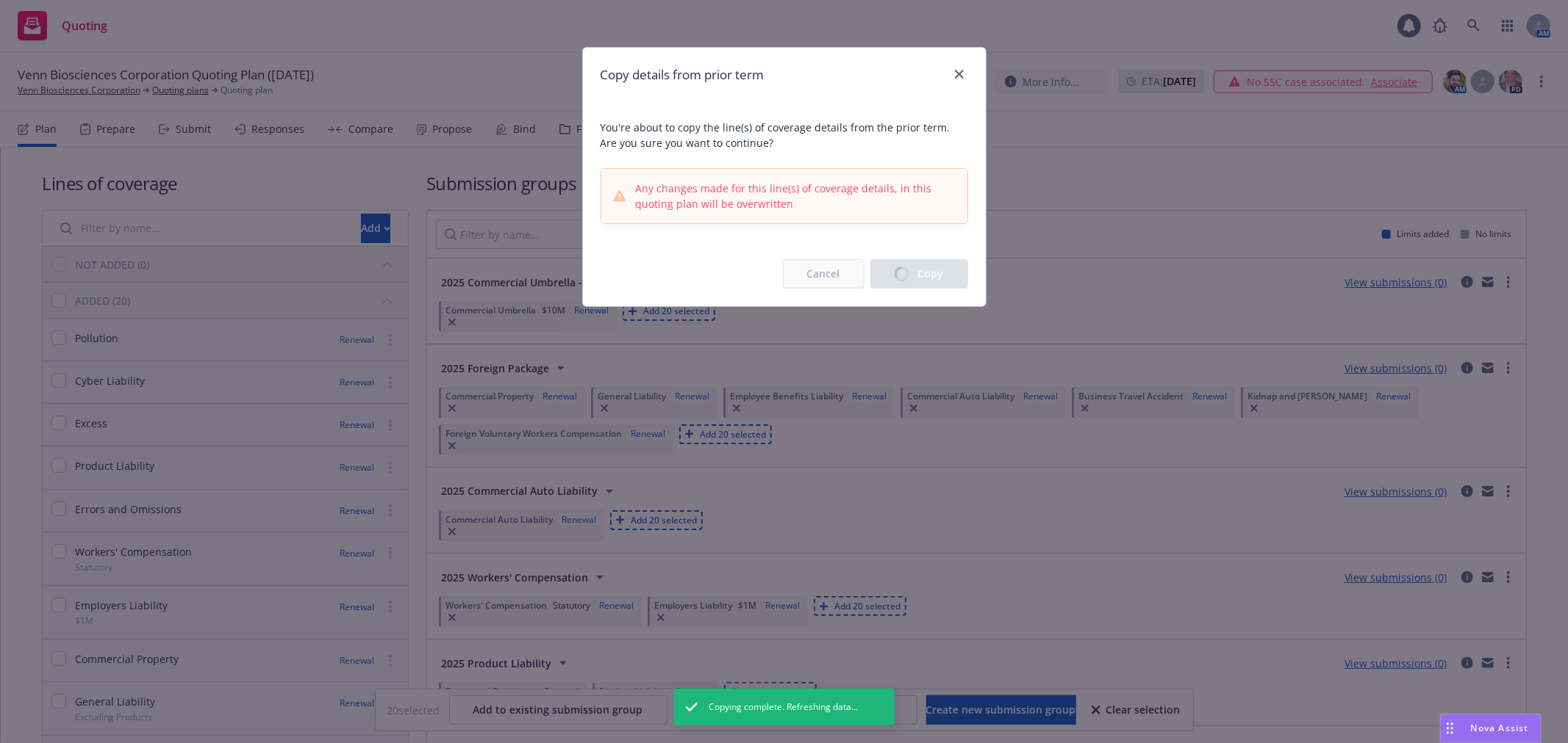
checkbox input "false"
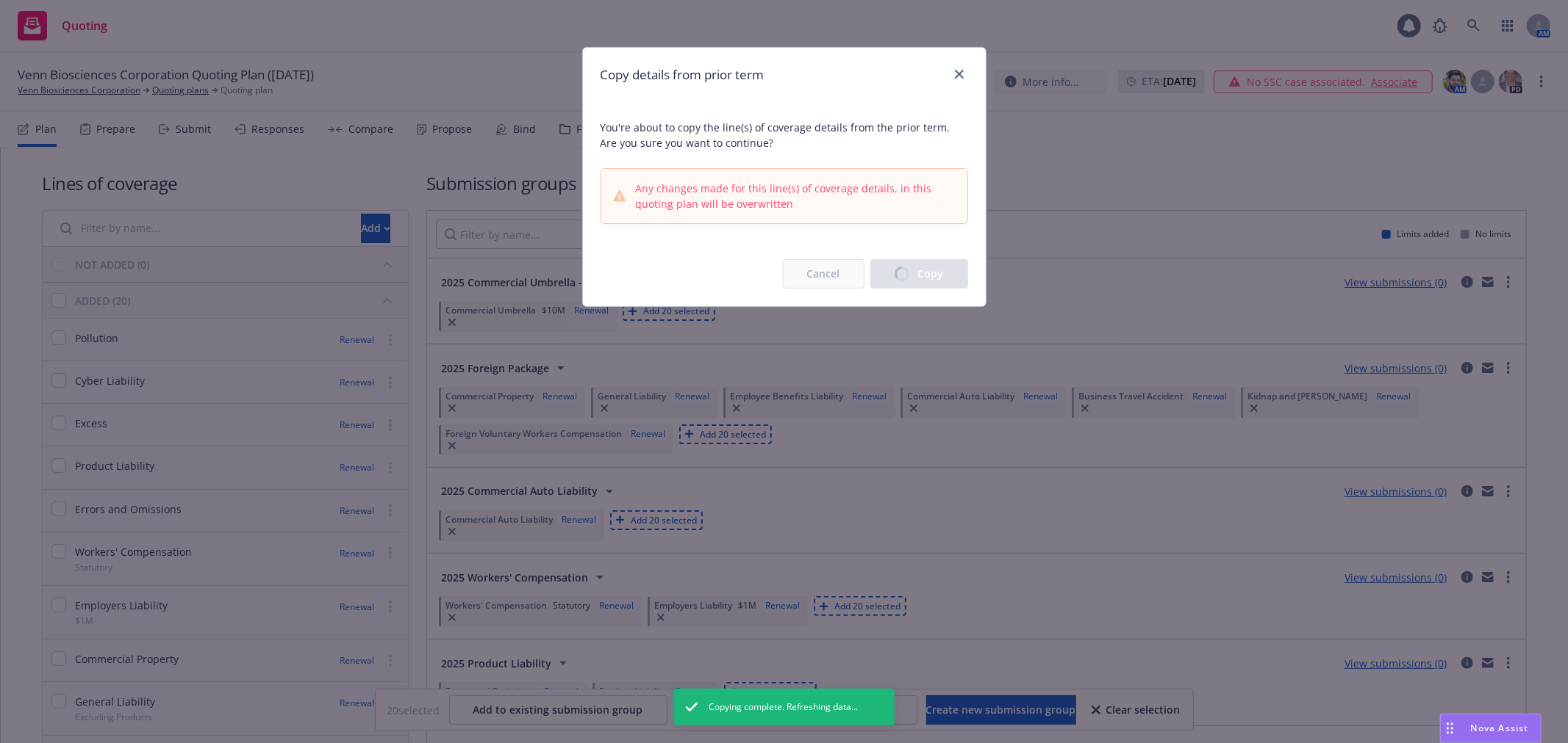
checkbox input "false"
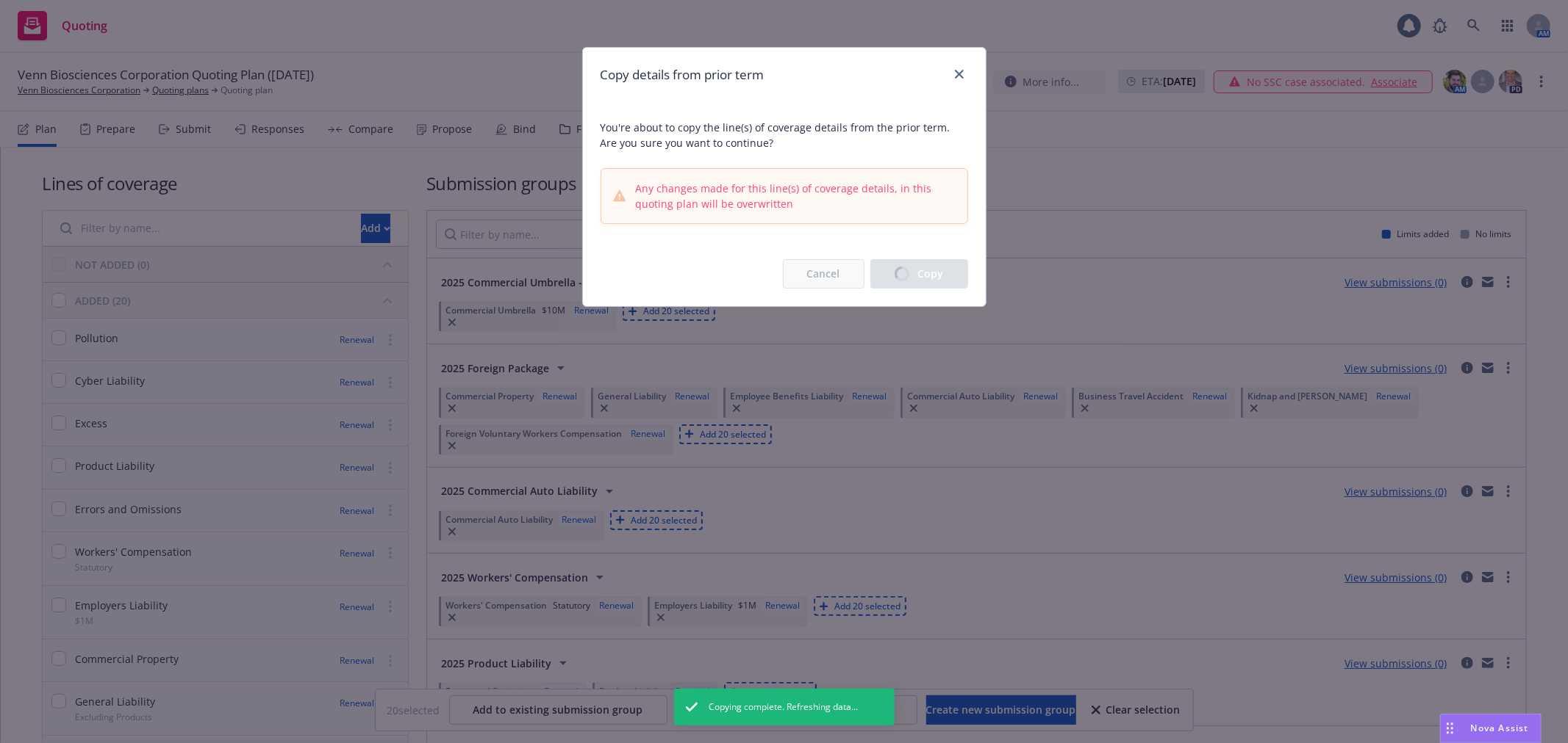
checkbox input "false"
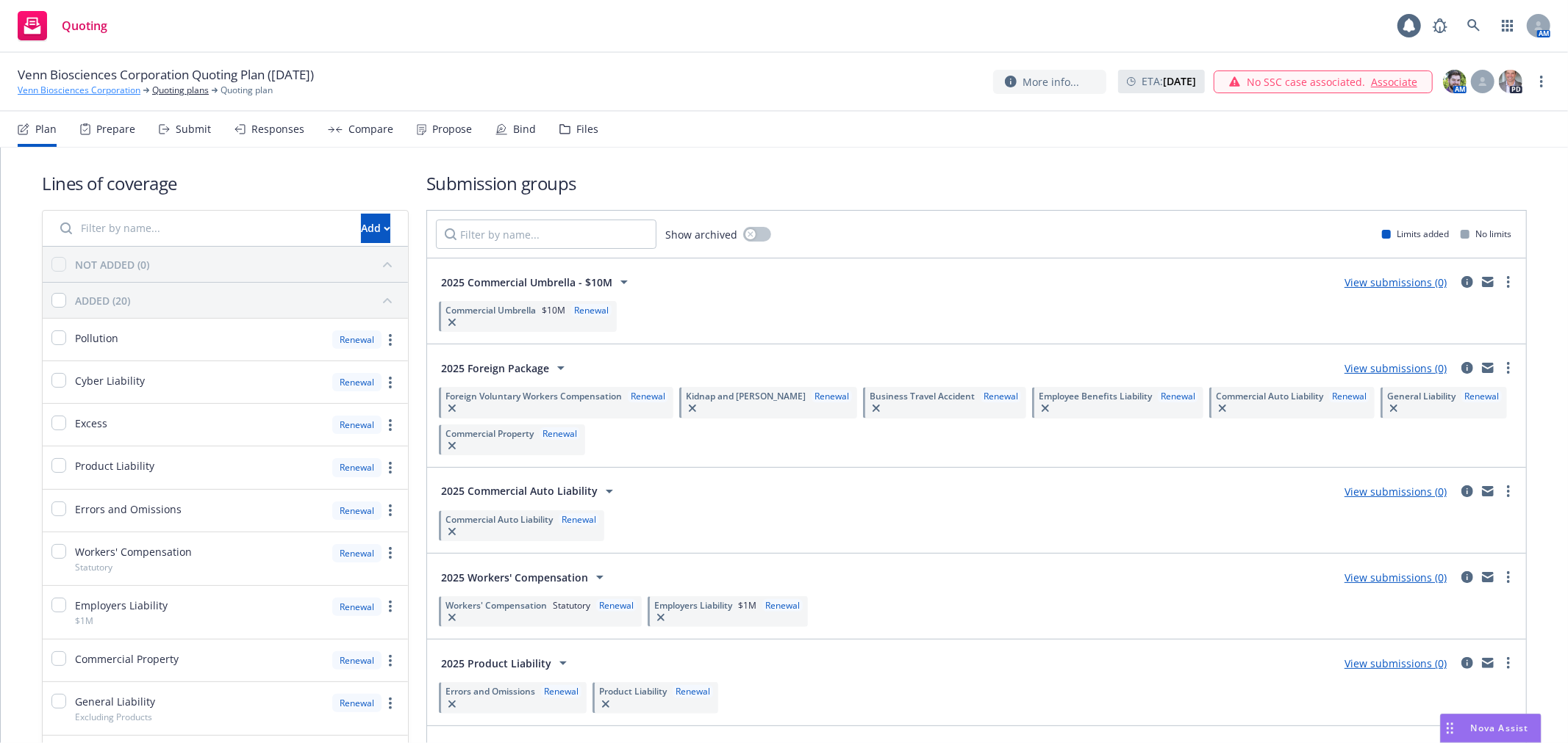
click at [96, 91] on link "Venn Biosciences Corporation" at bounding box center [79, 90] width 123 height 13
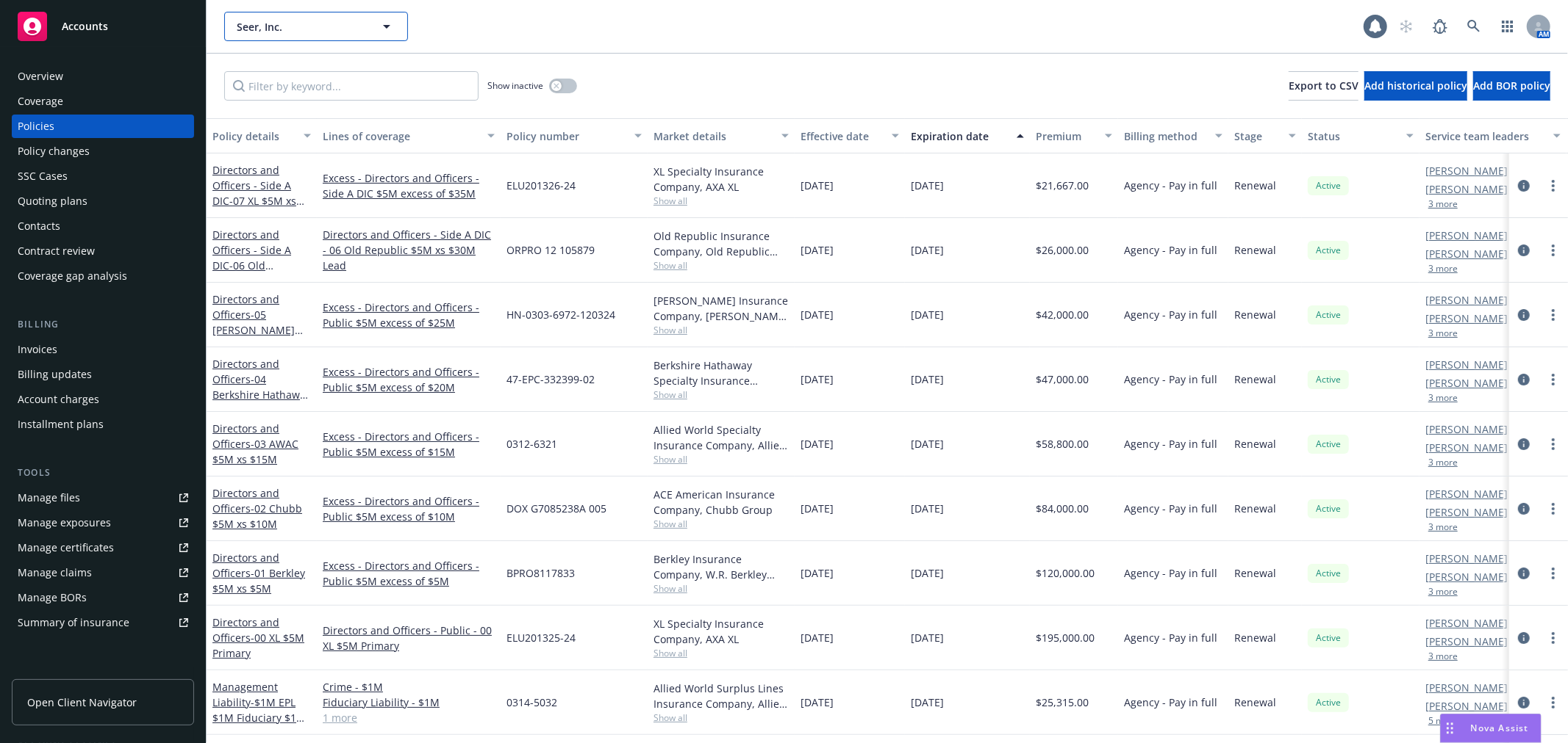
click at [279, 29] on span "Seer, Inc." at bounding box center [300, 27] width 127 height 15
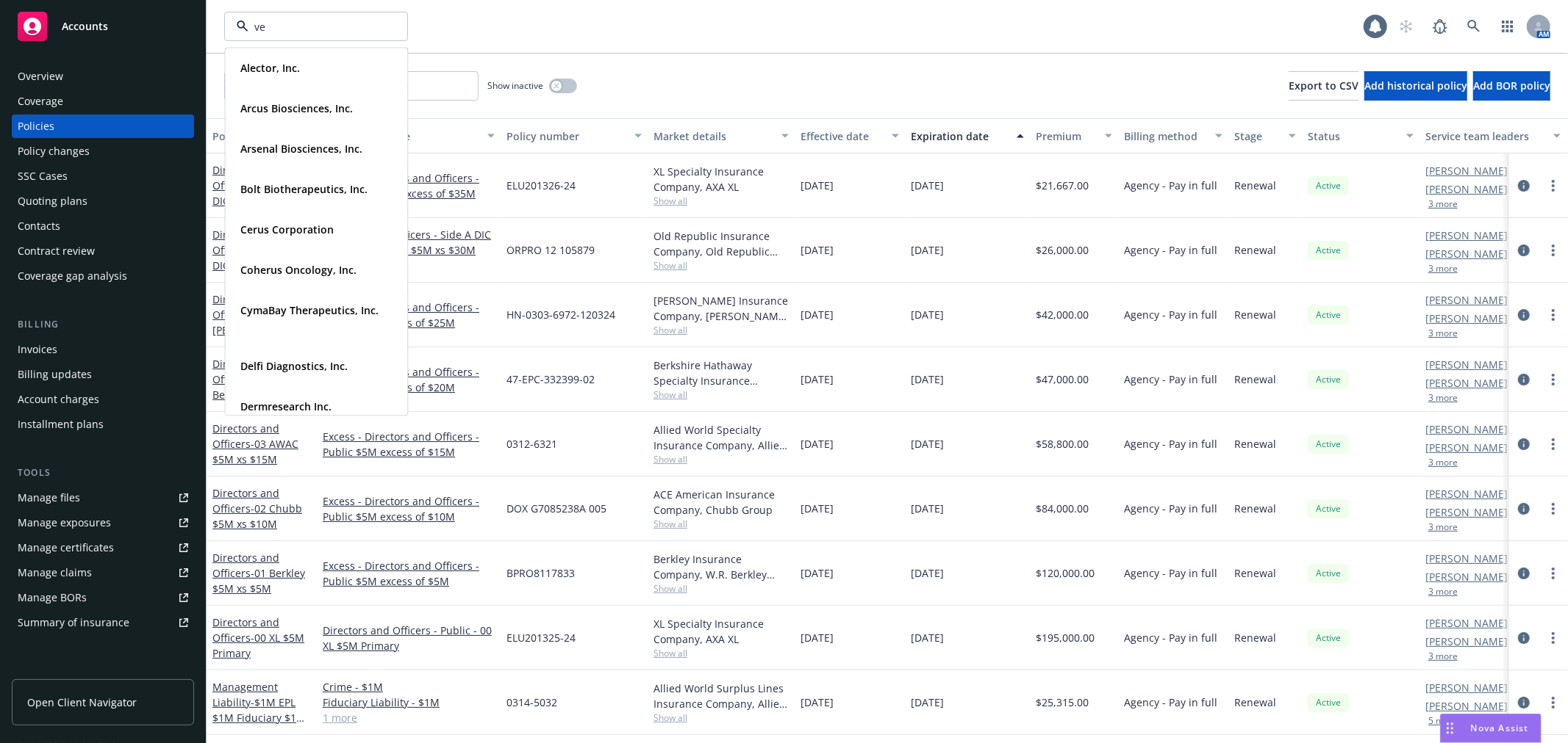
type input "ven"
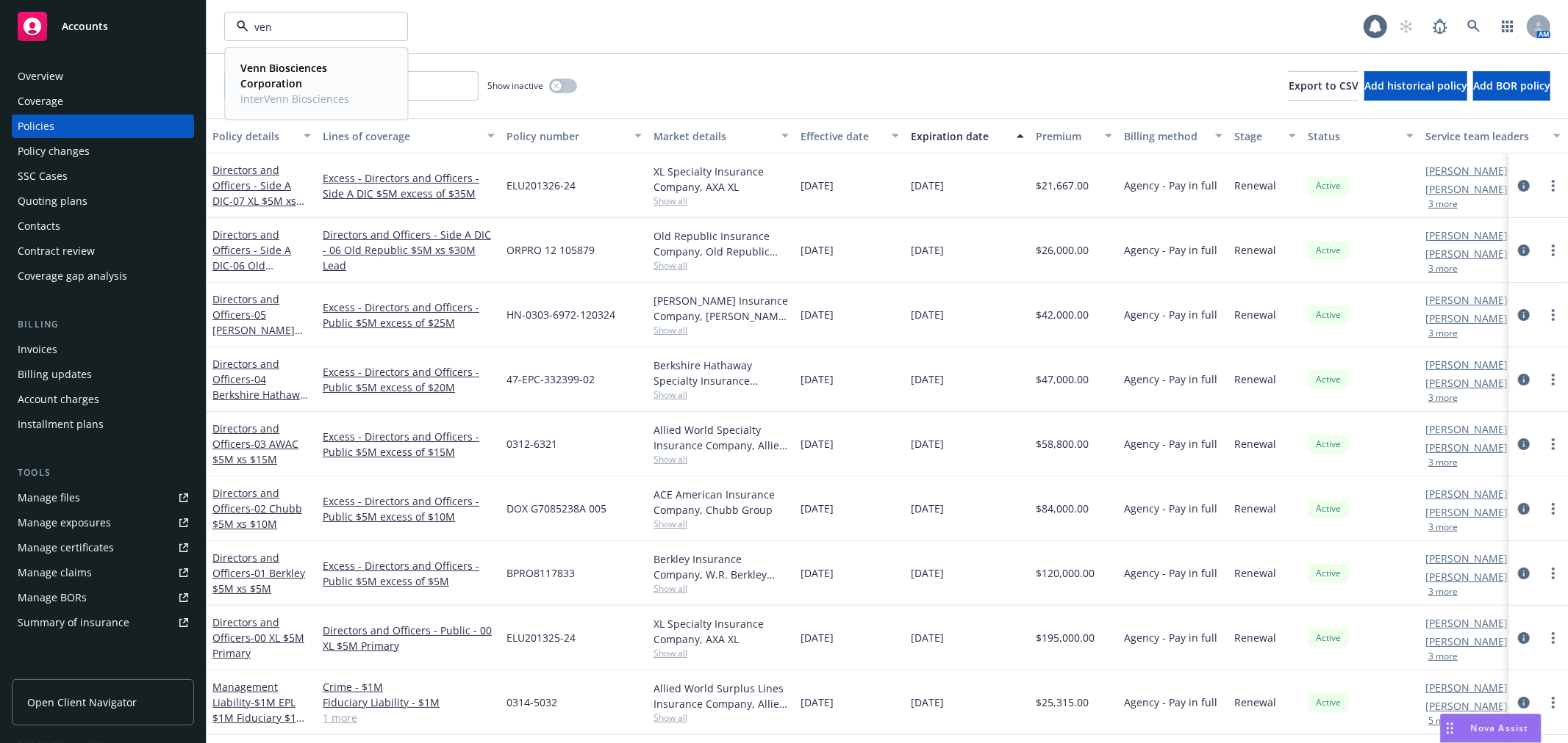
click at [278, 78] on strong "Venn Biosciences Corporation" at bounding box center [283, 75] width 87 height 29
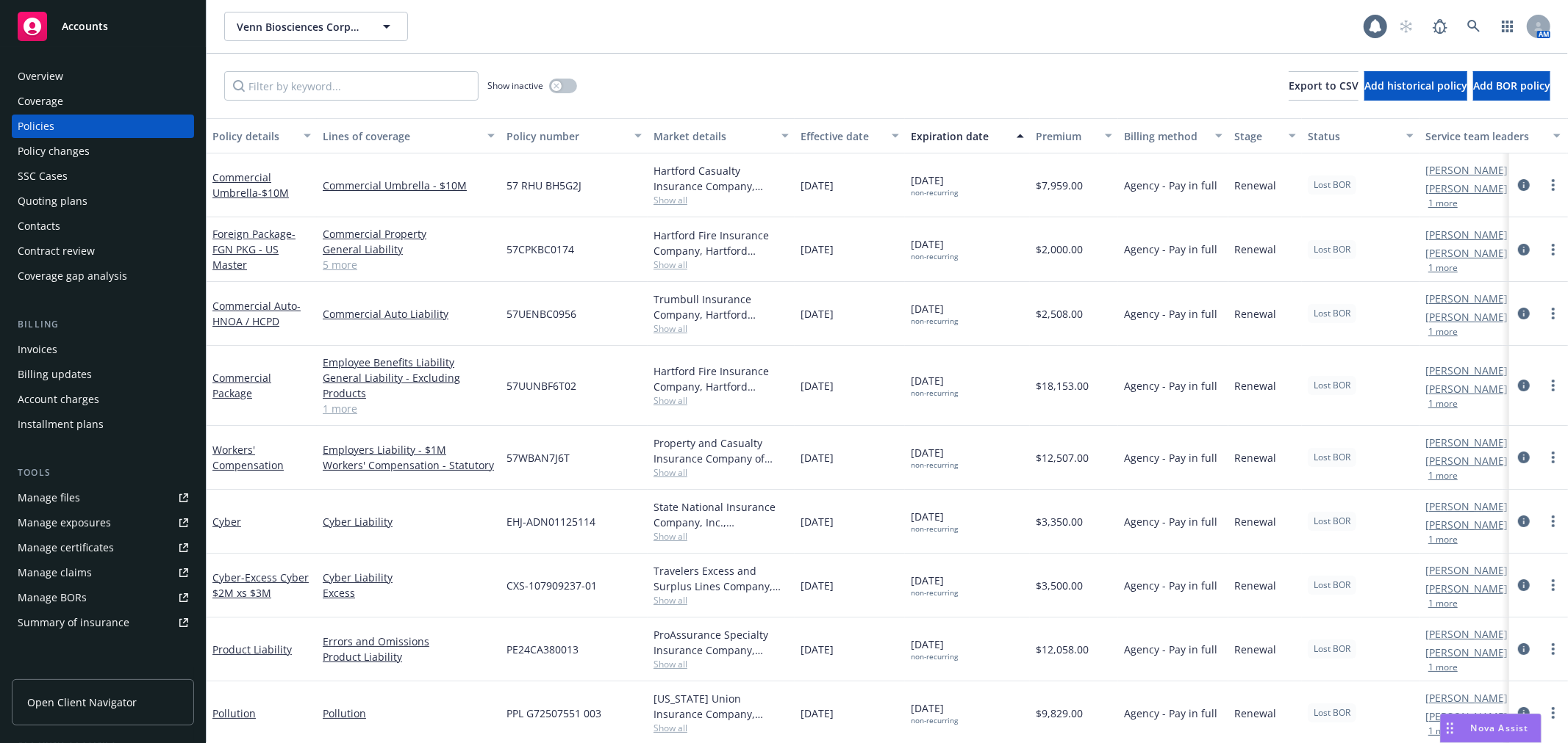
drag, startPoint x: 348, startPoint y: 412, endPoint x: 409, endPoint y: 412, distance: 61.0
click at [348, 412] on link "1 more" at bounding box center [409, 408] width 172 height 15
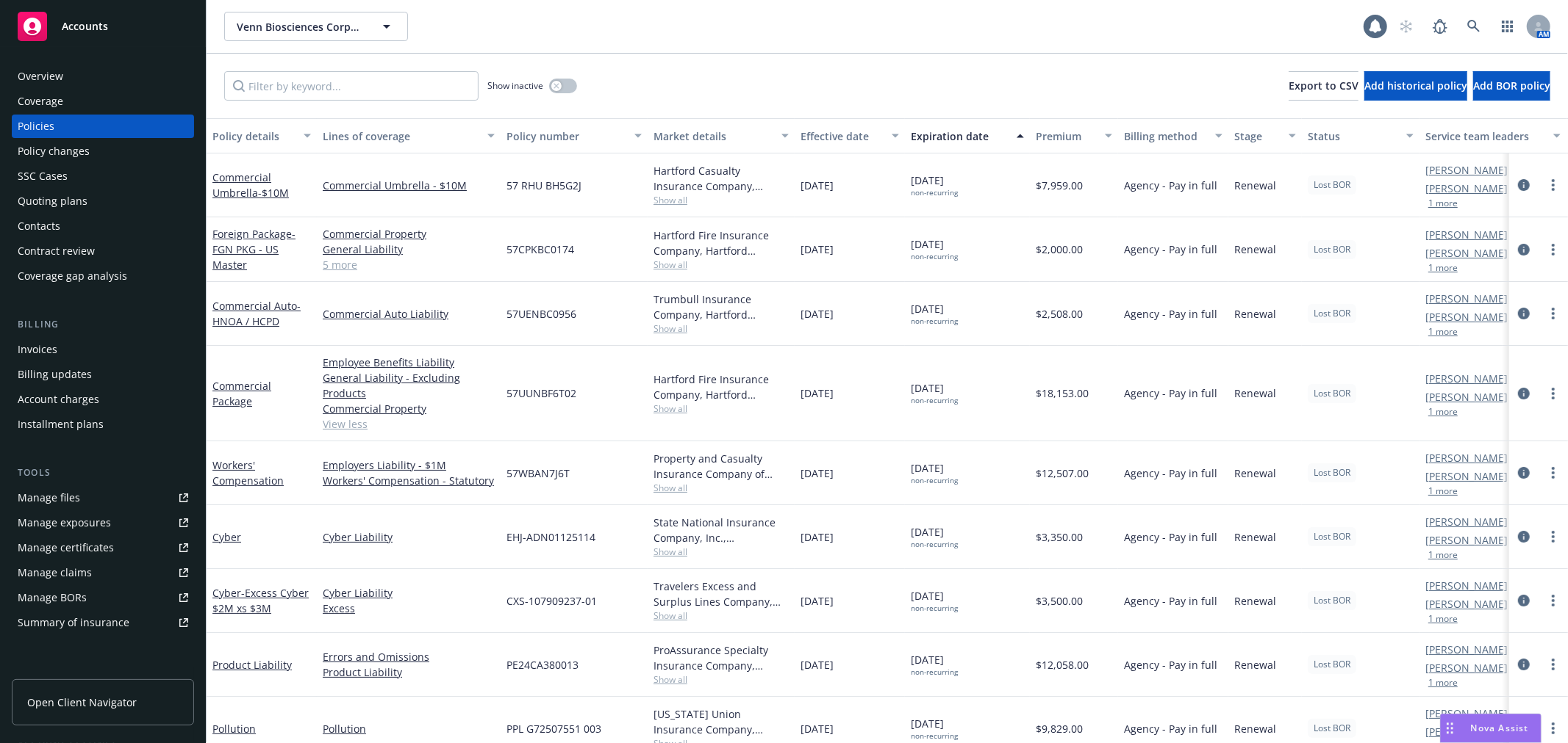
click at [342, 268] on link "5 more" at bounding box center [409, 264] width 172 height 15
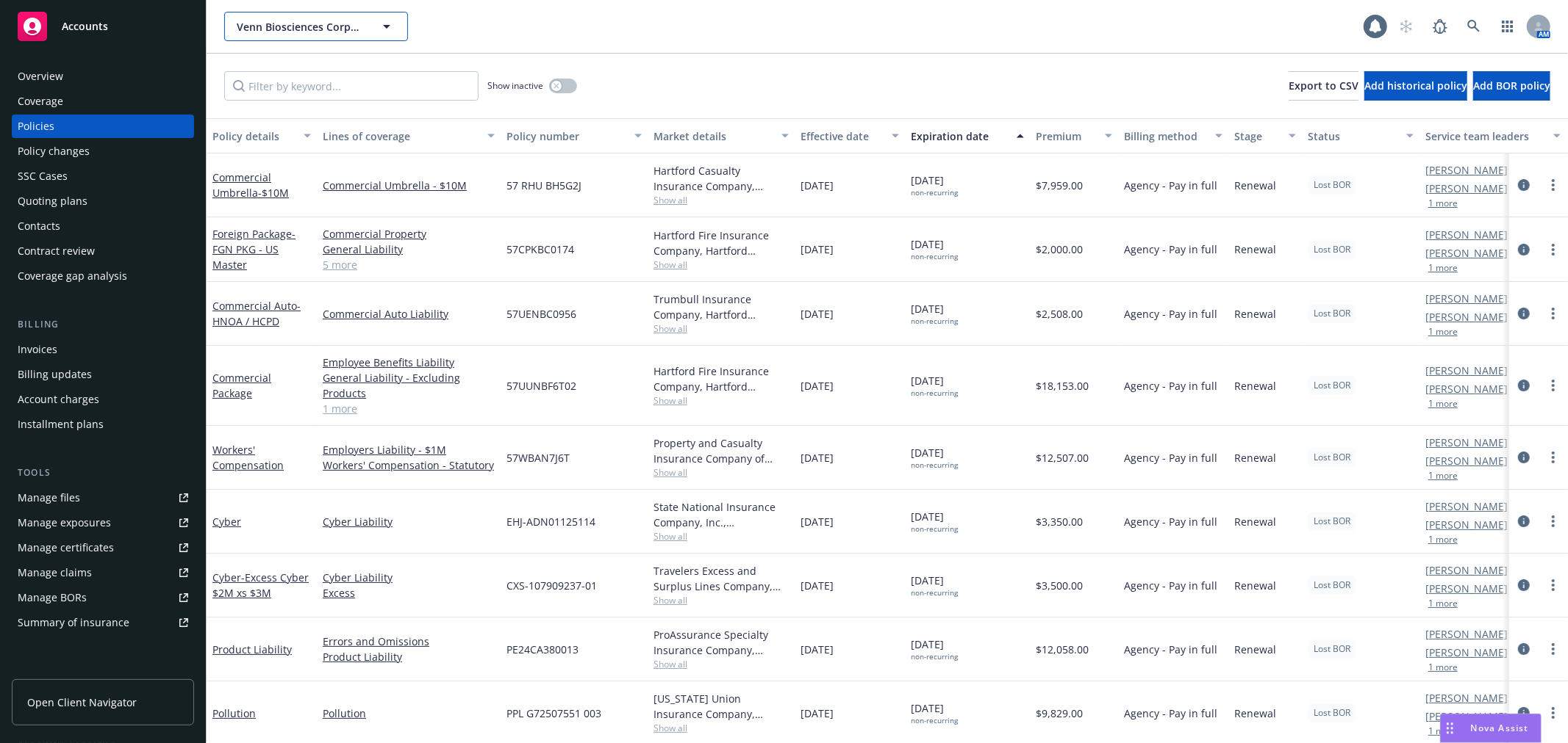
click at [307, 29] on span "Venn Biosciences Corporation" at bounding box center [300, 27] width 127 height 15
click at [265, 25] on span "Venn Biosciences Corporation" at bounding box center [300, 27] width 127 height 15
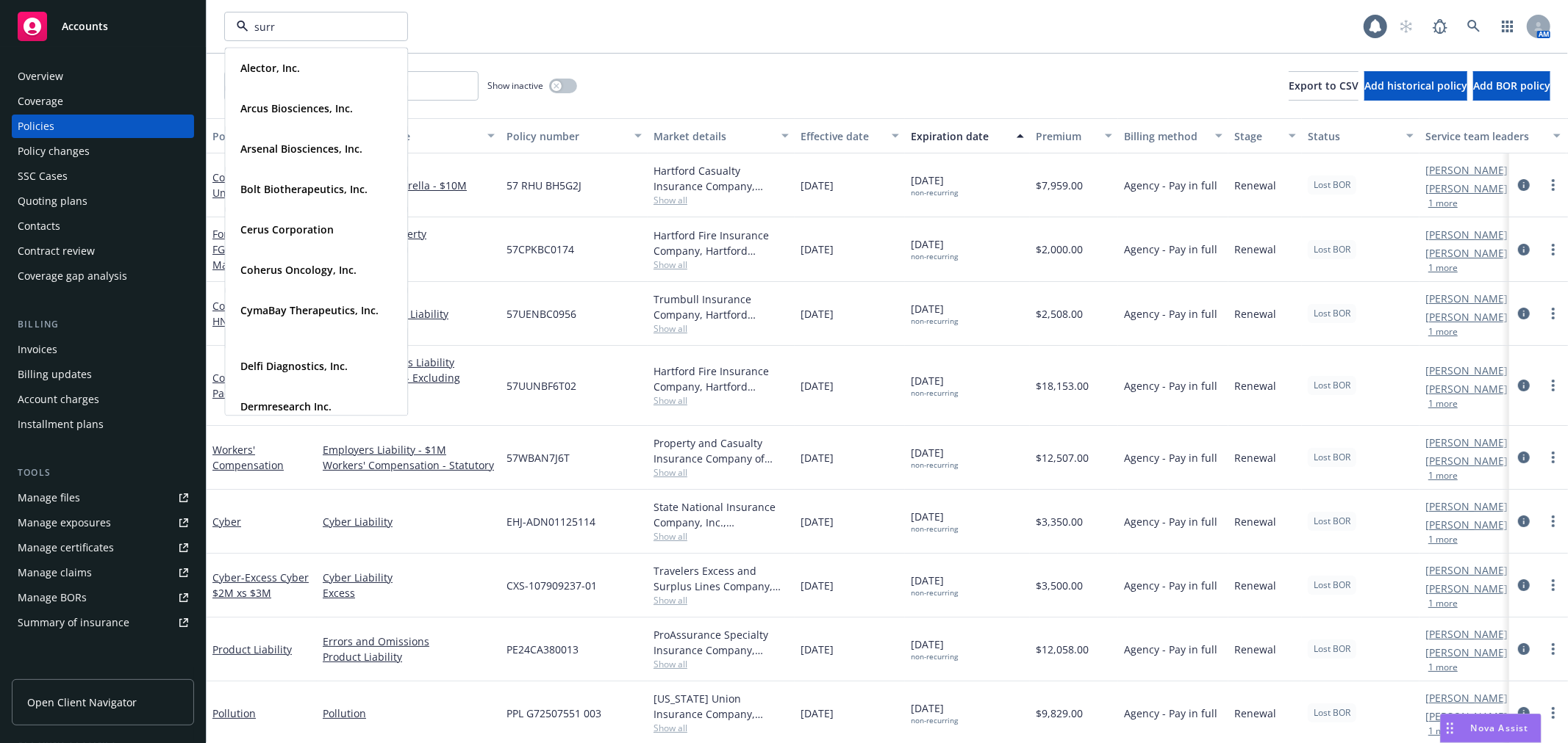
type input "surro"
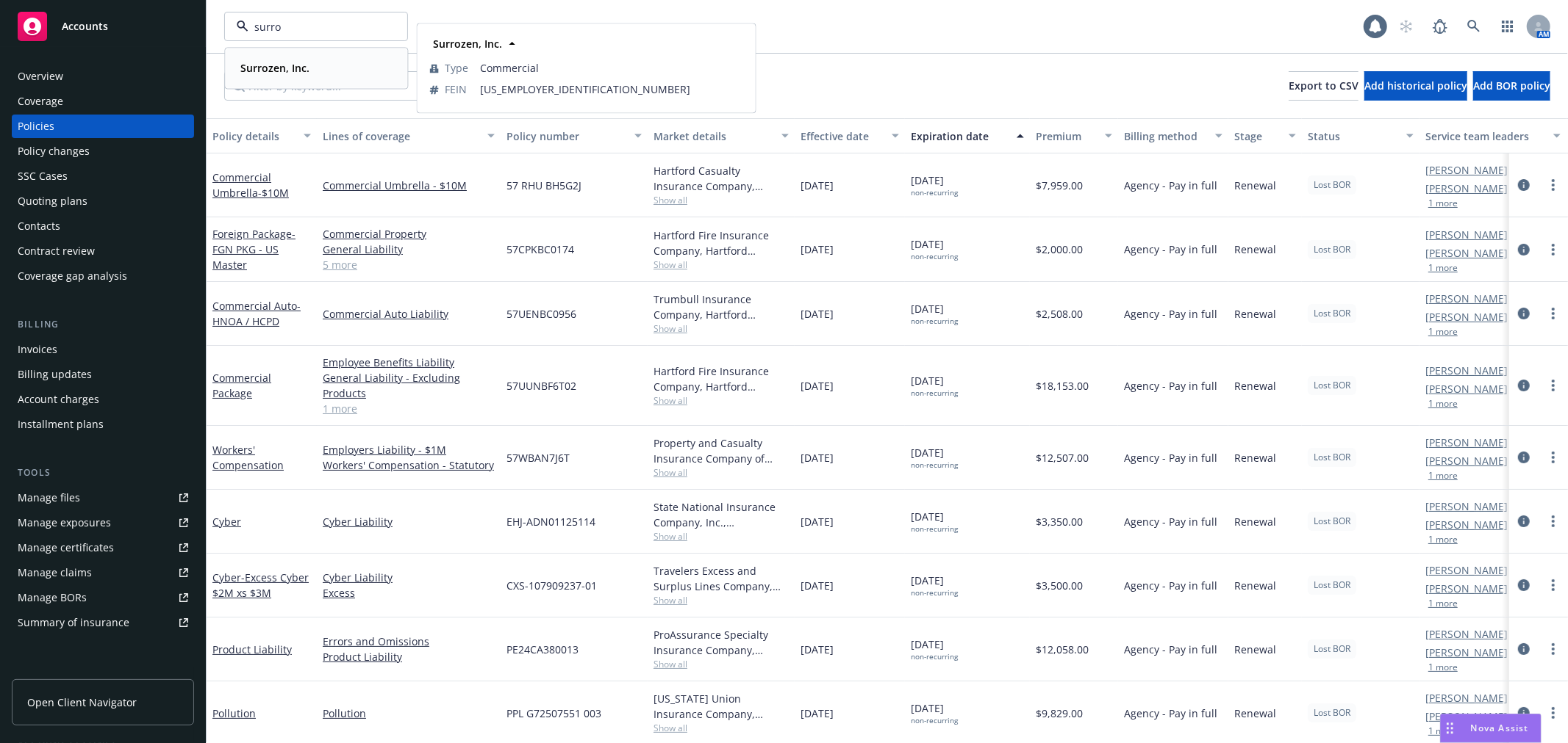
click at [258, 62] on strong "Surrozen, Inc." at bounding box center [274, 67] width 69 height 14
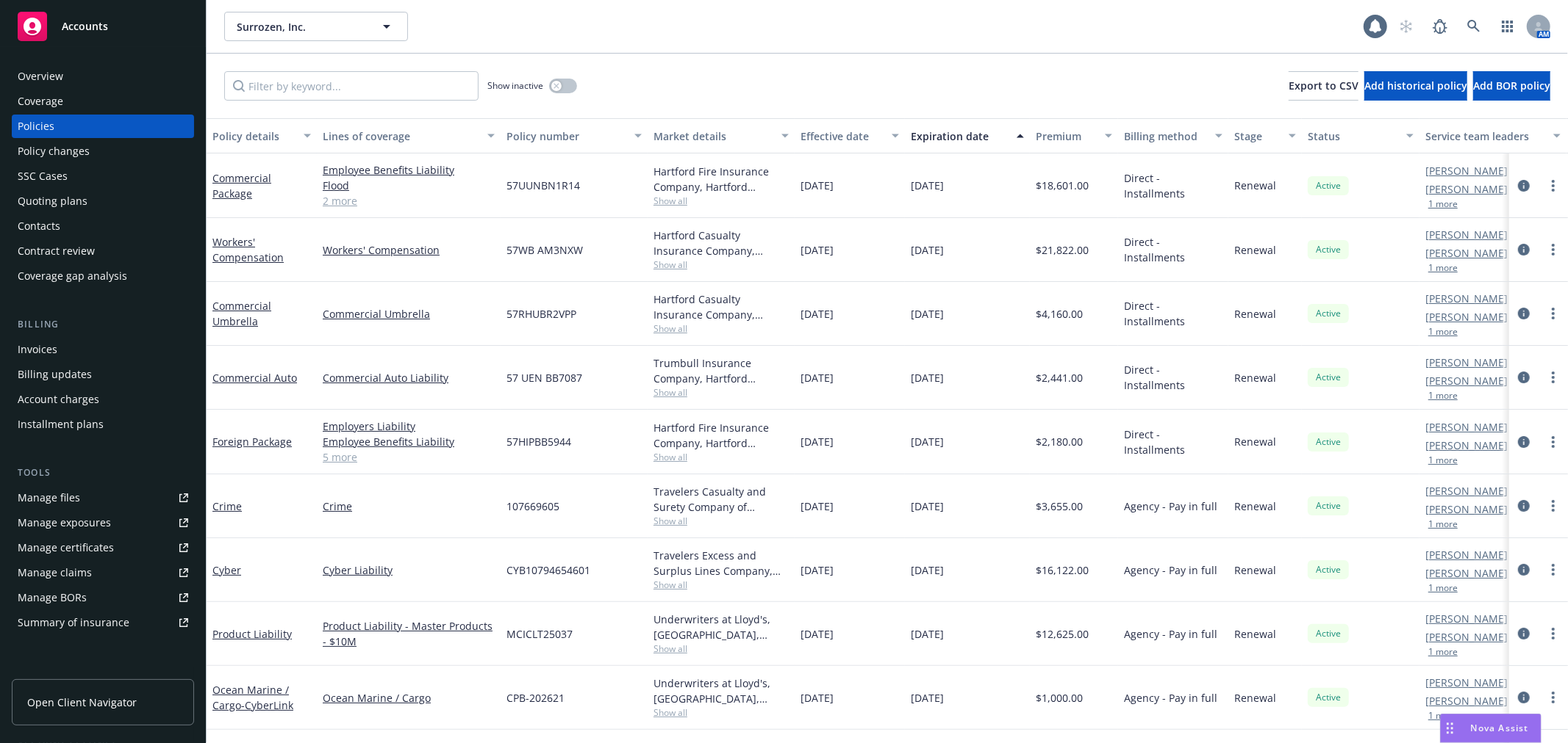
click at [119, 617] on div "Summary of insurance" at bounding box center [74, 622] width 112 height 24
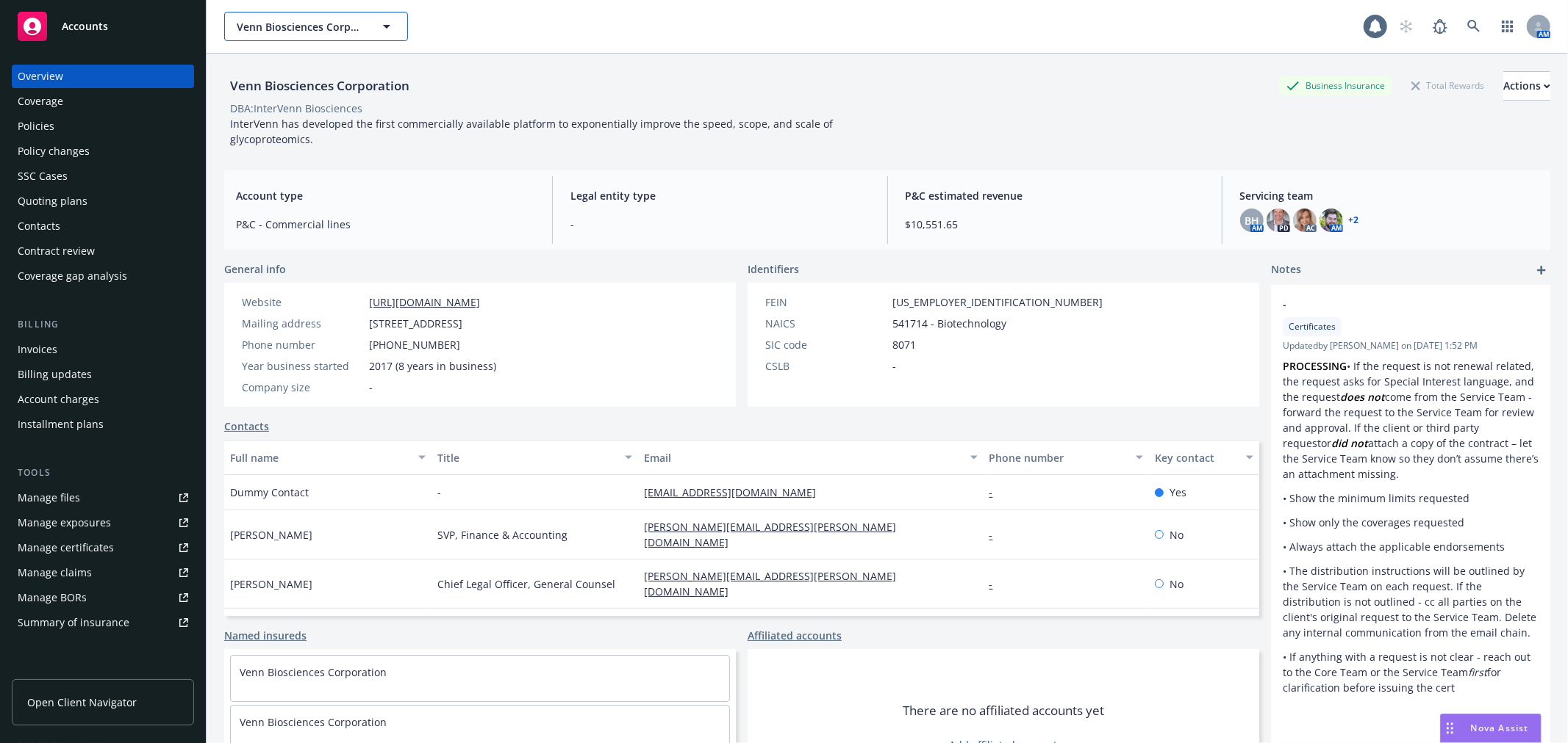
click at [278, 30] on span "Venn Biosciences Corporation" at bounding box center [300, 27] width 127 height 15
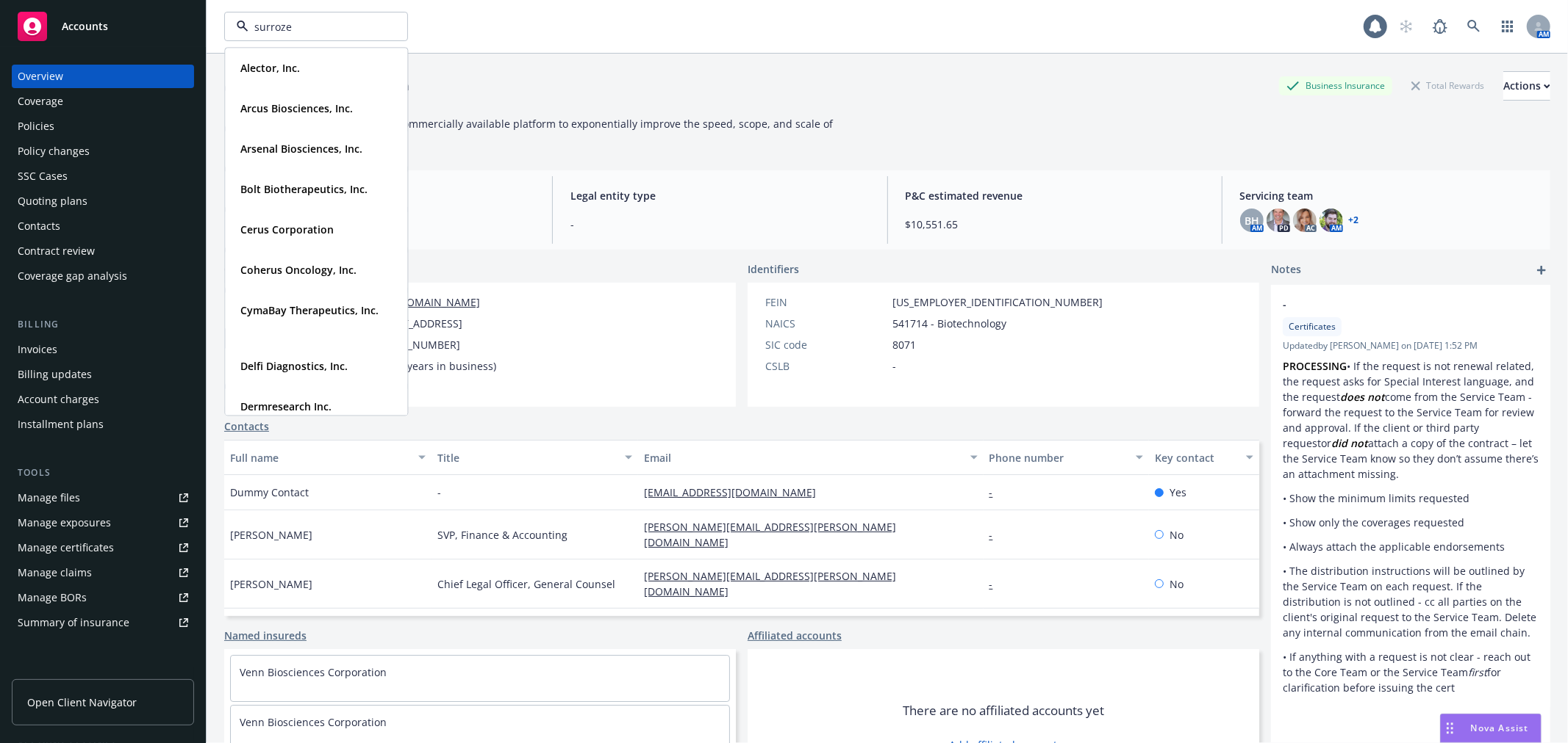
type input "surrozen"
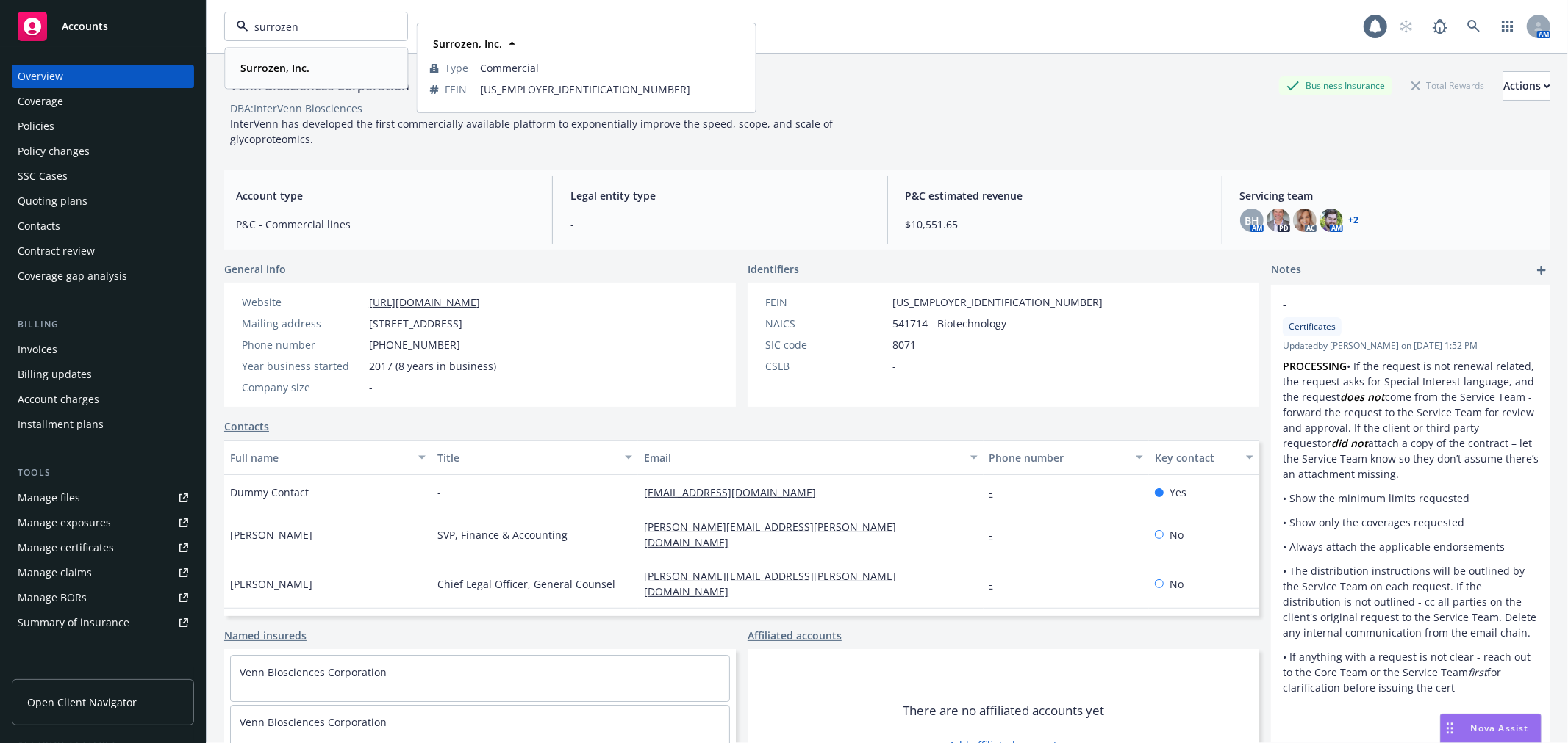
drag, startPoint x: 301, startPoint y: 78, endPoint x: 294, endPoint y: 71, distance: 9.9
click at [299, 78] on div "Surrozen, Inc." at bounding box center [274, 68] width 78 height 21
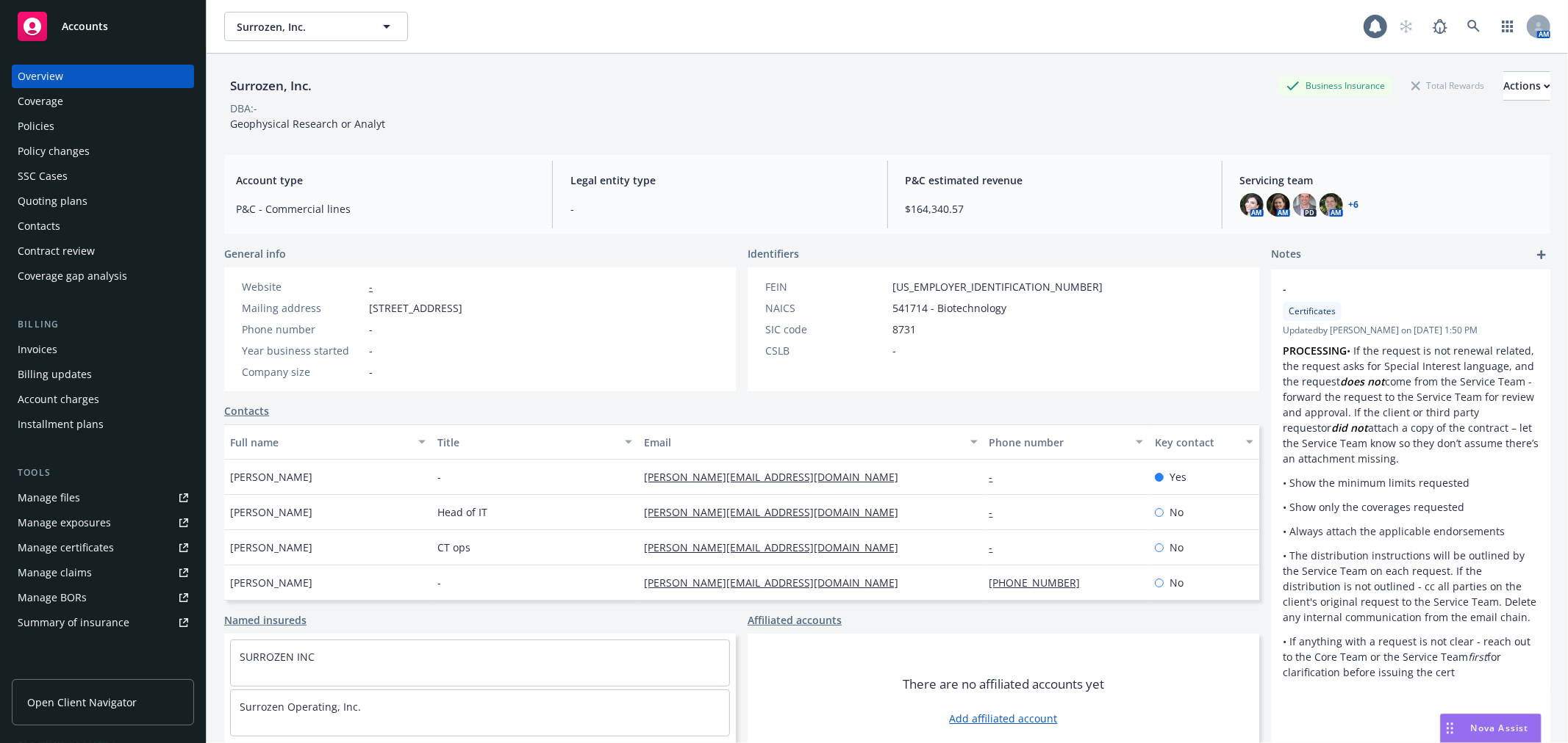
click at [93, 629] on div "Summary of insurance" at bounding box center [74, 622] width 112 height 24
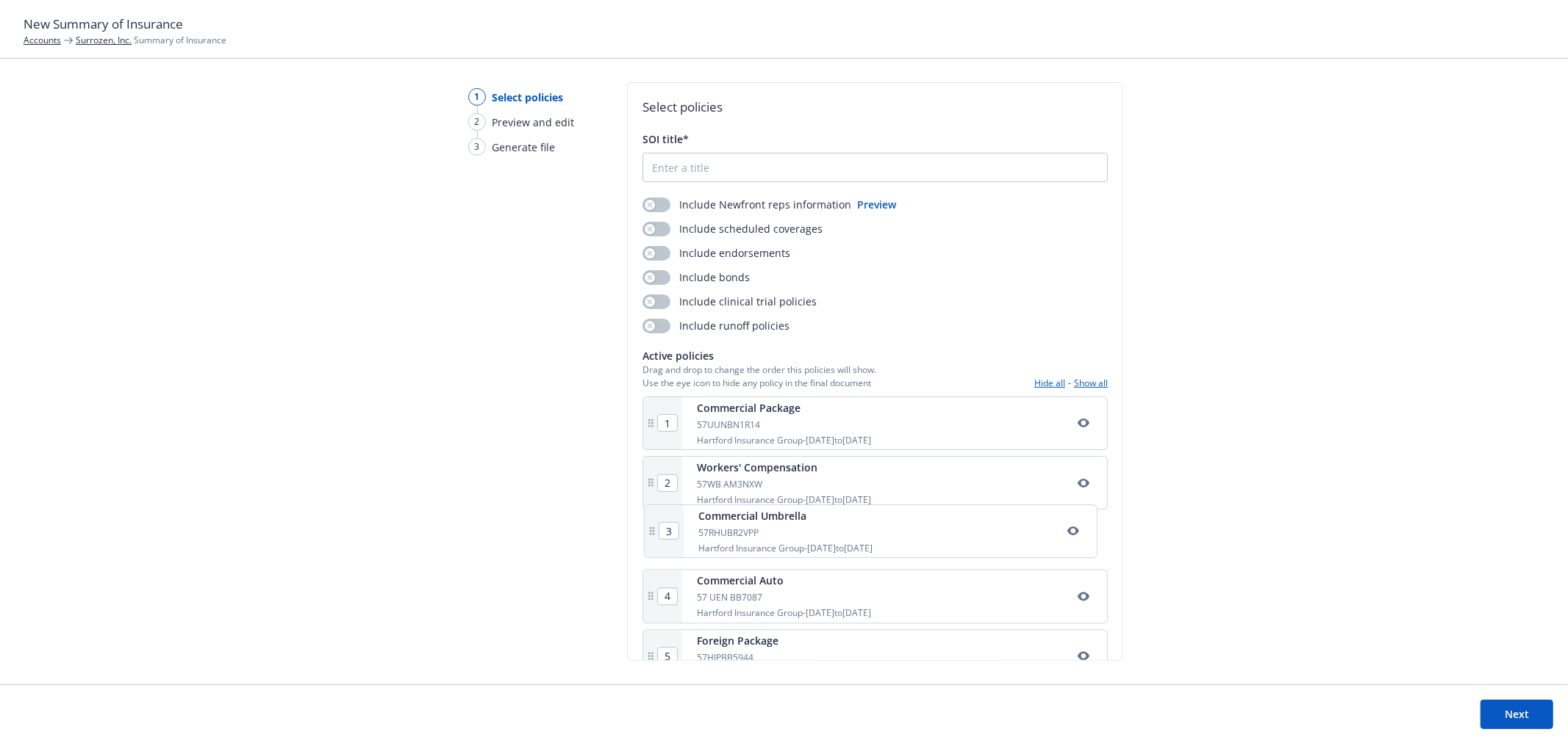
scroll to position [4, 0]
drag, startPoint x: 812, startPoint y: 548, endPoint x: 819, endPoint y: 475, distance: 73.3
click at [819, 475] on div "1 Commercial Package 57UUNBN1R14 Hartford Insurance Group - [DATE] to [DATE] 2 …" at bounding box center [874, 748] width 465 height 711
type input "3"
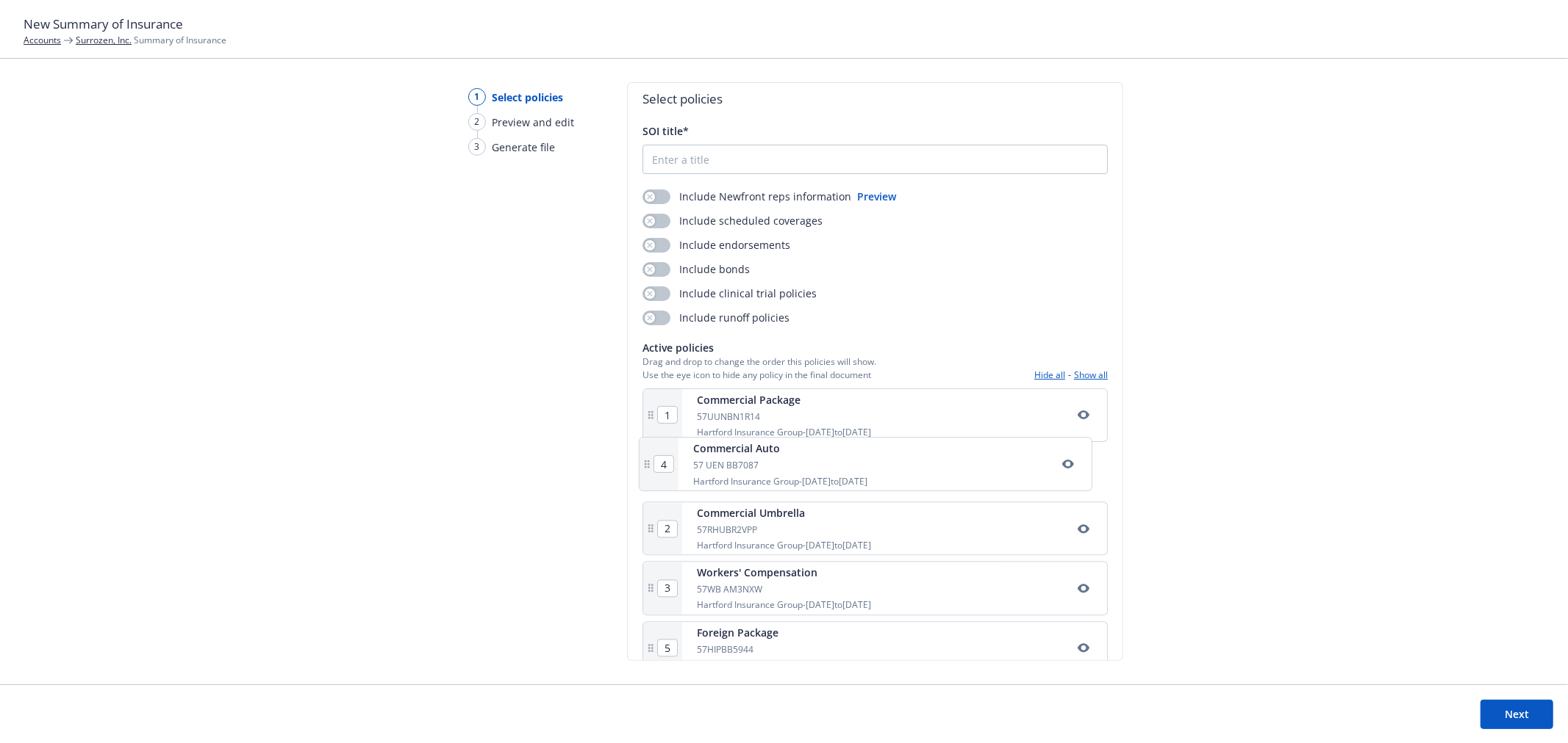
drag, startPoint x: 819, startPoint y: 608, endPoint x: 816, endPoint y: 469, distance: 139.0
click at [816, 469] on div "1 Commercial Package 57UUNBN1R14 Hartford Insurance Group - [DATE] to [DATE] 2 …" at bounding box center [874, 744] width 465 height 711
type input "3"
type input "2"
type input "4"
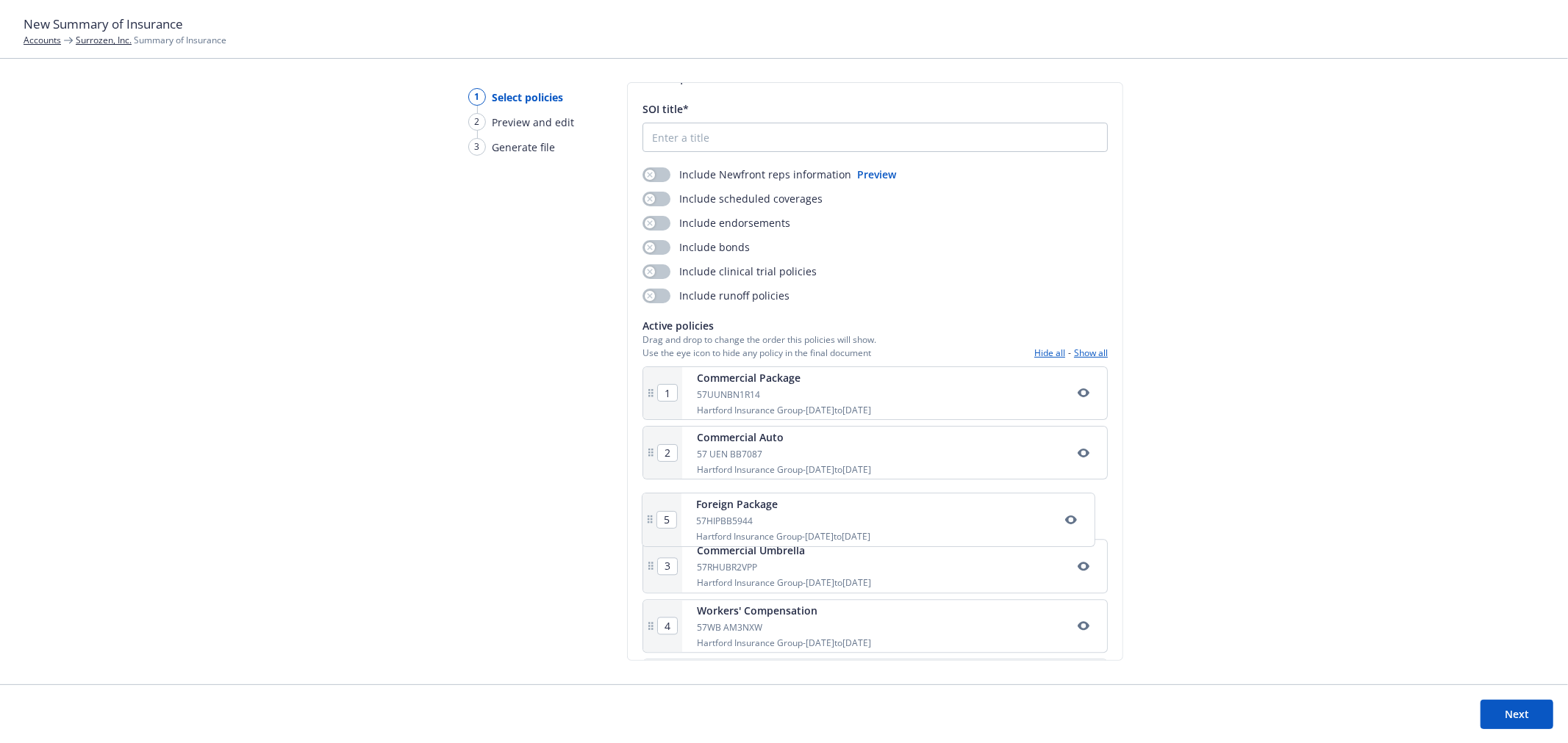
drag, startPoint x: 807, startPoint y: 652, endPoint x: 806, endPoint y: 510, distance: 142.0
click at [806, 510] on div "1 Commercial Package 57UUNBN1R14 Hartford Insurance Group - [DATE] to [DATE] 2 …" at bounding box center [874, 722] width 465 height 711
type input "3"
type input "4"
type input "5"
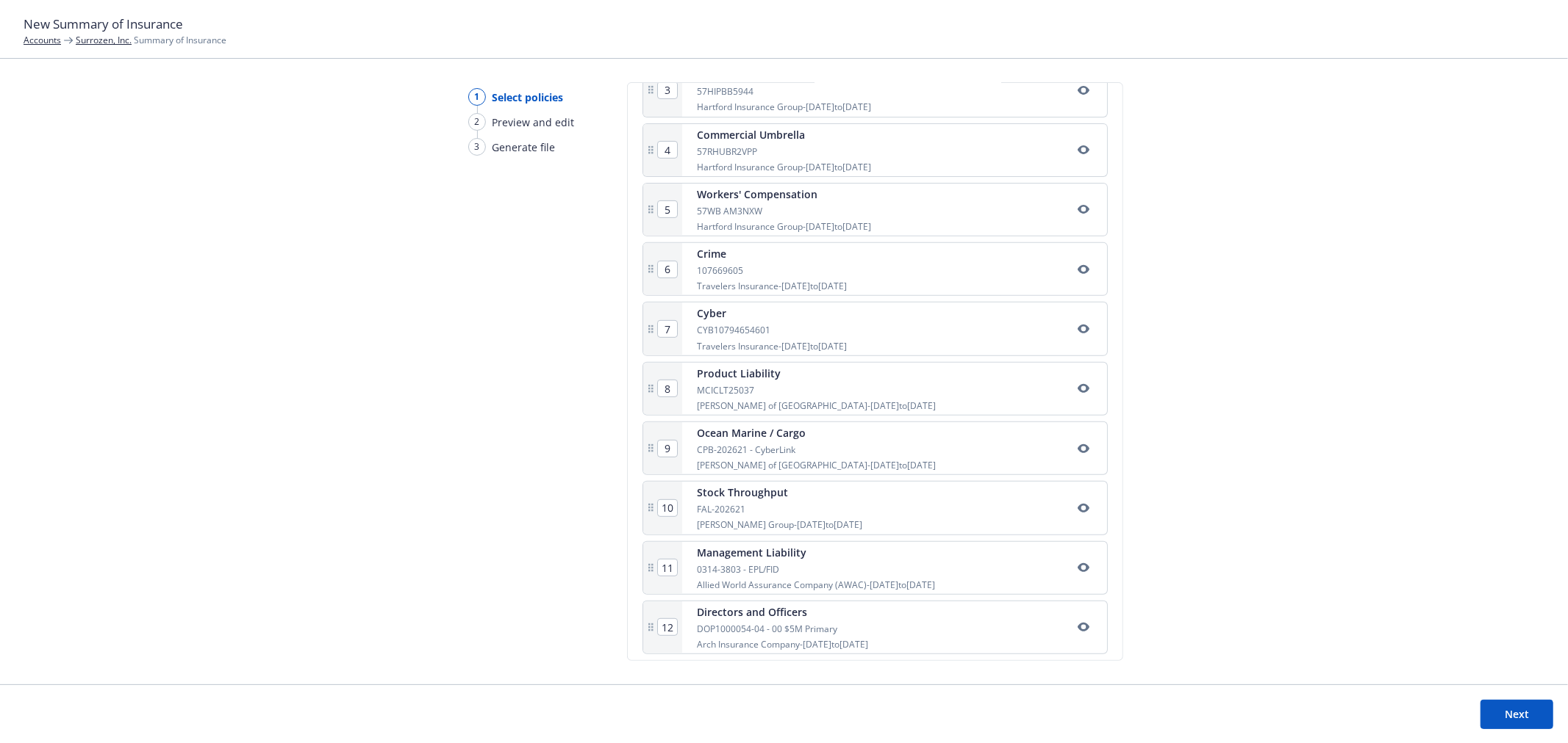
scroll to position [463, 0]
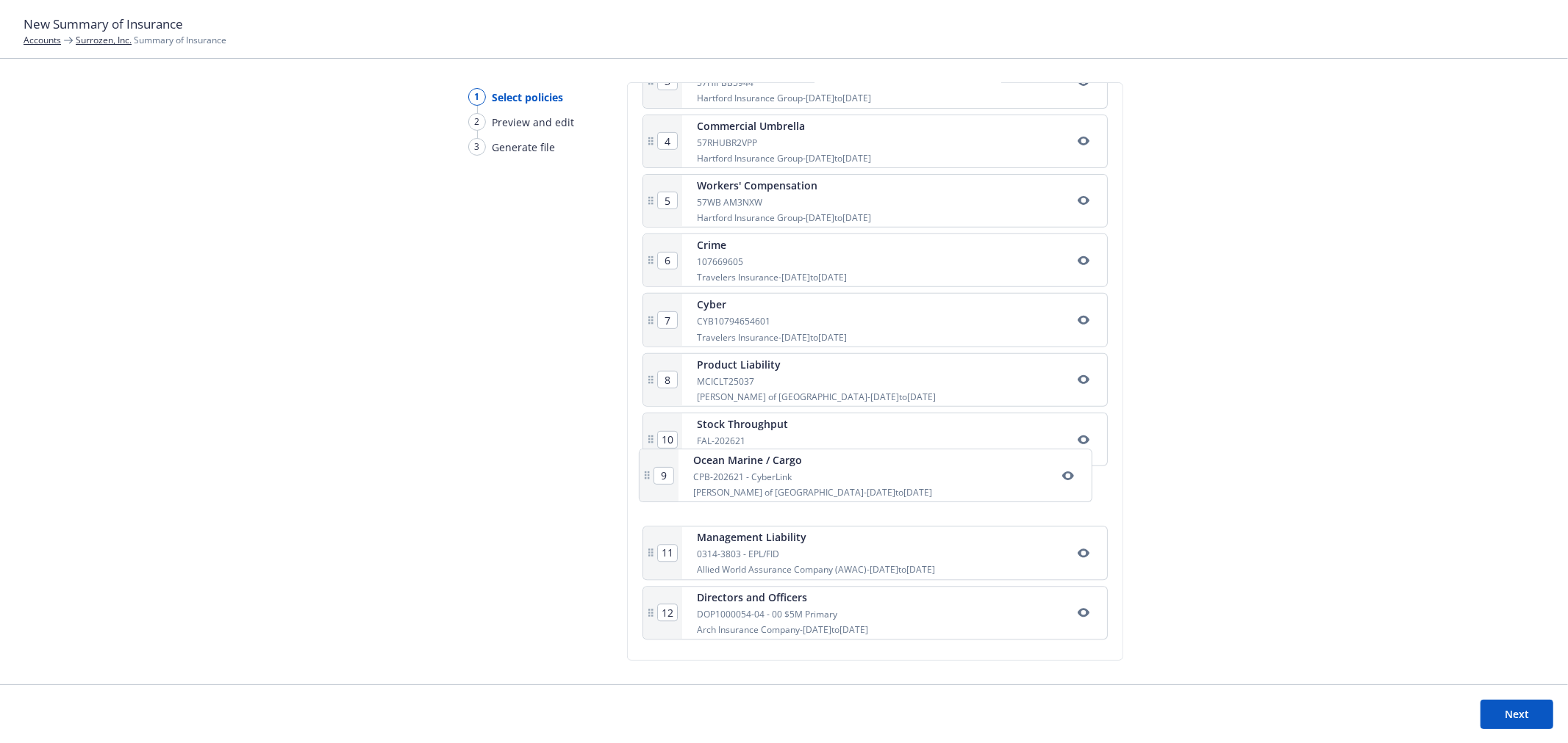
drag, startPoint x: 804, startPoint y: 445, endPoint x: 802, endPoint y: 486, distance: 41.0
click at [802, 486] on div "1 Commercial Package 57UUNBN1R14 Hartford Insurance Group - [DATE] to [DATE] 2 …" at bounding box center [874, 290] width 465 height 711
type input "10"
type input "9"
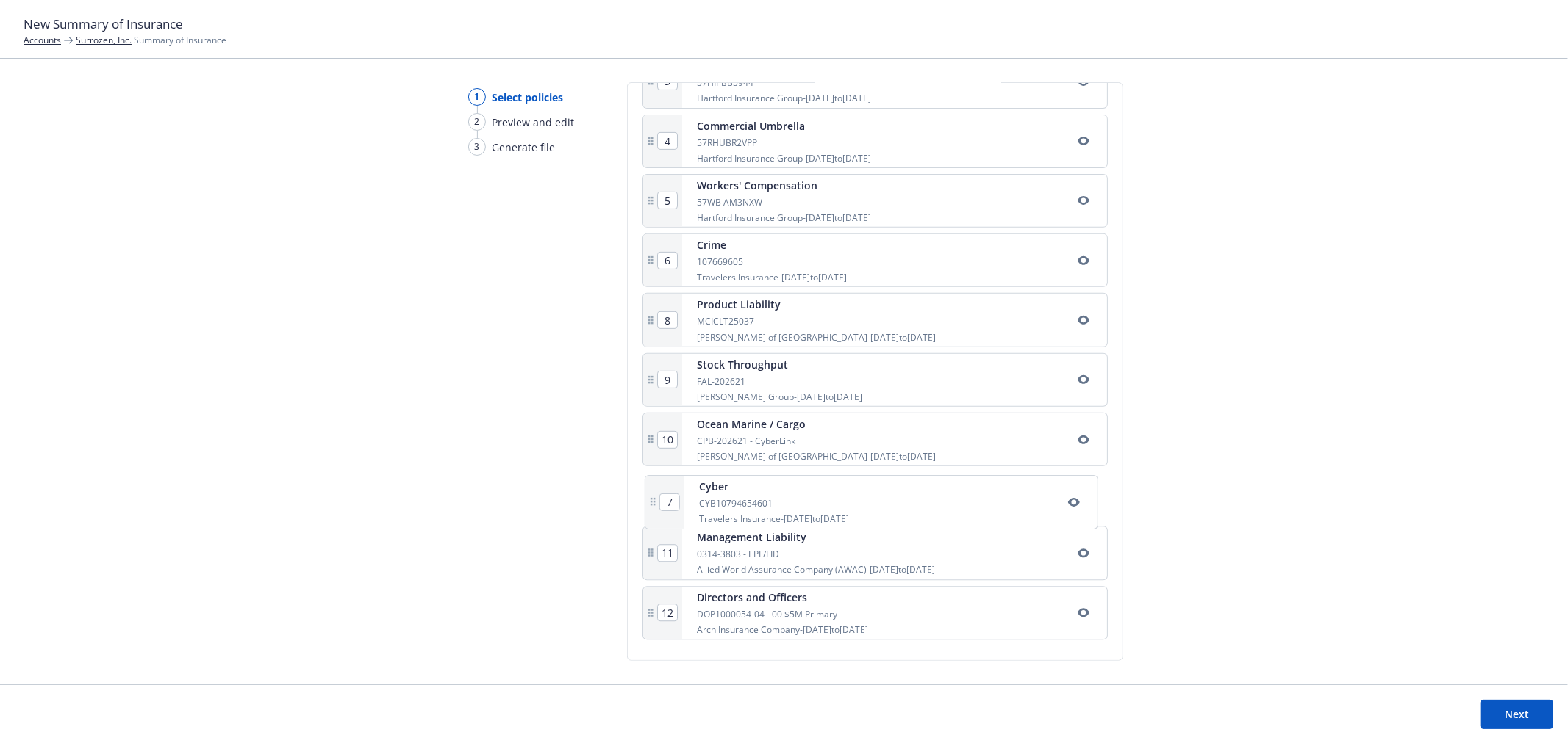
drag, startPoint x: 806, startPoint y: 329, endPoint x: 807, endPoint y: 491, distance: 162.0
click at [809, 515] on div "1 Commercial Package 57UUNBN1R14 Hartford Insurance Group - 07/15/2025 to 07/15…" at bounding box center [874, 290] width 465 height 711
type input "10"
type input "7"
type input "8"
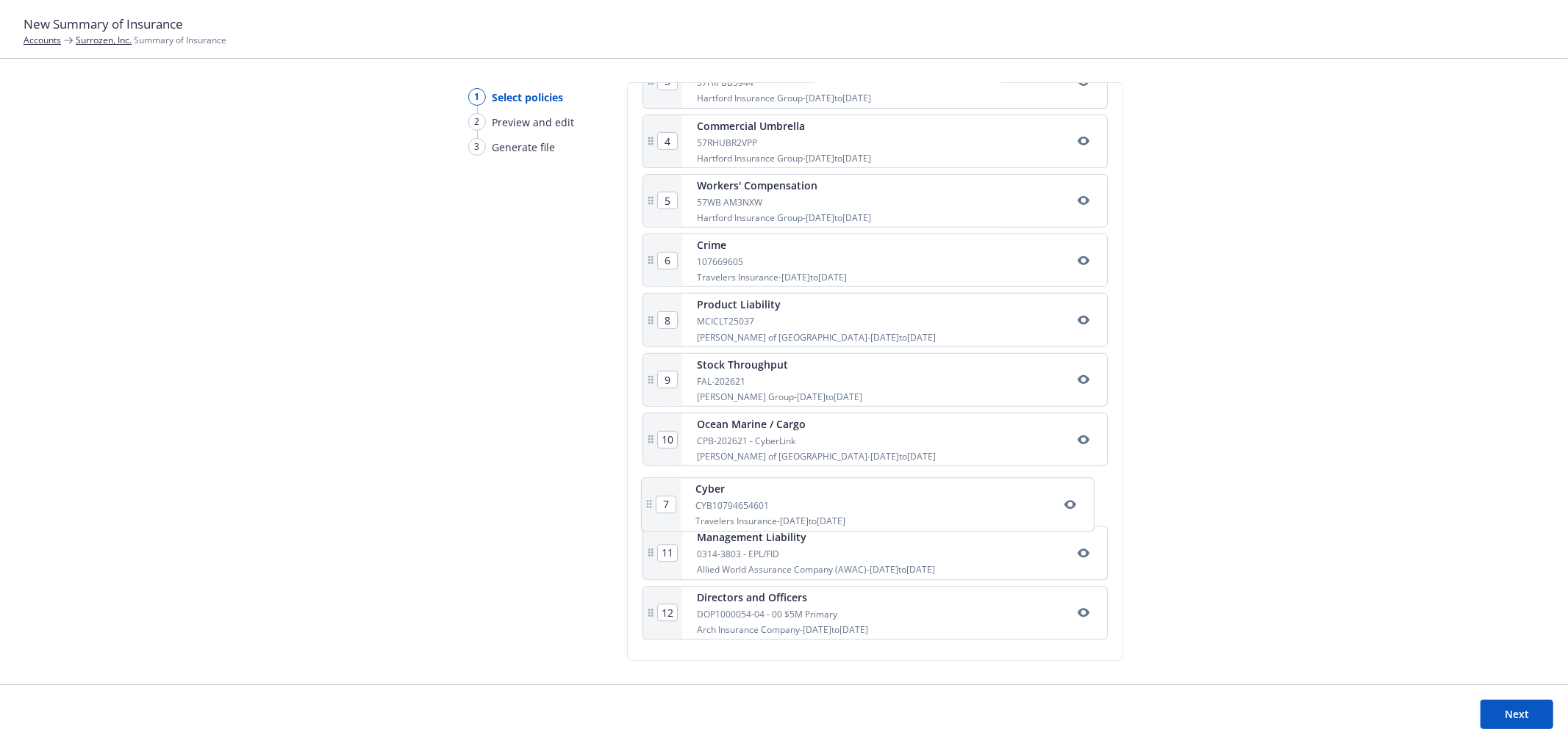
type input "9"
drag, startPoint x: 788, startPoint y: 277, endPoint x: 796, endPoint y: 505, distance: 228.1
click at [796, 505] on div "1 Commercial Package 57UUNBN1R14 Hartford Insurance Group - 07/15/2025 to 07/15…" at bounding box center [874, 290] width 465 height 711
type input "10"
type input "6"
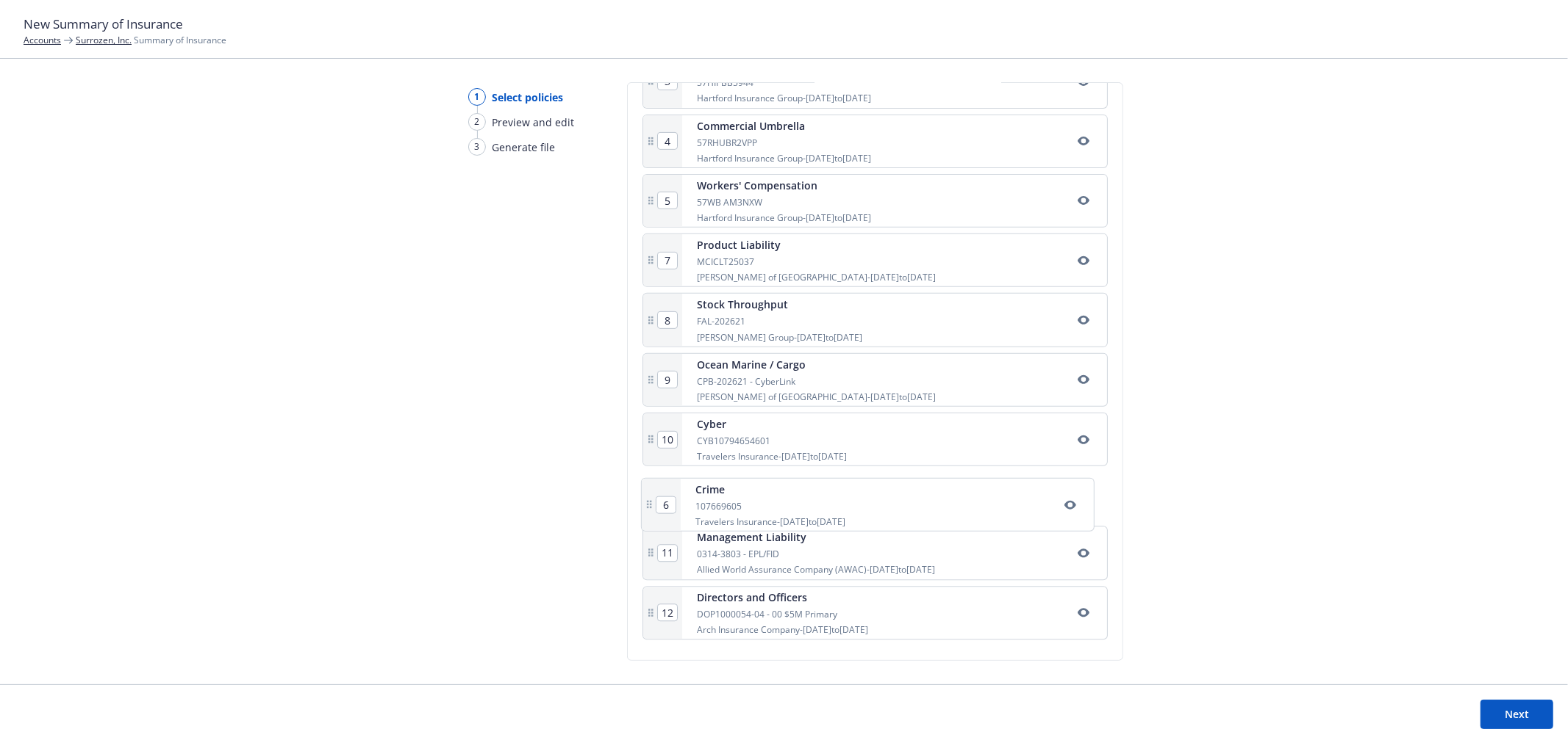
type input "7"
type input "8"
type input "9"
click at [1530, 711] on button "Next" at bounding box center [1517, 715] width 73 height 29
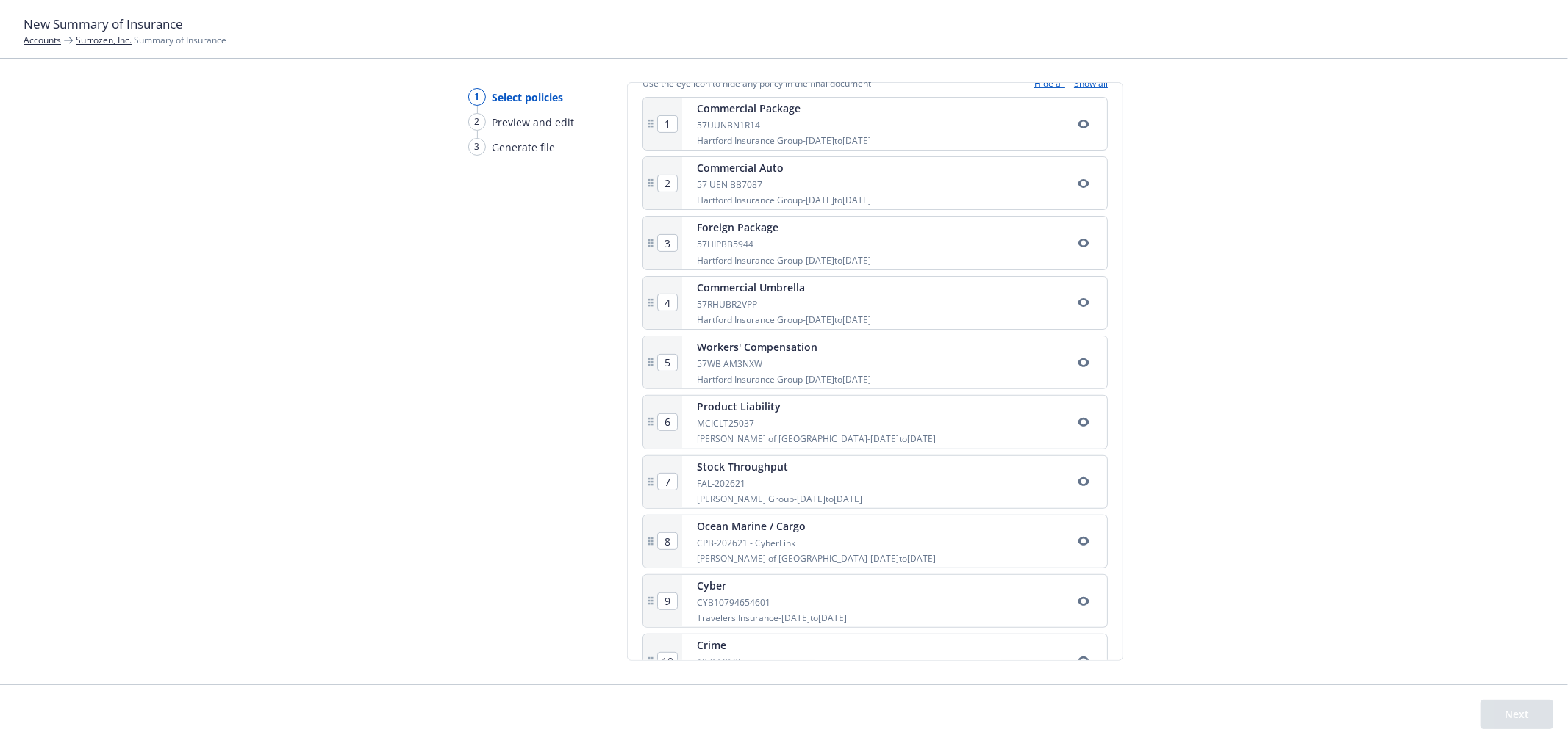
scroll to position [0, 0]
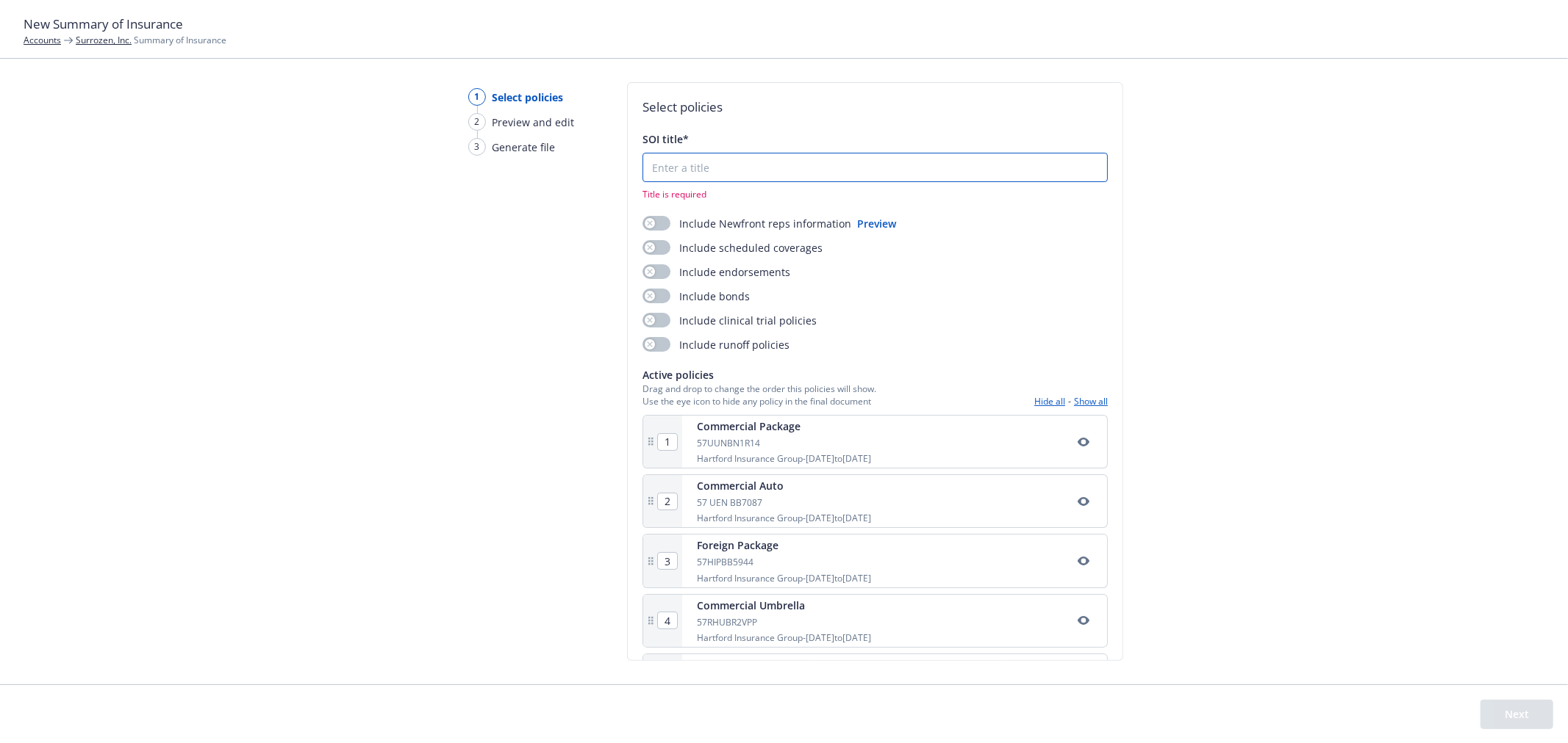
click at [790, 176] on input "SOI title*" at bounding box center [874, 167] width 463 height 28
click at [657, 228] on button "button" at bounding box center [656, 223] width 28 height 15
click at [674, 178] on input "SOI title*" at bounding box center [874, 167] width 463 height 28
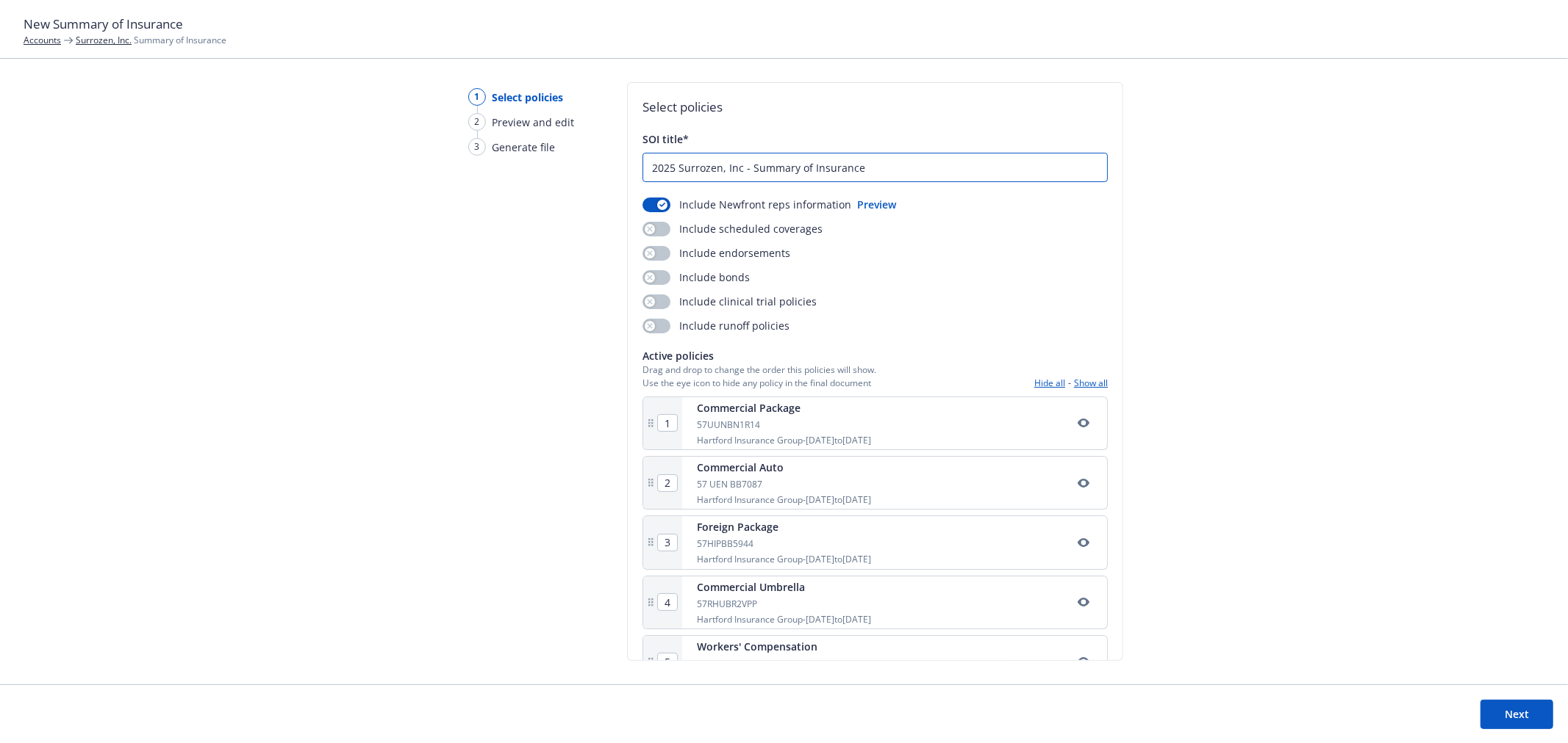
type input "2025 Surrozen, Inc - Summary of Insurance"
click at [1522, 713] on button "Next" at bounding box center [1517, 715] width 73 height 29
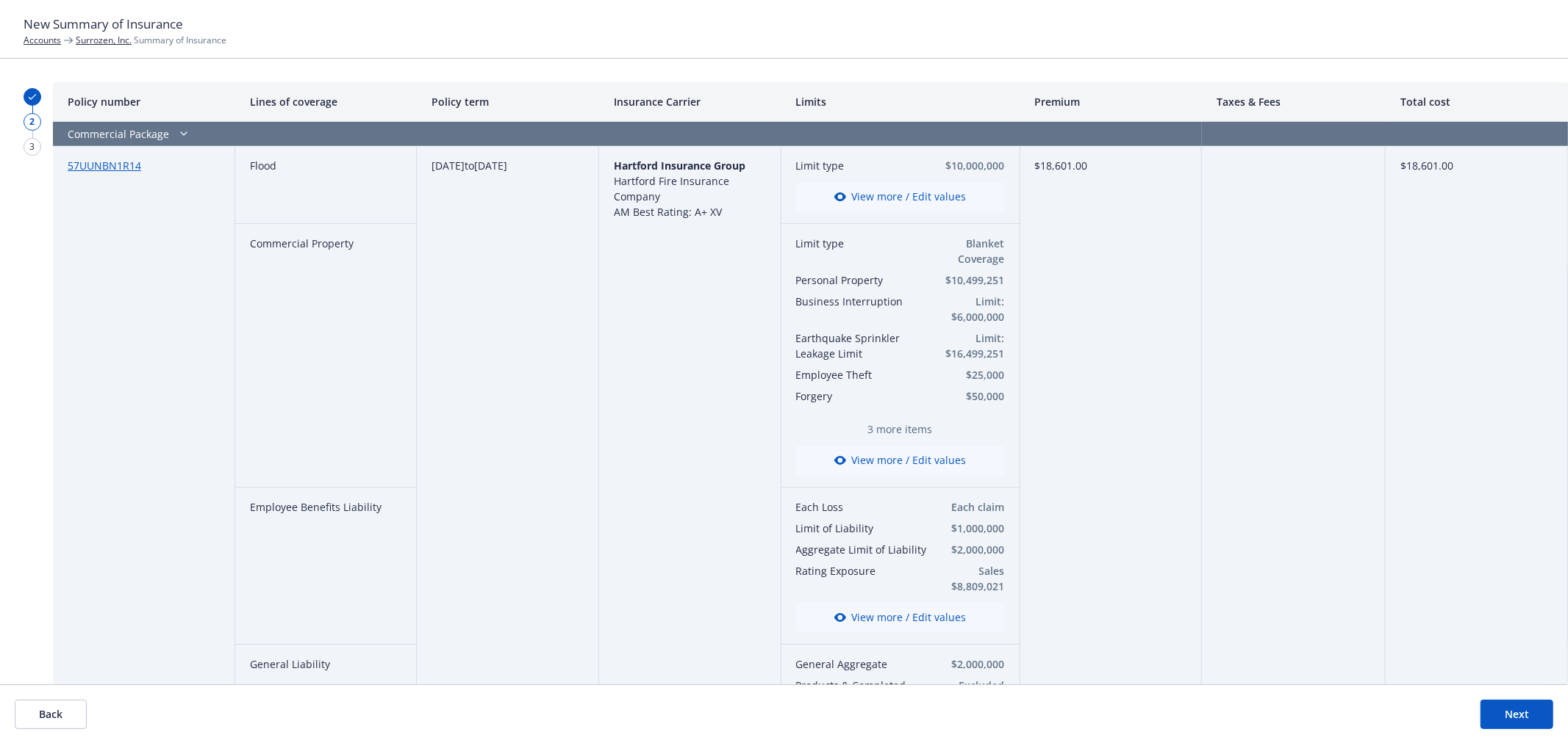
click at [1527, 712] on button "Next" at bounding box center [1517, 715] width 73 height 29
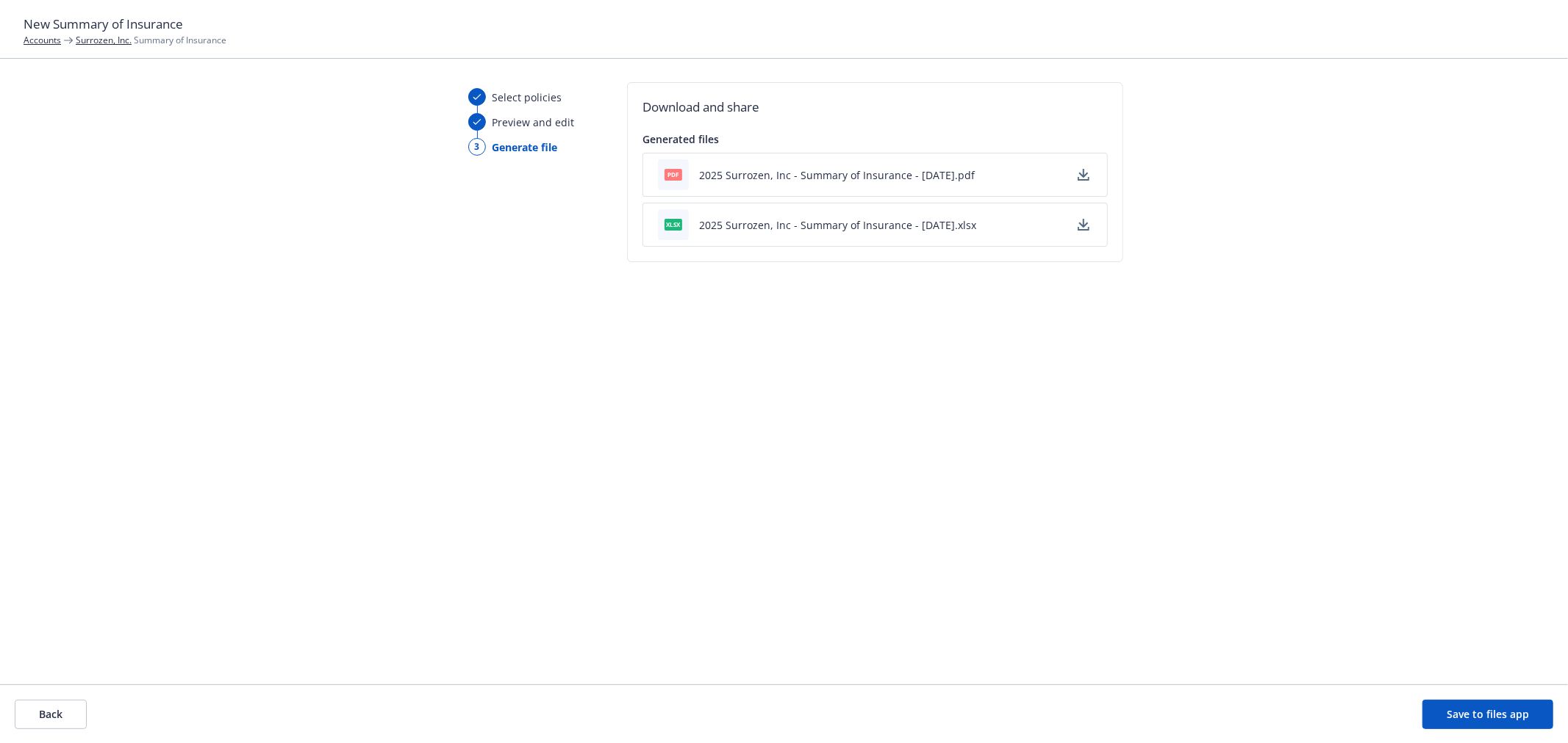
click at [1080, 174] on icon "button" at bounding box center [1083, 174] width 11 height 11
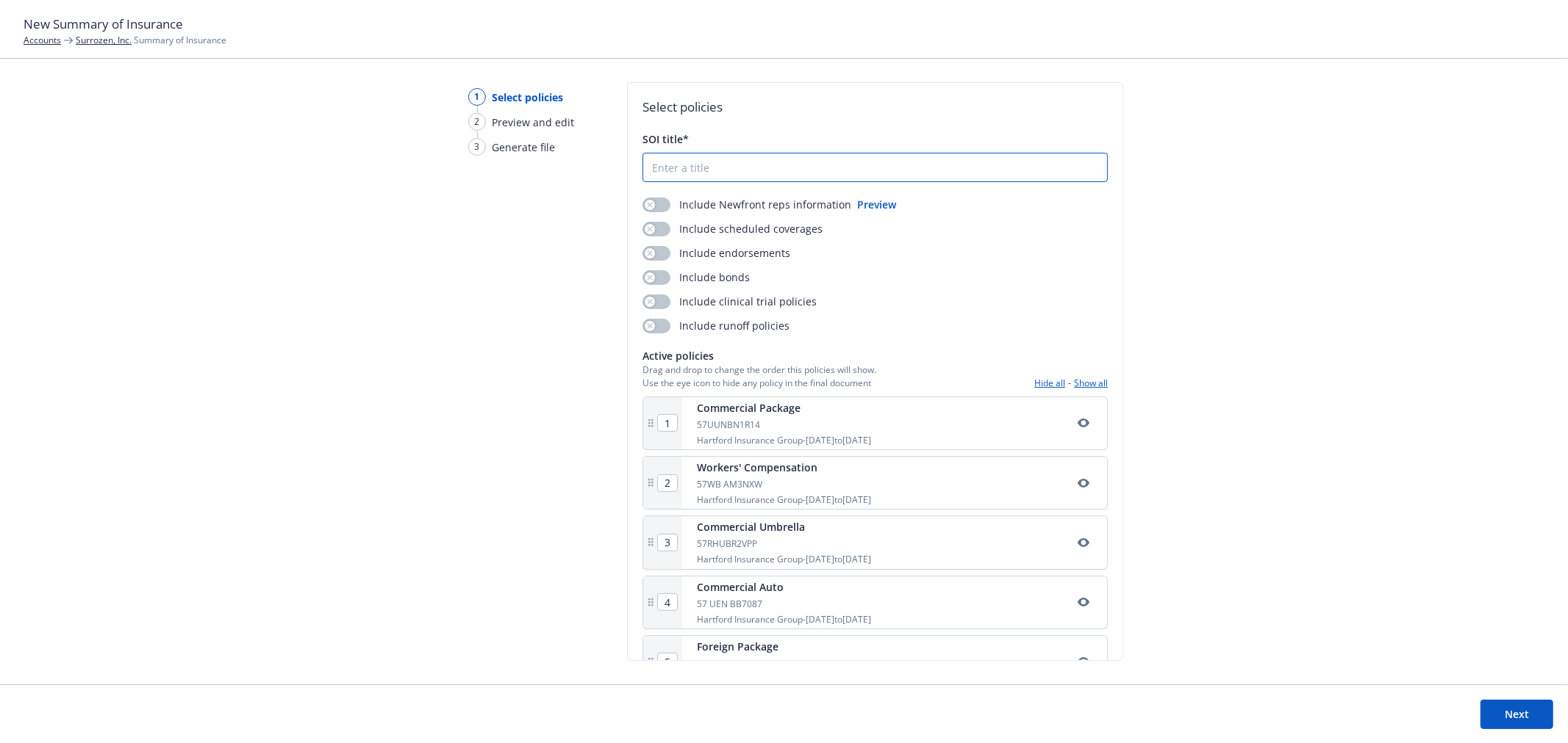
click at [670, 167] on input "SOI title*" at bounding box center [874, 167] width 463 height 28
type input "2025 Surrozen Inc - Summary of Insurance"
click at [657, 203] on button "button" at bounding box center [656, 205] width 28 height 15
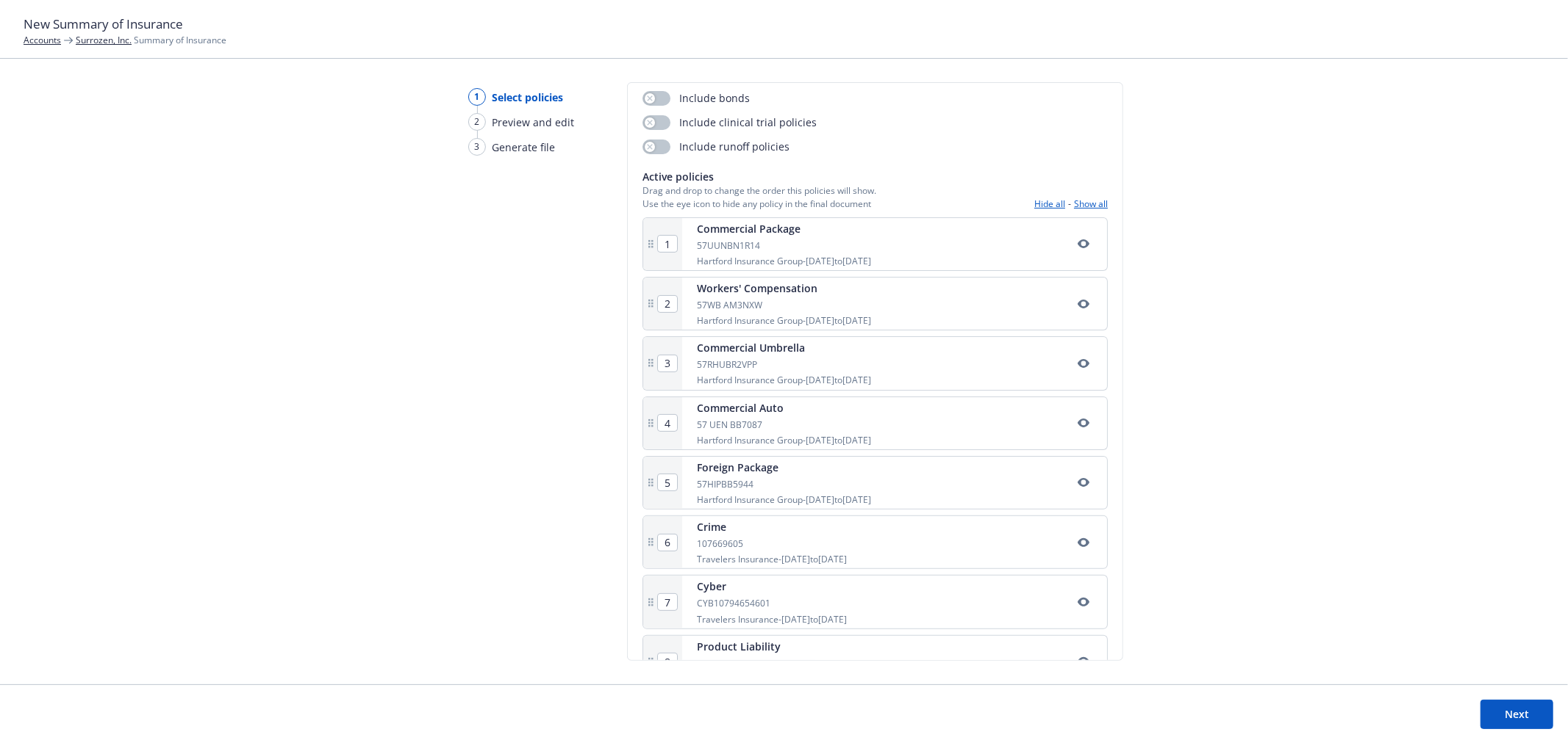
scroll to position [245, 0]
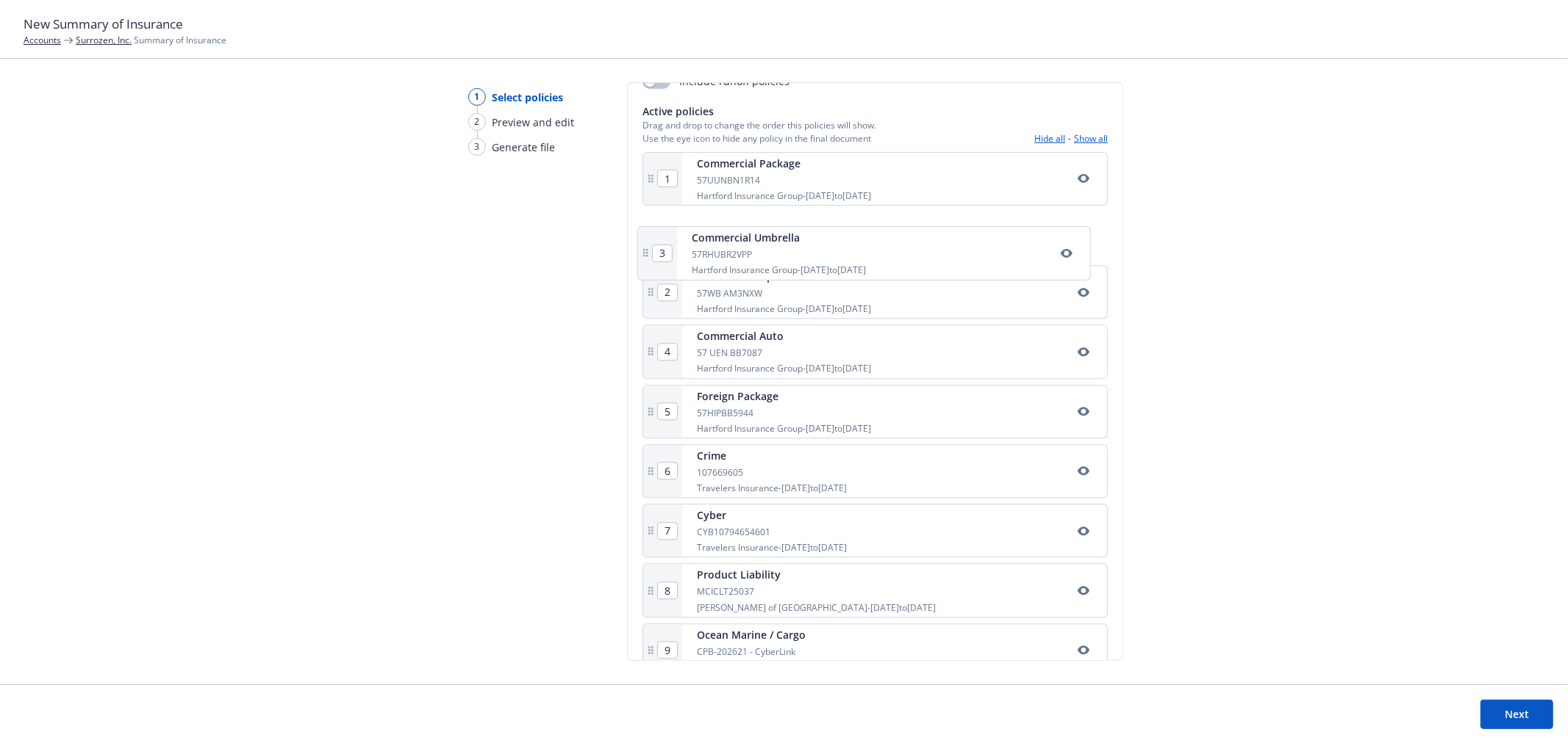
drag, startPoint x: 806, startPoint y: 303, endPoint x: 799, endPoint y: 250, distance: 53.5
click at [799, 250] on div "1 Commercial Package 57UUNBN1R14 Hartford Insurance Group - [DATE] to [DATE] 2 …" at bounding box center [874, 507] width 465 height 711
type input "3"
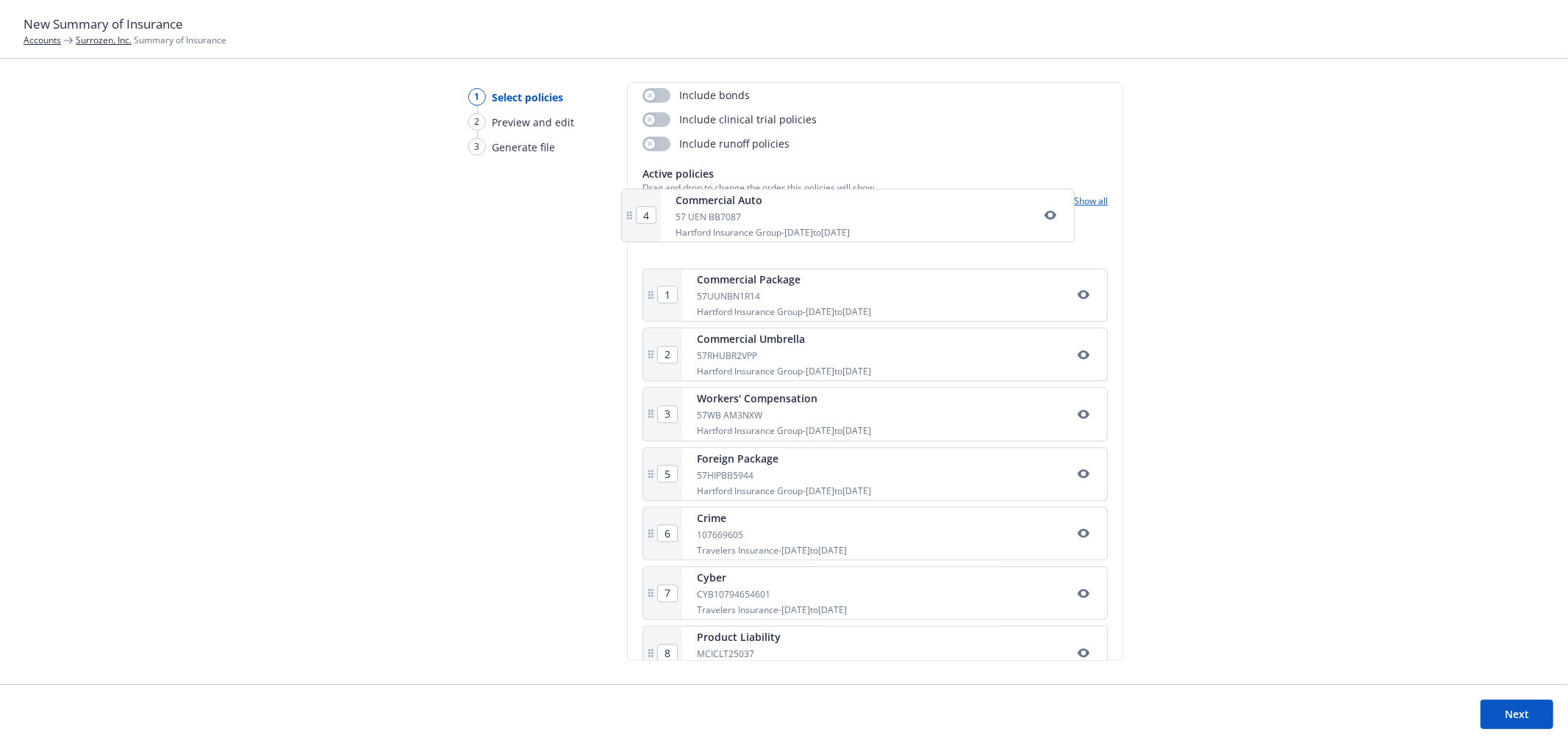
scroll to position [181, 0]
drag, startPoint x: 805, startPoint y: 363, endPoint x: 799, endPoint y: 312, distance: 51.4
click at [799, 312] on div "1 Commercial Package 57UUNBN1R14 Hartford Insurance Group - [DATE] to [DATE] 2 …" at bounding box center [874, 571] width 465 height 711
type input "3"
type input "2"
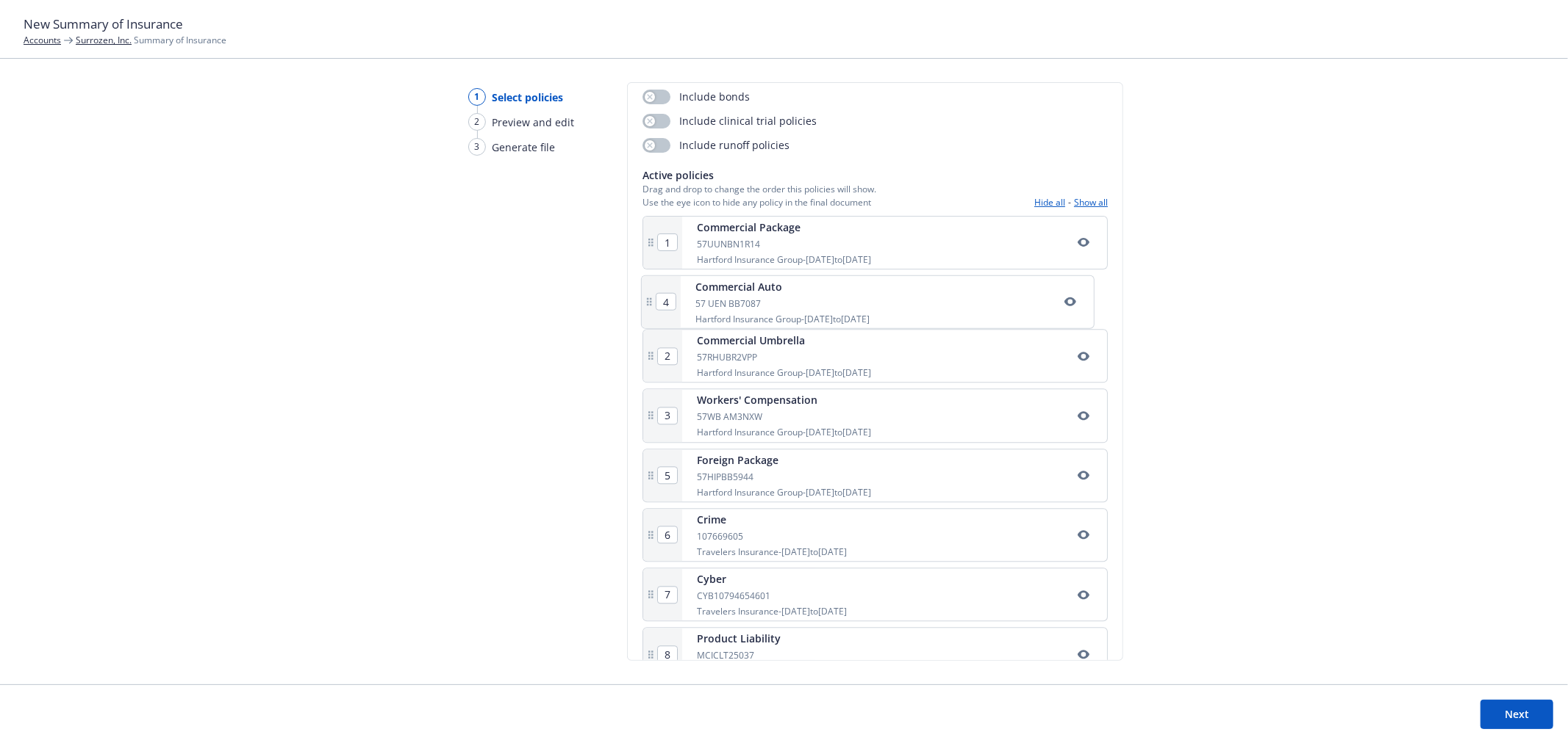
type input "4"
drag, startPoint x: 821, startPoint y: 487, endPoint x: 821, endPoint y: 372, distance: 115.0
click at [821, 372] on div "1 Commercial Package 57UUNBN1R14 Hartford Insurance Group - [DATE] to [DATE] 2 …" at bounding box center [874, 571] width 465 height 711
type input "3"
type input "4"
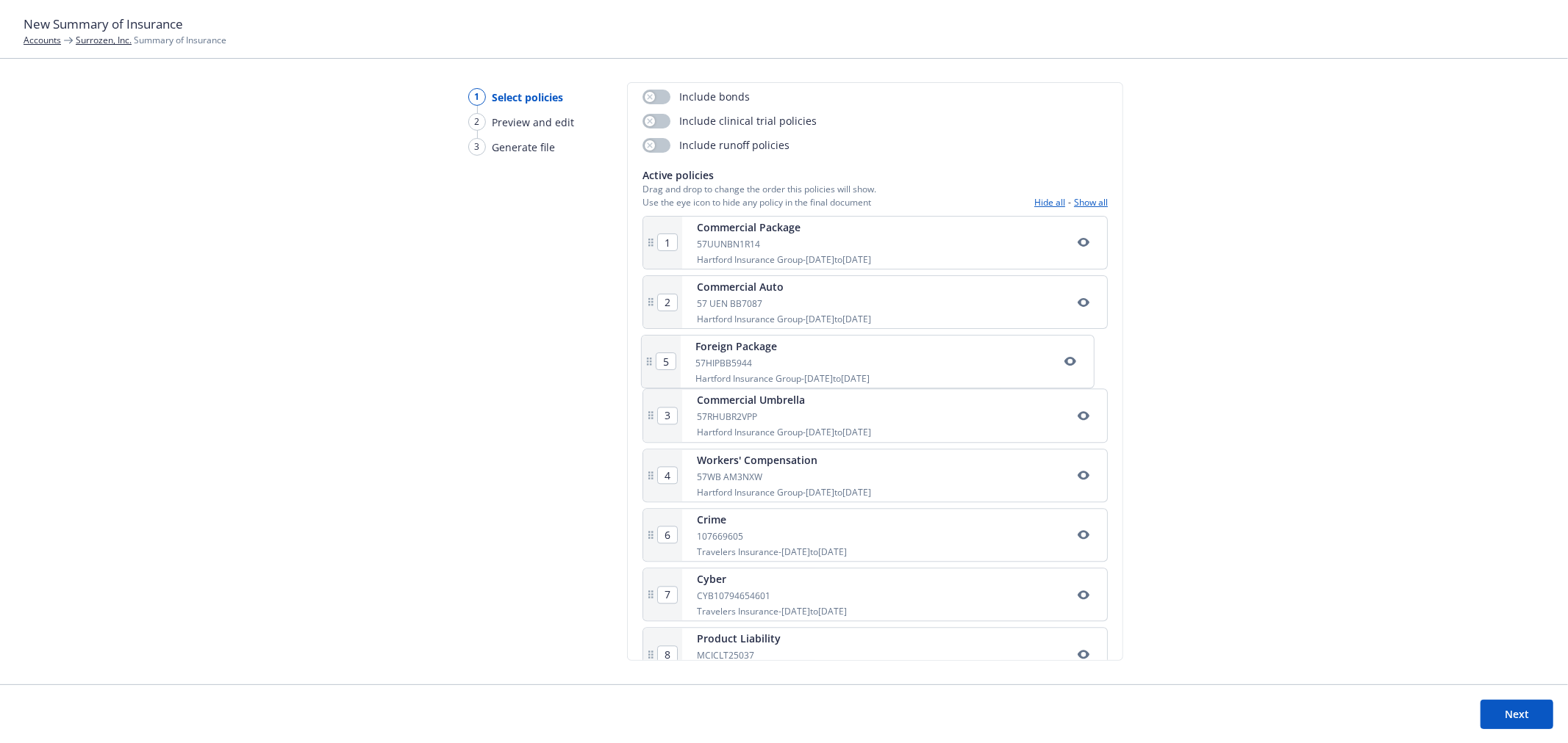
type input "5"
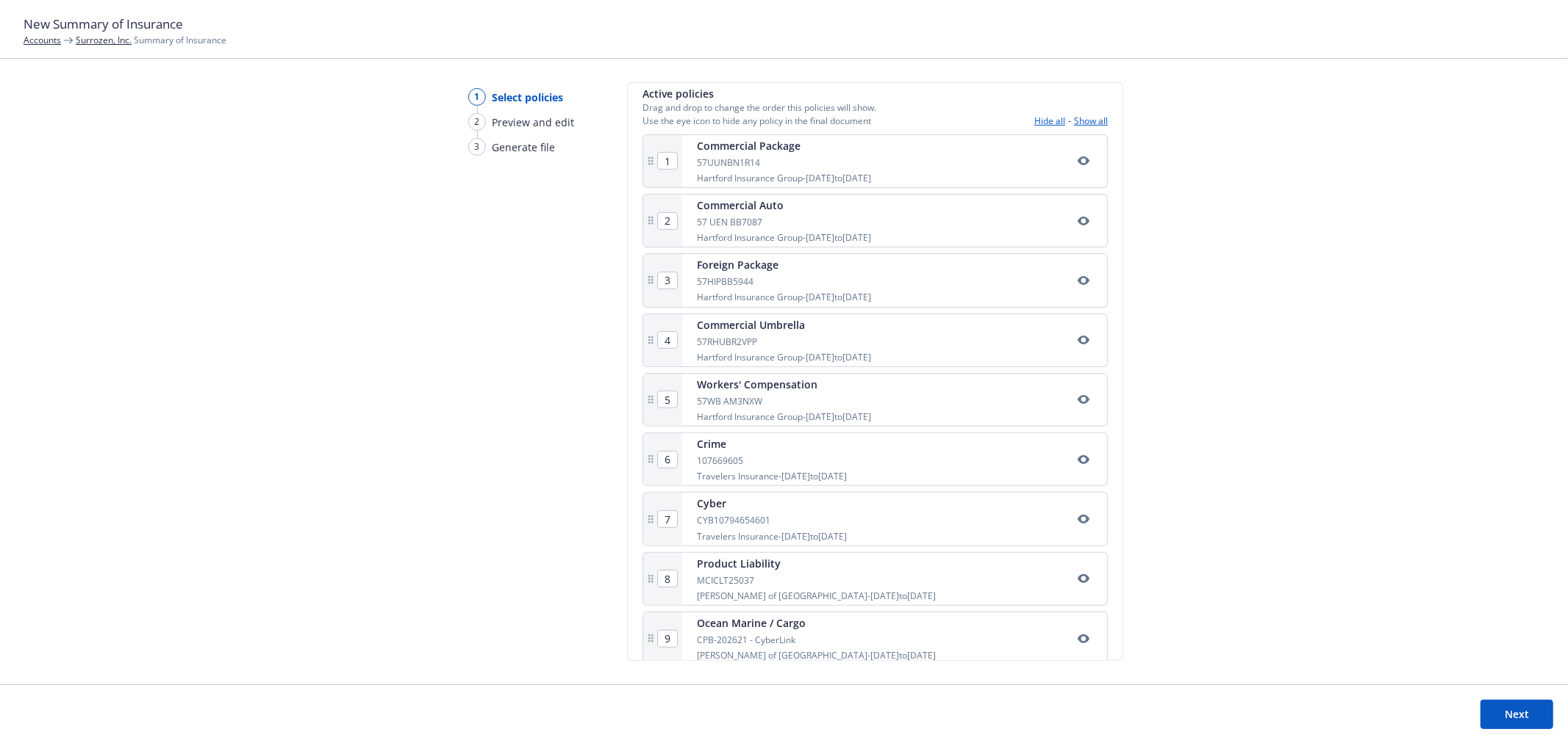
scroll to position [267, 0]
drag, startPoint x: 818, startPoint y: 580, endPoint x: 821, endPoint y: 449, distance: 131.0
click at [821, 449] on div "1 Commercial Package 57UUNBN1R14 Hartford Insurance Group - [DATE] to [DATE] 2 …" at bounding box center [874, 485] width 465 height 711
type input "7"
type input "8"
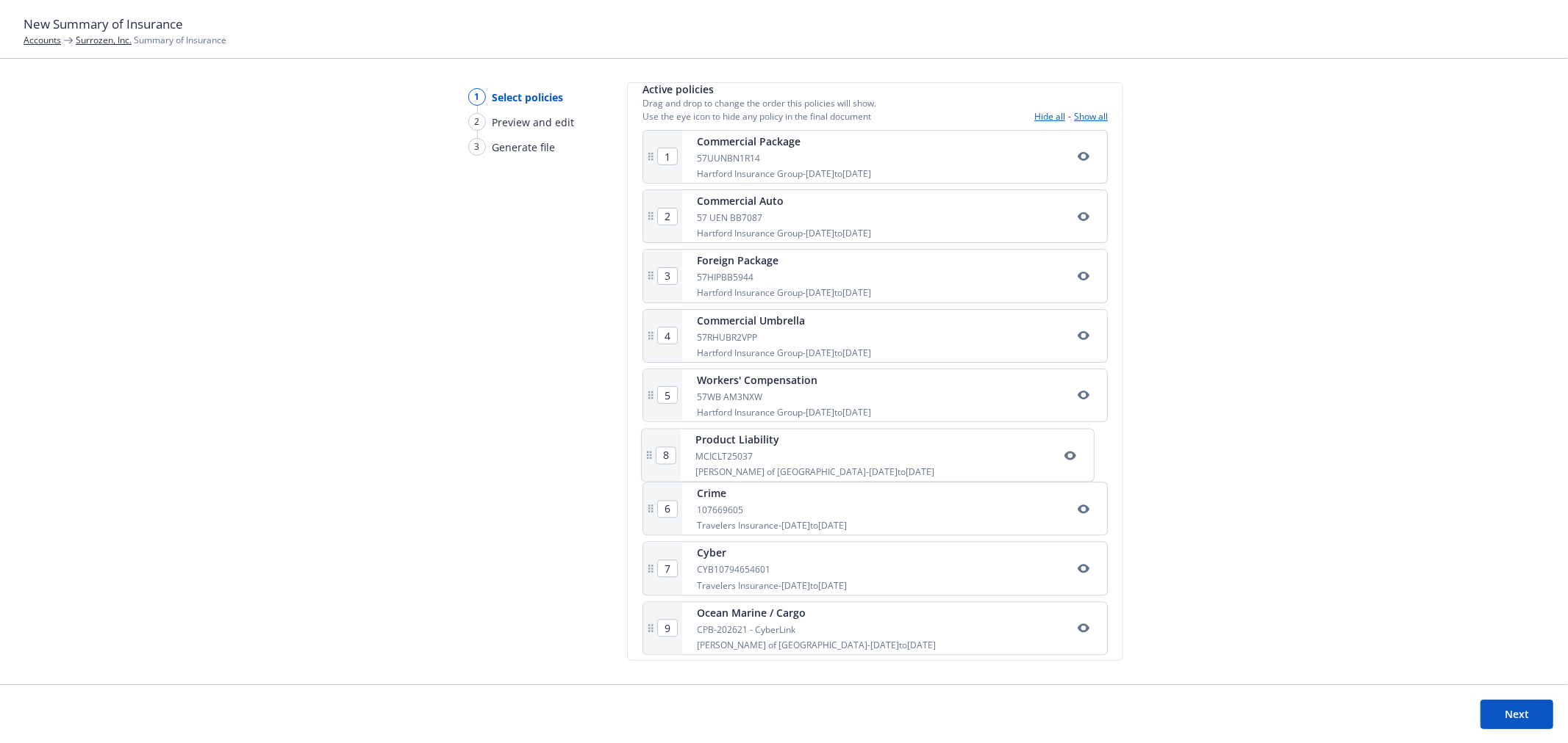
type input "6"
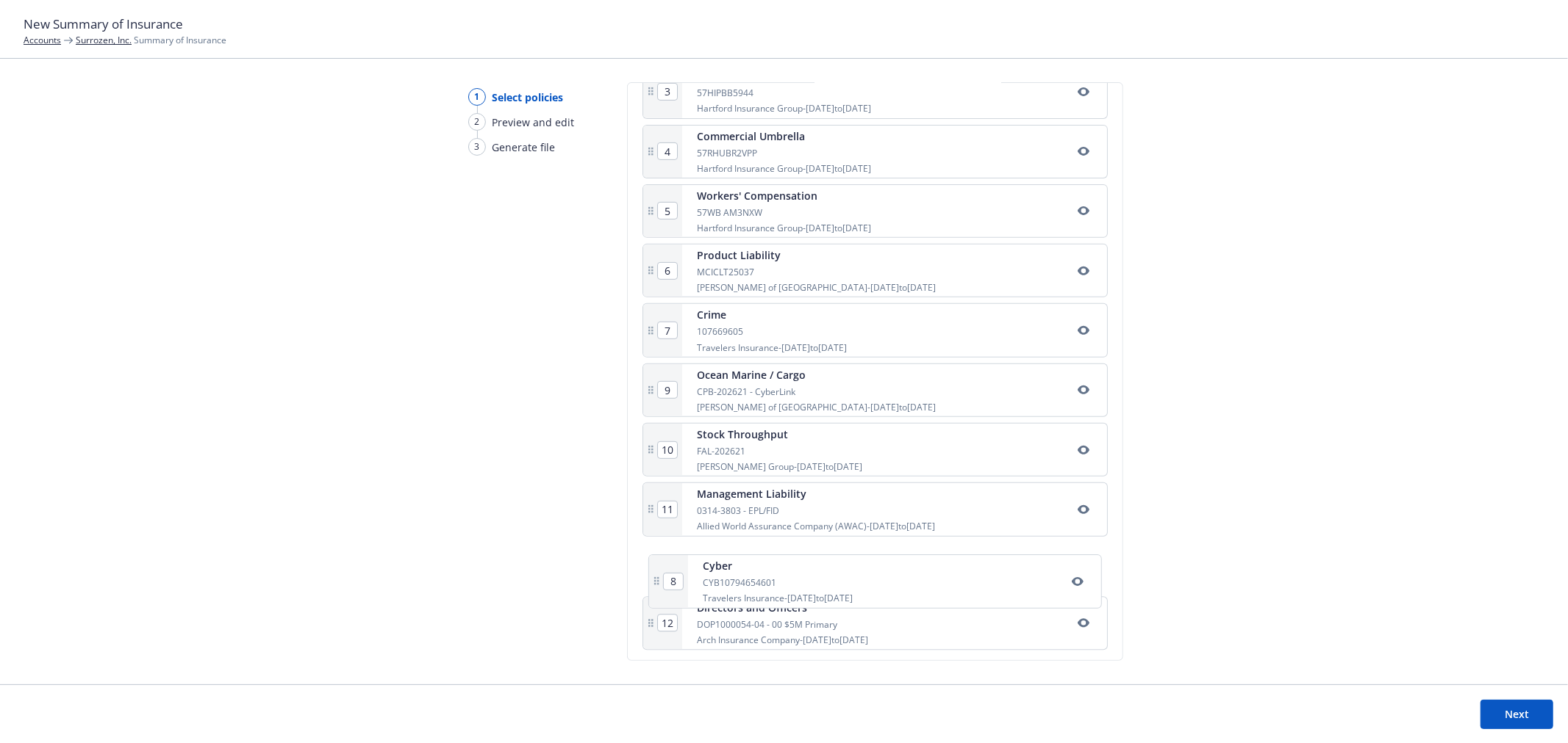
scroll to position [463, 0]
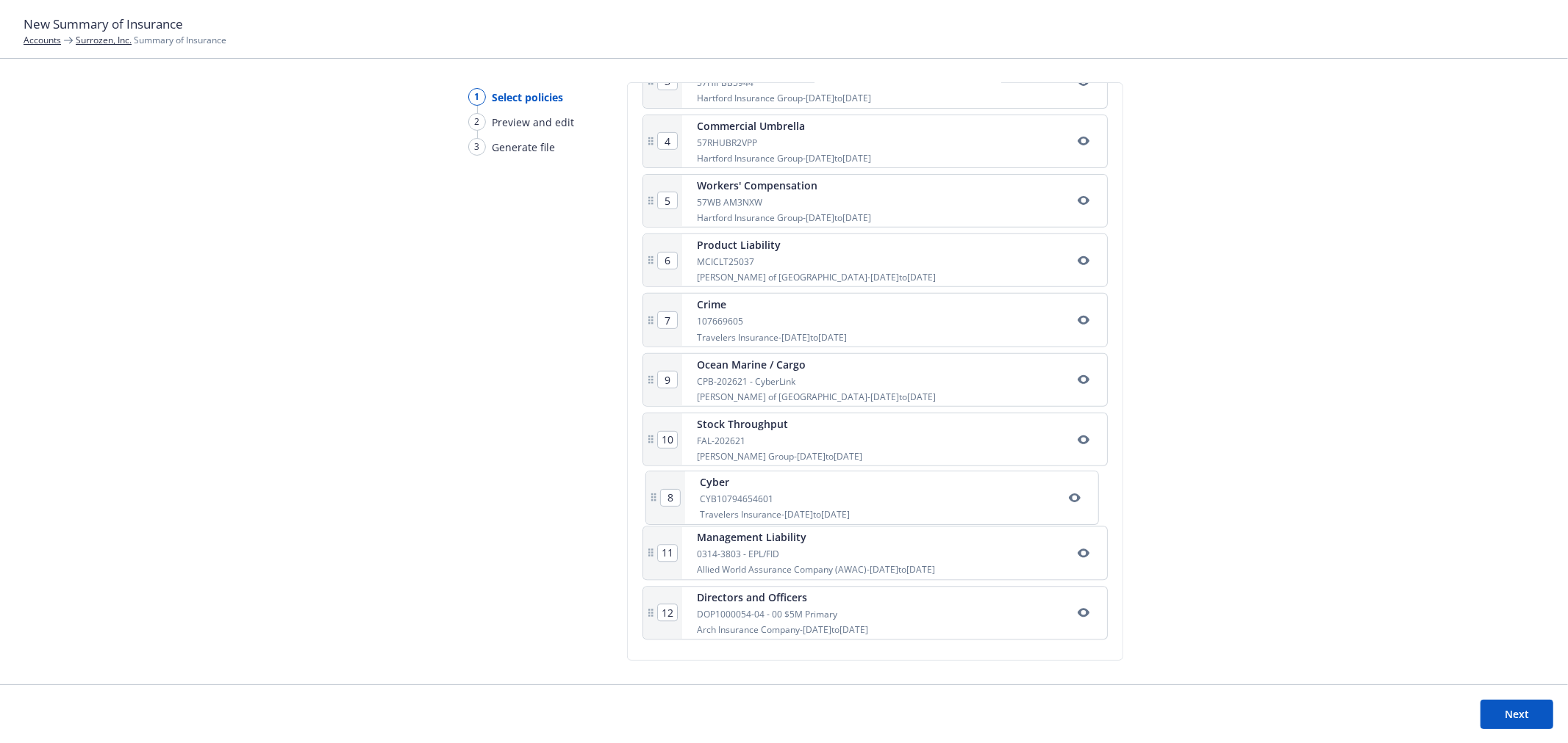
drag, startPoint x: 810, startPoint y: 497, endPoint x: 816, endPoint y: 511, distance: 15.2
click at [816, 511] on div "1 Commercial Package 57UUNBN1R14 Hartford Insurance Group - [DATE] to [DATE] 2 …" at bounding box center [874, 290] width 465 height 711
type input "8"
type input "9"
type input "10"
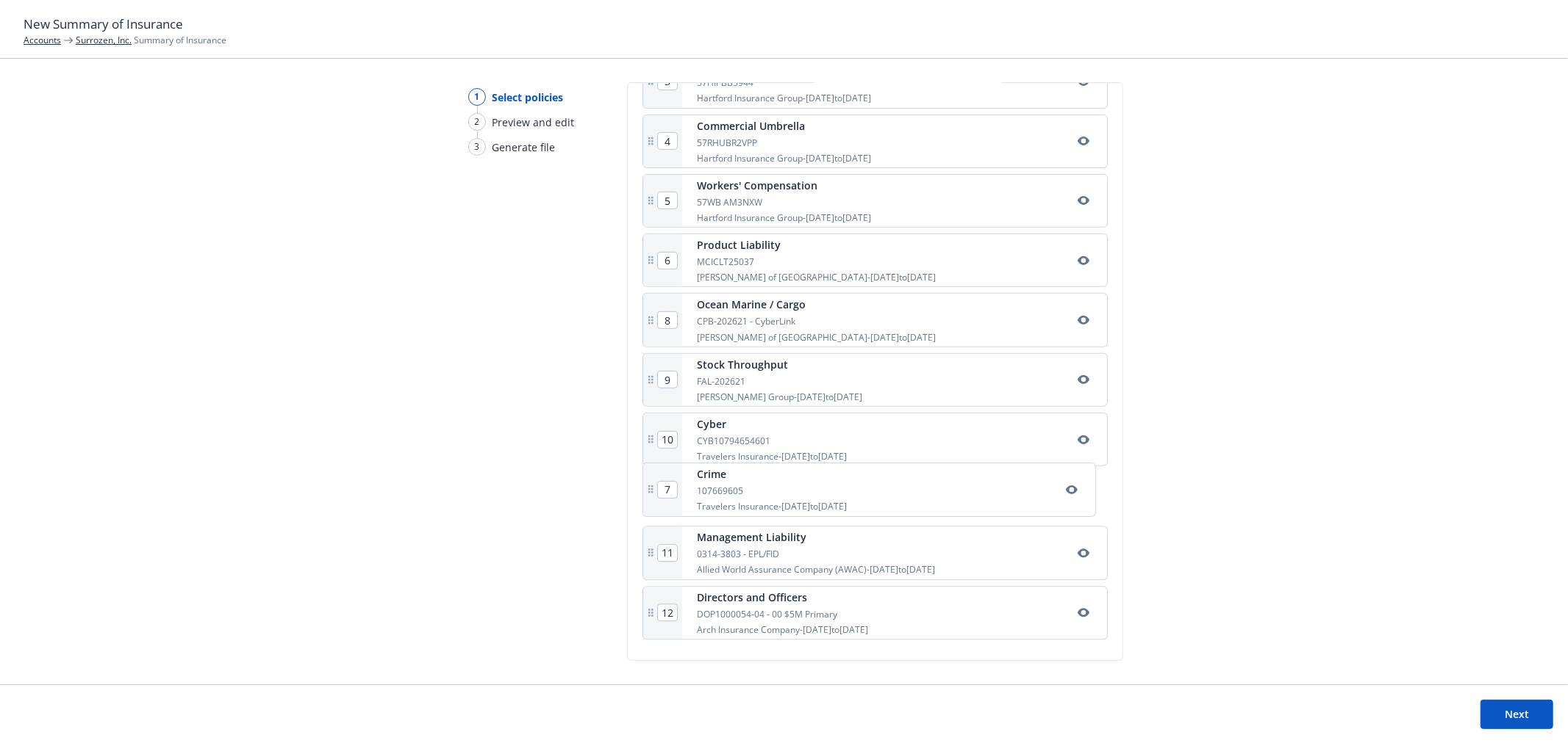
drag, startPoint x: 786, startPoint y: 320, endPoint x: 792, endPoint y: 498, distance: 178.1
click at [792, 498] on div "1 Commercial Package 57UUNBN1R14 Hartford Insurance Group - [DATE] to [DATE] 2 …" at bounding box center [874, 290] width 465 height 711
type input "7"
type input "8"
type input "10"
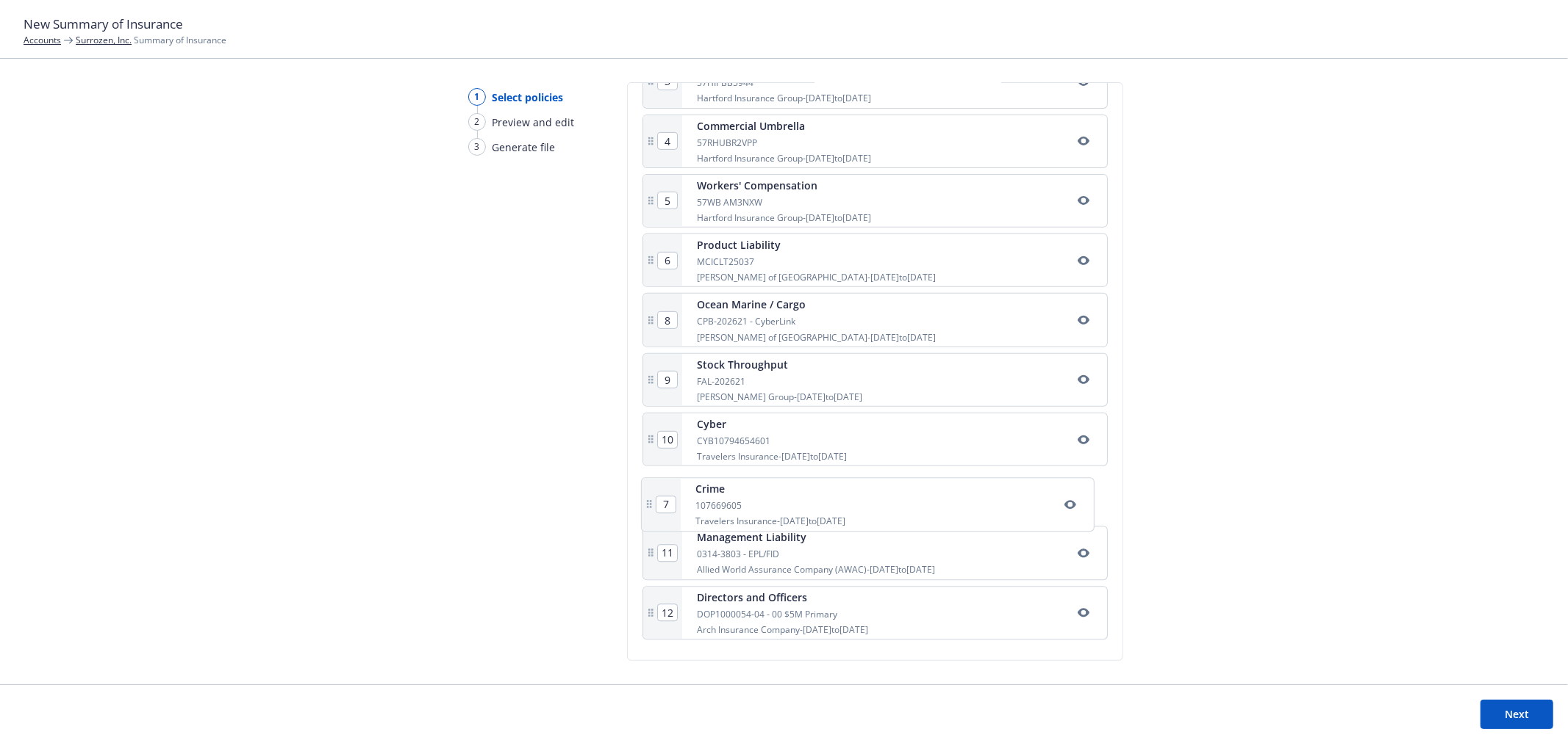
type input "9"
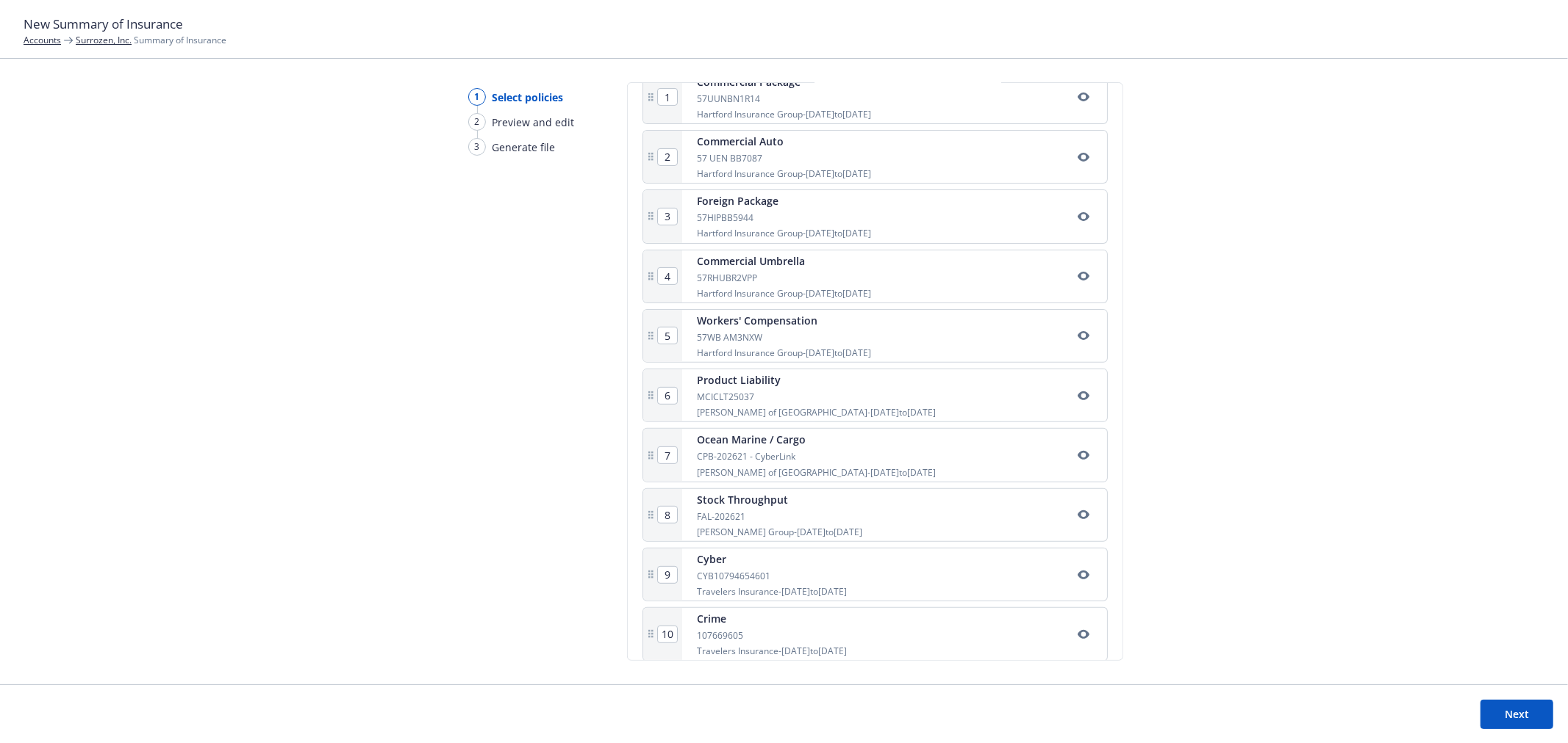
scroll to position [299, 0]
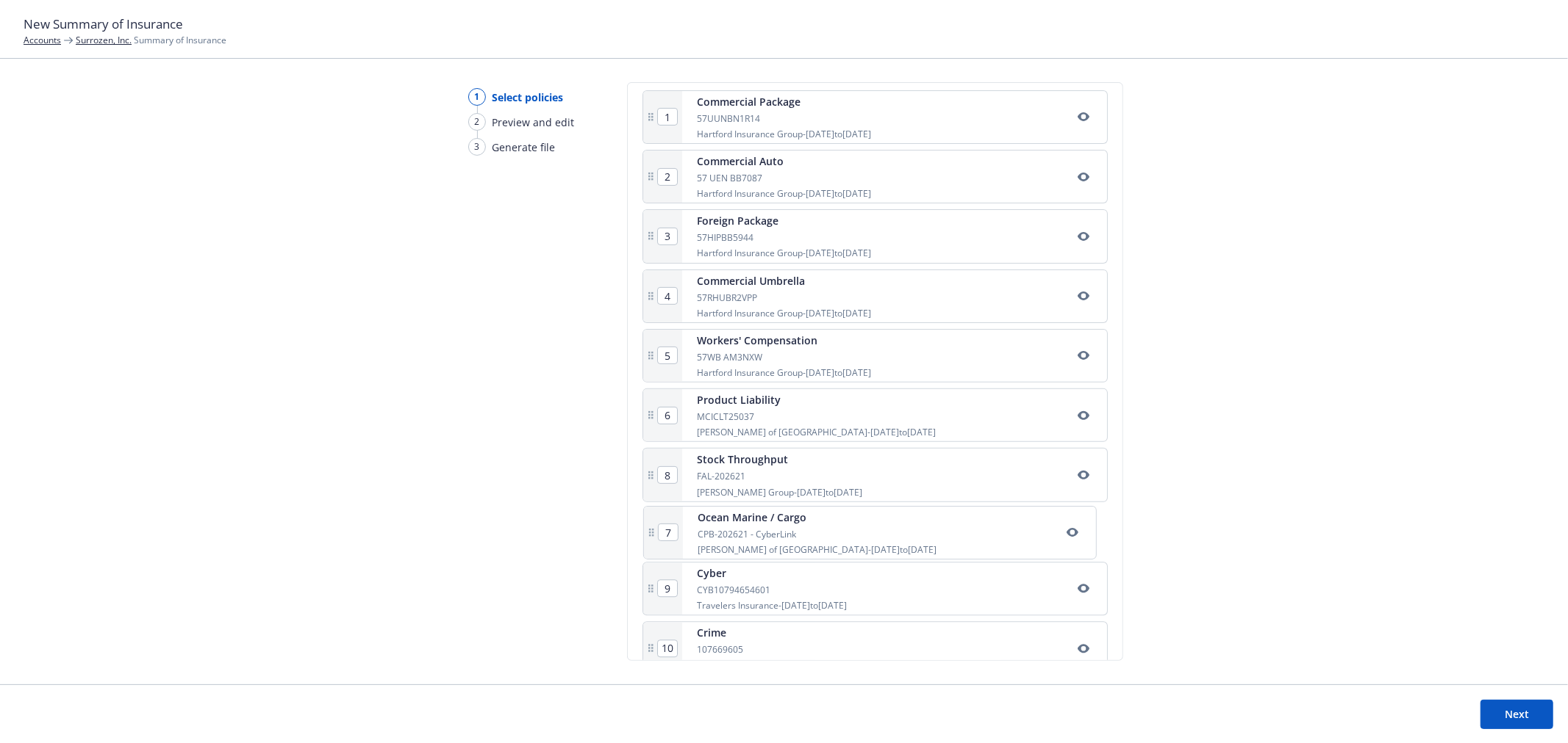
drag, startPoint x: 900, startPoint y: 481, endPoint x: 902, endPoint y: 539, distance: 58.0
click at [902, 539] on div "1 Commercial Package 57UUNBN1R14 Hartford Insurance Group - [DATE] to [DATE] 2 …" at bounding box center [874, 445] width 465 height 711
type input "8"
type input "7"
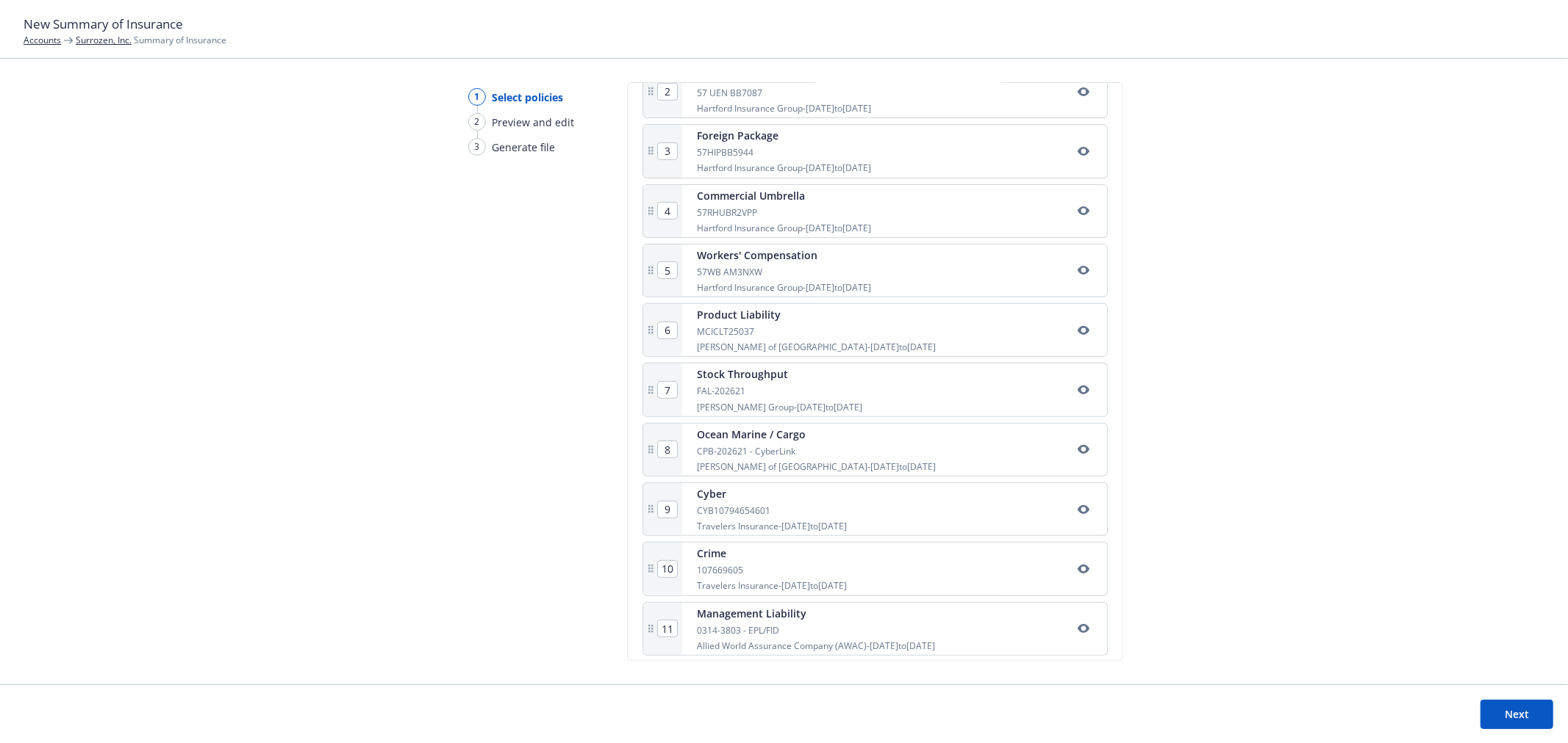
scroll to position [463, 0]
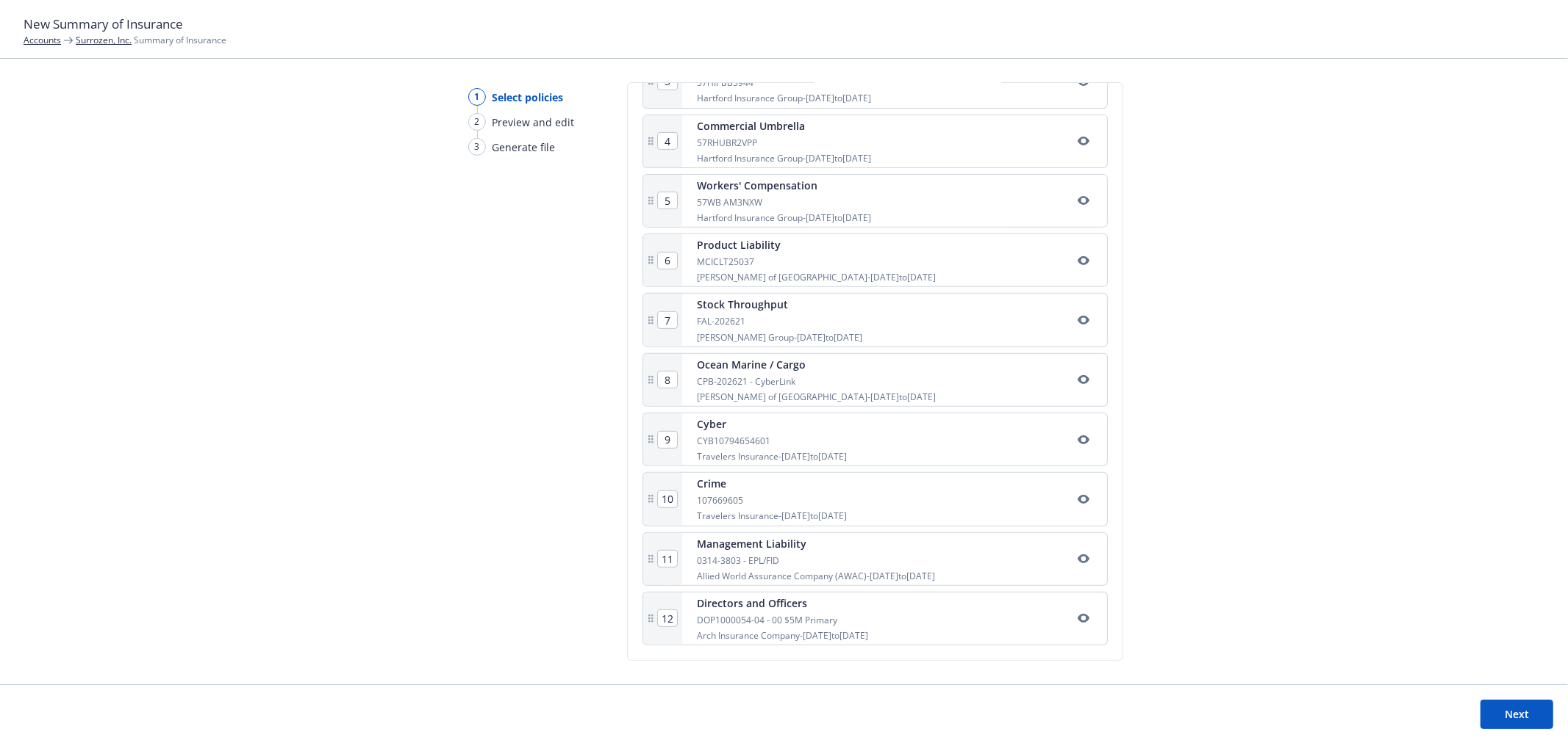
click at [1518, 713] on button "Next" at bounding box center [1517, 715] width 73 height 29
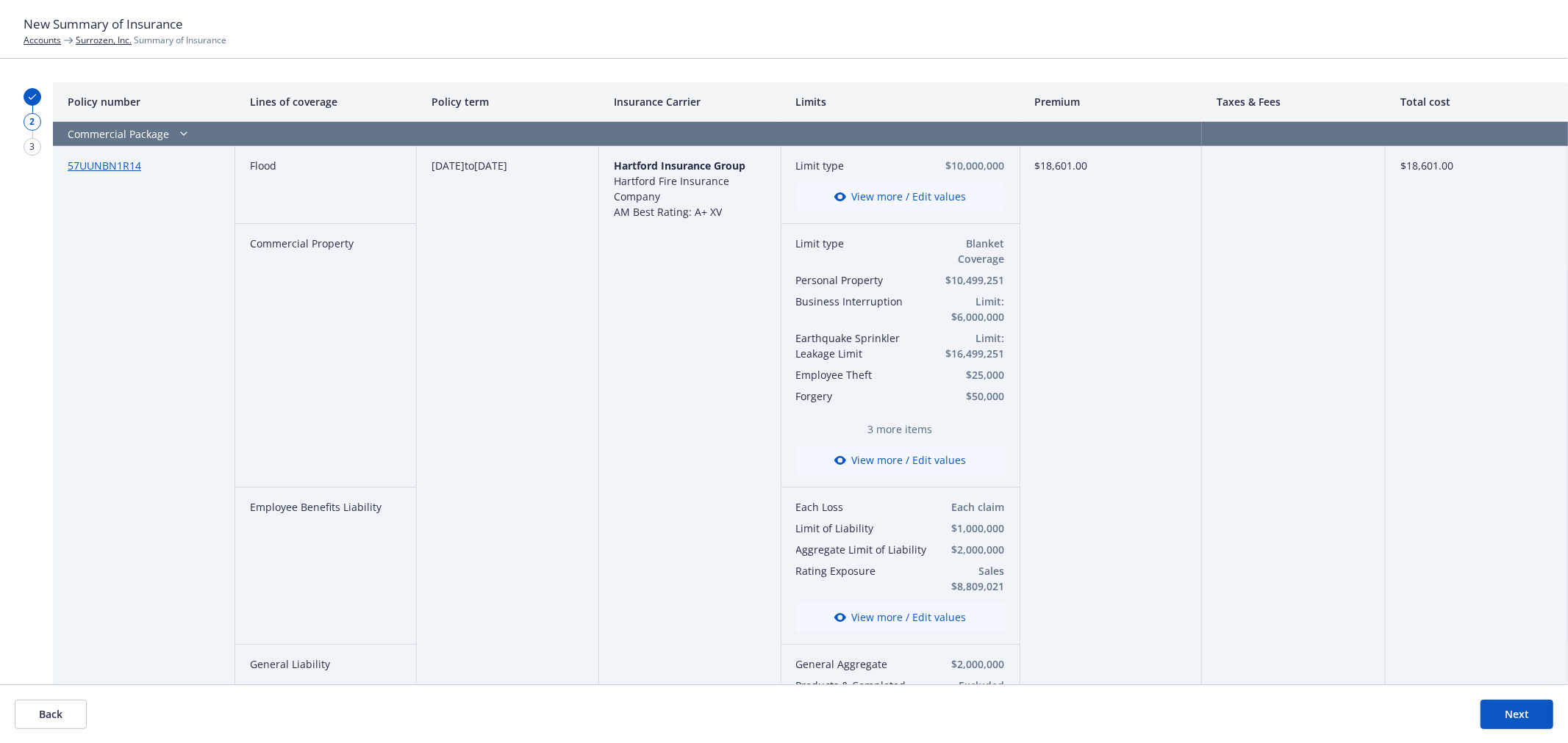
click at [1518, 721] on button "Next" at bounding box center [1517, 715] width 73 height 29
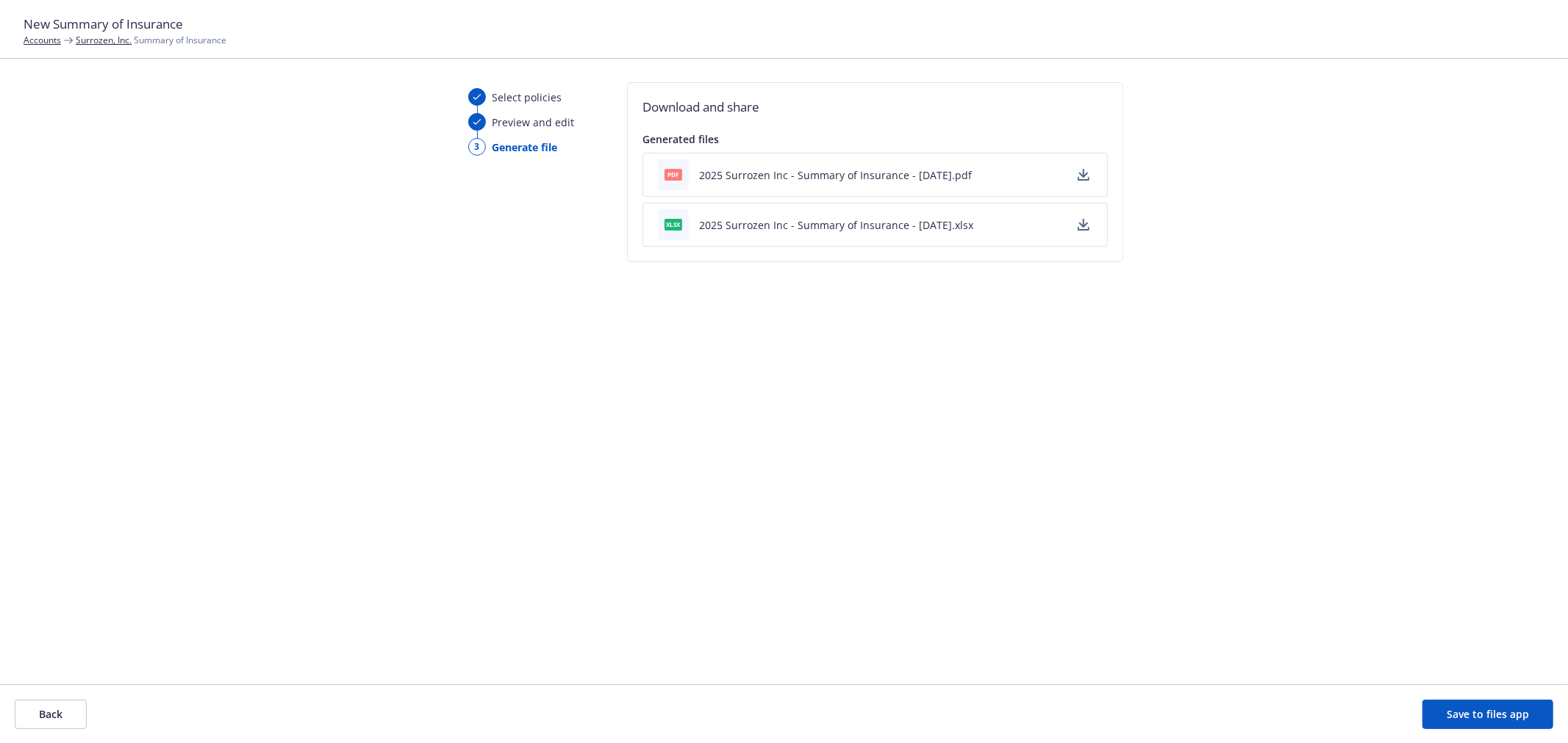
click at [1078, 174] on icon "button" at bounding box center [1083, 174] width 11 height 11
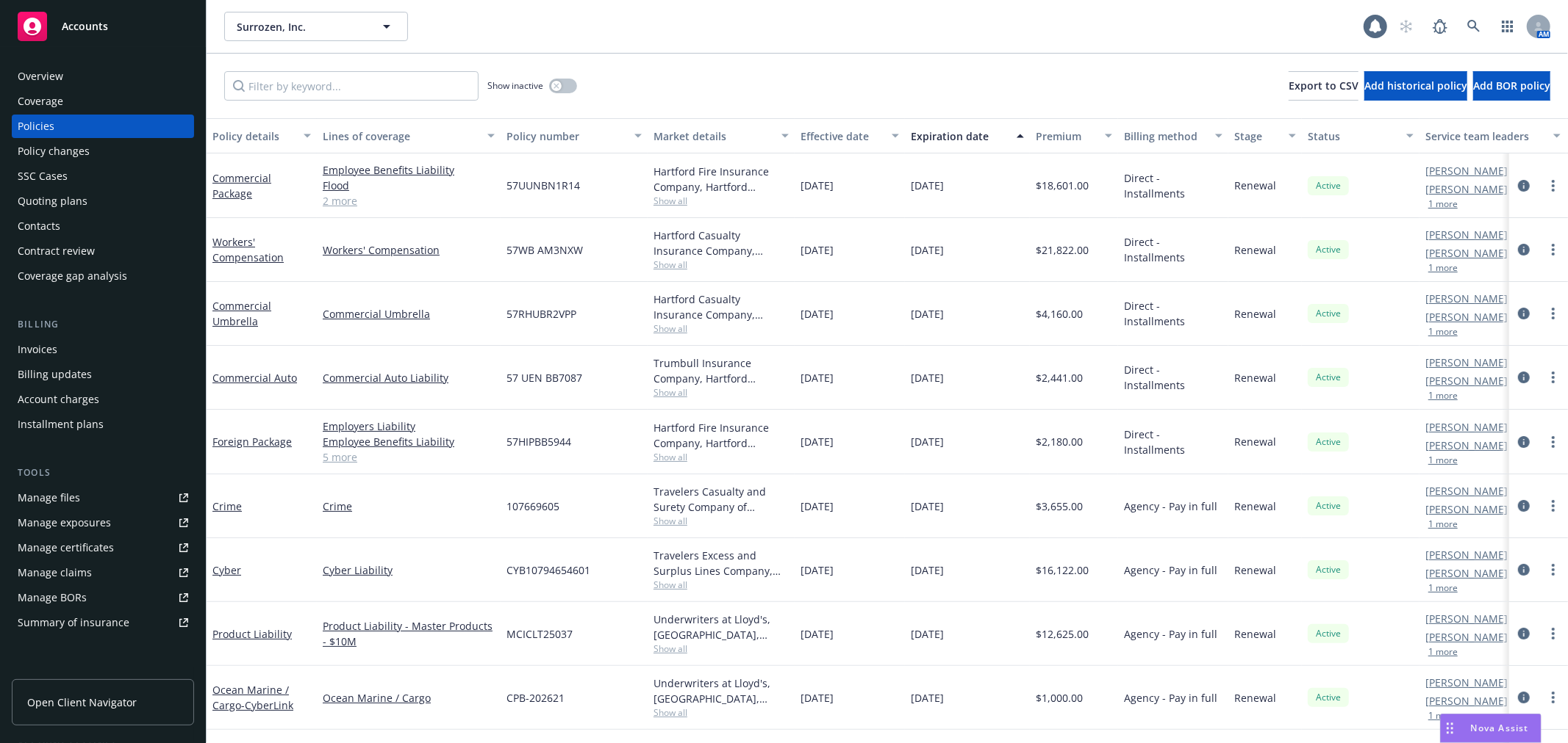
click at [85, 621] on div "Summary of insurance" at bounding box center [74, 622] width 112 height 24
click at [282, 31] on span "Surrozen, Inc." at bounding box center [300, 27] width 127 height 15
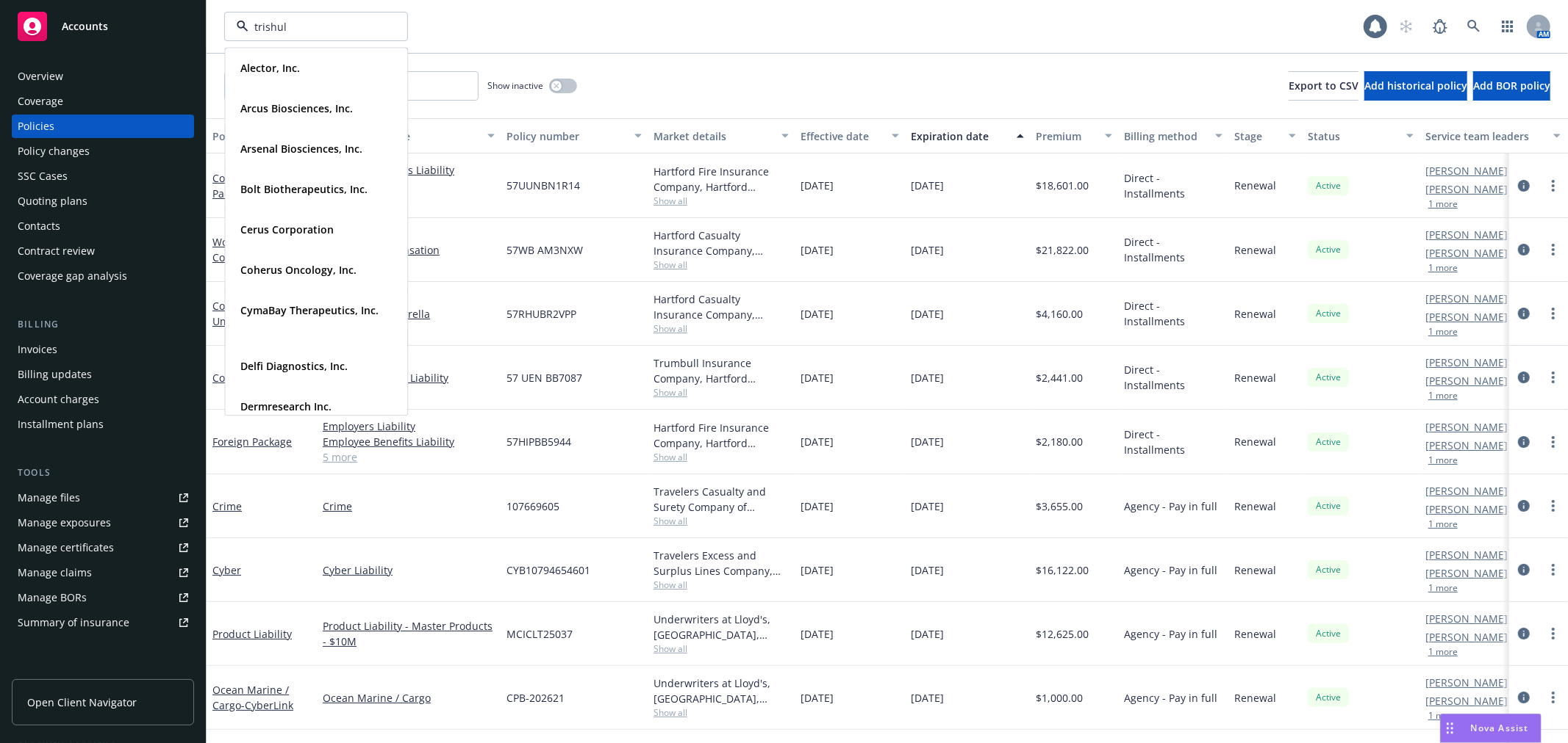
type input "trishula"
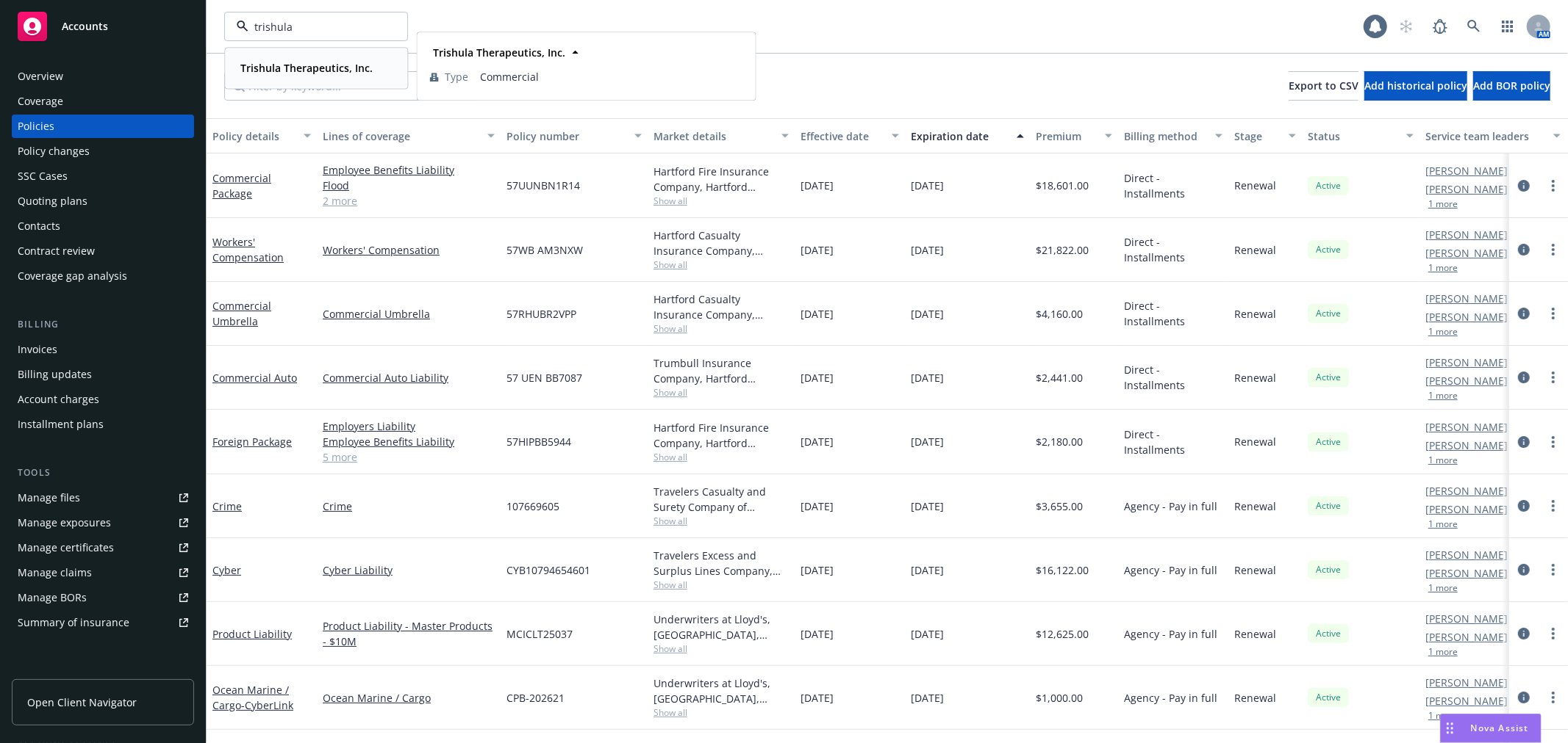
click at [279, 67] on strong "Trishula Therapeutics, Inc." at bounding box center [306, 67] width 132 height 14
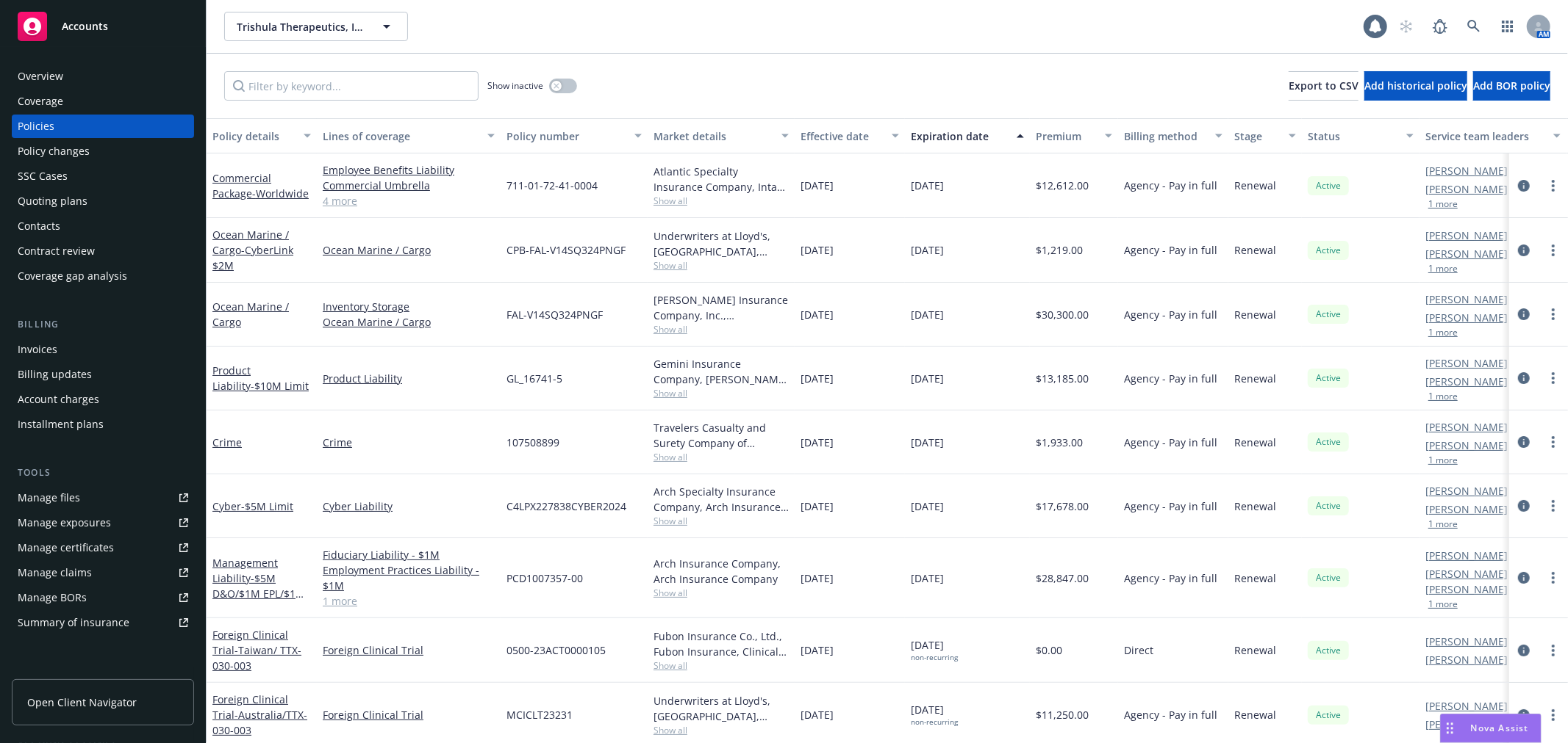
click at [96, 196] on div "Quoting plans" at bounding box center [103, 201] width 170 height 24
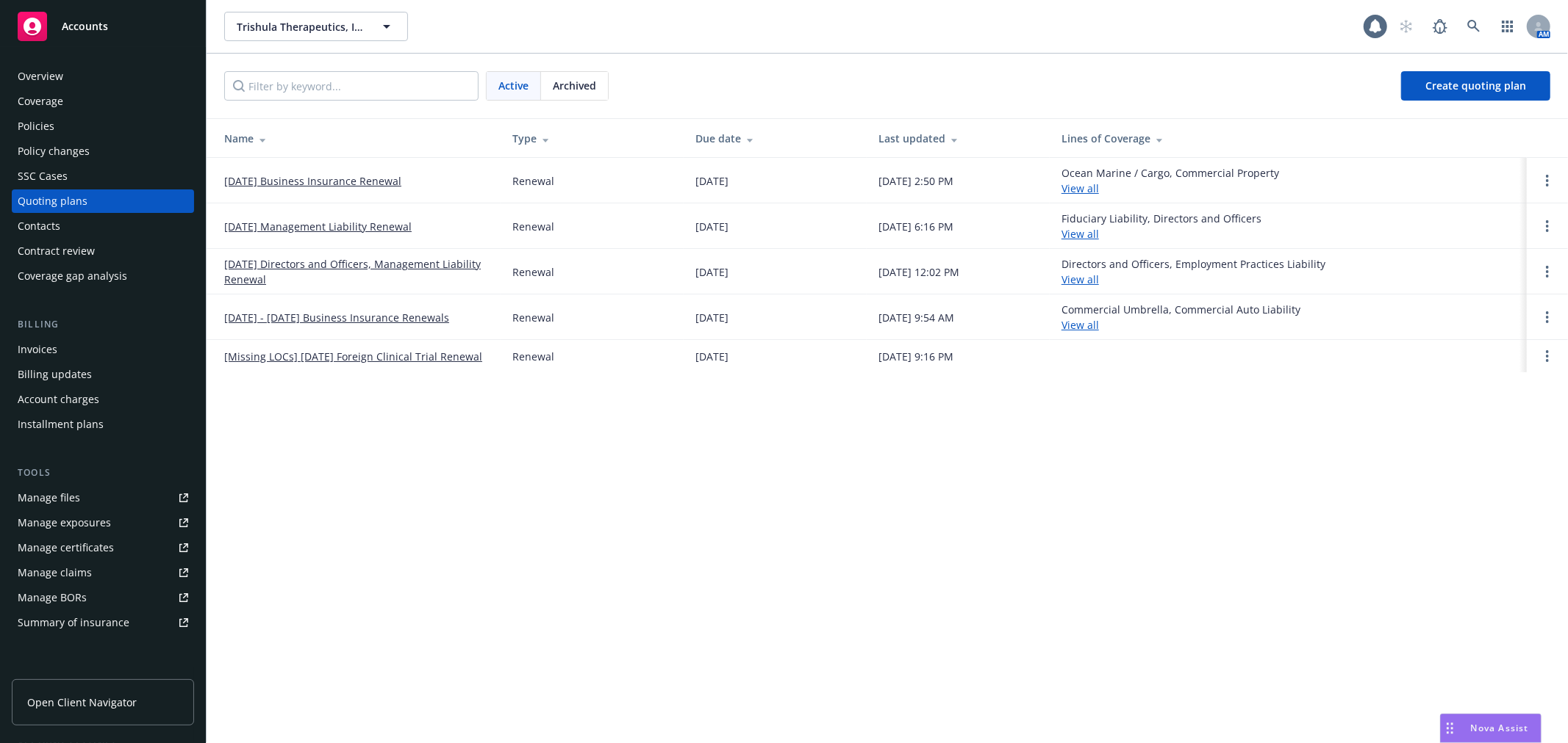
click at [295, 178] on link "09/18/25 Business Insurance Renewal" at bounding box center [312, 181] width 177 height 15
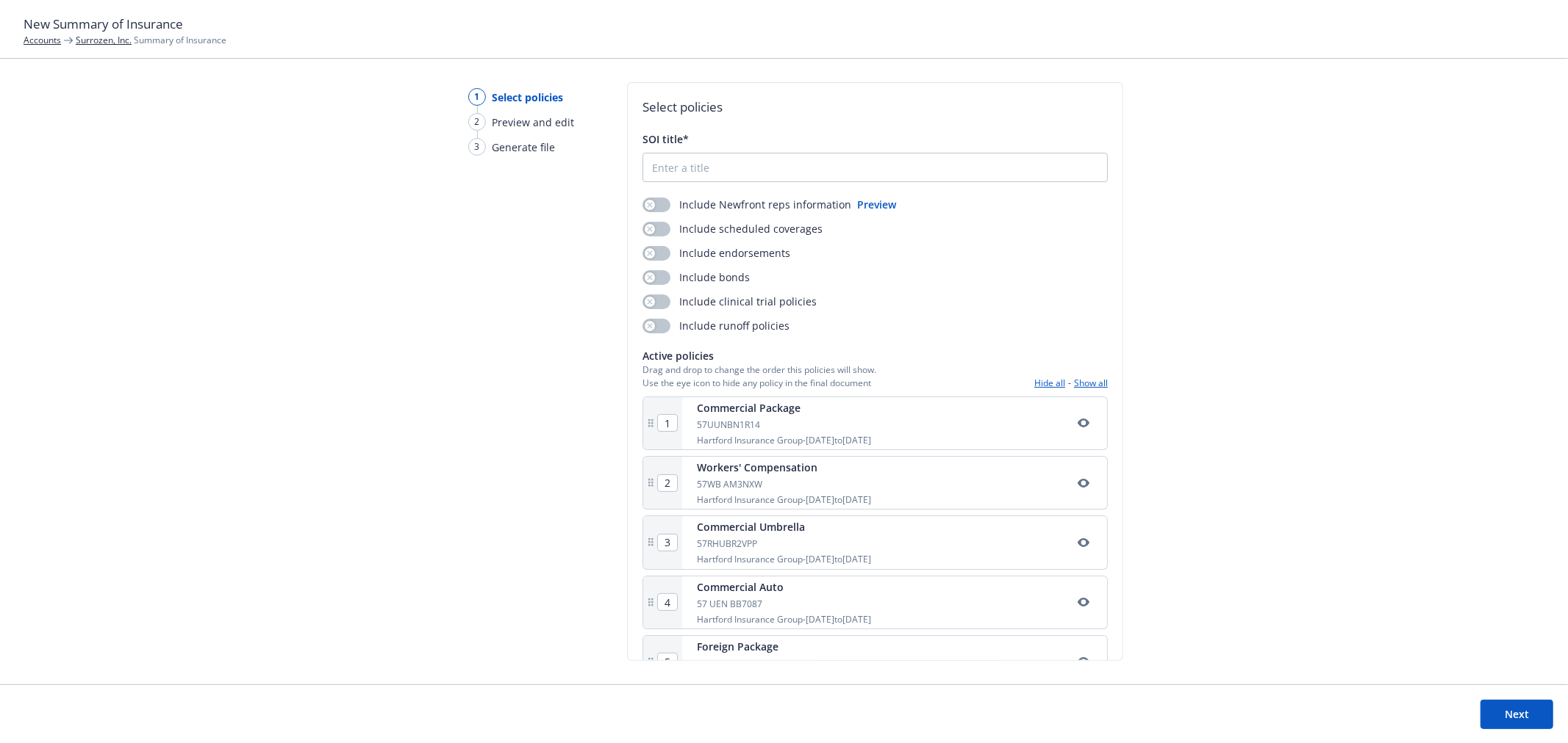
click at [90, 42] on link "Surrozen, Inc." at bounding box center [103, 40] width 56 height 12
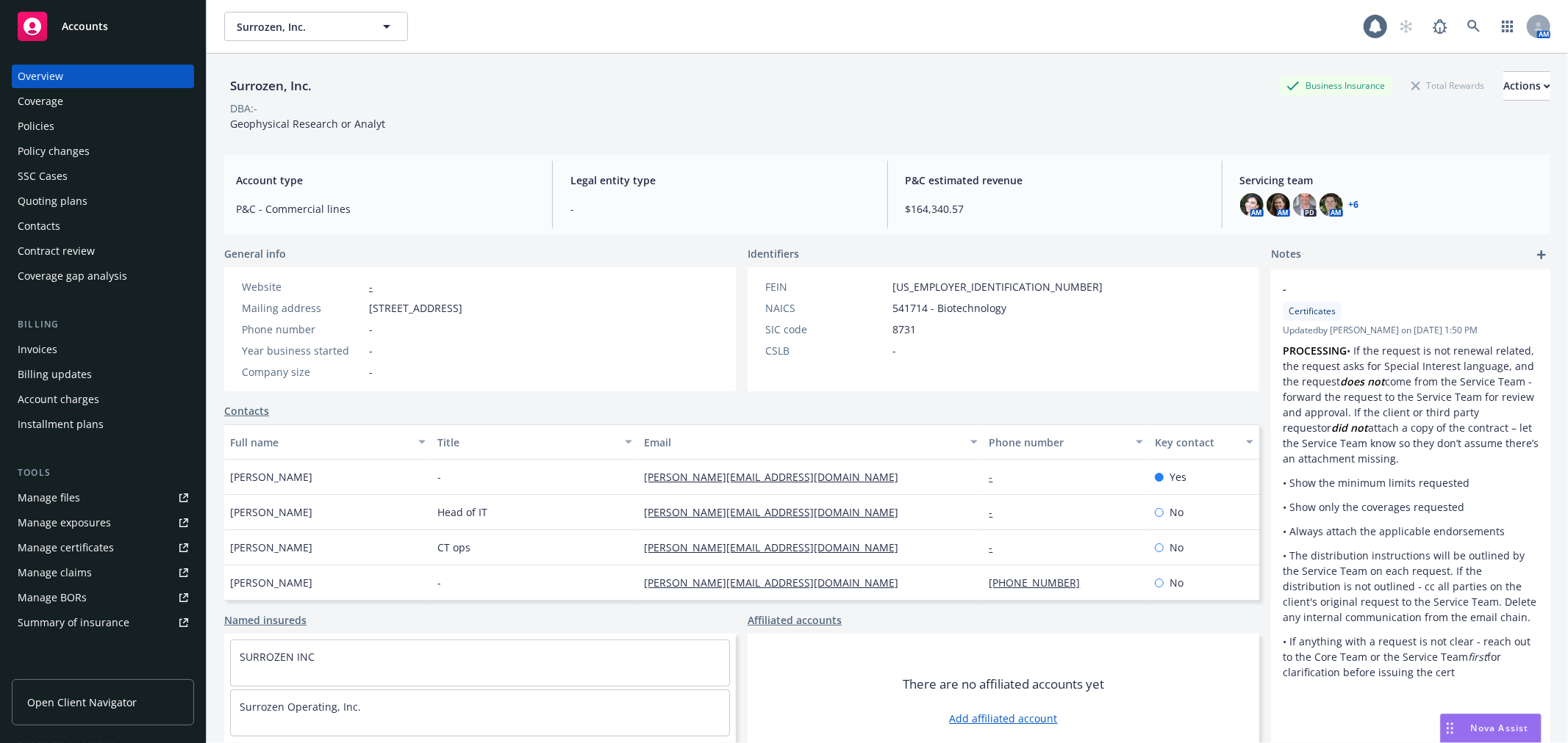
click at [88, 492] on link "Manage files" at bounding box center [102, 497] width 183 height 24
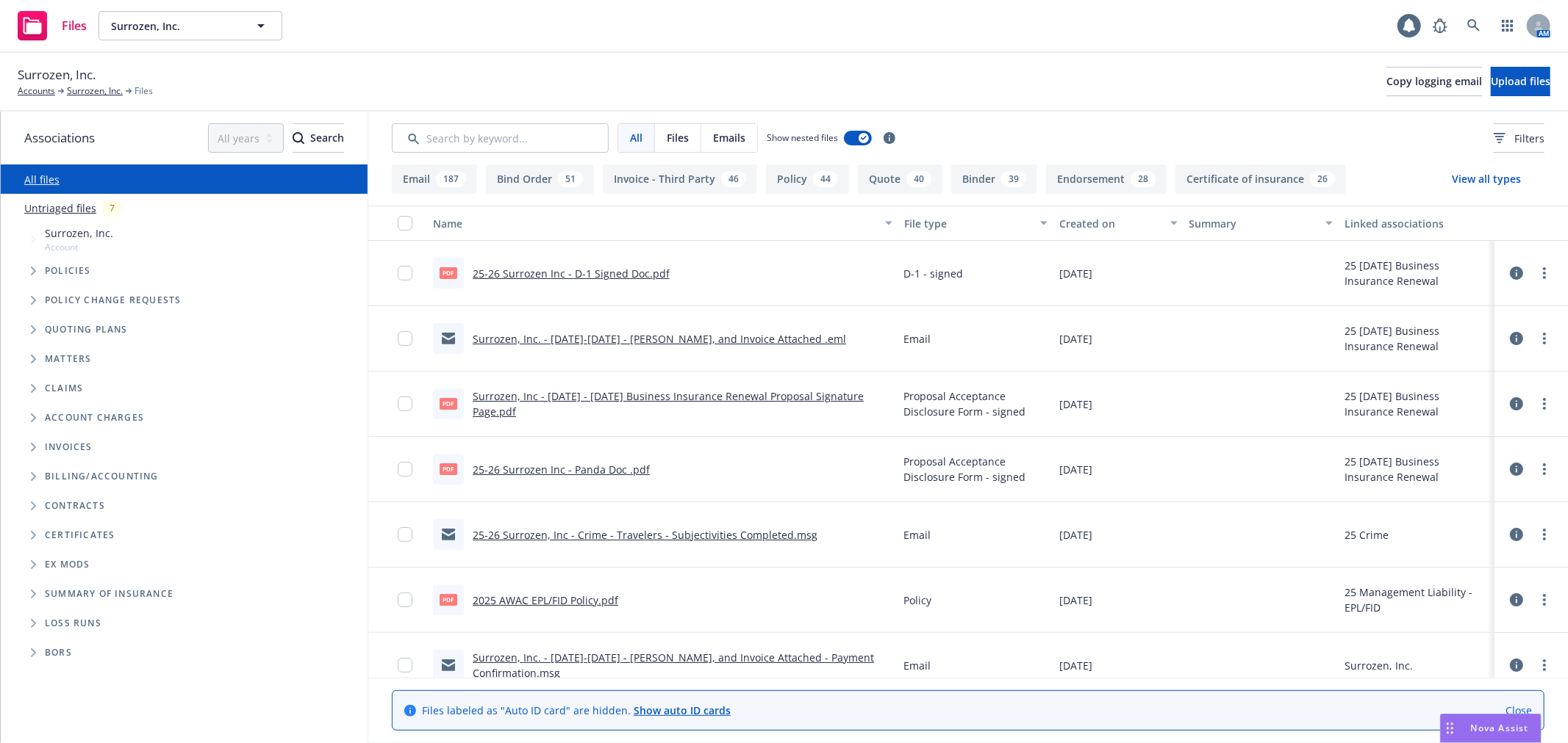
click at [32, 593] on icon "Folder Tree Example" at bounding box center [33, 594] width 6 height 9
click at [113, 617] on link "Create new year folder" at bounding box center [118, 619] width 113 height 15
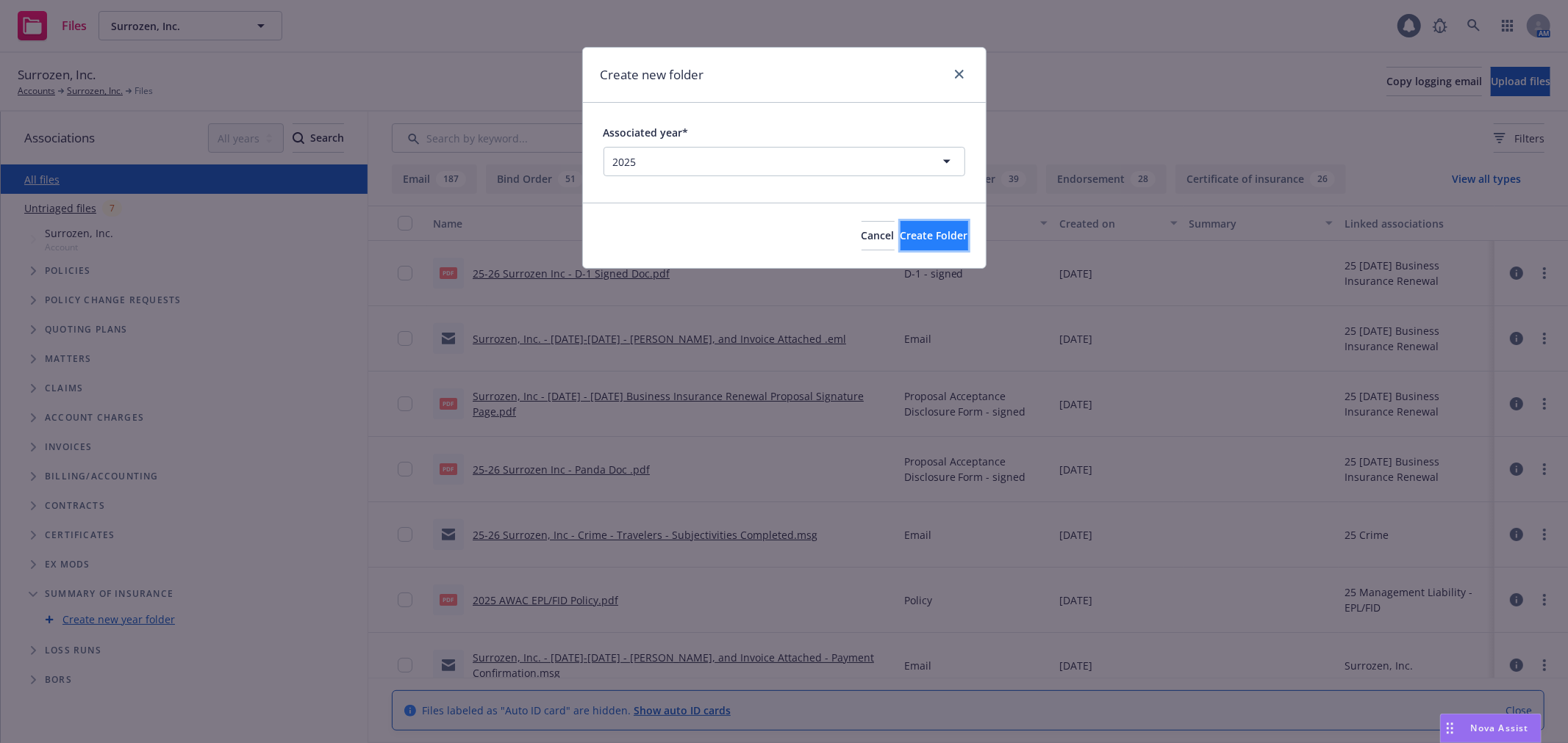
click at [900, 246] on button "Create Folder" at bounding box center [933, 236] width 67 height 29
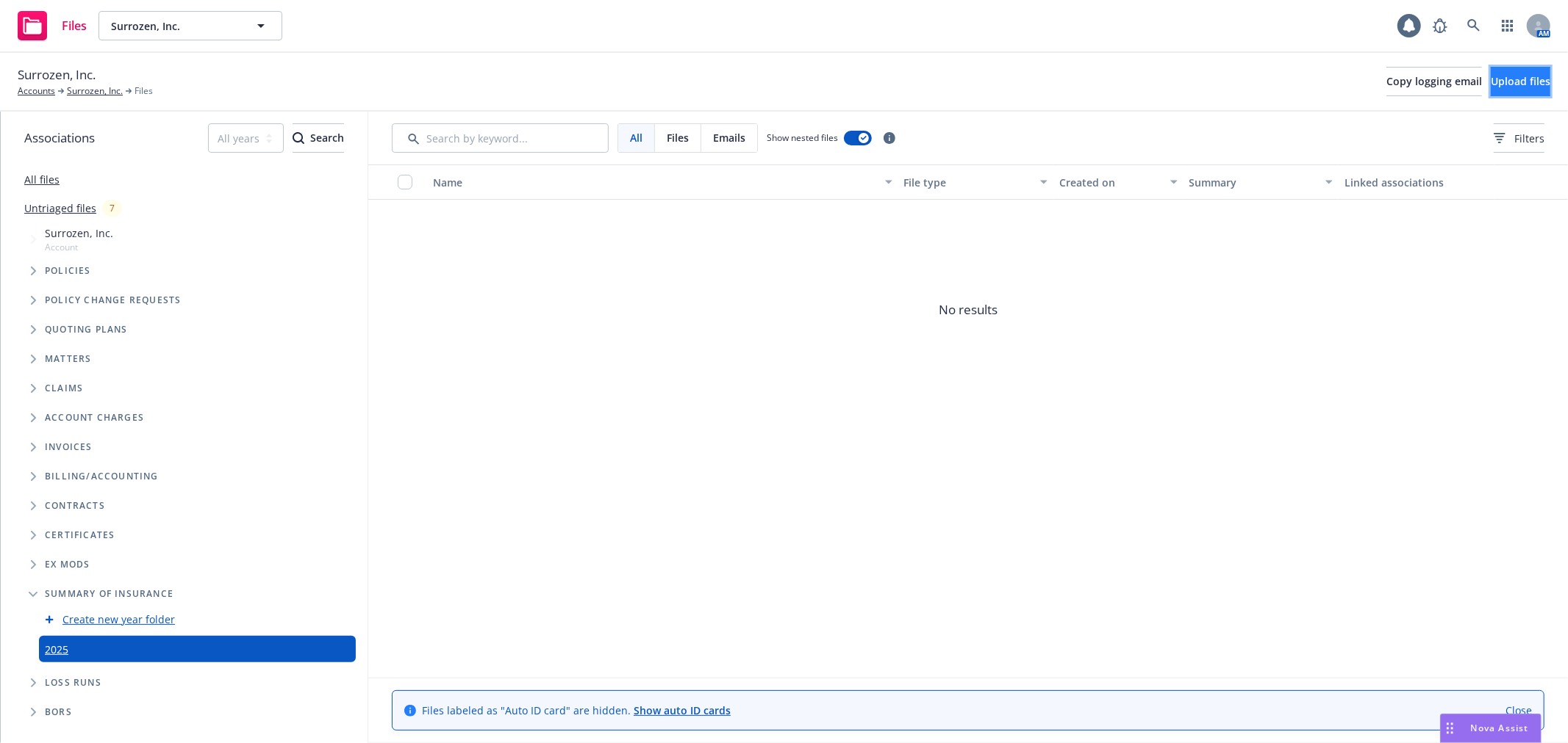
click at [1518, 69] on button "Upload files" at bounding box center [1520, 81] width 59 height 29
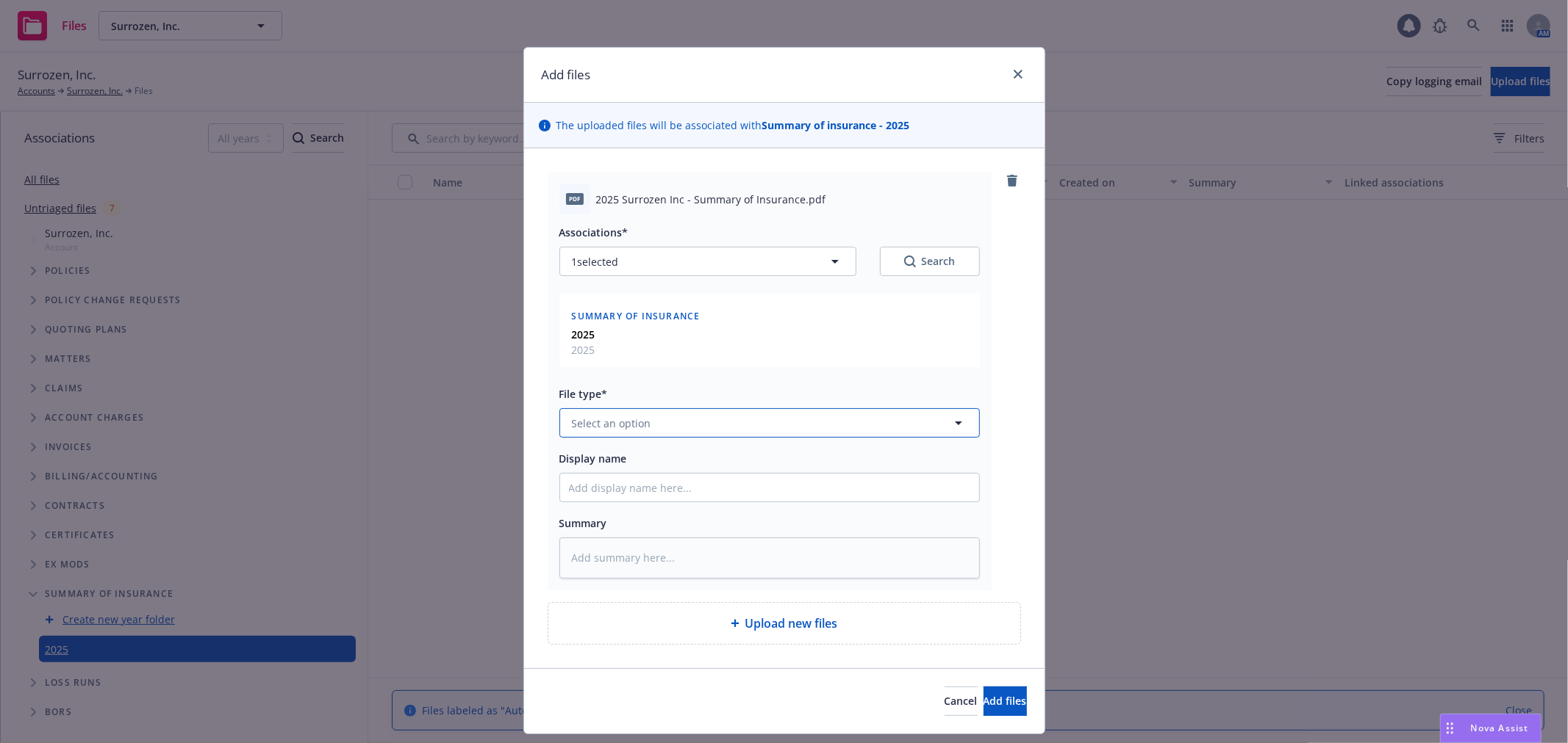
click at [621, 432] on button "Select an option" at bounding box center [769, 423] width 420 height 29
type input "summ"
click at [664, 348] on span "Summary of Insurance" at bounding box center [631, 344] width 113 height 15
click at [636, 487] on input "Display name" at bounding box center [769, 487] width 419 height 28
type textarea "x"
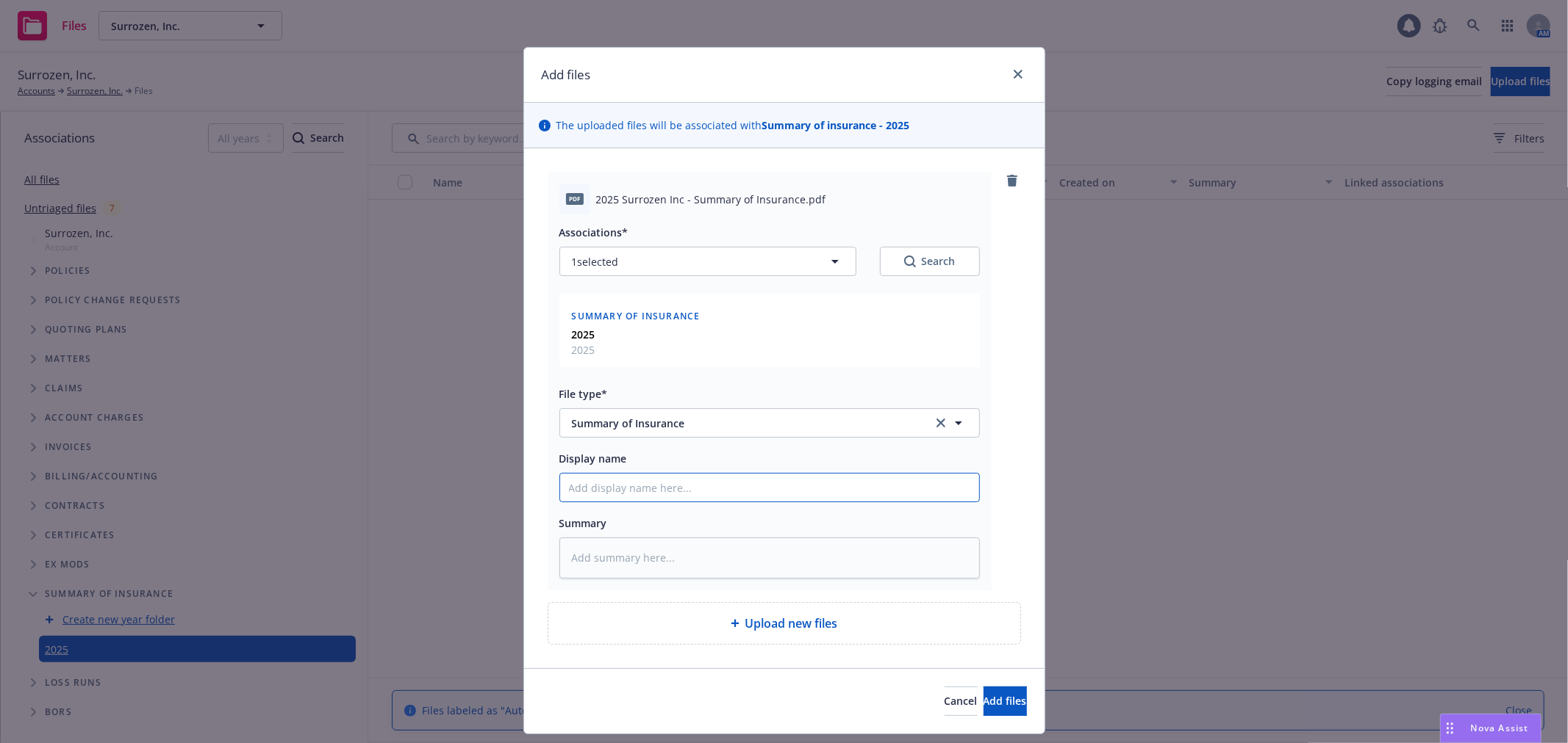
type input "2"
type textarea "x"
type input "20"
type textarea "x"
type input "202"
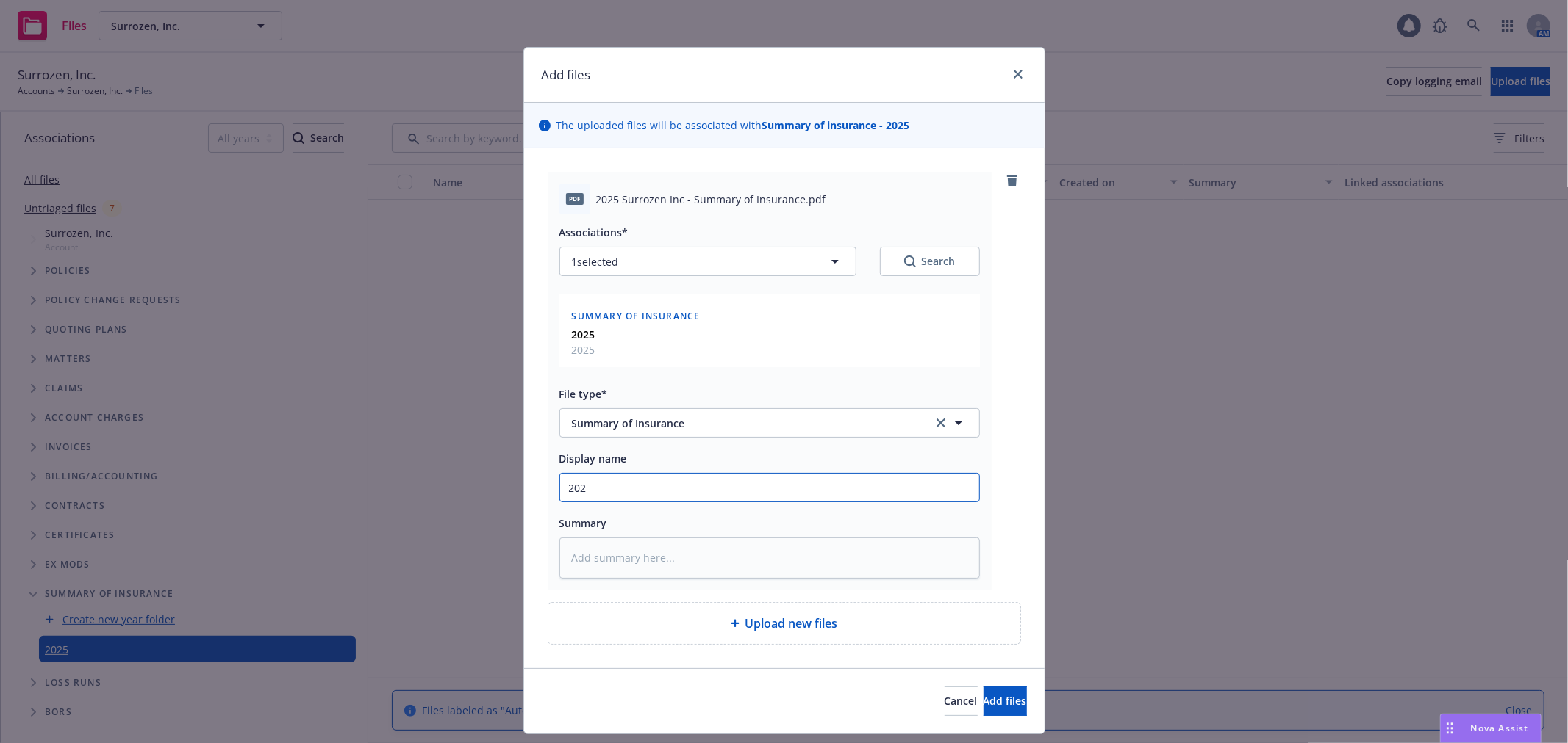
type textarea "x"
type input "2025"
type textarea "x"
type input "2025"
type textarea "x"
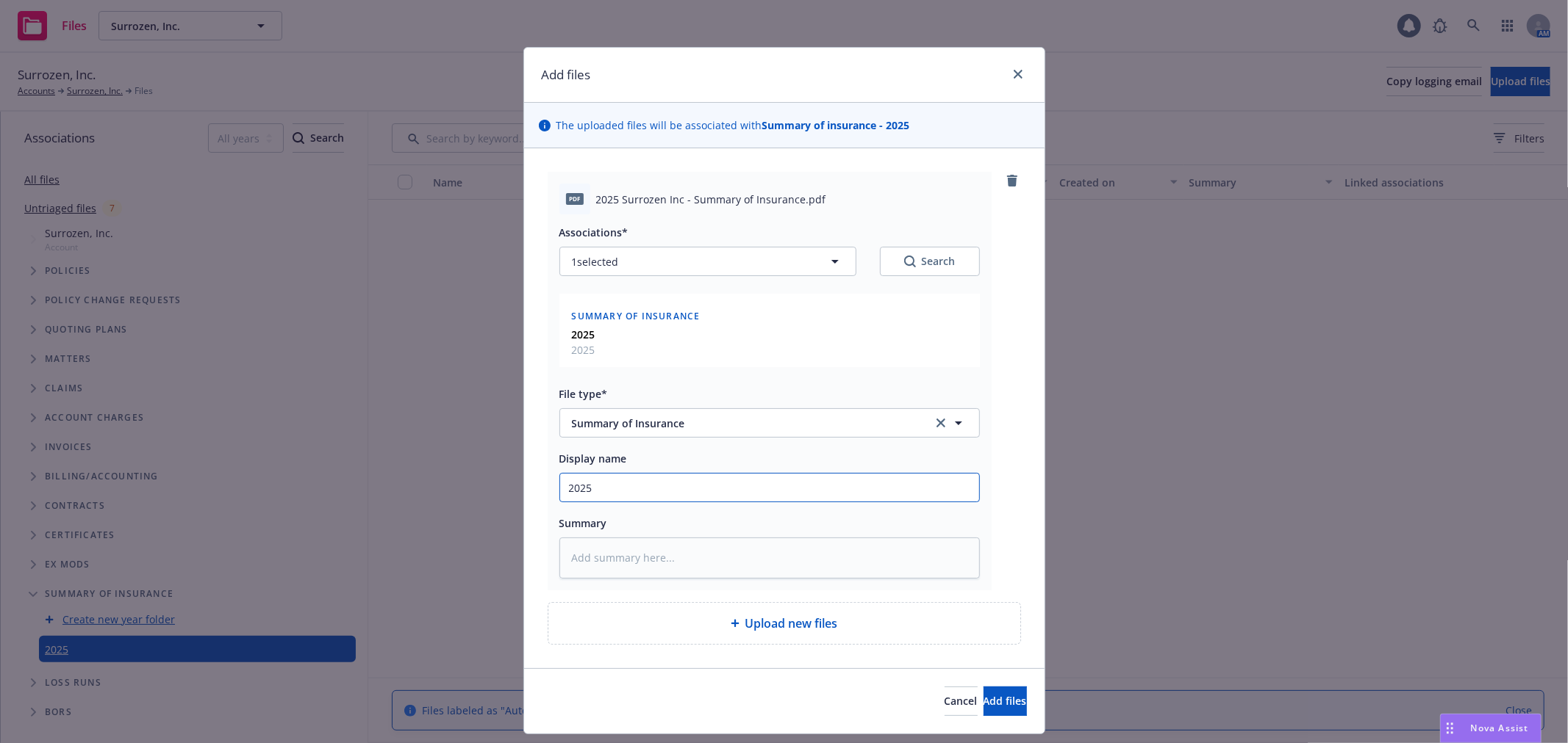
type input "2025 S"
type textarea "x"
type input "2025 Su"
type textarea "x"
type input "2025 Sur"
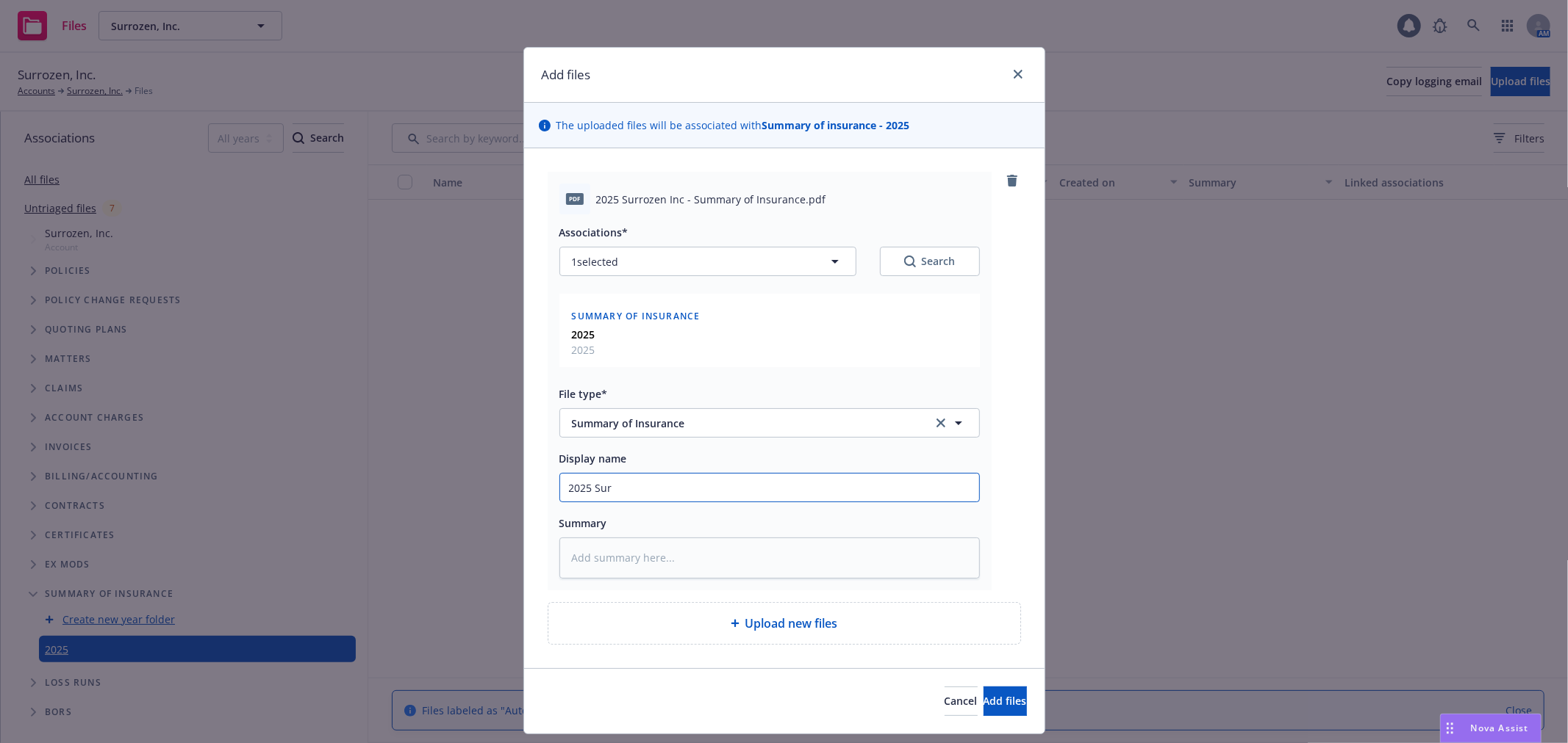
type textarea "x"
type input "2025 Surr"
type textarea "x"
type input "2025 Surro"
type textarea "x"
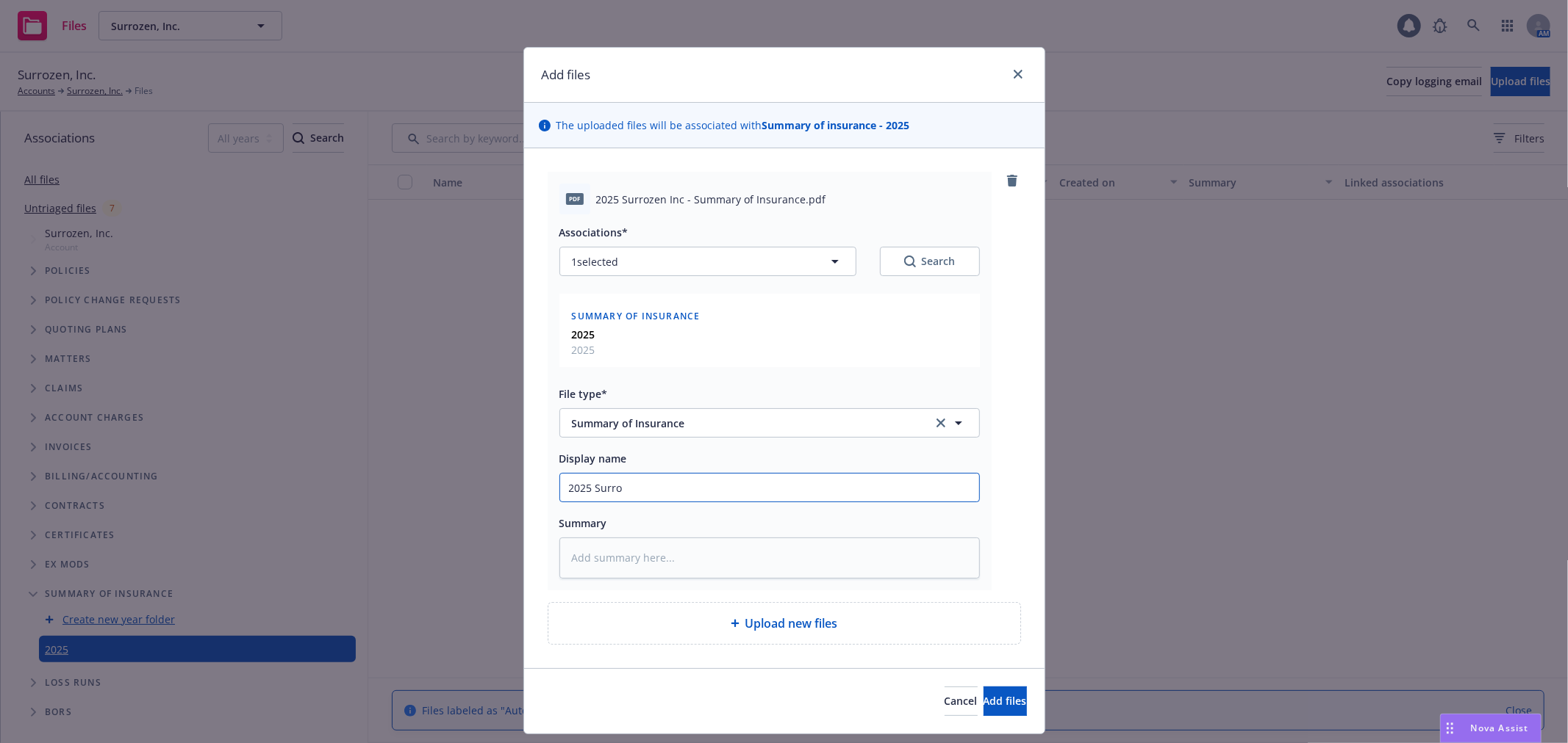
type input "2025 Surroz"
type textarea "x"
type input "2025 Surroze"
type textarea "x"
type input "2025 Surrozen"
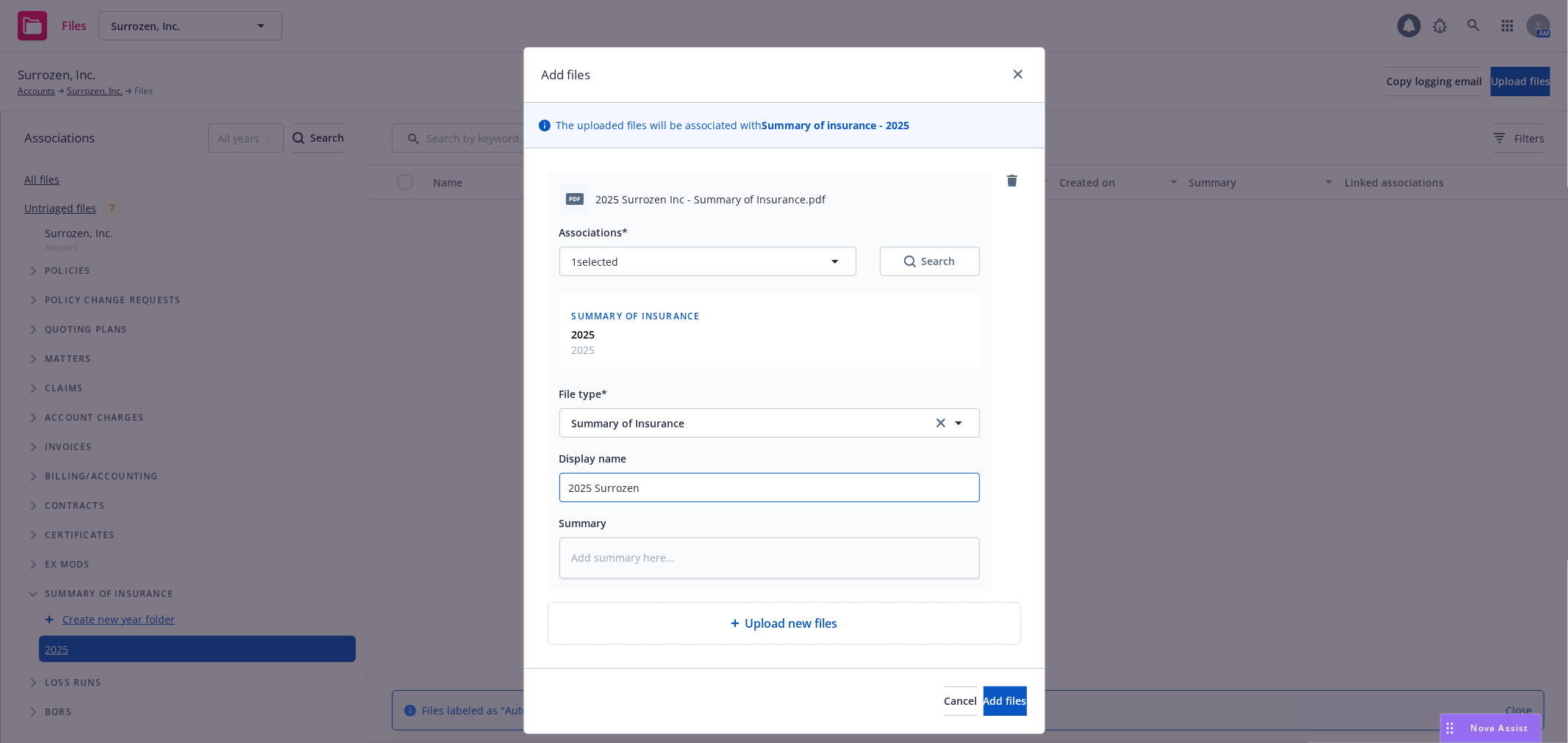
type textarea "x"
type input "2025 Surrozen,"
type textarea "x"
type input "2025 Surrozen, I"
type textarea "x"
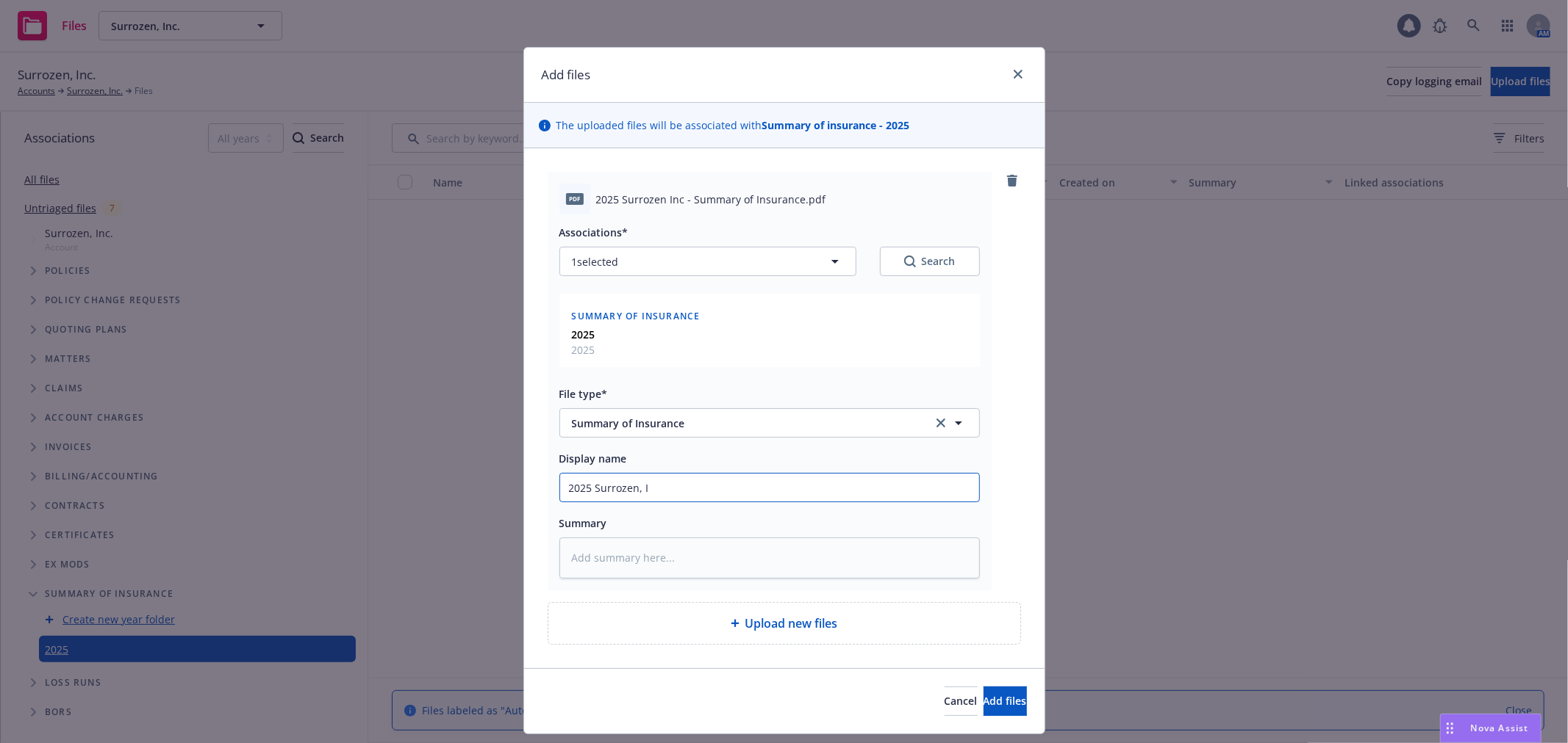
type input "2025 Surrozen, In"
type textarea "x"
type input "2025 Surrozen, Inc"
type textarea "x"
type input "2025 Surrozen, Inc."
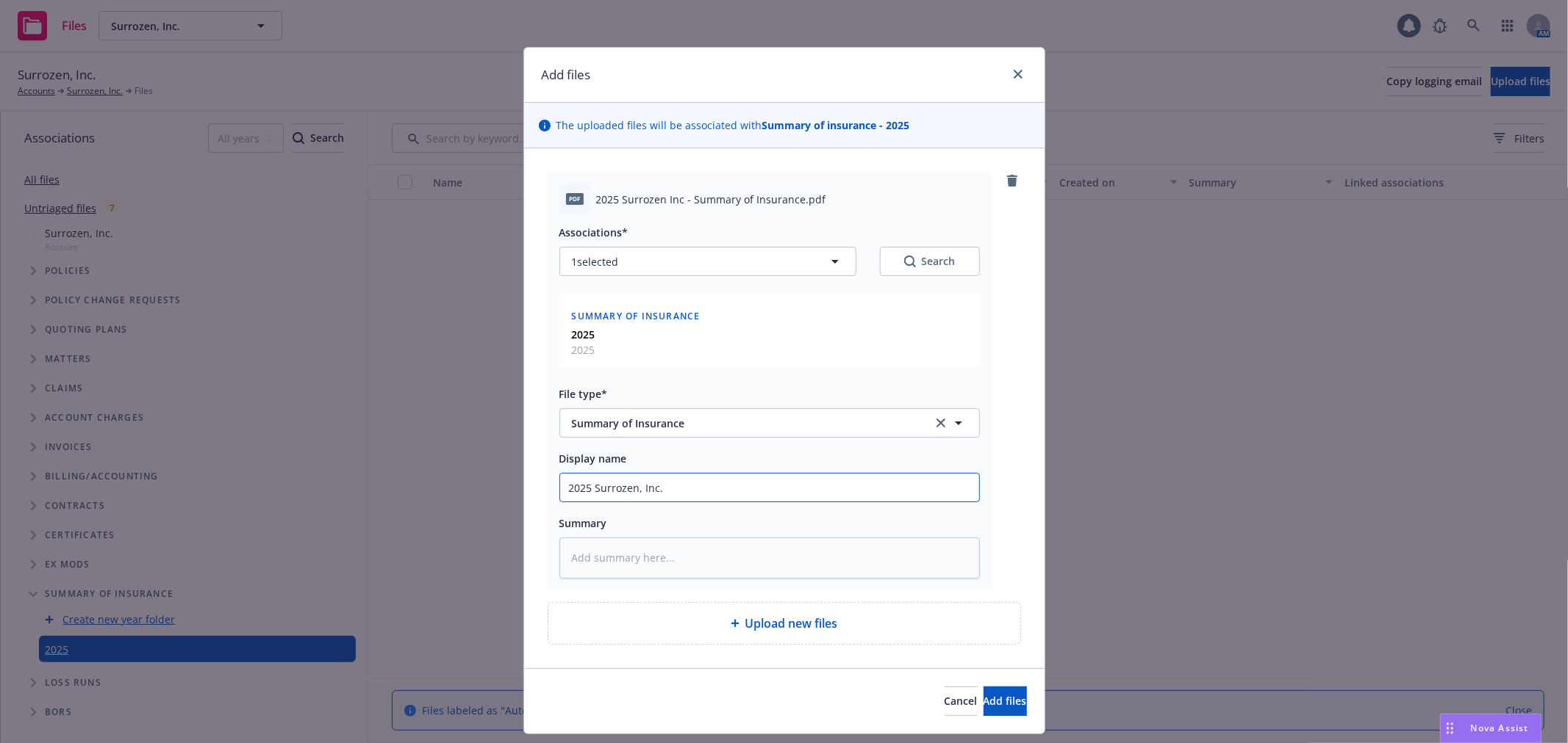
type textarea "x"
type input "2025 Surrozen, Inc."
type textarea "x"
type input "2025 Surrozen, Inc. -"
type textarea "x"
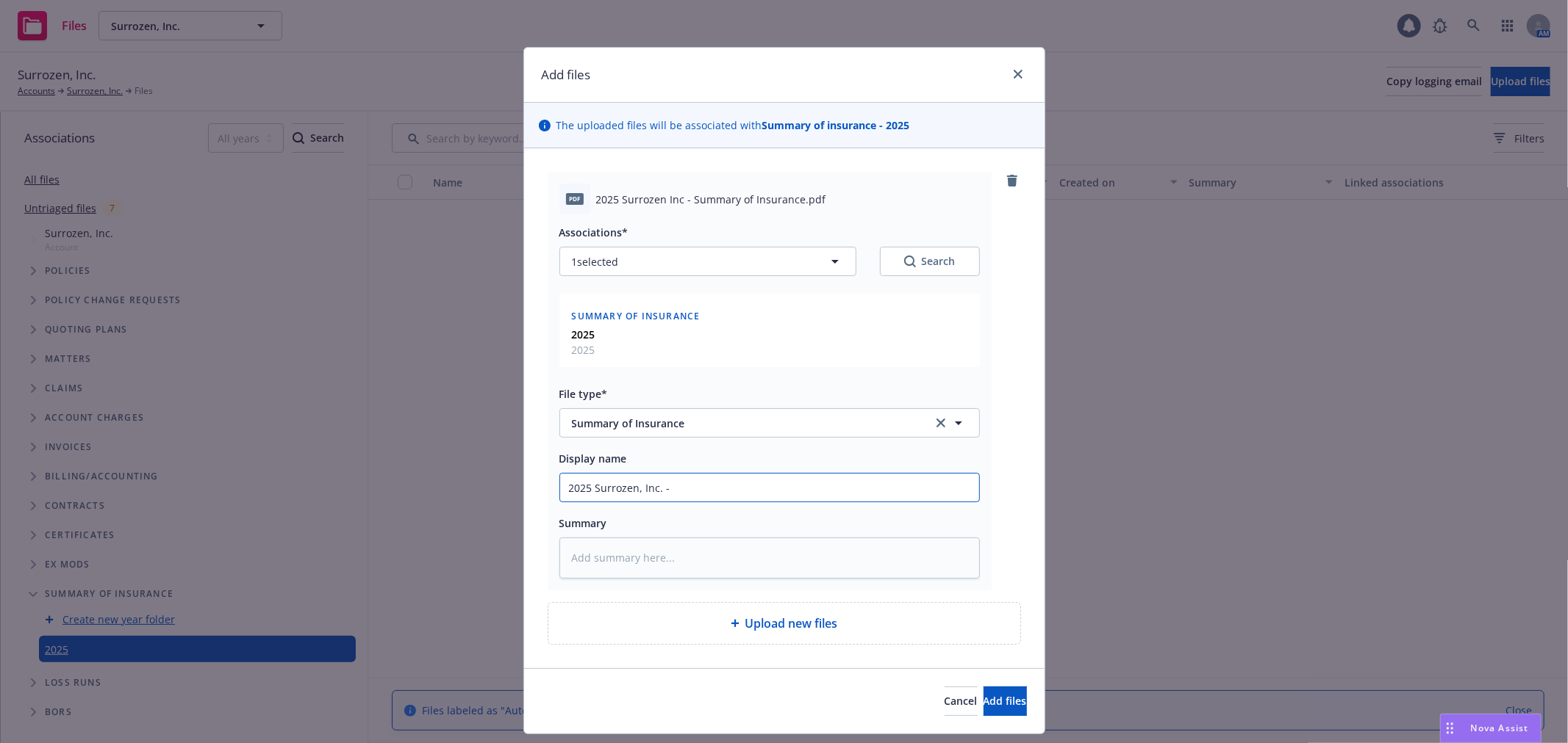
type input "2025 Surrozen, Inc. -"
type textarea "x"
type input "2025 Surrozen, Inc. - Su"
type textarea "x"
type input "2025 Surrozen, Inc. - Sum"
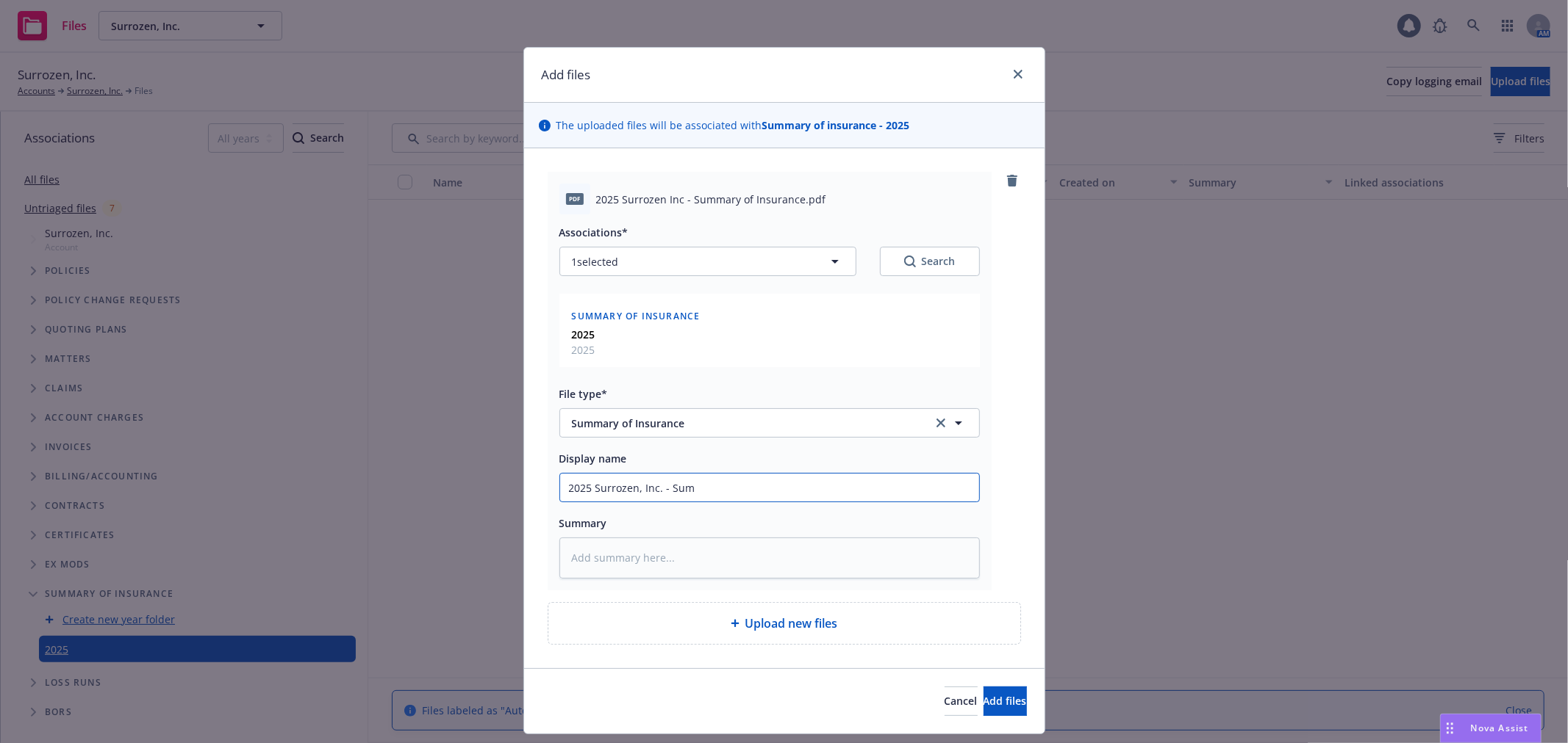
type textarea "x"
type input "2025 Surrozen, Inc. - Summ"
type textarea "x"
type input "2025 Surrozen, Inc. - Summa"
type textarea "x"
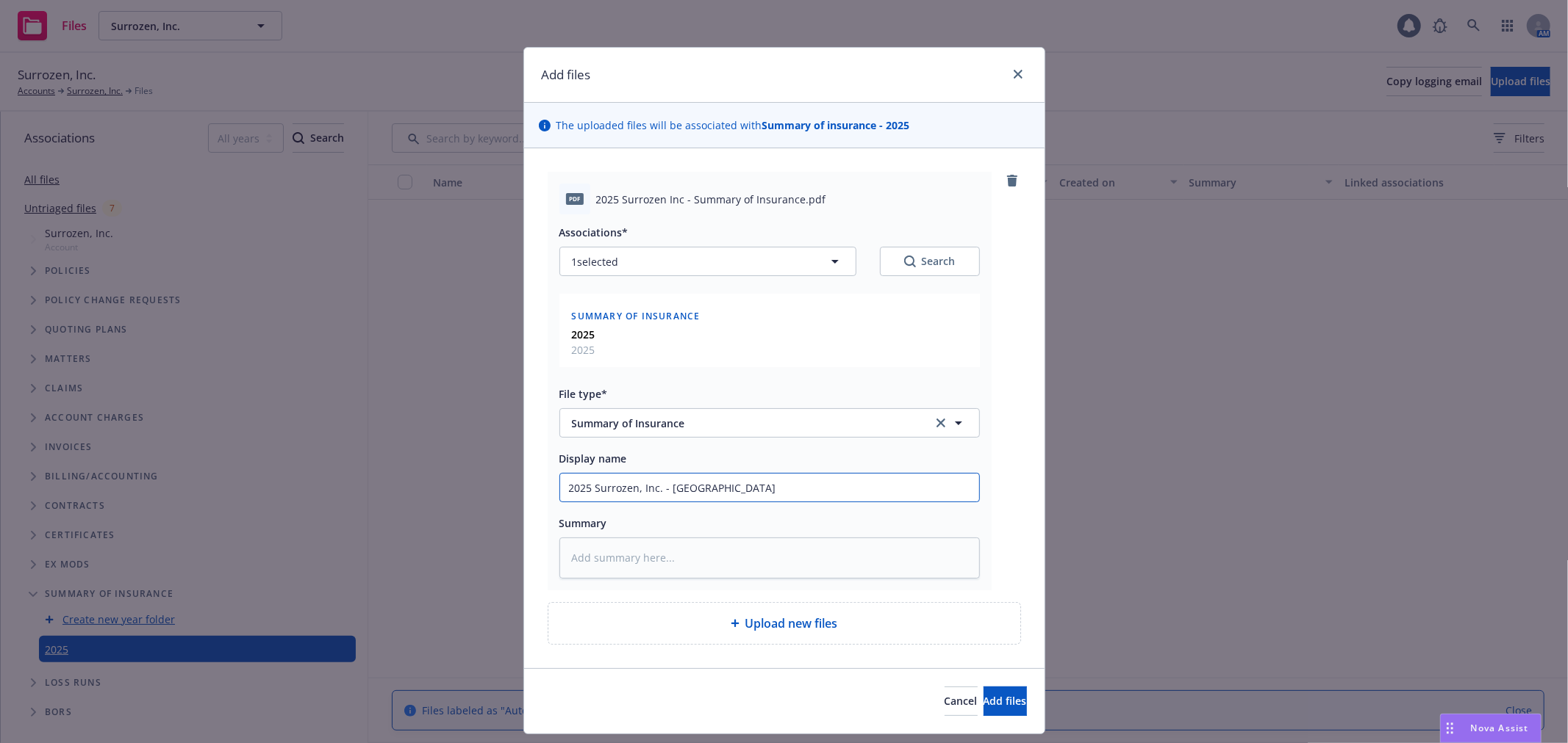
type input "2025 Surrozen, Inc. - Summar"
type textarea "x"
type input "2025 Surrozen, Inc. - Summary"
type textarea "x"
type input "2025 Surrozen, Inc. - Summary"
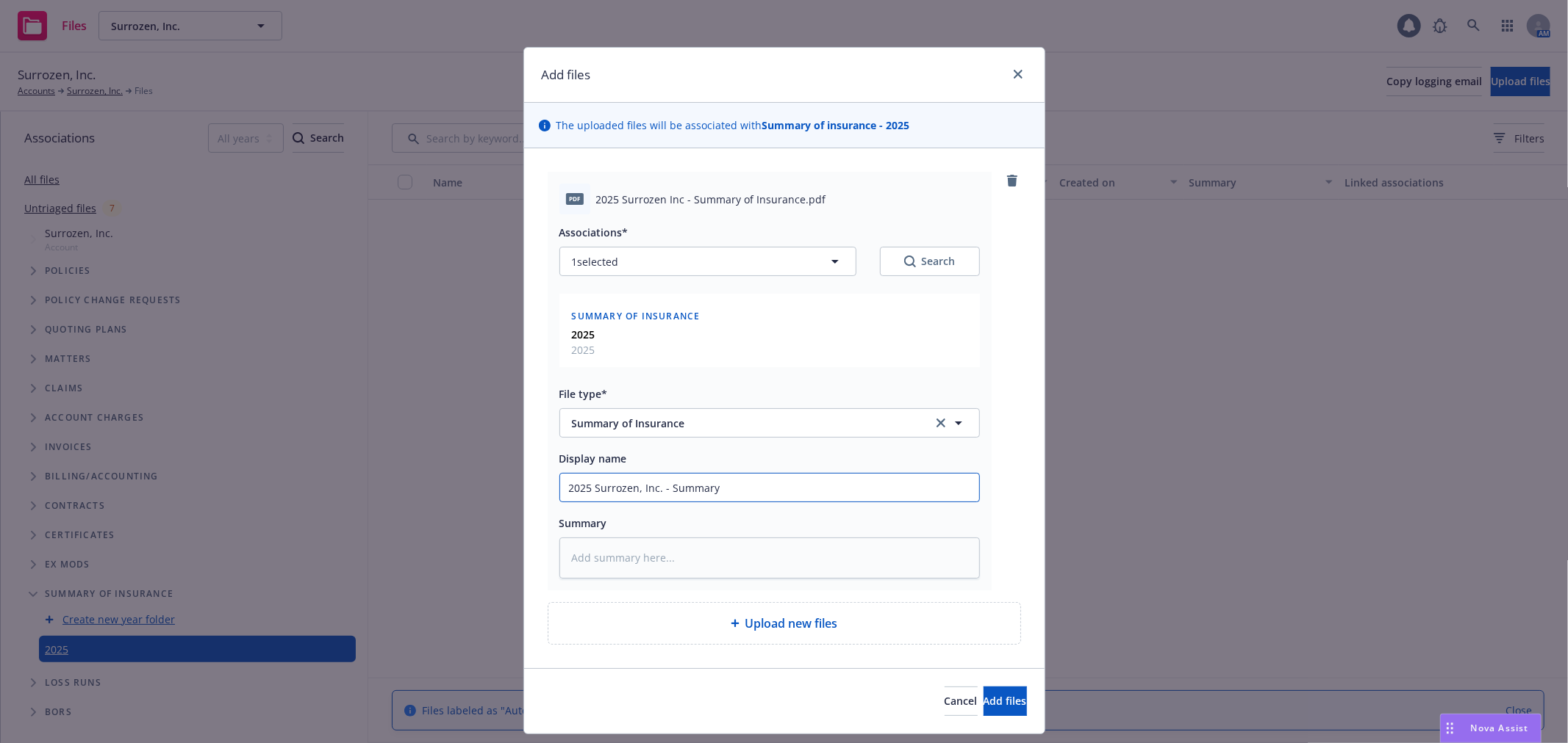
type textarea "x"
type input "2025 Surrozen, Inc. - Summary o"
type textarea "x"
type input "2025 Surrozen, Inc. - Summary of"
type textarea "x"
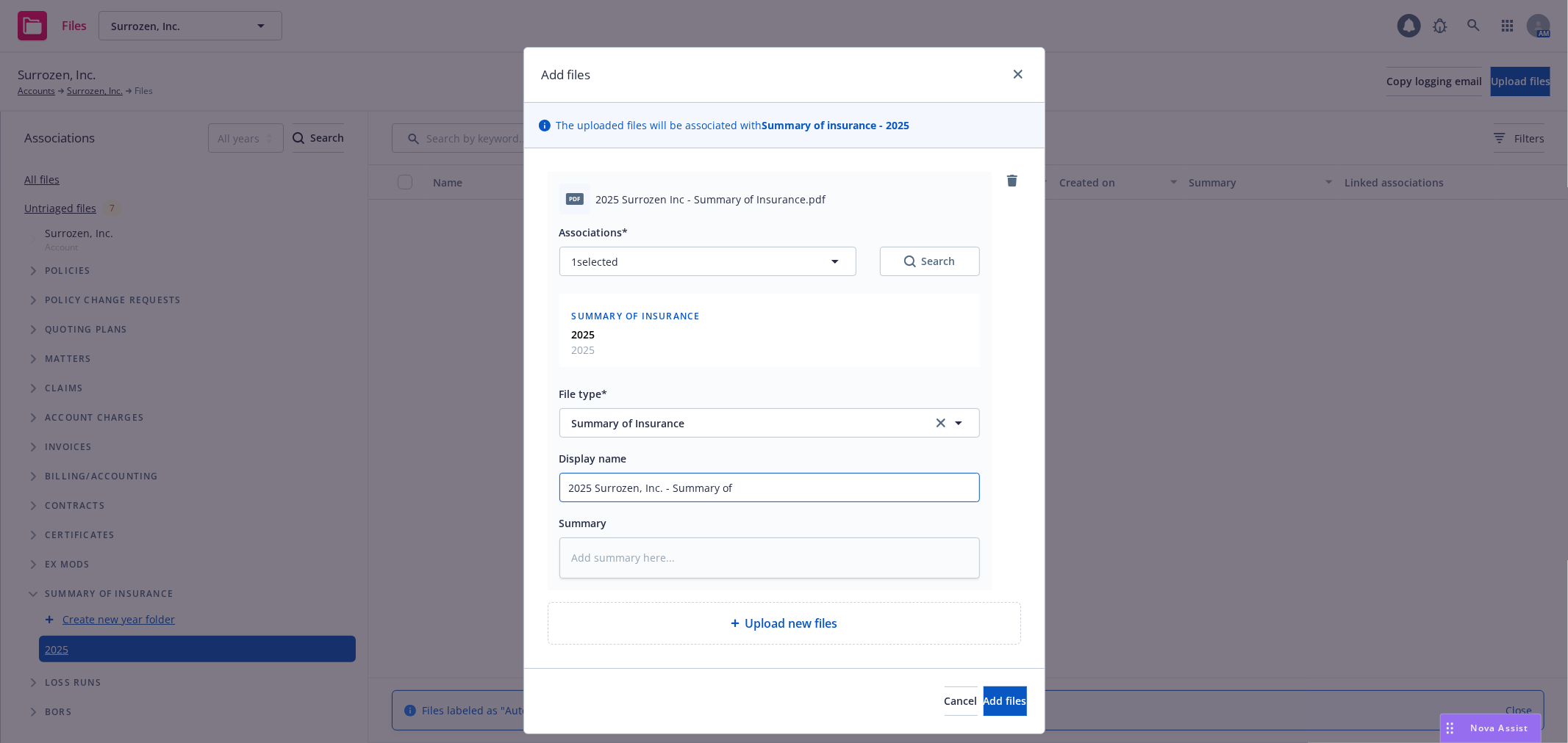
type input "2025 Surrozen, Inc. - Summary of"
type textarea "x"
type input "2025 Surrozen, Inc. - Summary of I"
type textarea "x"
type input "2025 Surrozen, Inc. - Summary of In"
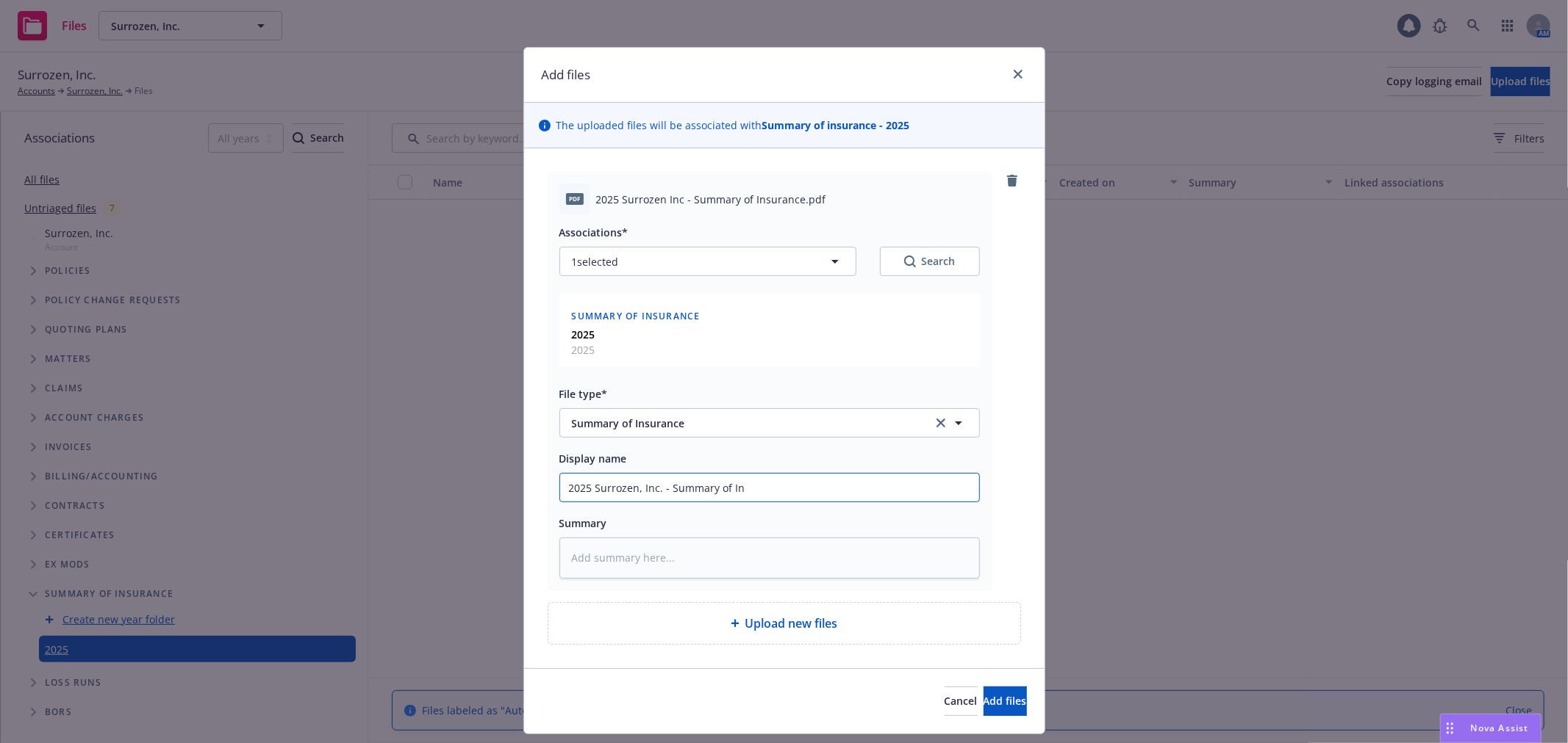
type textarea "x"
type input "2025 Surrozen, Inc. - Summary of Ins"
type textarea "x"
type input "2025 Surrozen, Inc. - Summary of Insu"
type textarea "x"
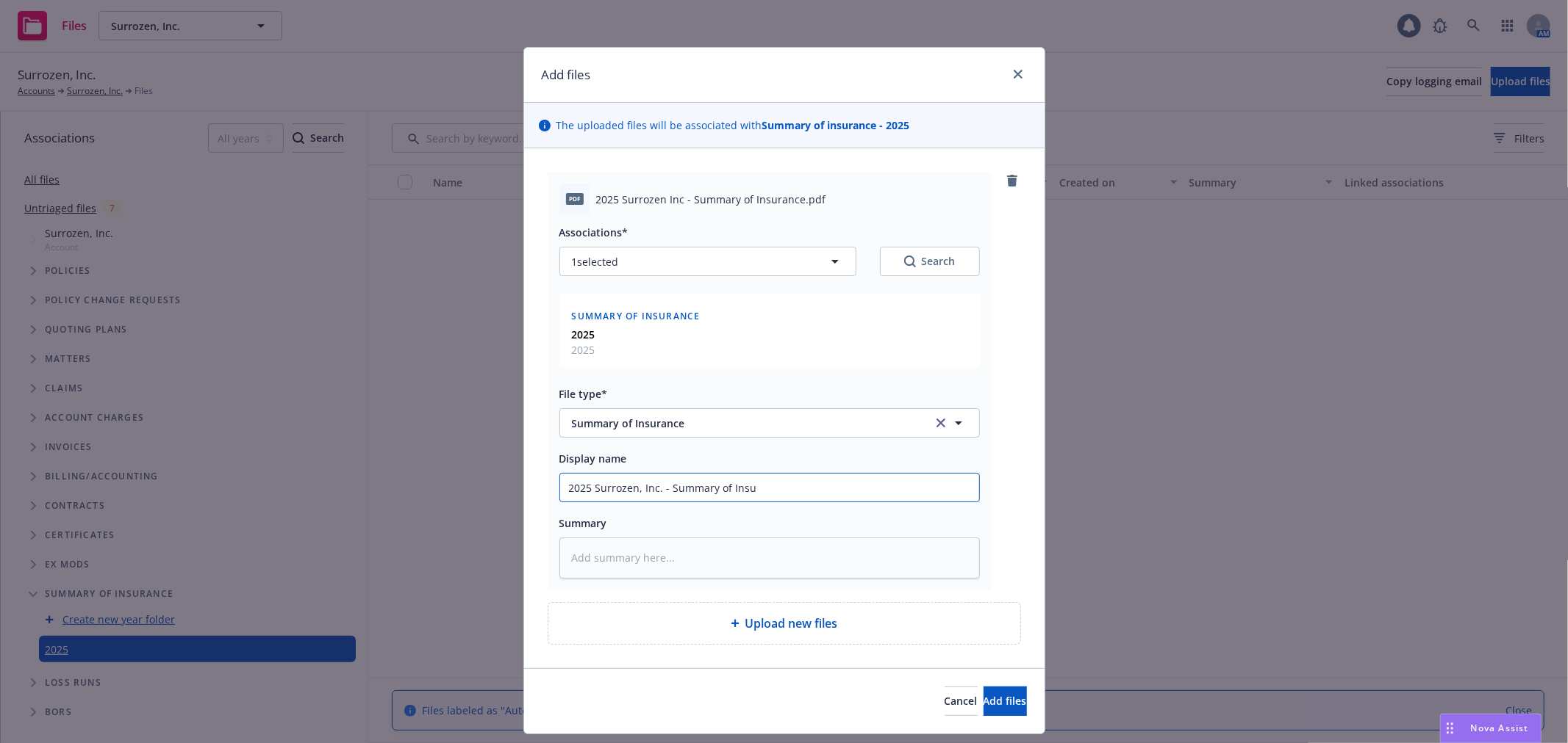
type input "2025 Surrozen, Inc. - Summary of Insur"
type textarea "x"
type input "2025 Surrozen, Inc. - Summary of Insura"
type textarea "x"
type input "2025 Surrozen, Inc. - Summary of Insuran"
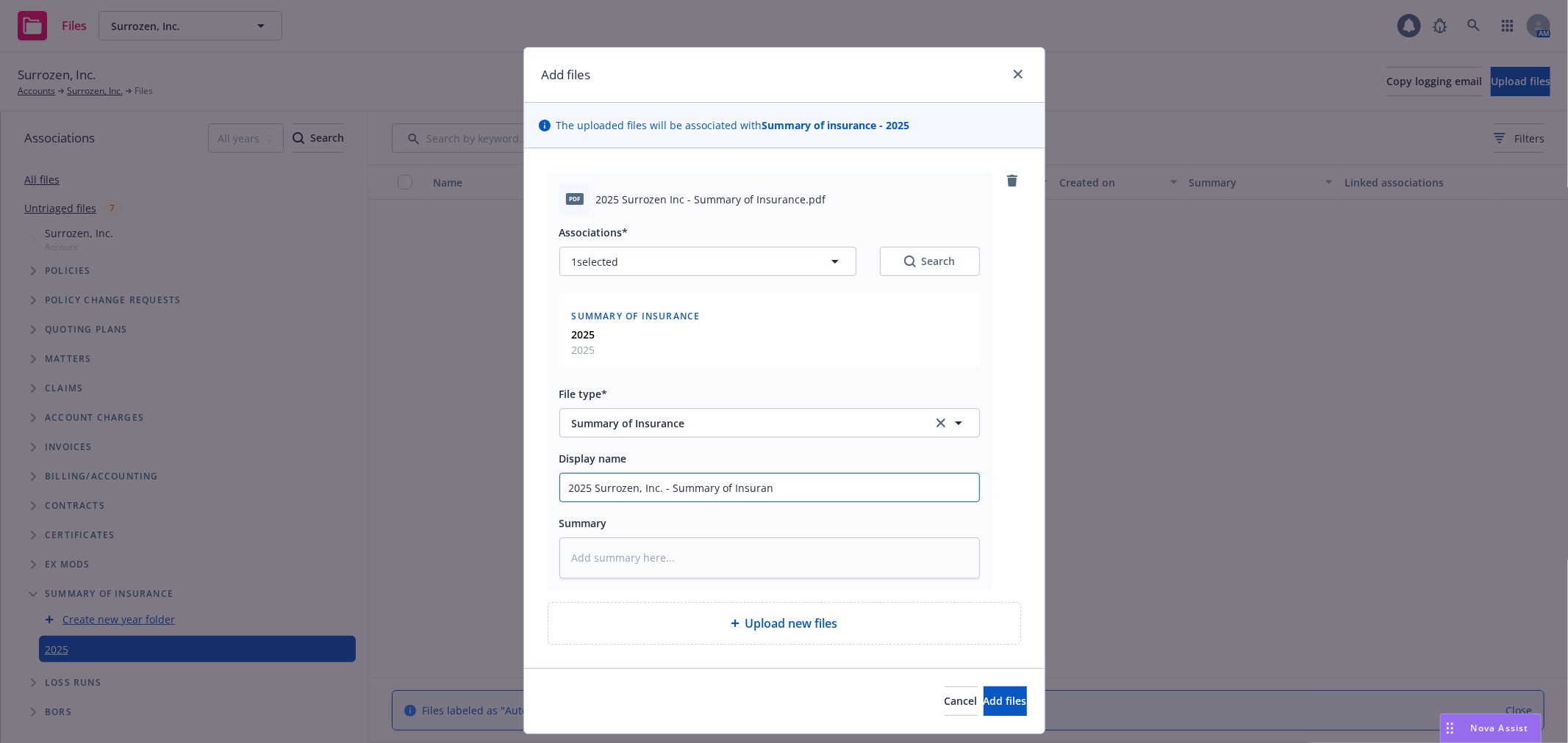
type textarea "x"
type input "2025 Surrozen, Inc. - Summary of Insuranc"
type textarea "x"
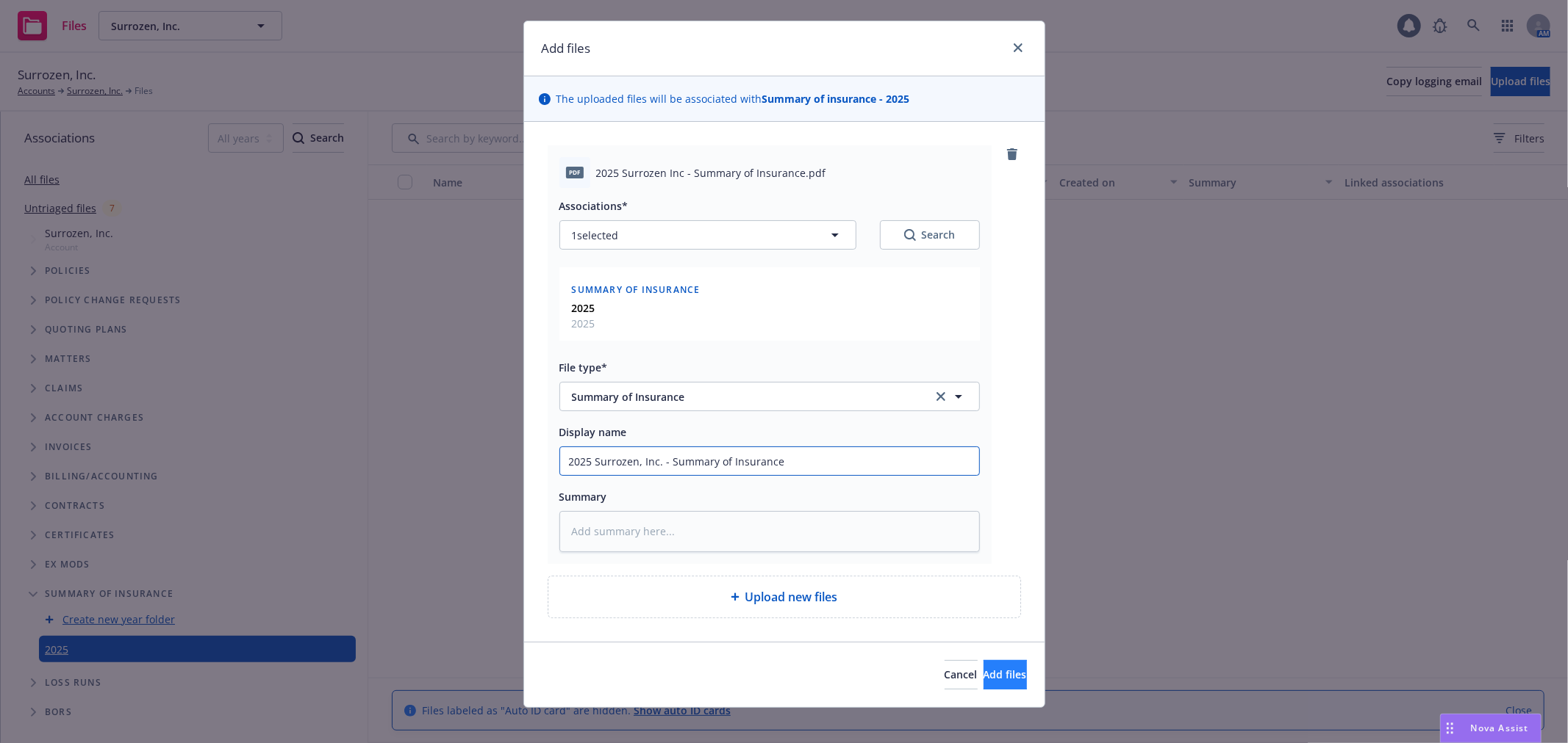
scroll to position [39, 0]
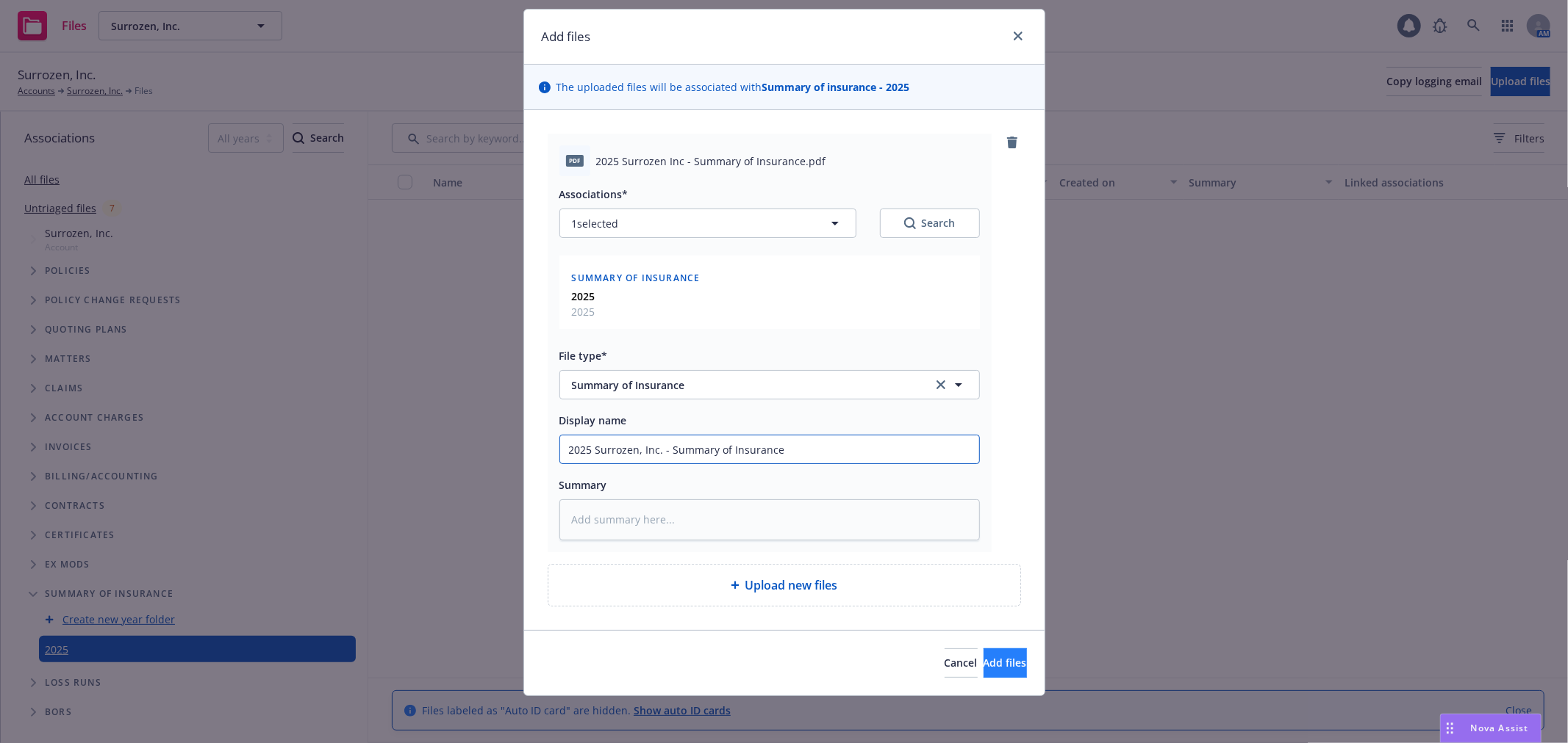
type input "2025 Surrozen, Inc. - Summary of Insurance"
click at [984, 665] on span "Add files" at bounding box center [1005, 663] width 43 height 14
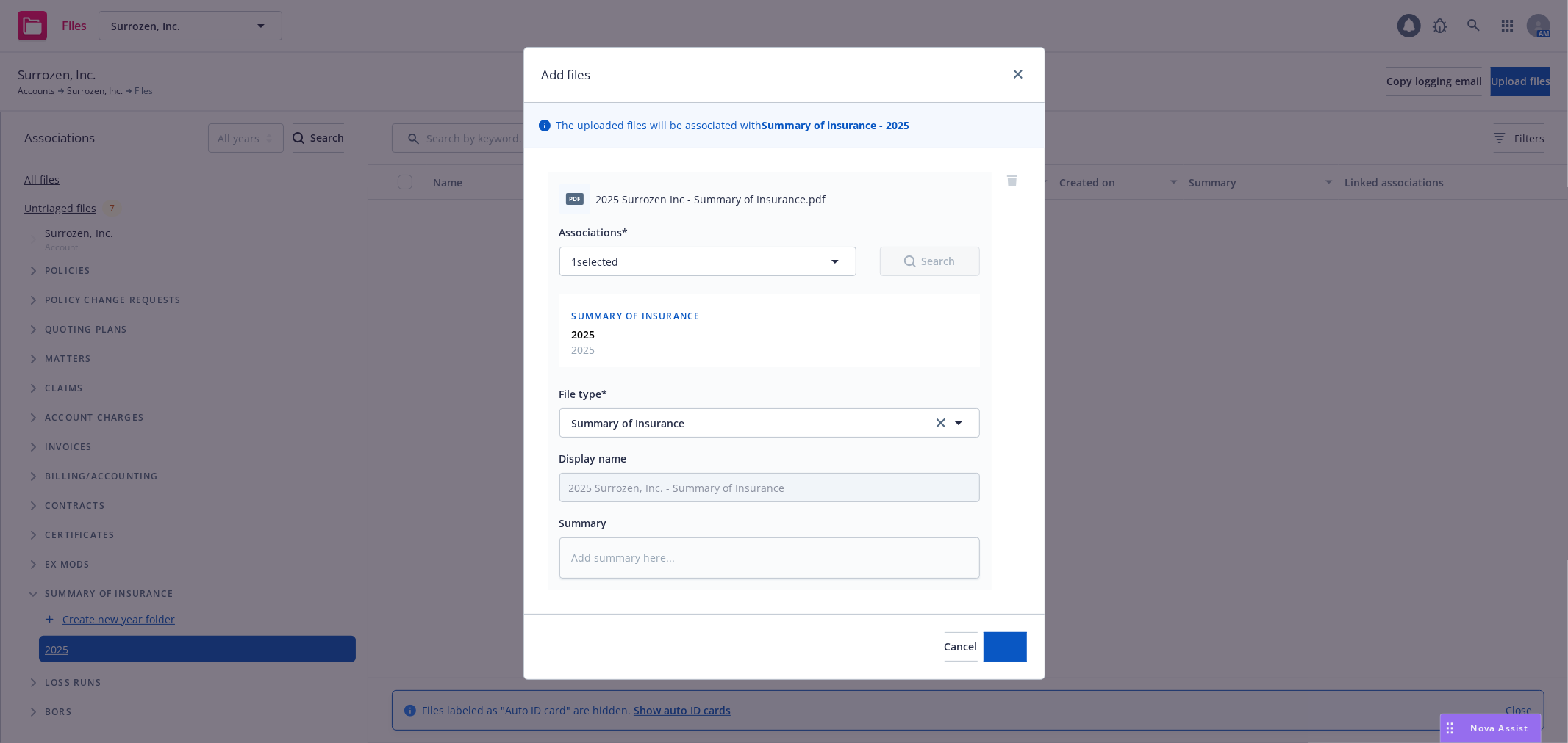
type textarea "x"
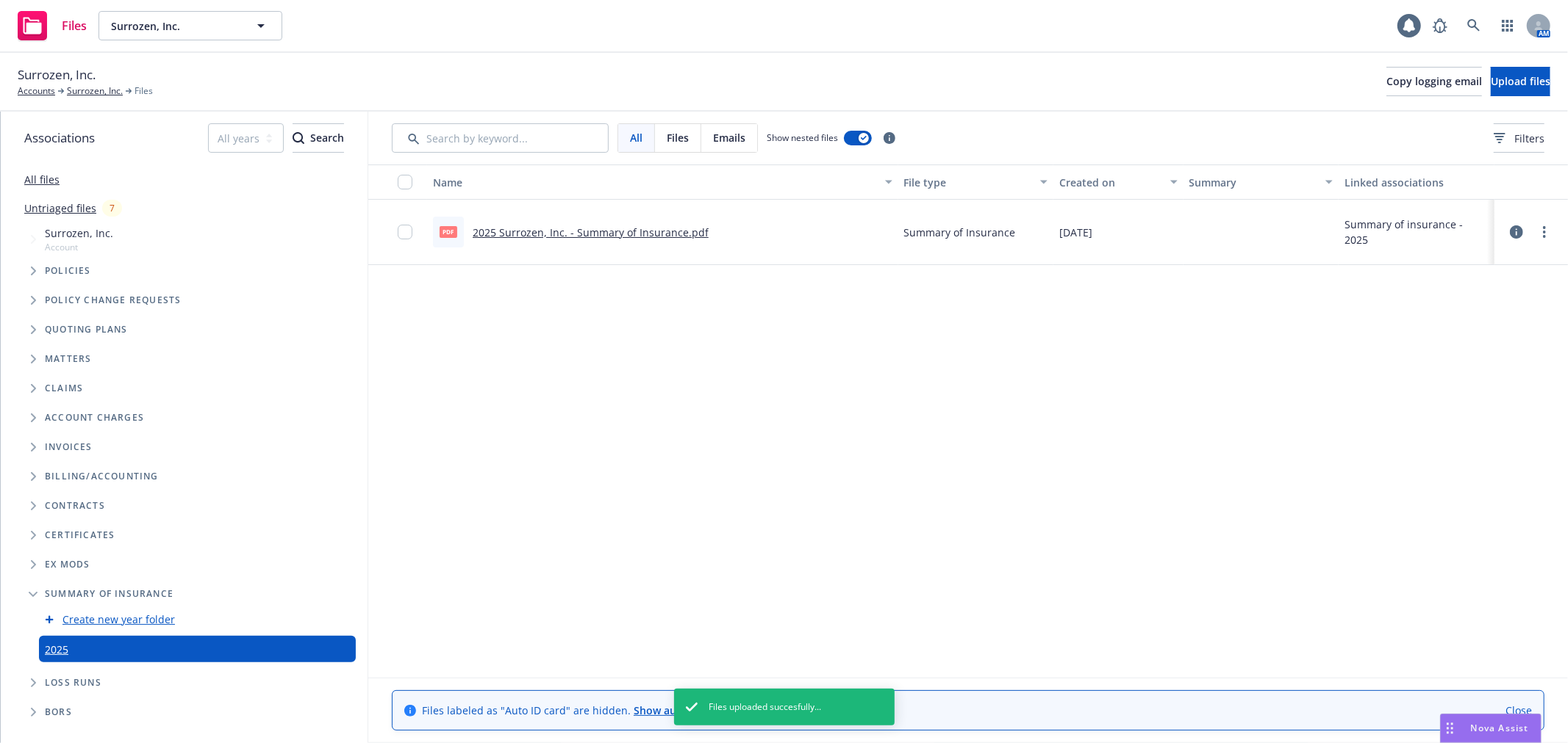
click at [718, 437] on div "Name File type Created on Summary Linked associations pdf 2025 Surrozen, Inc. -…" at bounding box center [968, 401] width 1200 height 472
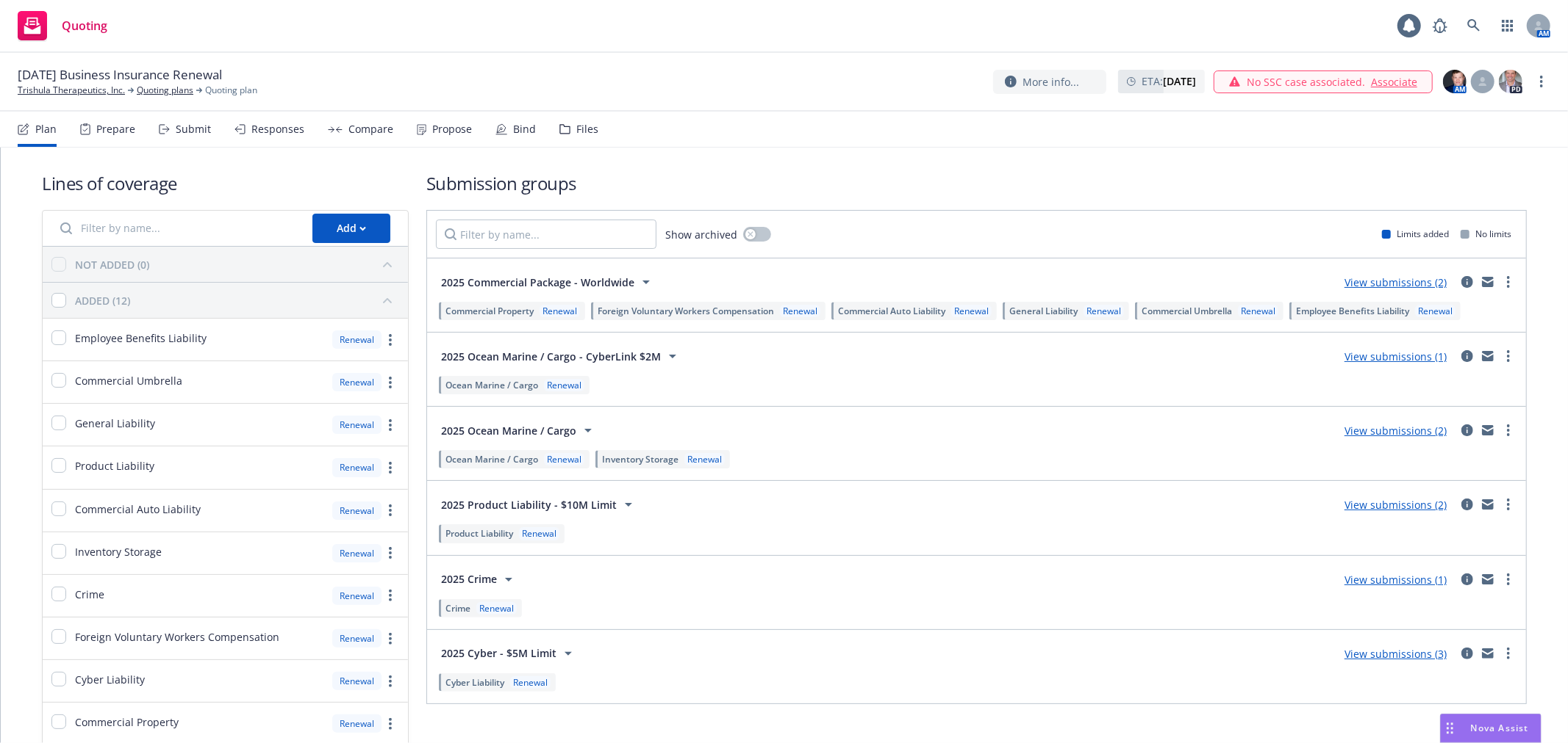
click at [184, 129] on div "Submit" at bounding box center [192, 129] width 35 height 11
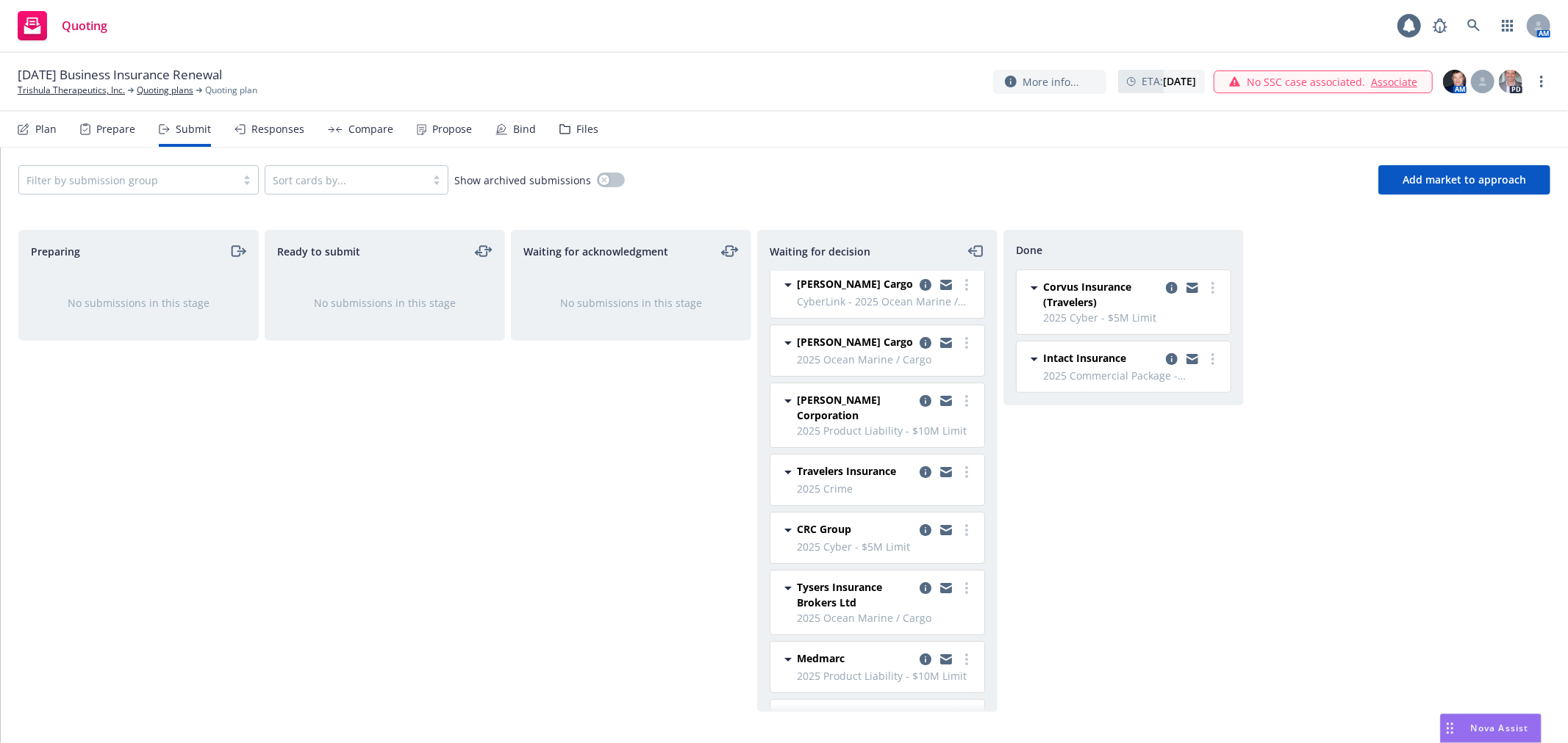
scroll to position [82, 0]
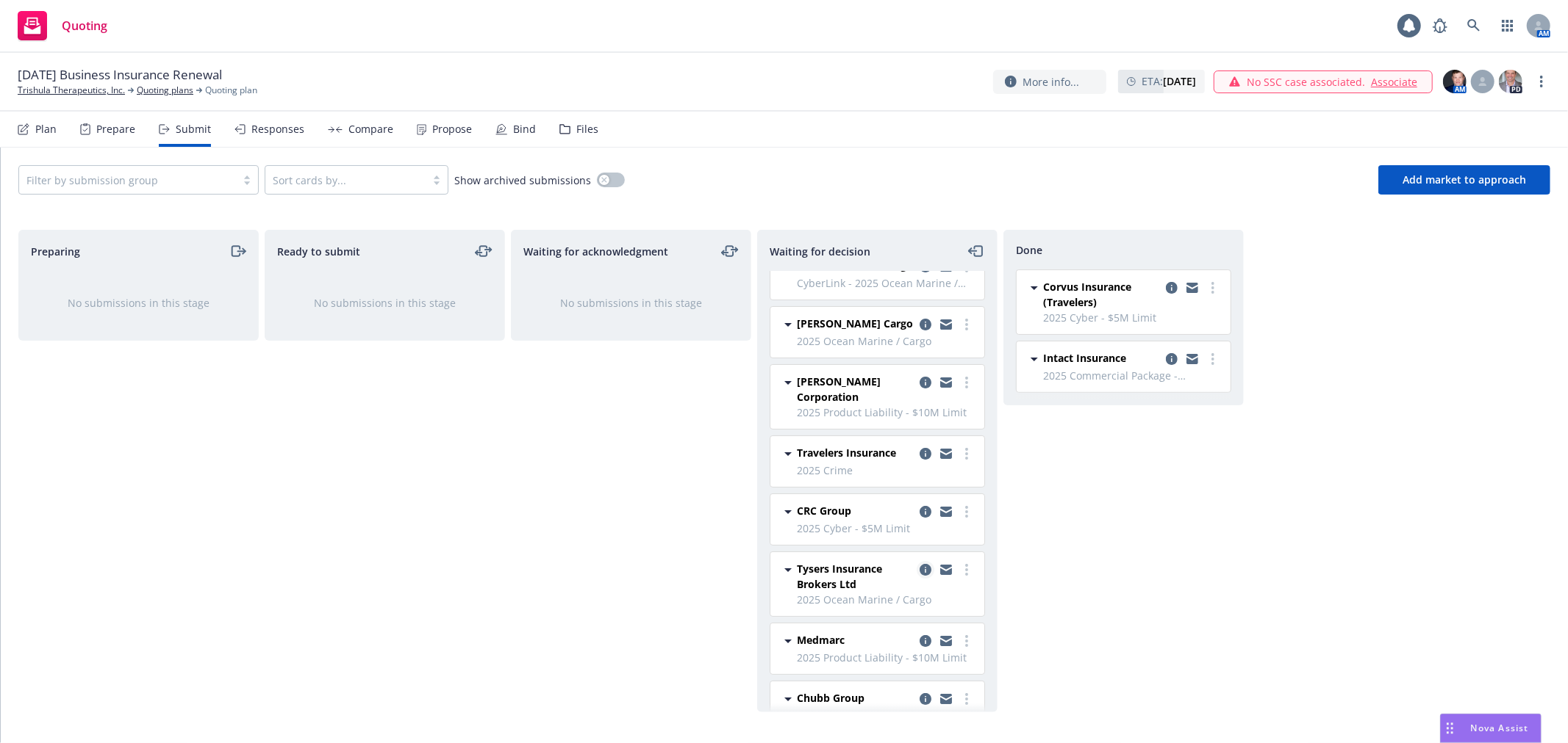
click at [920, 575] on icon "copy logging email" at bounding box center [925, 569] width 11 height 11
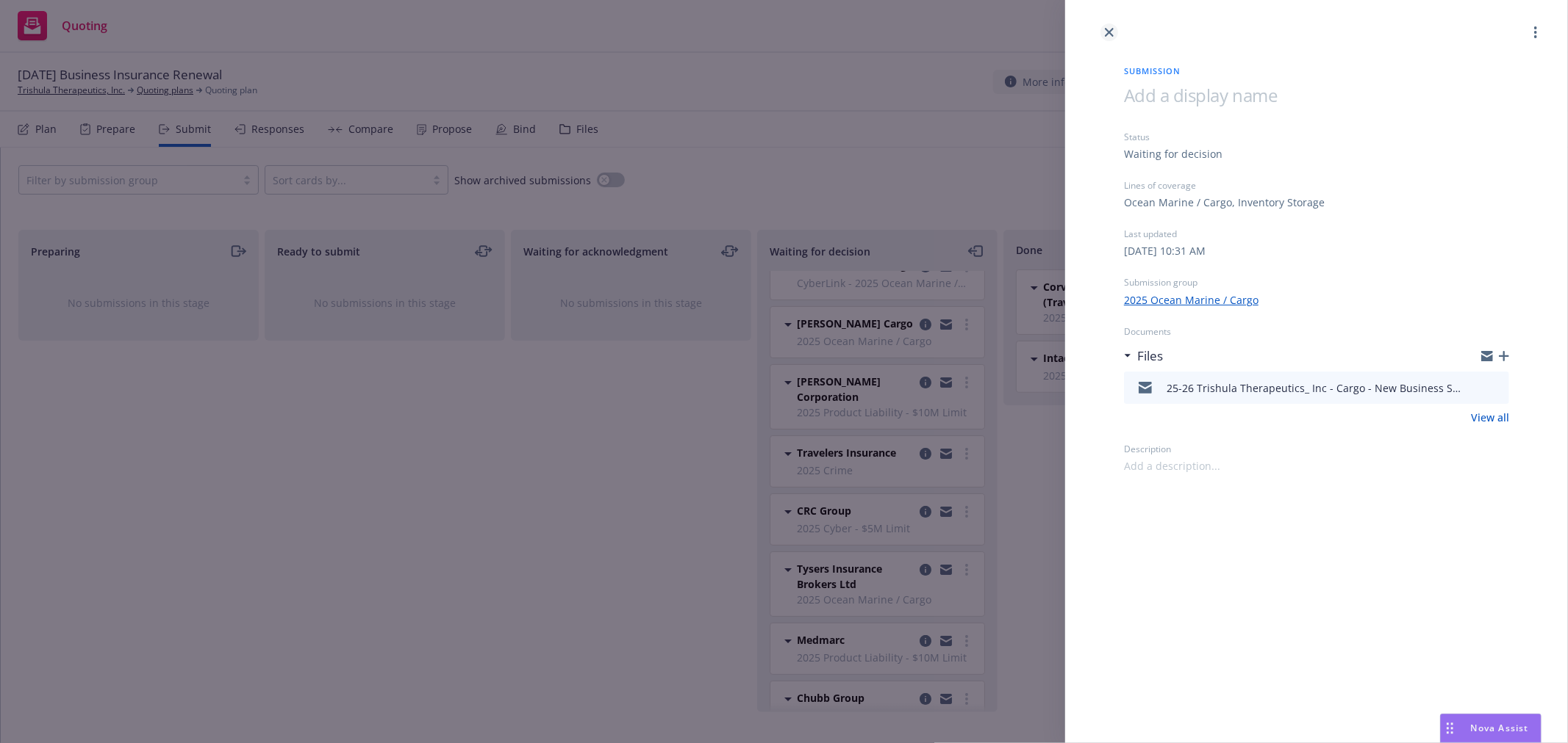
click at [1105, 37] on link "close" at bounding box center [1109, 32] width 18 height 18
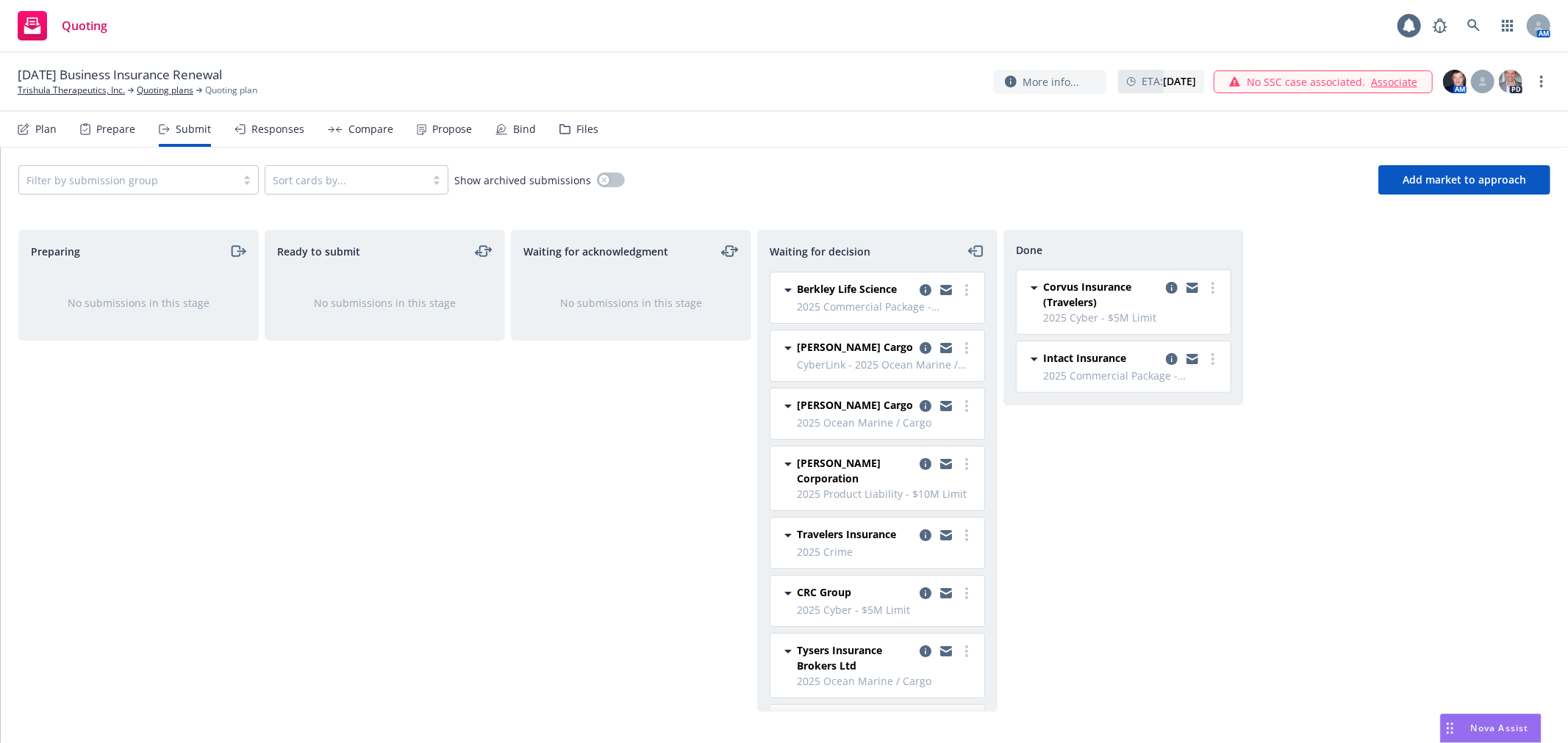
click at [616, 463] on div "Waiting for acknowledgment No submissions in this stage" at bounding box center [631, 470] width 240 height 483
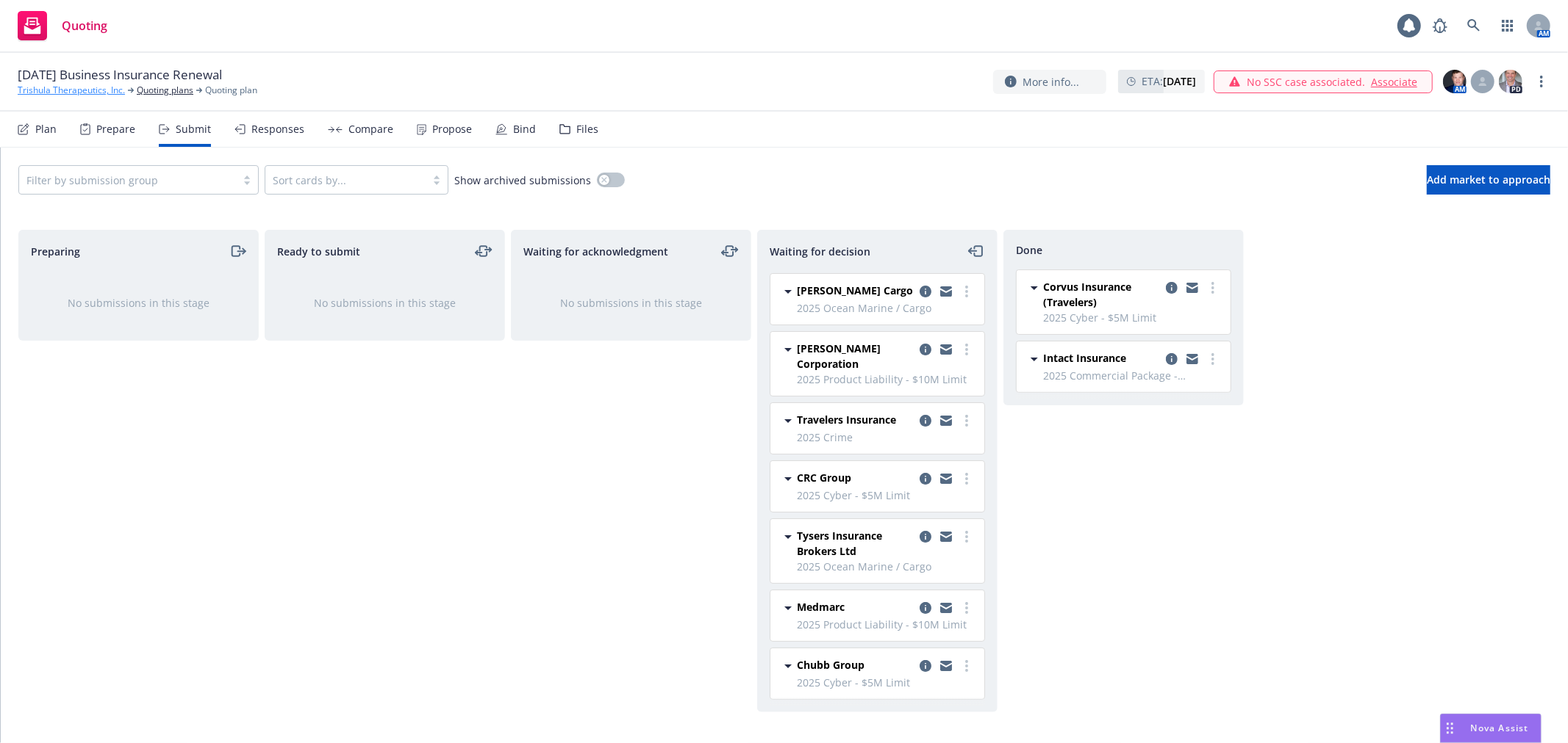
click at [49, 90] on link "Trishula Therapeutics, Inc." at bounding box center [71, 90] width 107 height 13
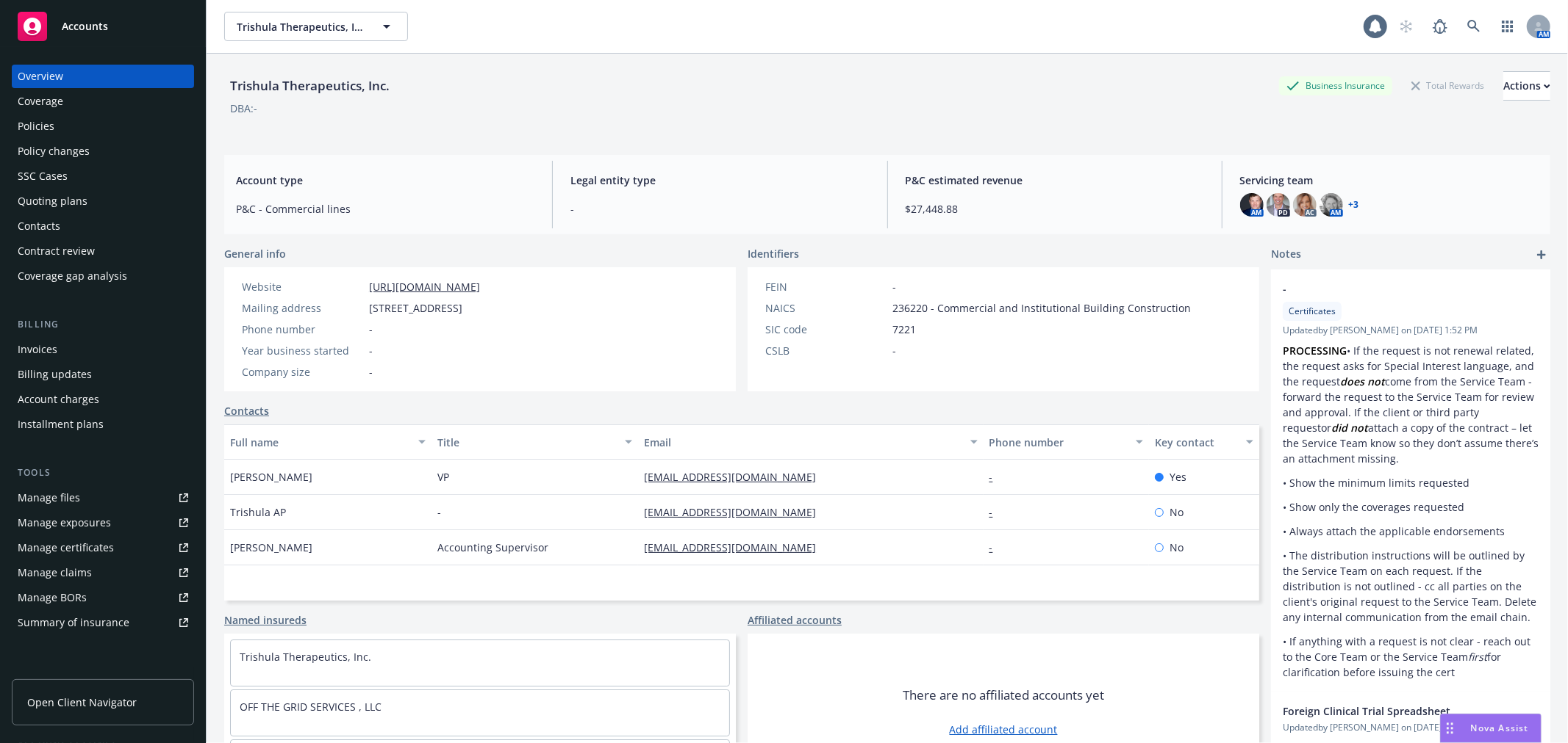
click at [23, 131] on div "Policies" at bounding box center [36, 126] width 37 height 24
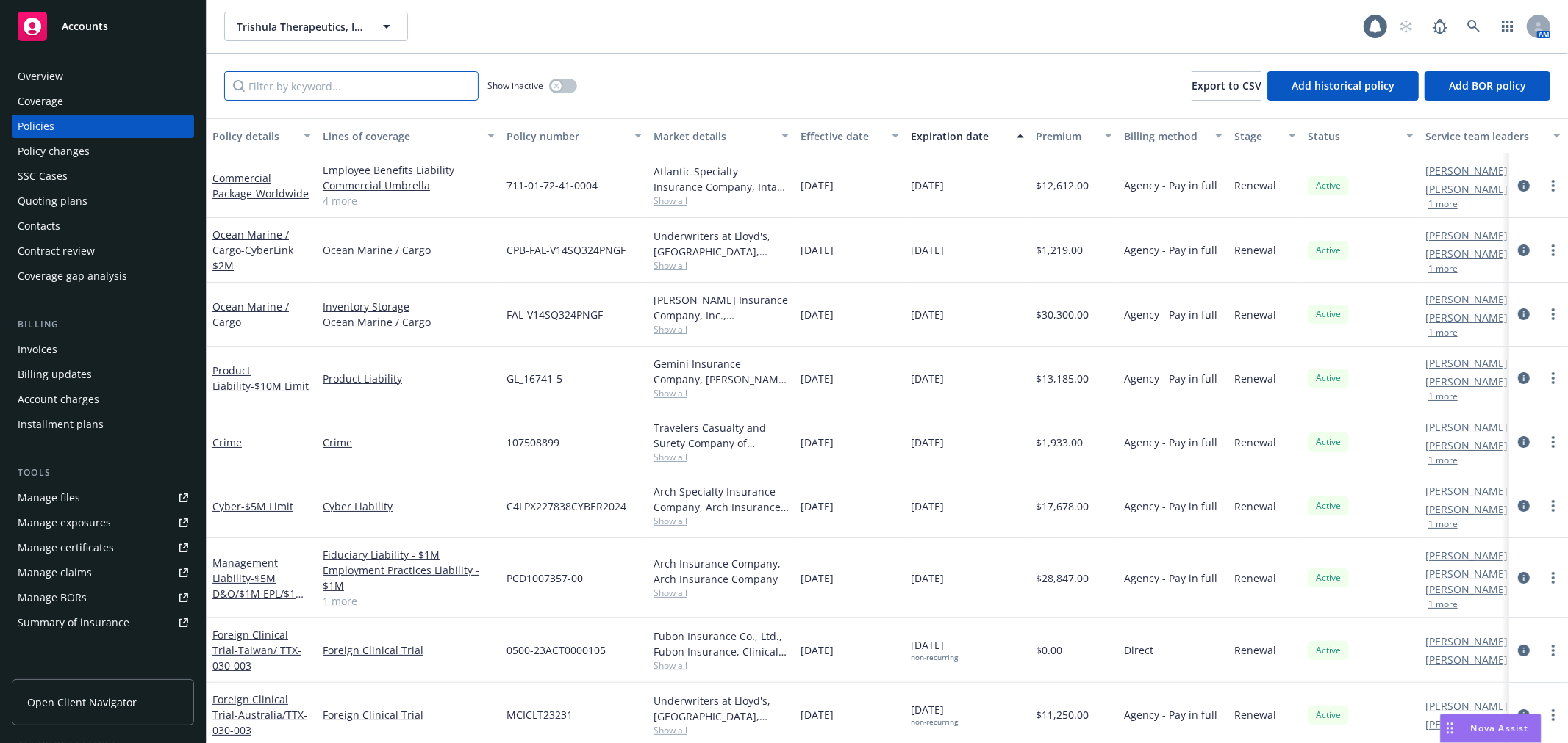
click at [386, 79] on input "Filter by keyword..." at bounding box center [351, 86] width 254 height 29
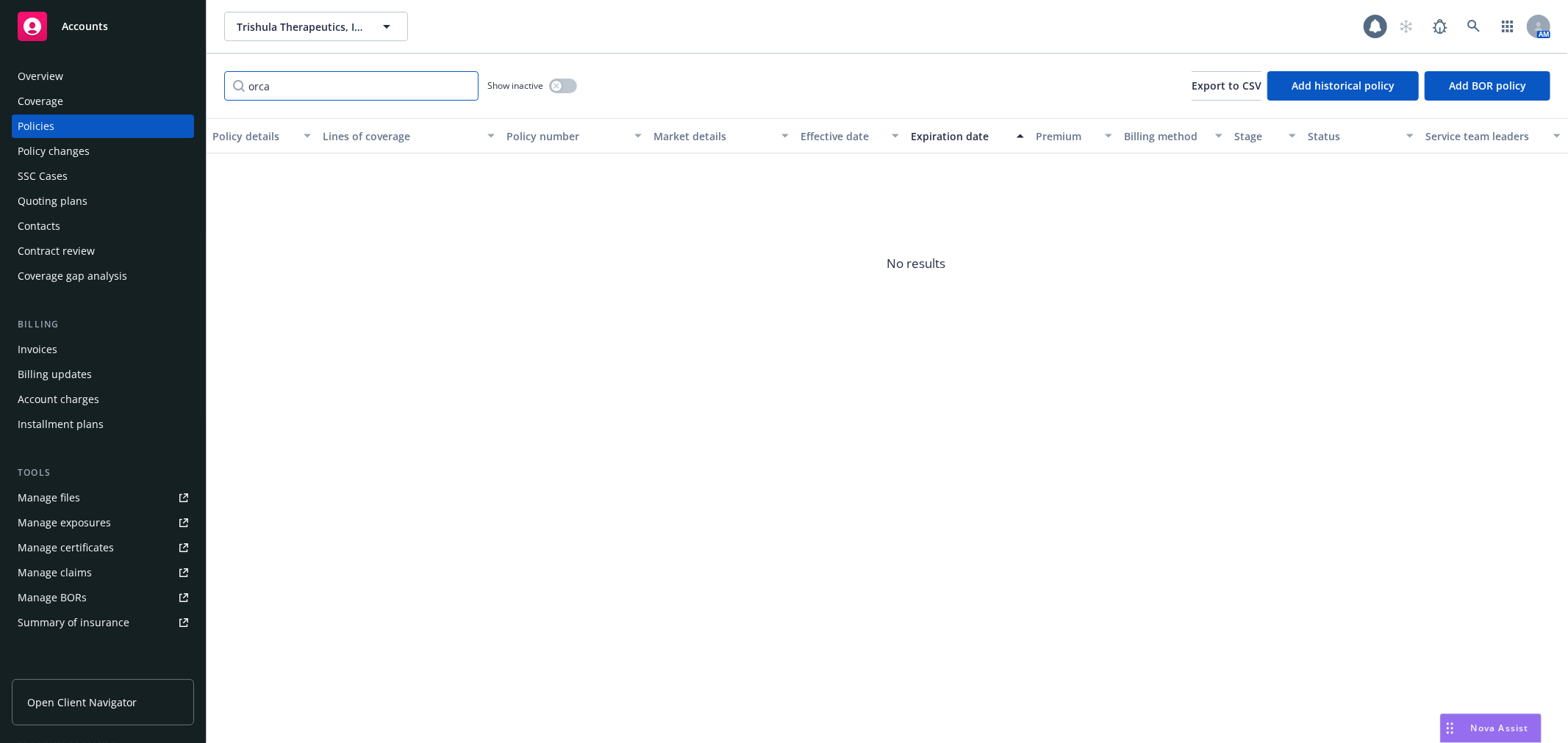
type input "orca"
click at [266, 28] on span "Trishula Therapeutics, Inc." at bounding box center [300, 27] width 127 height 15
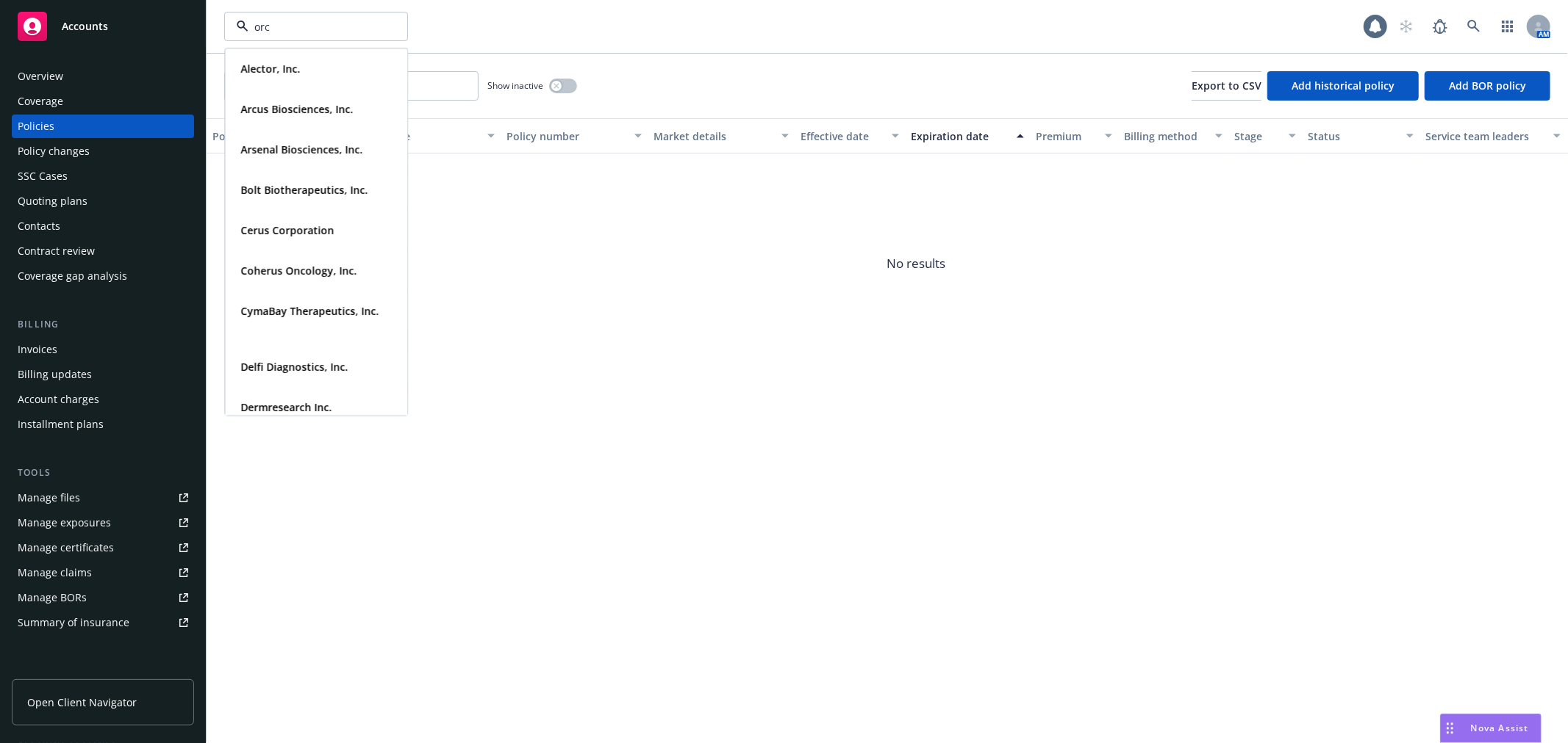
type input "orca"
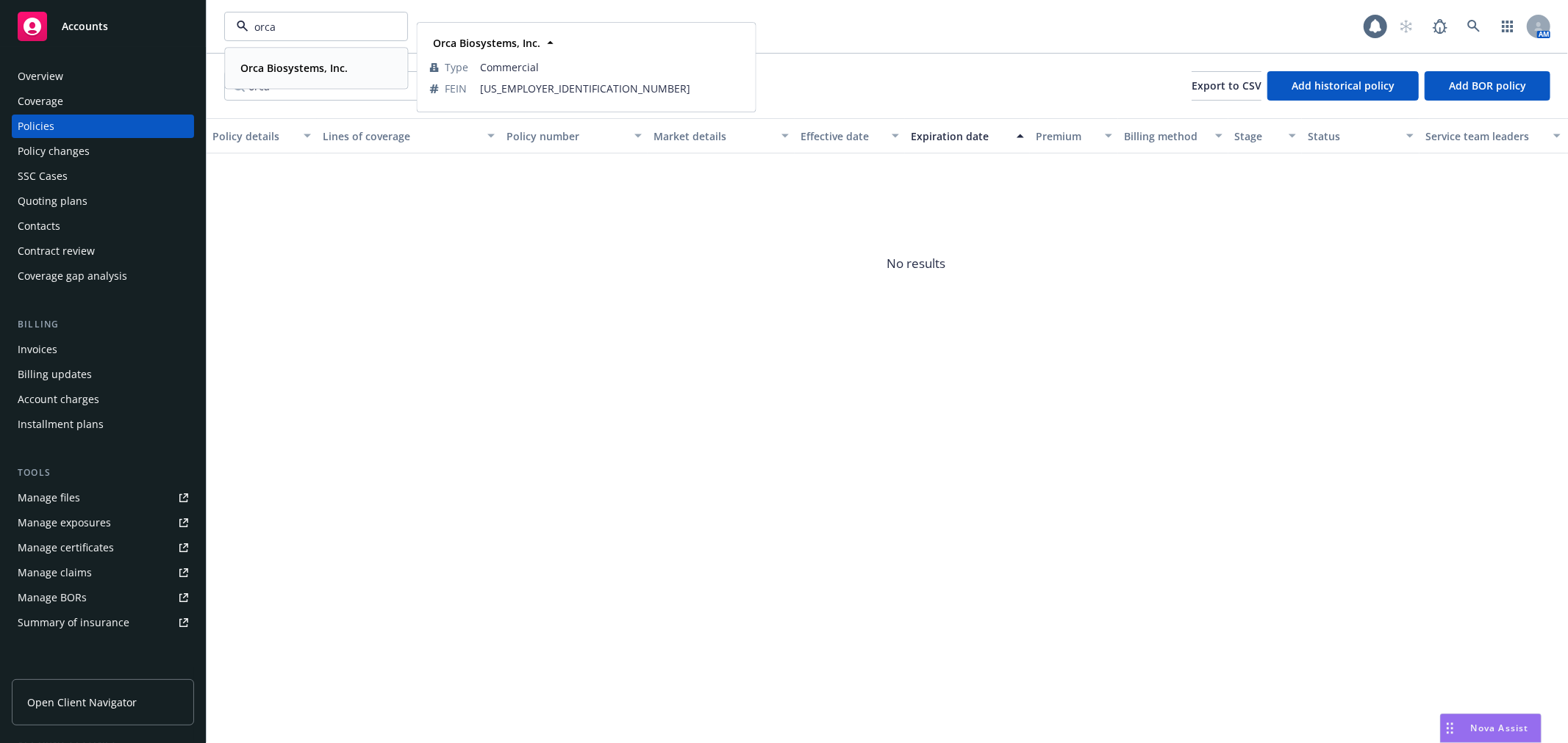
click at [279, 61] on strong "Orca Biosystems, Inc." at bounding box center [294, 67] width 107 height 14
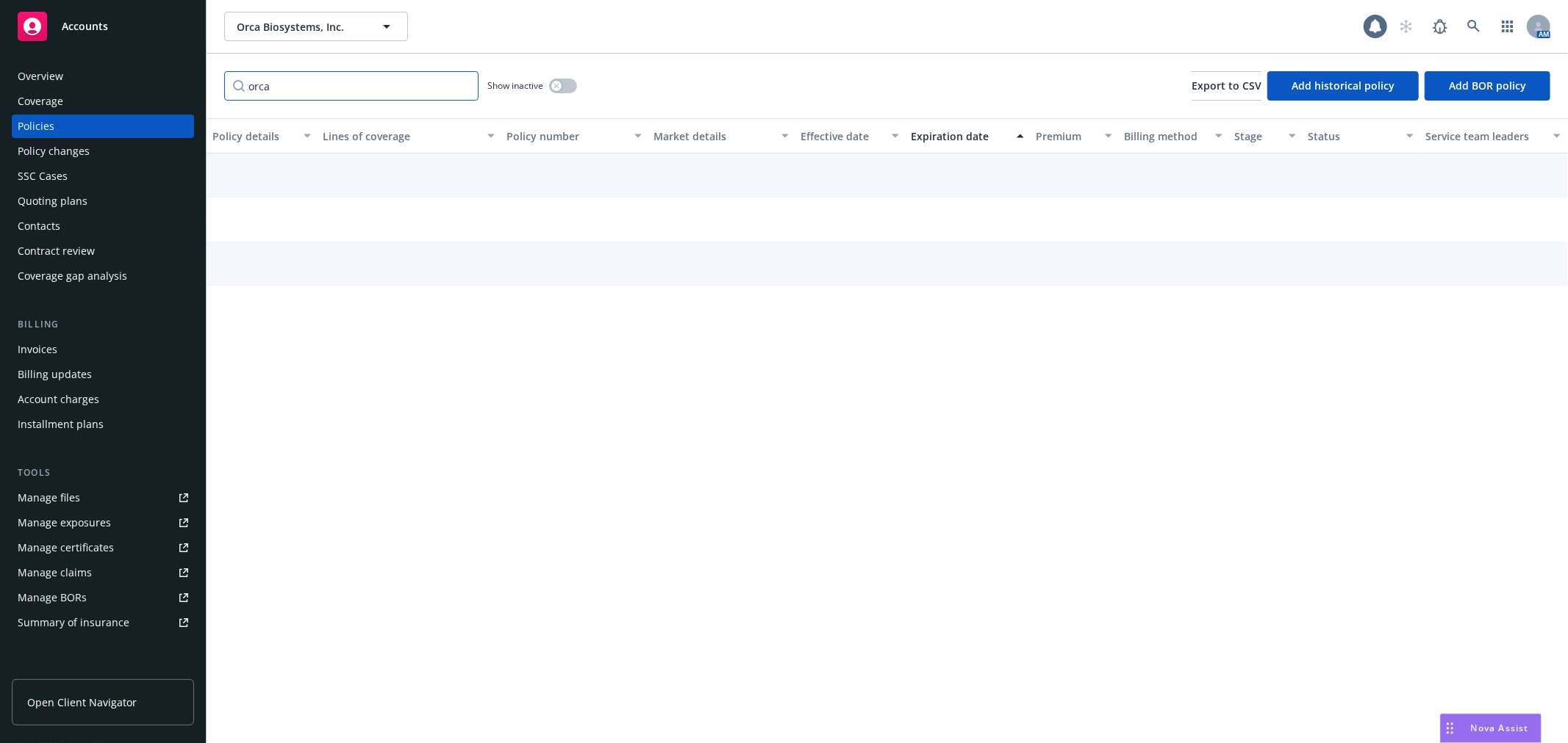
click at [0, 64] on html "Accounts Overview Coverage Policies Policy changes SSC Cases Quoting plans Cont…" at bounding box center [784, 372] width 1568 height 743
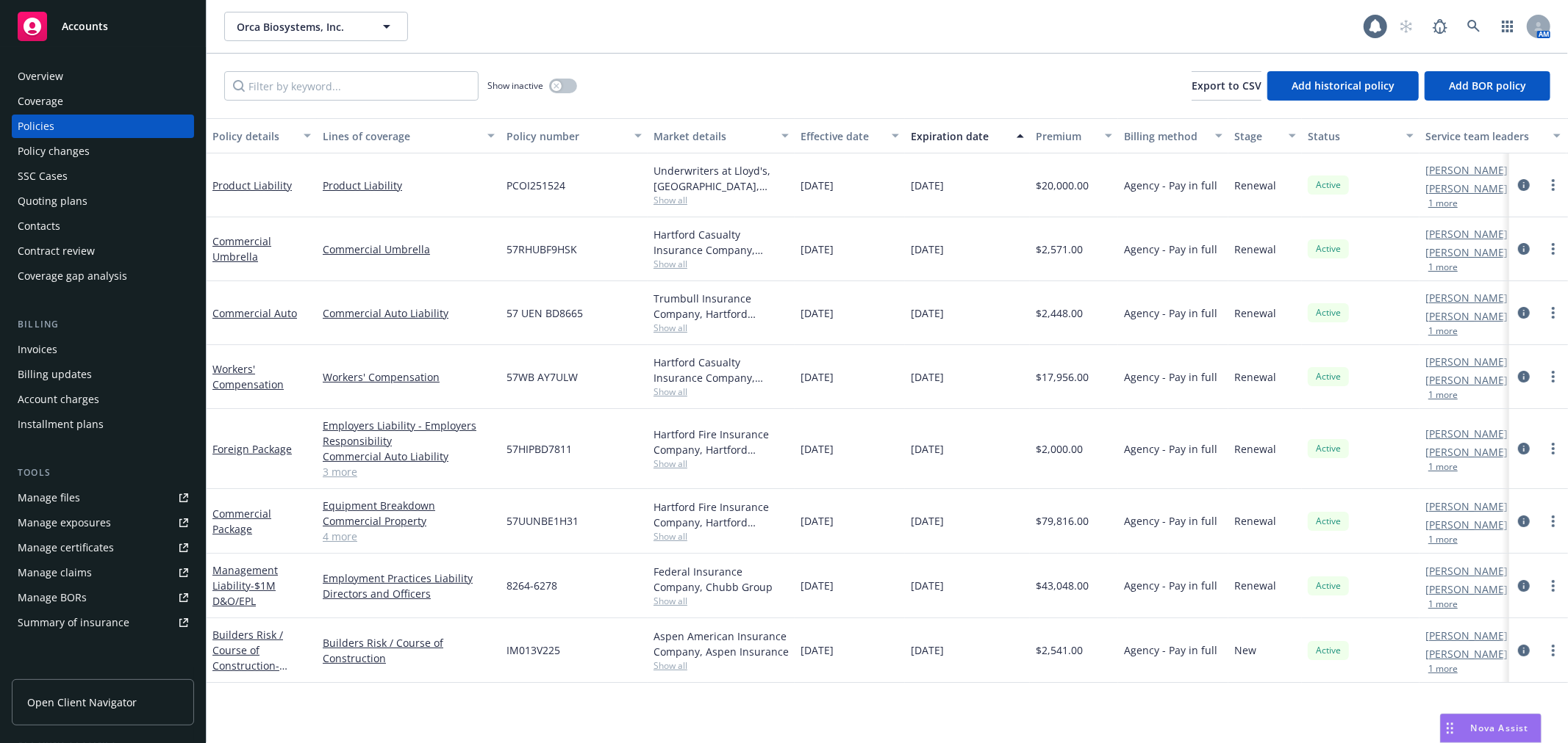
click at [67, 199] on div "Quoting plans" at bounding box center [53, 201] width 70 height 24
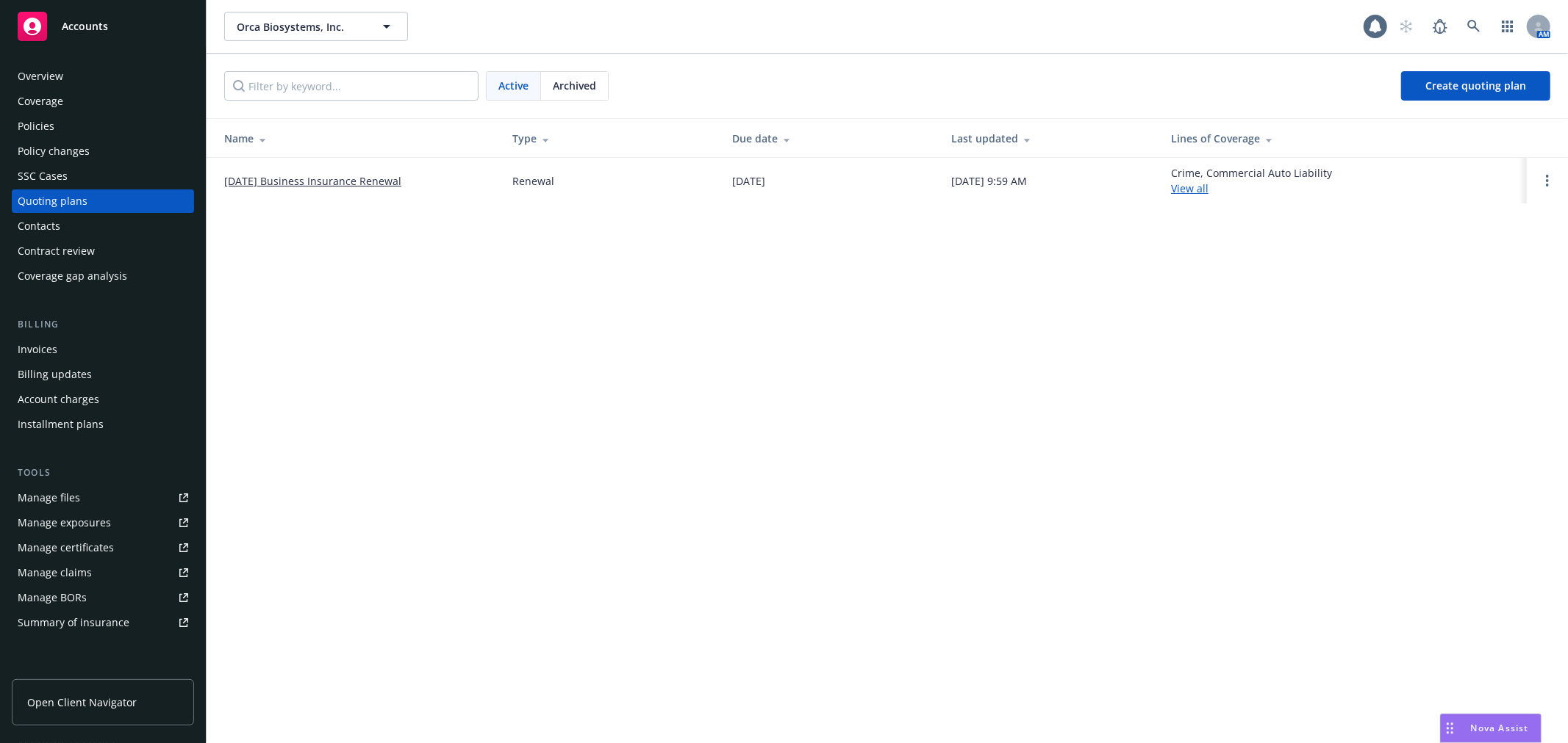
click at [394, 183] on link "[DATE] Business Insurance Renewal" at bounding box center [312, 181] width 177 height 15
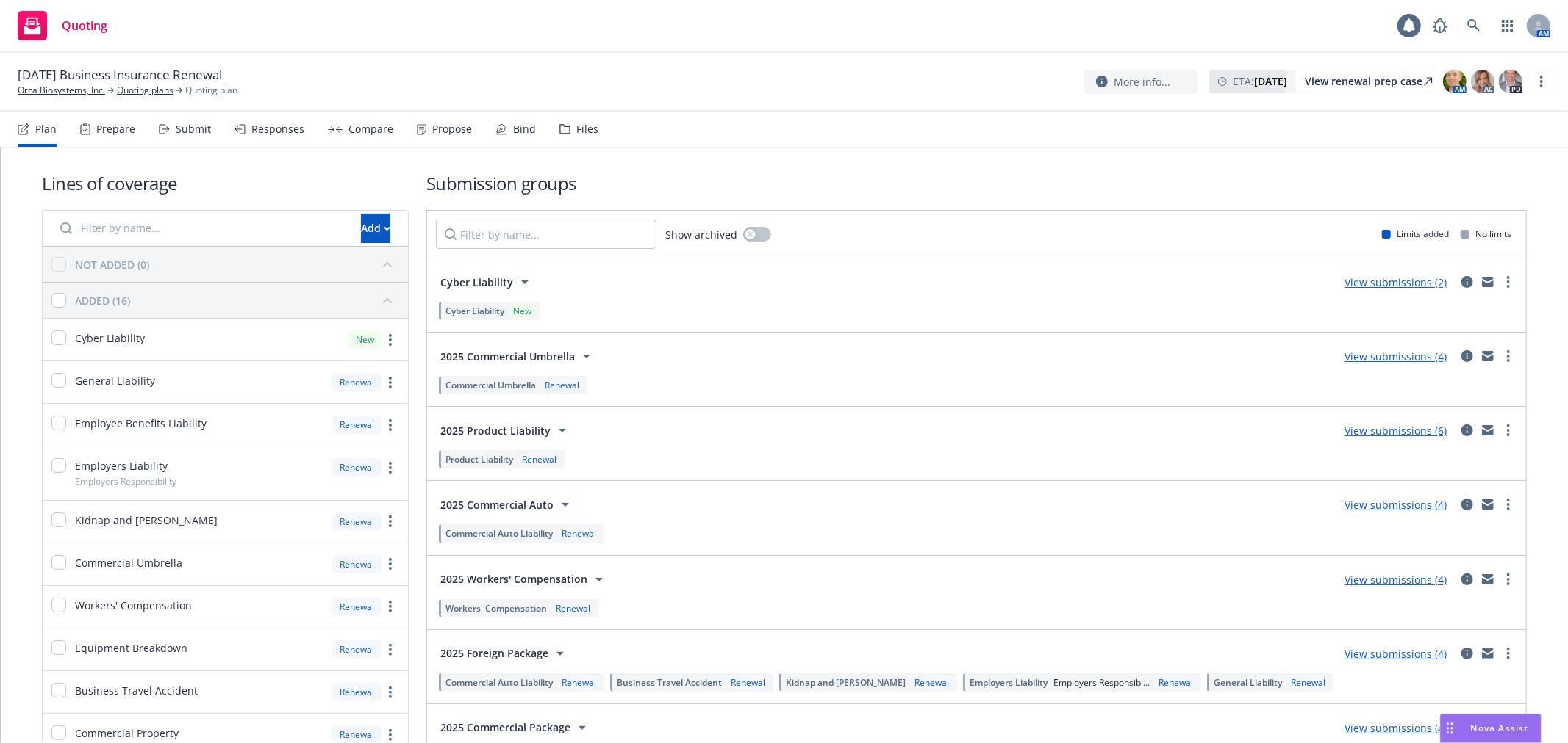
click at [348, 126] on div "Compare" at bounding box center [370, 129] width 45 height 11
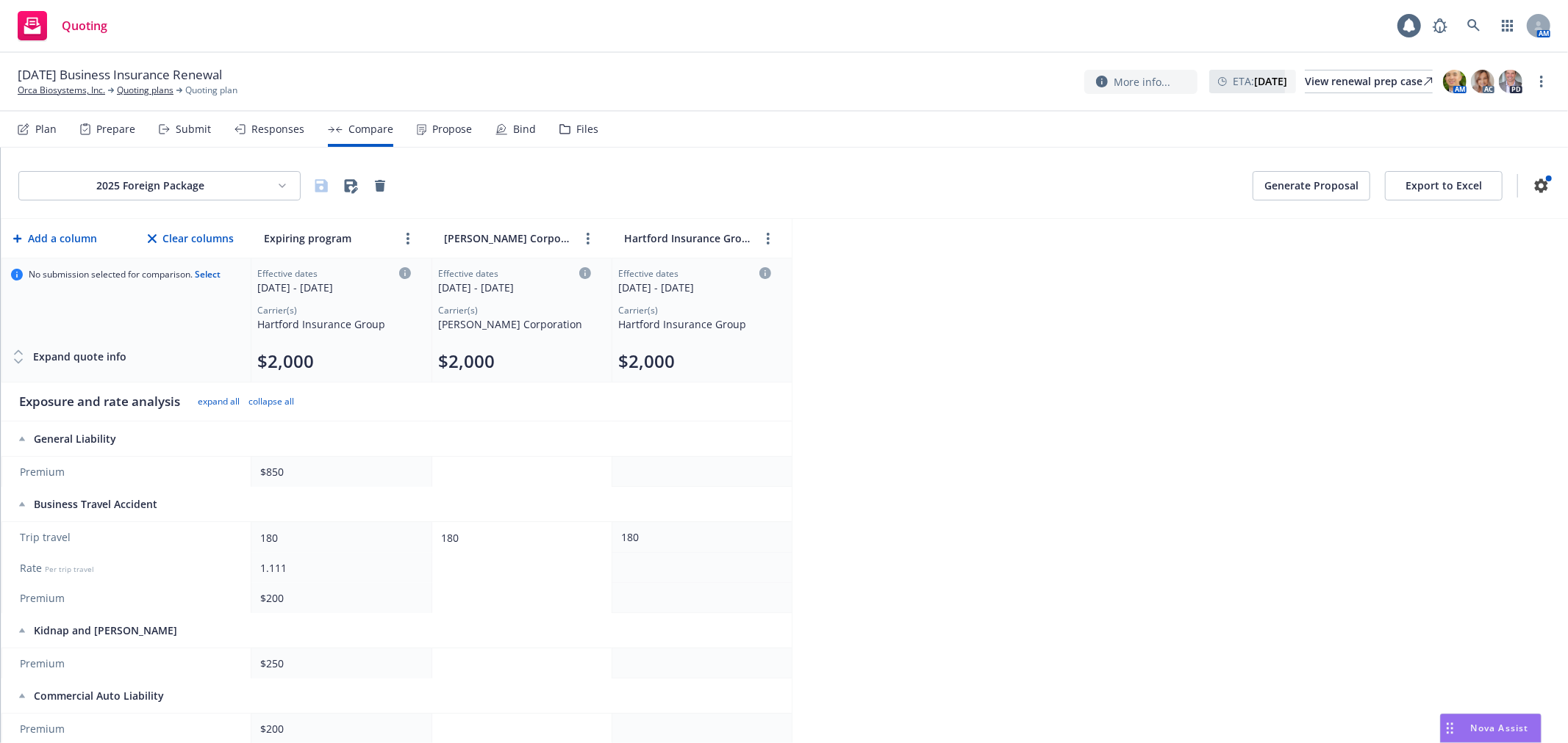
click at [513, 128] on div "Bind" at bounding box center [524, 129] width 23 height 11
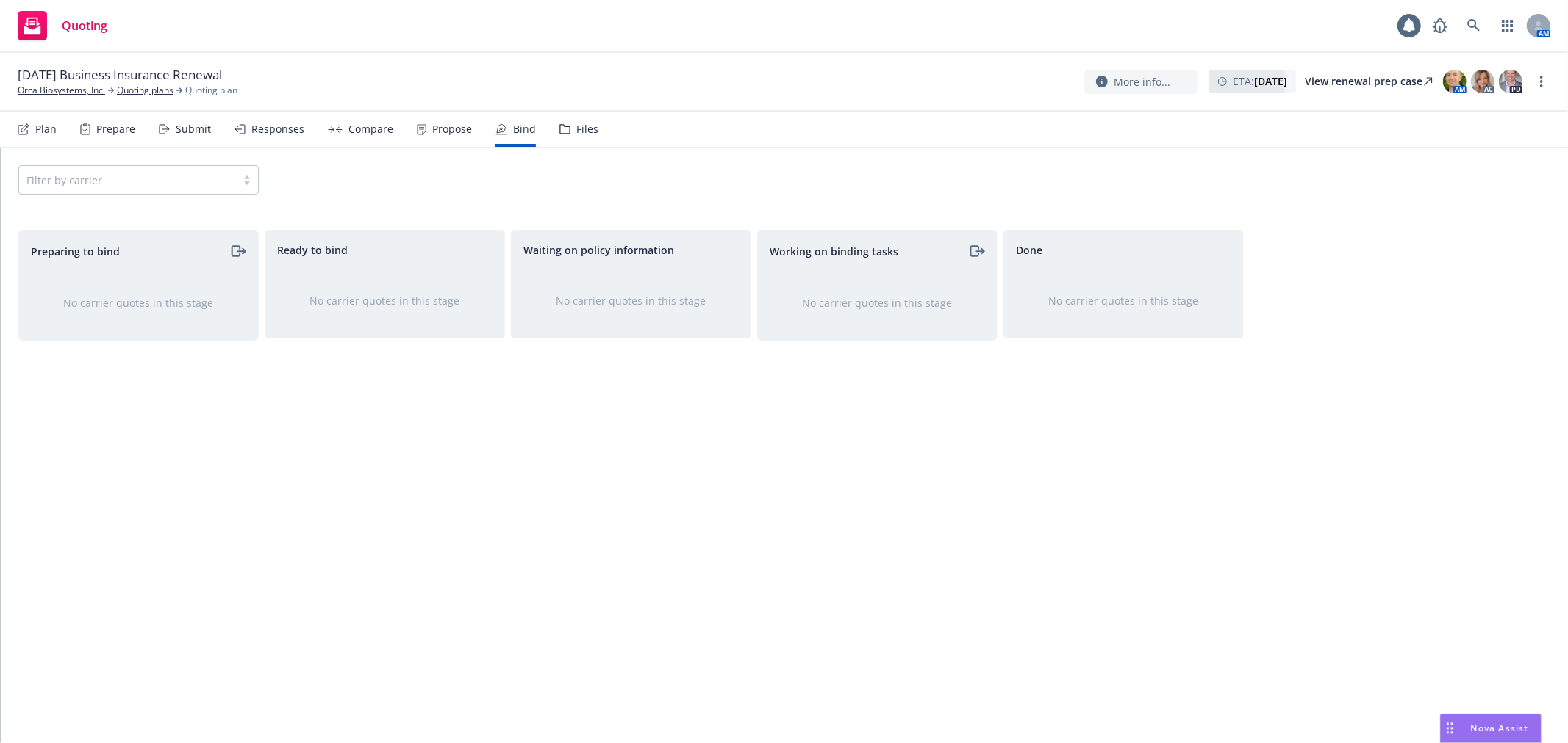
click at [444, 128] on div "Propose" at bounding box center [451, 129] width 40 height 11
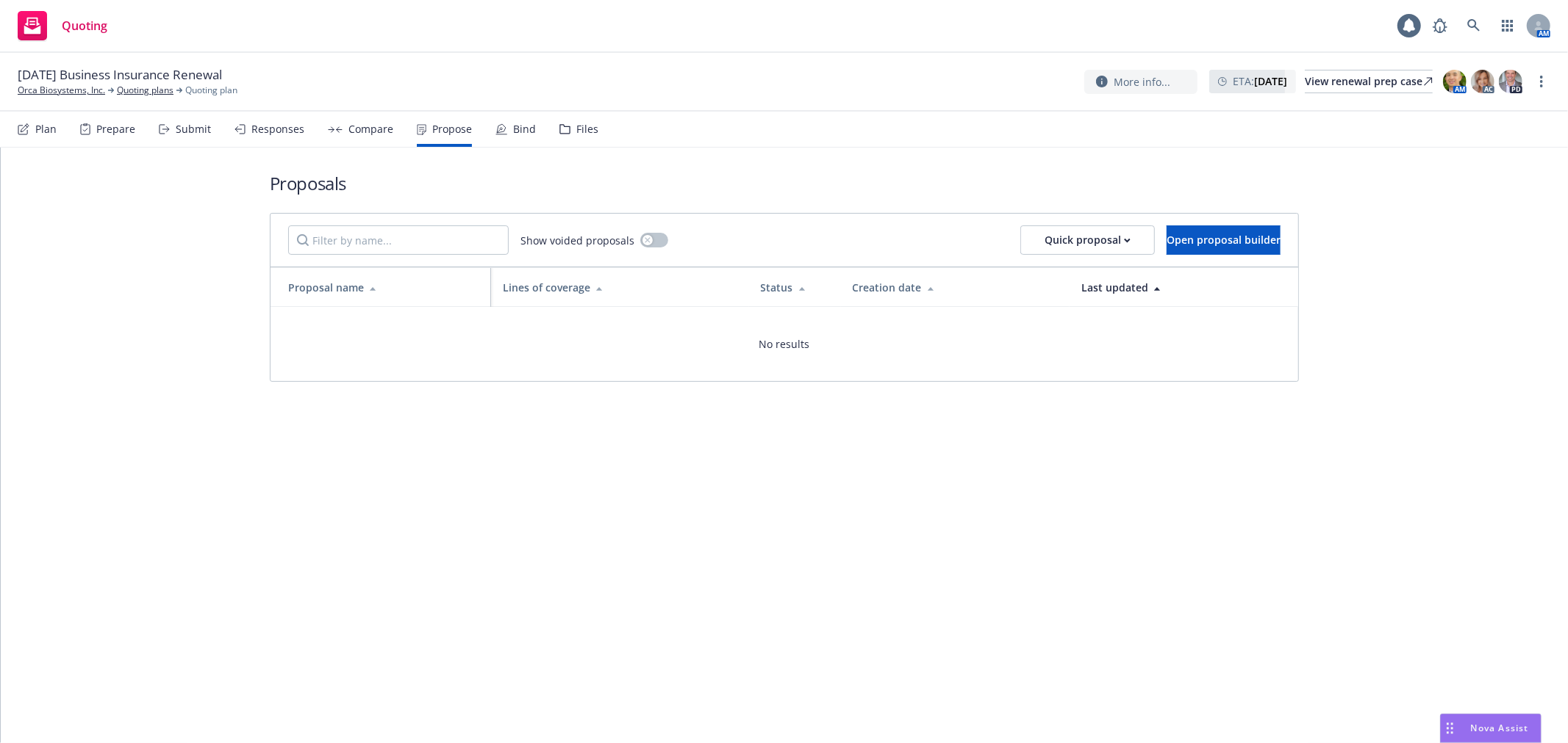
click at [351, 125] on div "Compare" at bounding box center [370, 129] width 45 height 11
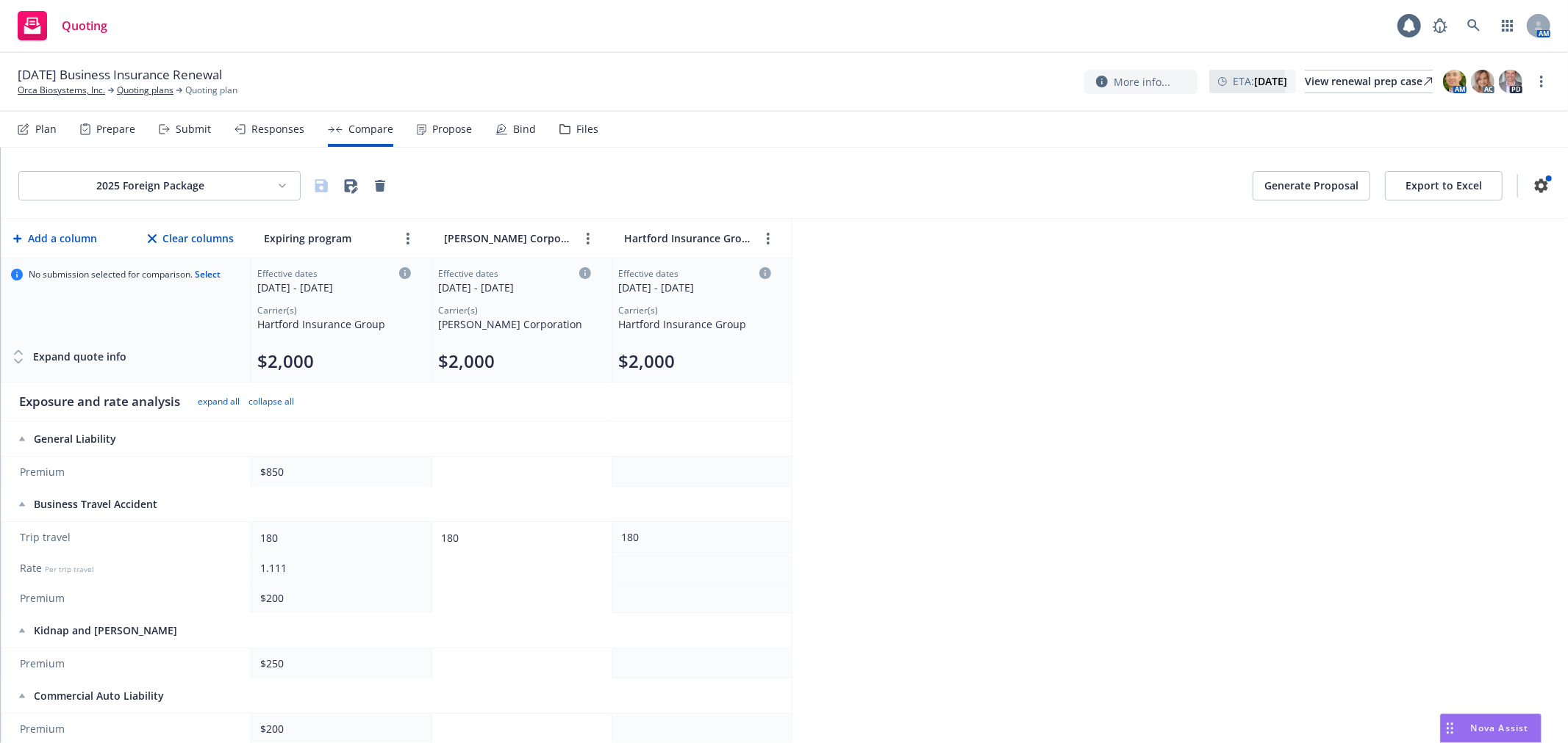
click at [277, 127] on div "Responses" at bounding box center [278, 129] width 53 height 11
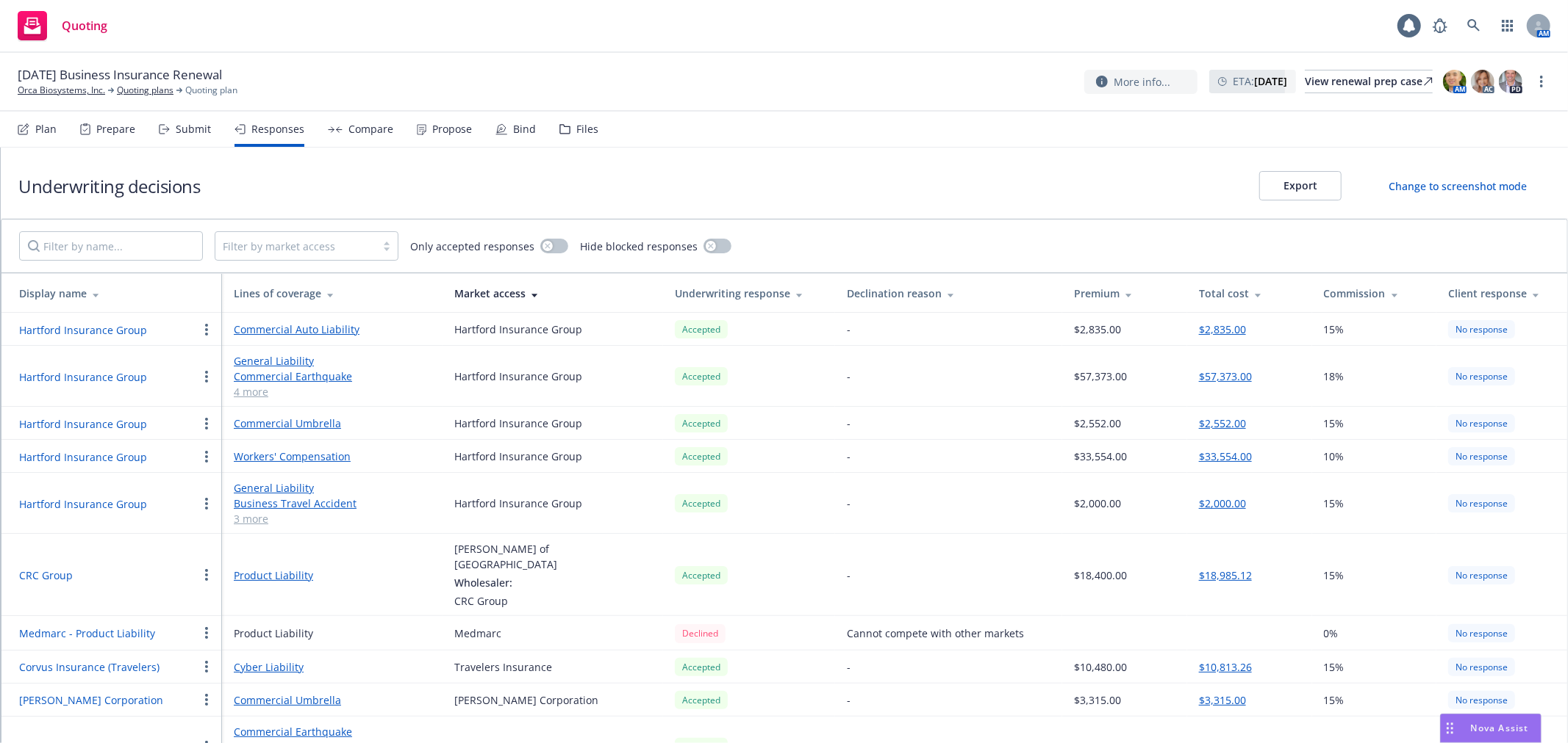
click at [187, 130] on div "Submit" at bounding box center [192, 129] width 35 height 11
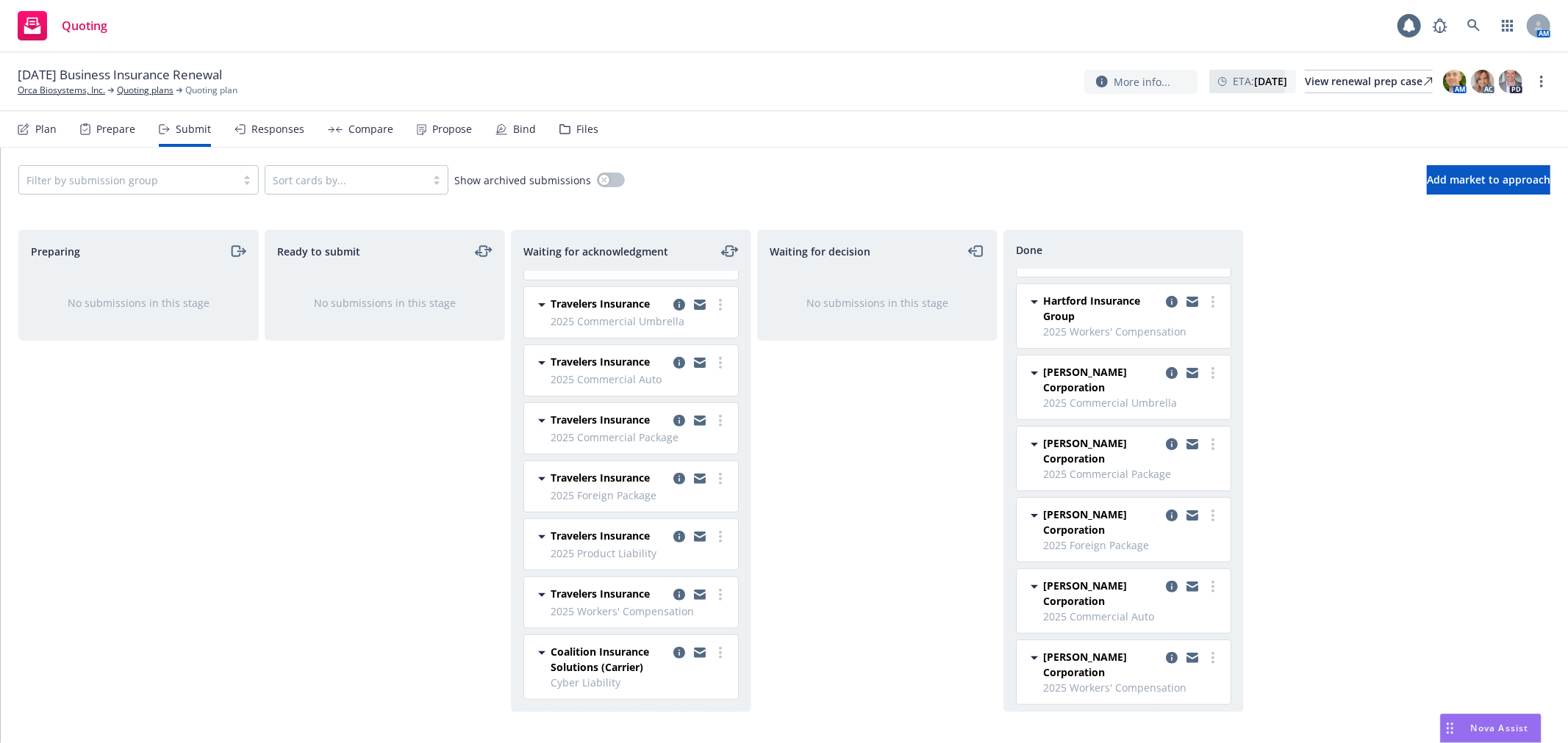
scroll to position [479, 0]
click at [1165, 514] on icon "copy logging email" at bounding box center [1171, 510] width 11 height 11
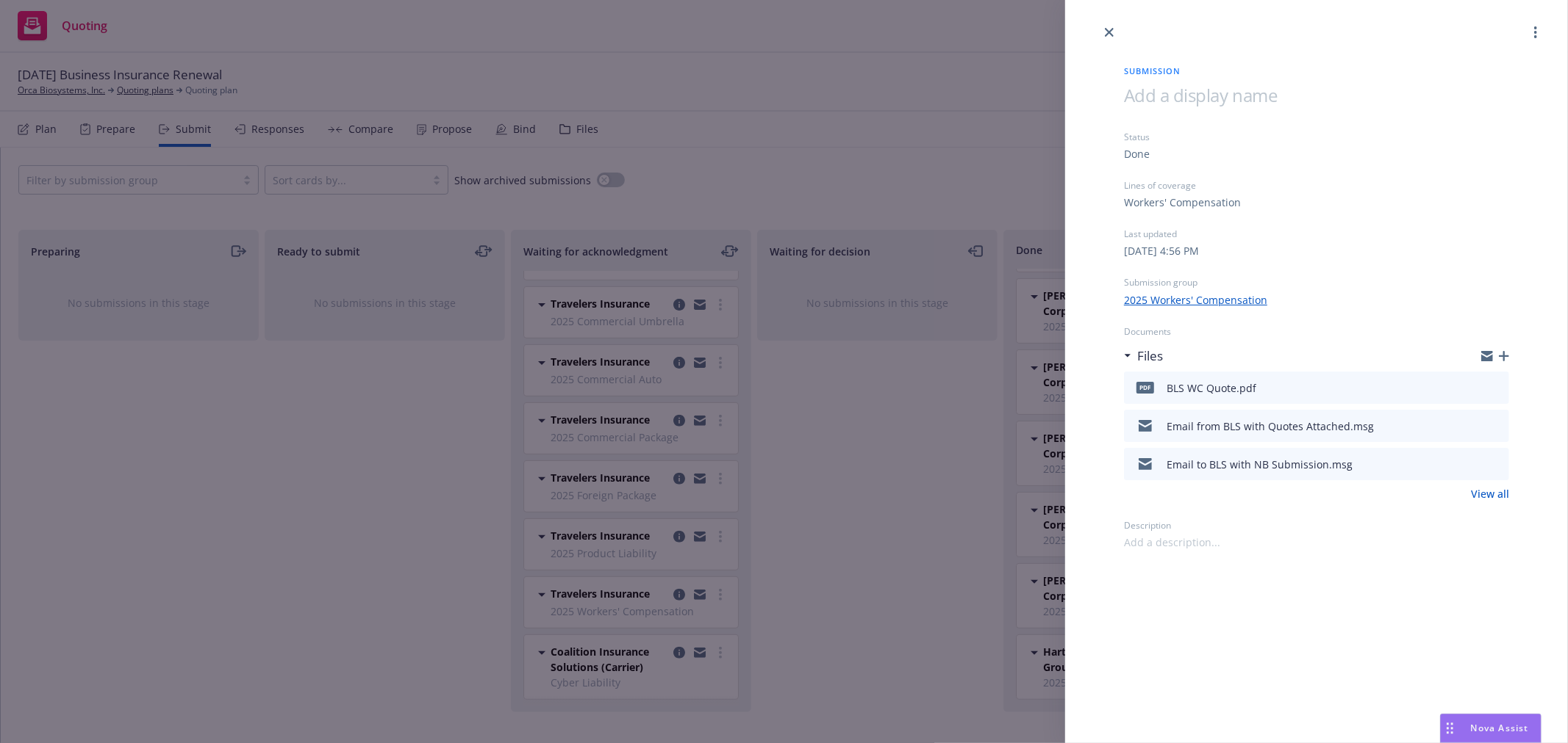
click at [953, 522] on div "Submission Status Done Lines of coverage Workers' Compensation Last updated [DA…" at bounding box center [784, 372] width 1568 height 743
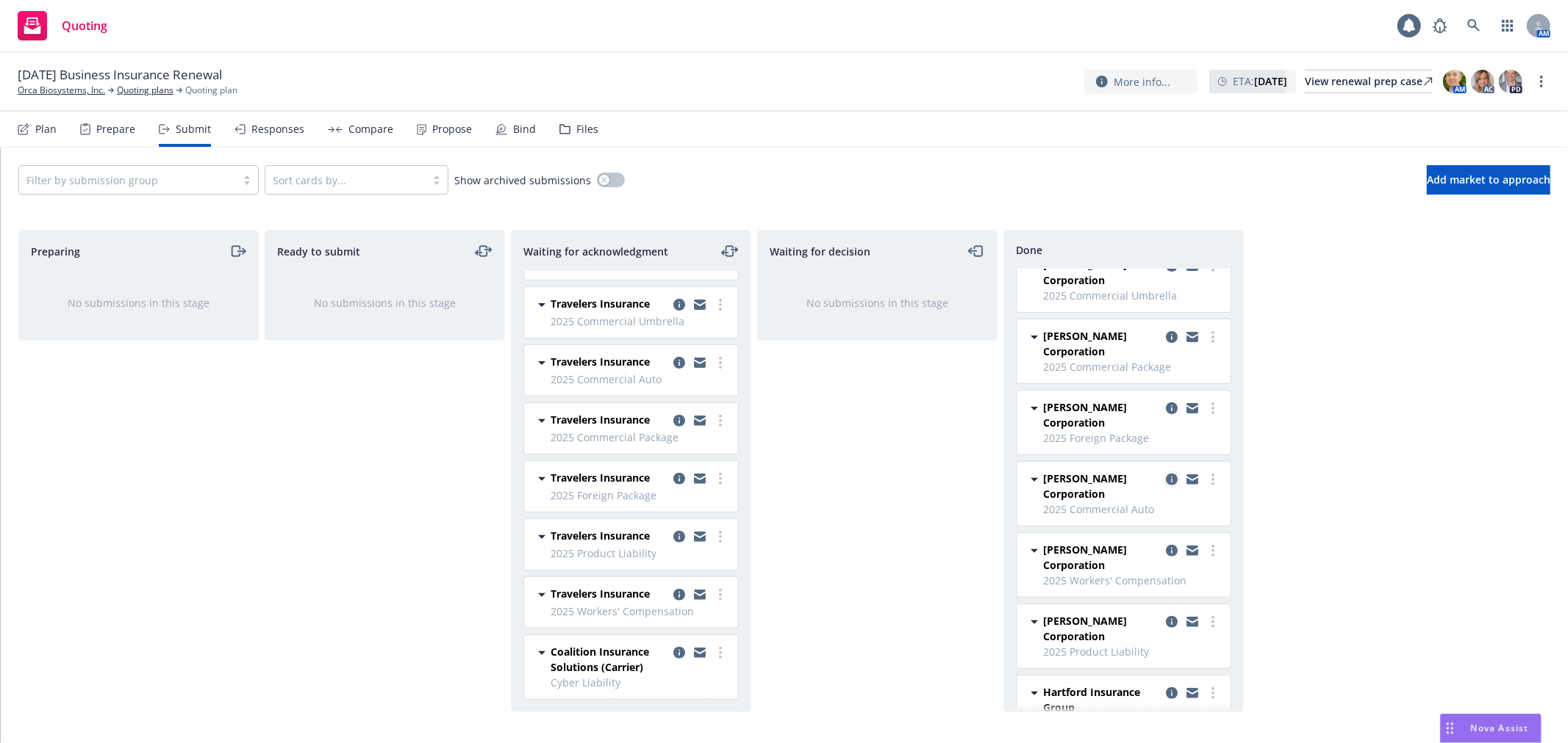
scroll to position [397, 0]
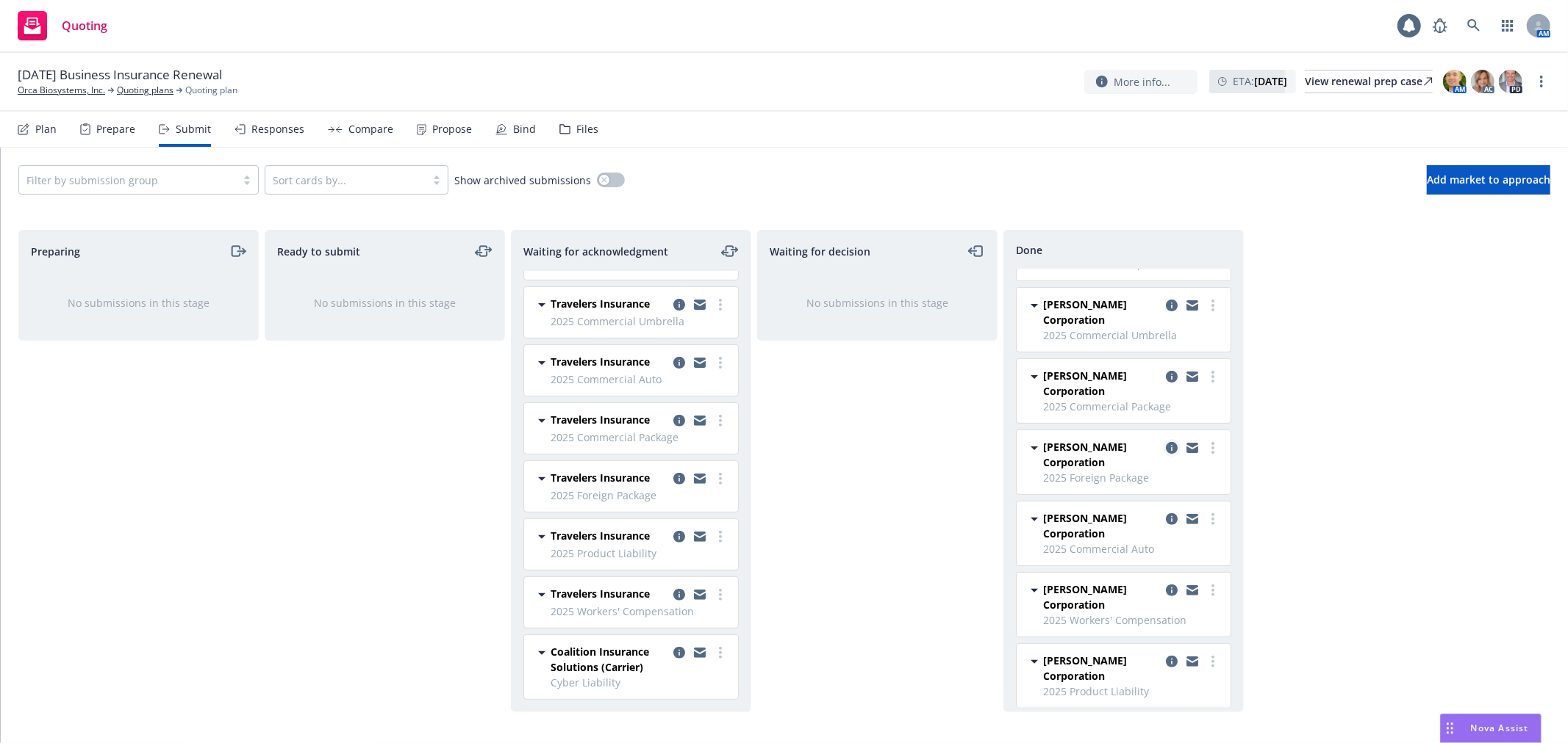
click at [1165, 452] on icon "copy logging email" at bounding box center [1171, 448] width 11 height 11
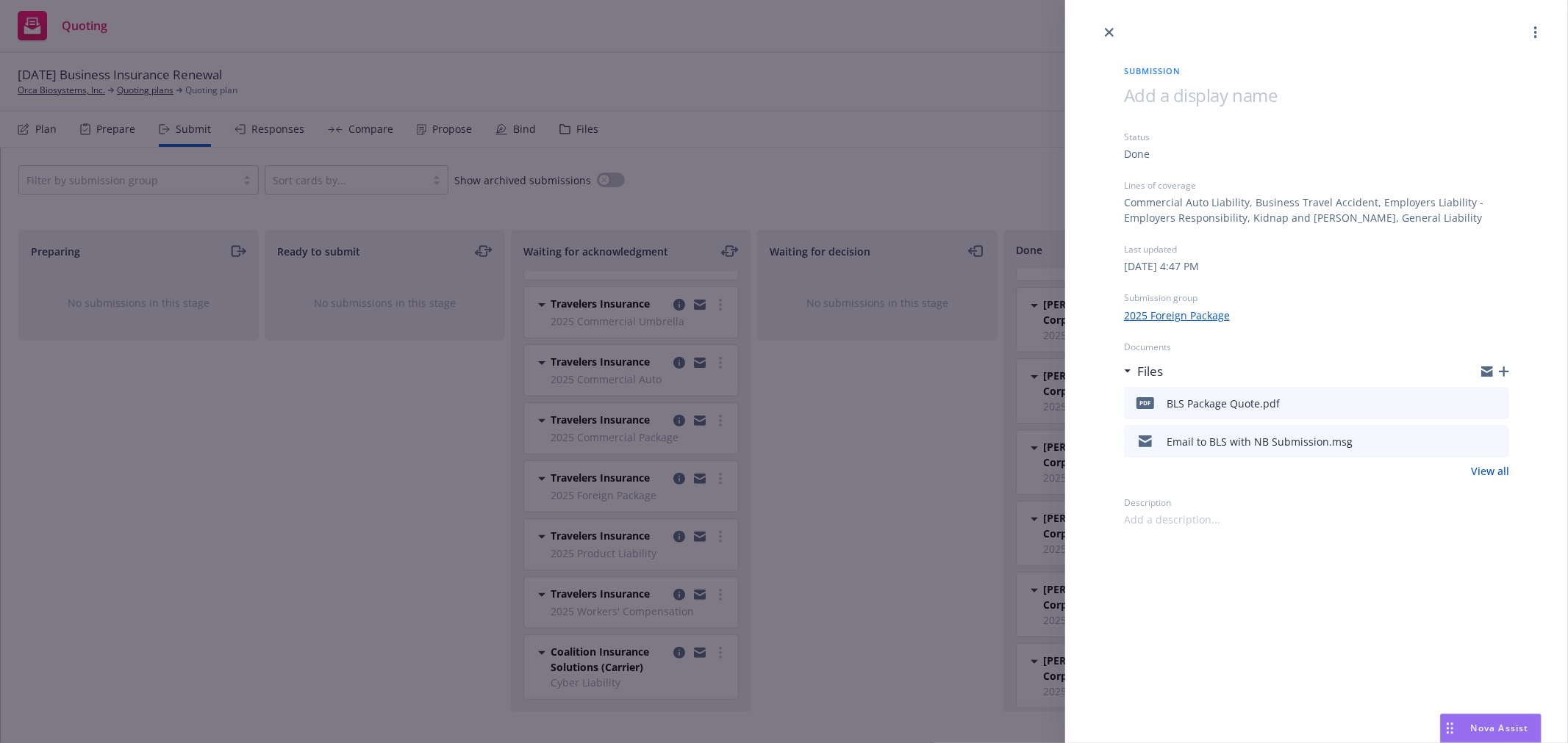
click at [970, 447] on div "Submission Status Done Lines of coverage Commercial Auto Liability, Business Tr…" at bounding box center [784, 372] width 1568 height 743
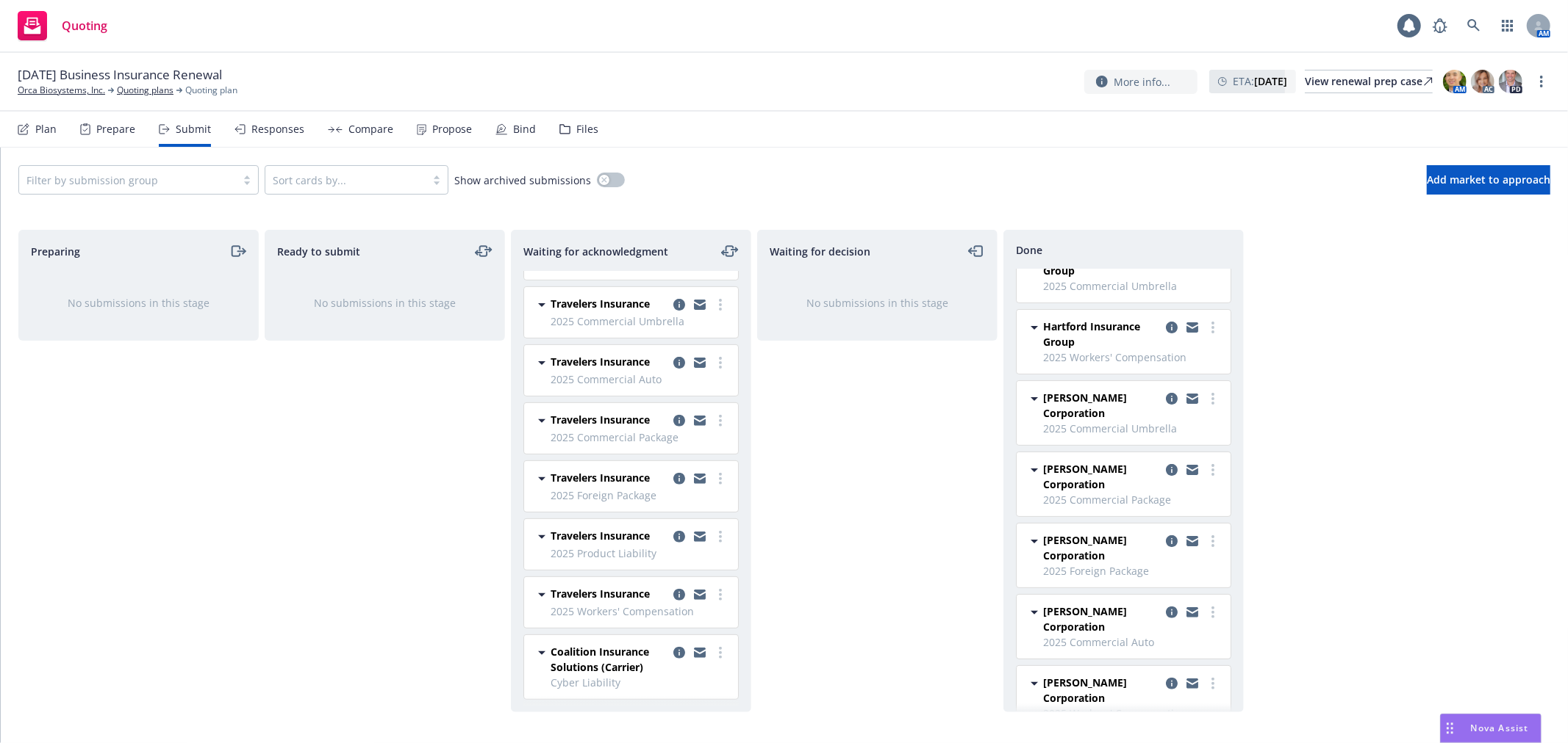
scroll to position [233, 0]
click at [1165, 394] on icon "copy logging email" at bounding box center [1171, 398] width 11 height 11
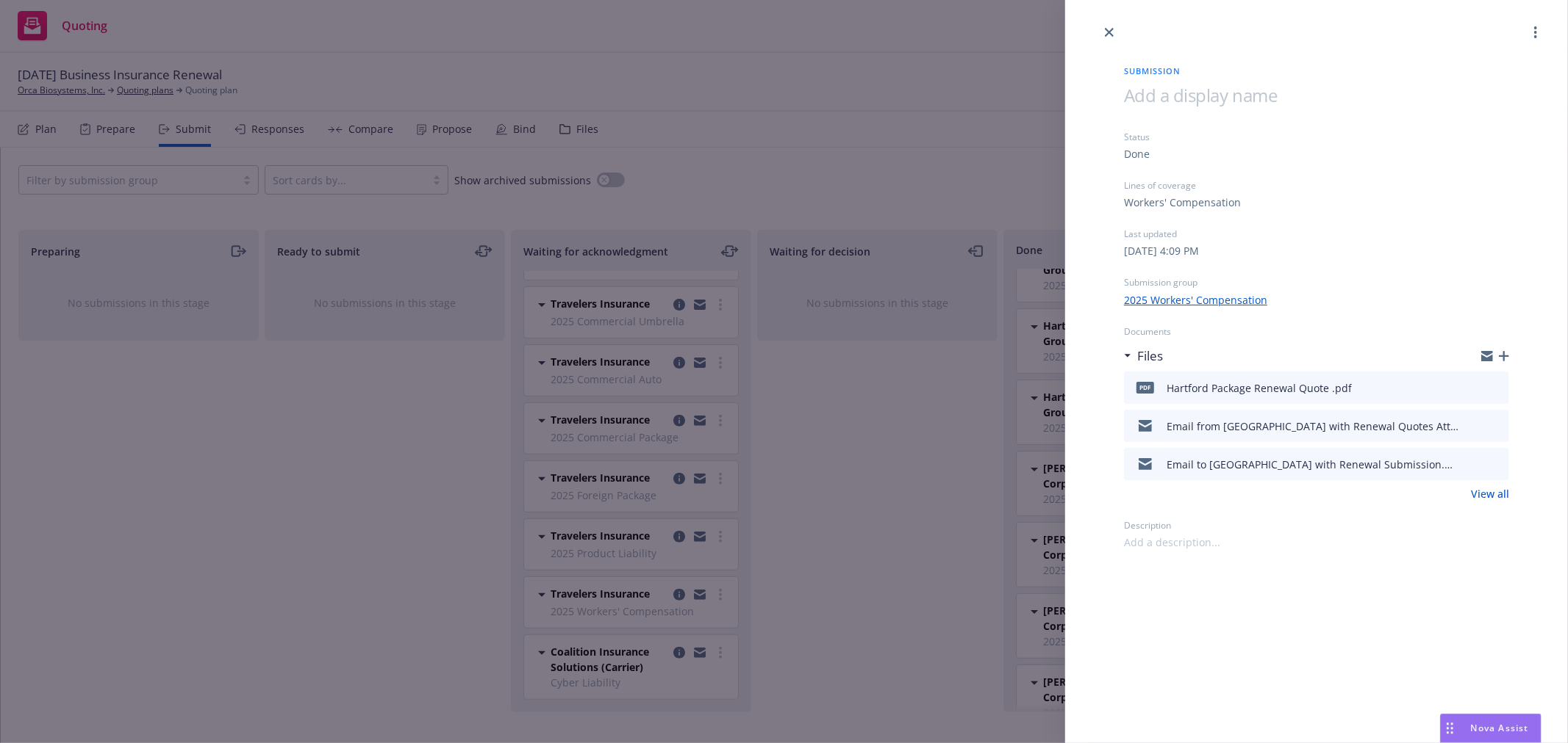
click at [860, 476] on div "Submission Status Done Lines of coverage Workers' Compensation Last updated [DA…" at bounding box center [784, 372] width 1568 height 743
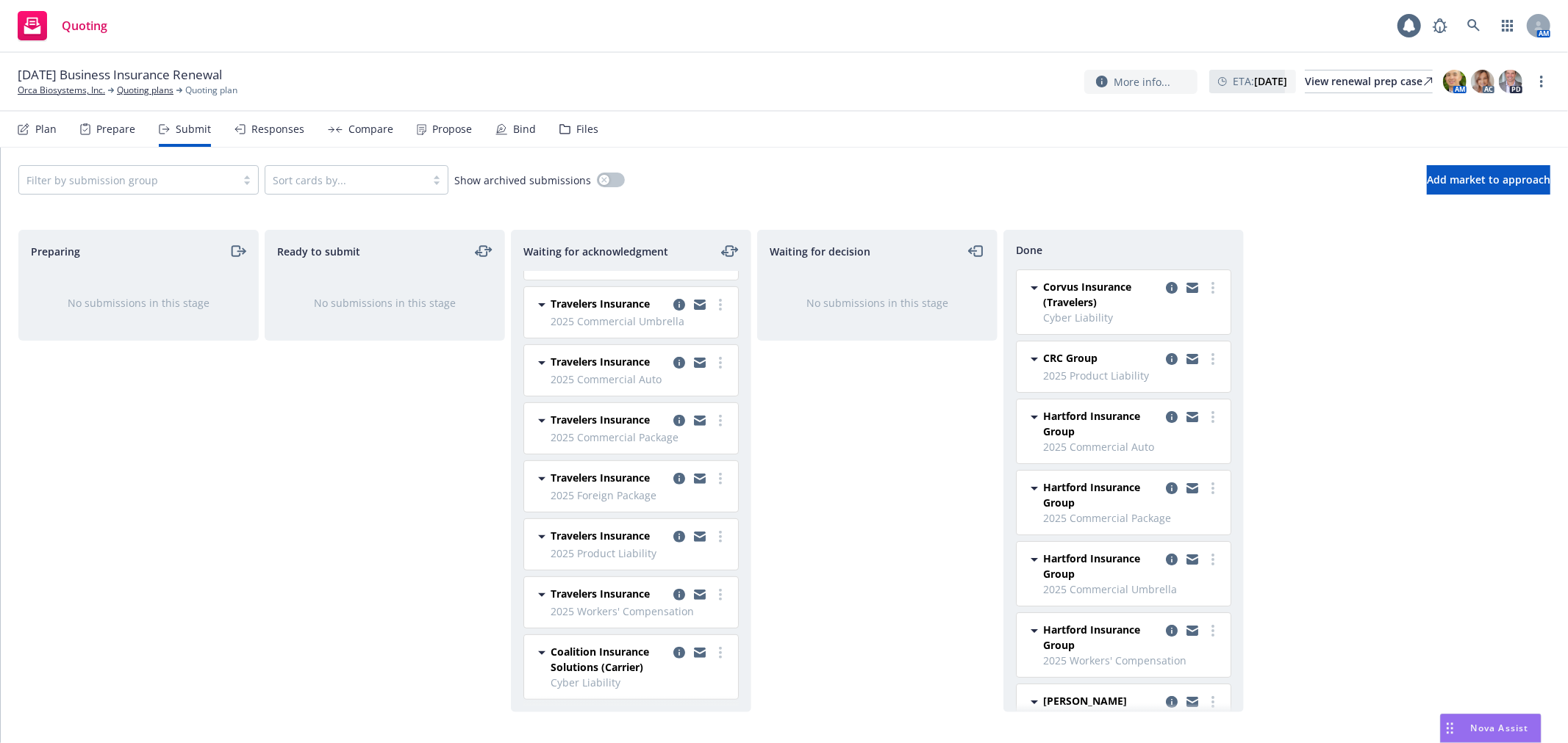
click at [287, 137] on div "Responses" at bounding box center [269, 129] width 70 height 35
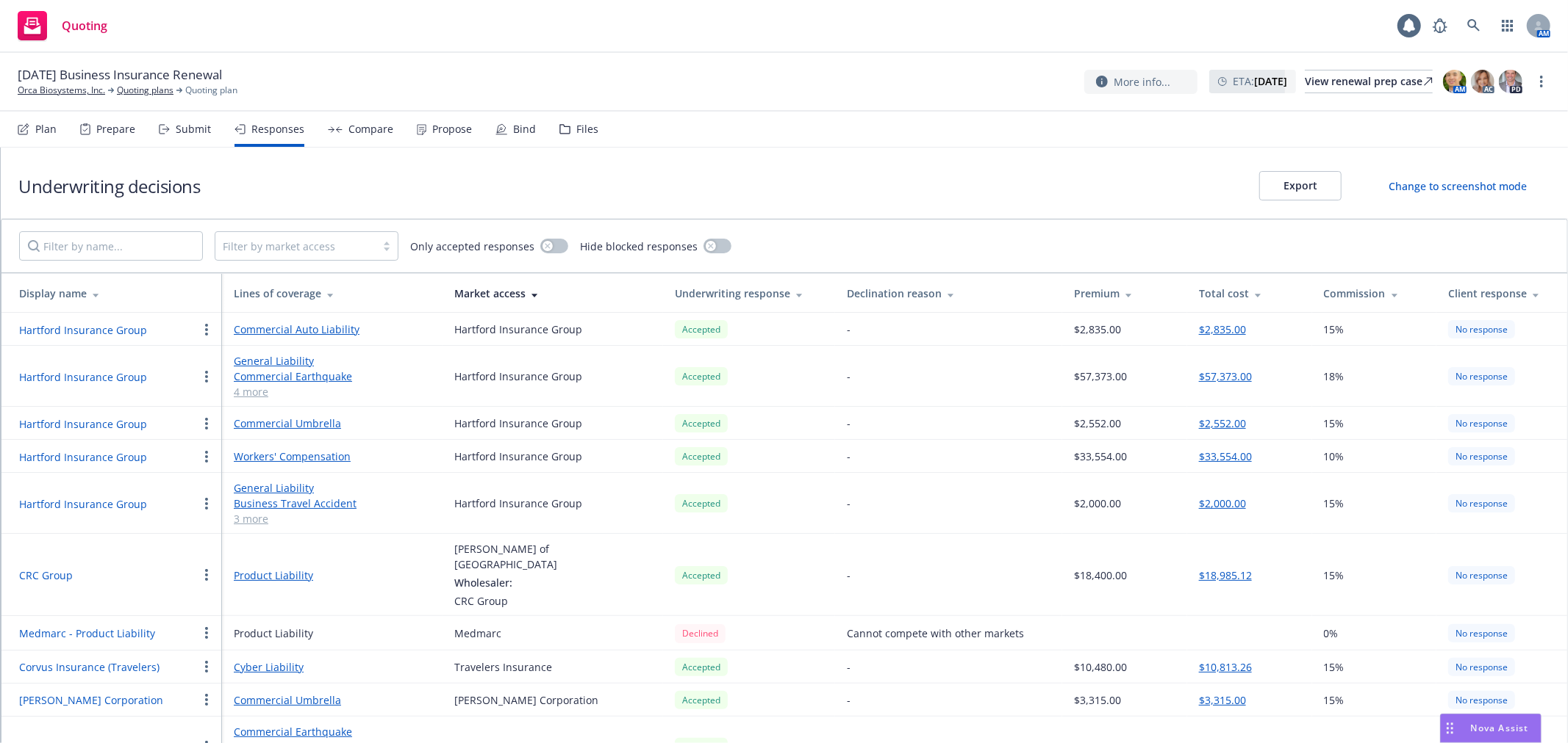
click at [342, 129] on div "Compare" at bounding box center [360, 129] width 66 height 35
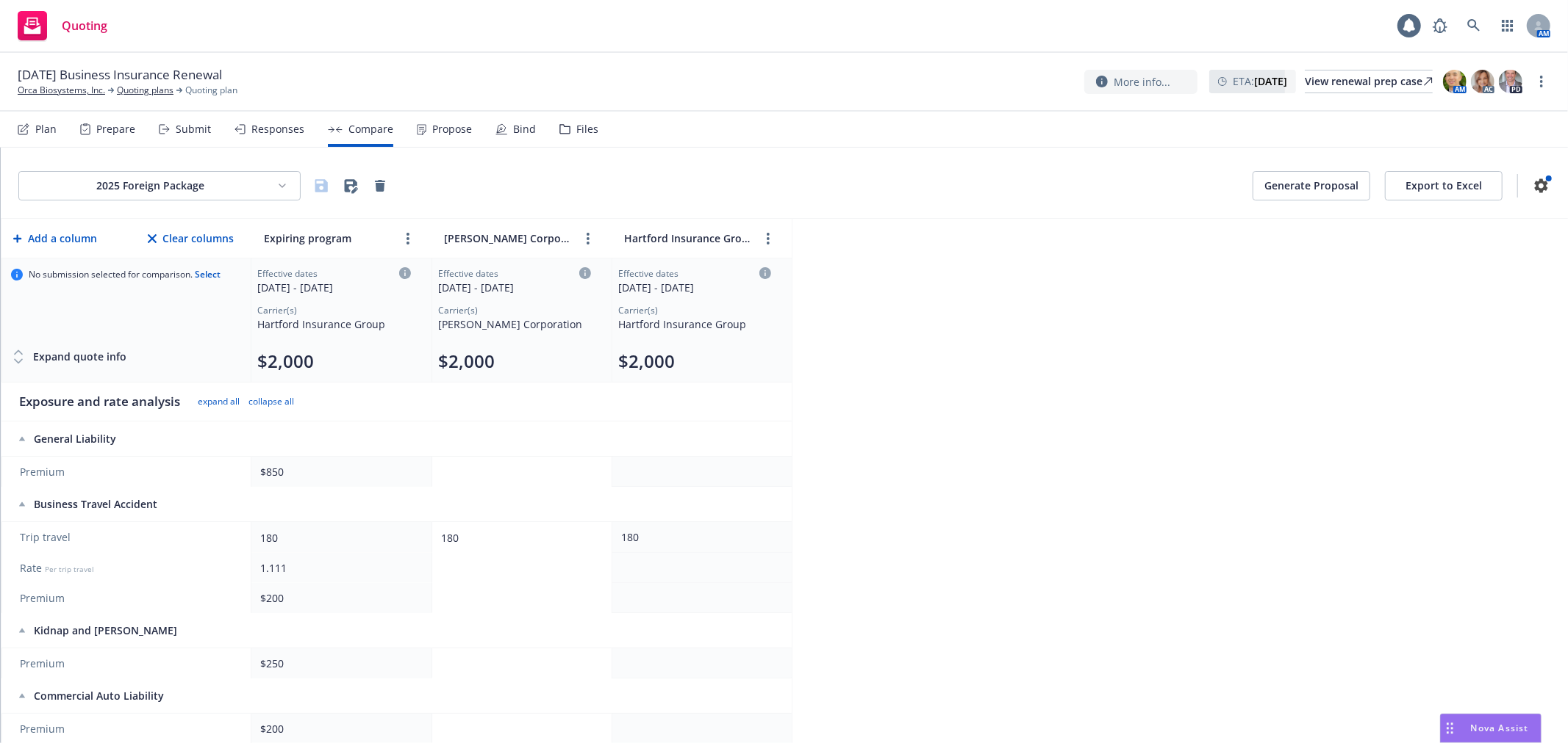
click at [424, 127] on div "Propose" at bounding box center [444, 129] width 55 height 35
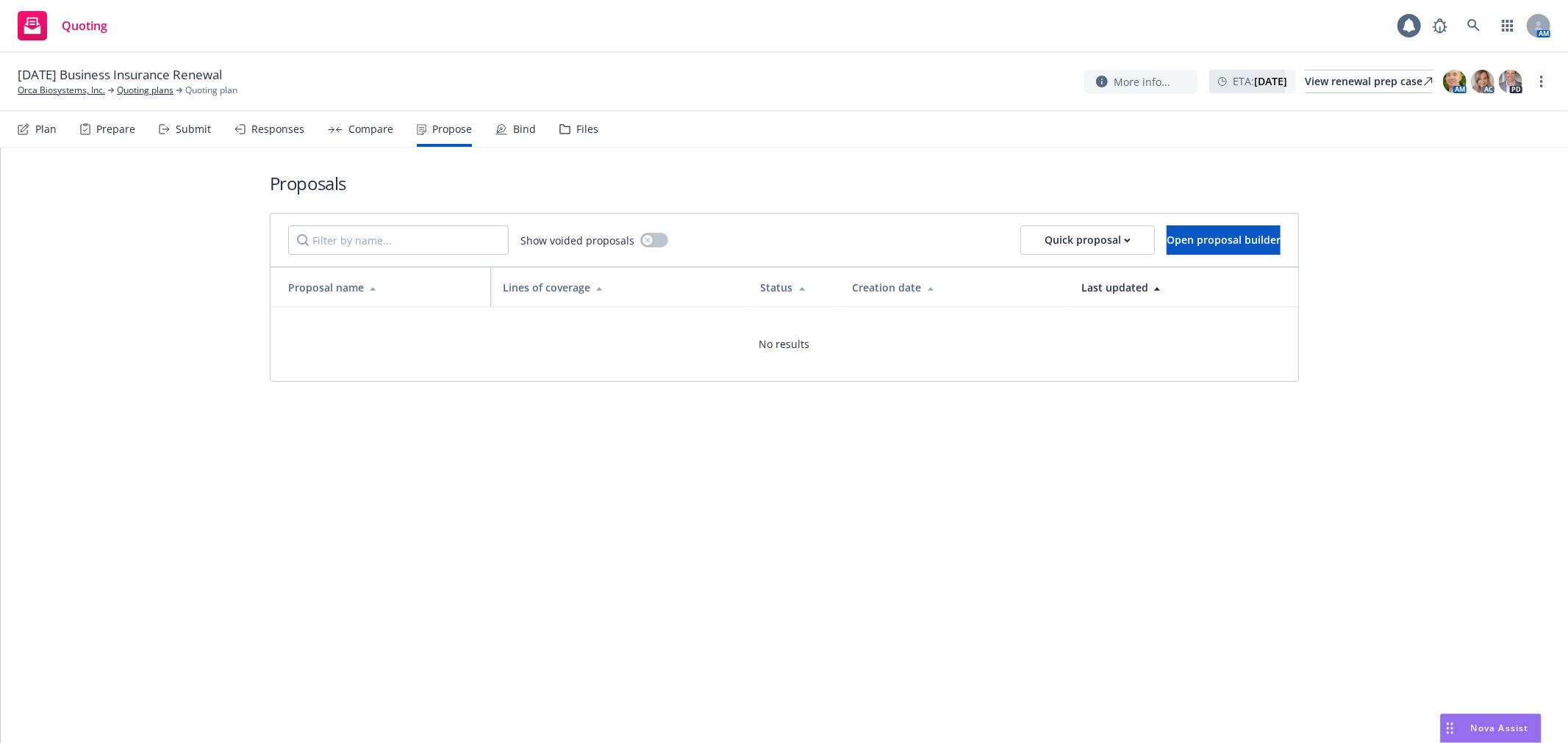
click at [518, 131] on div "Bind" at bounding box center [524, 129] width 23 height 11
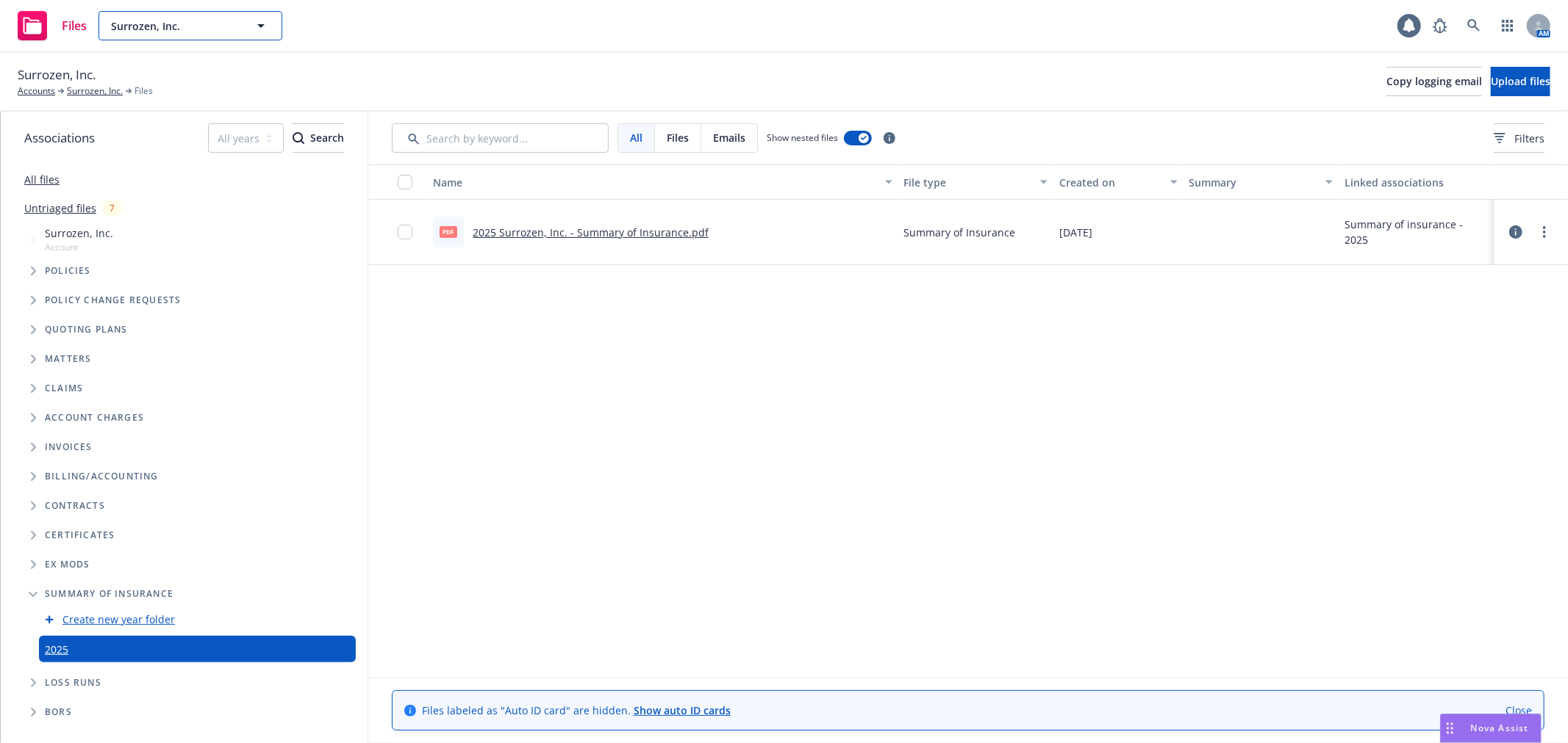
click at [197, 30] on span "Surrozen, Inc." at bounding box center [174, 26] width 127 height 15
type input "venn"
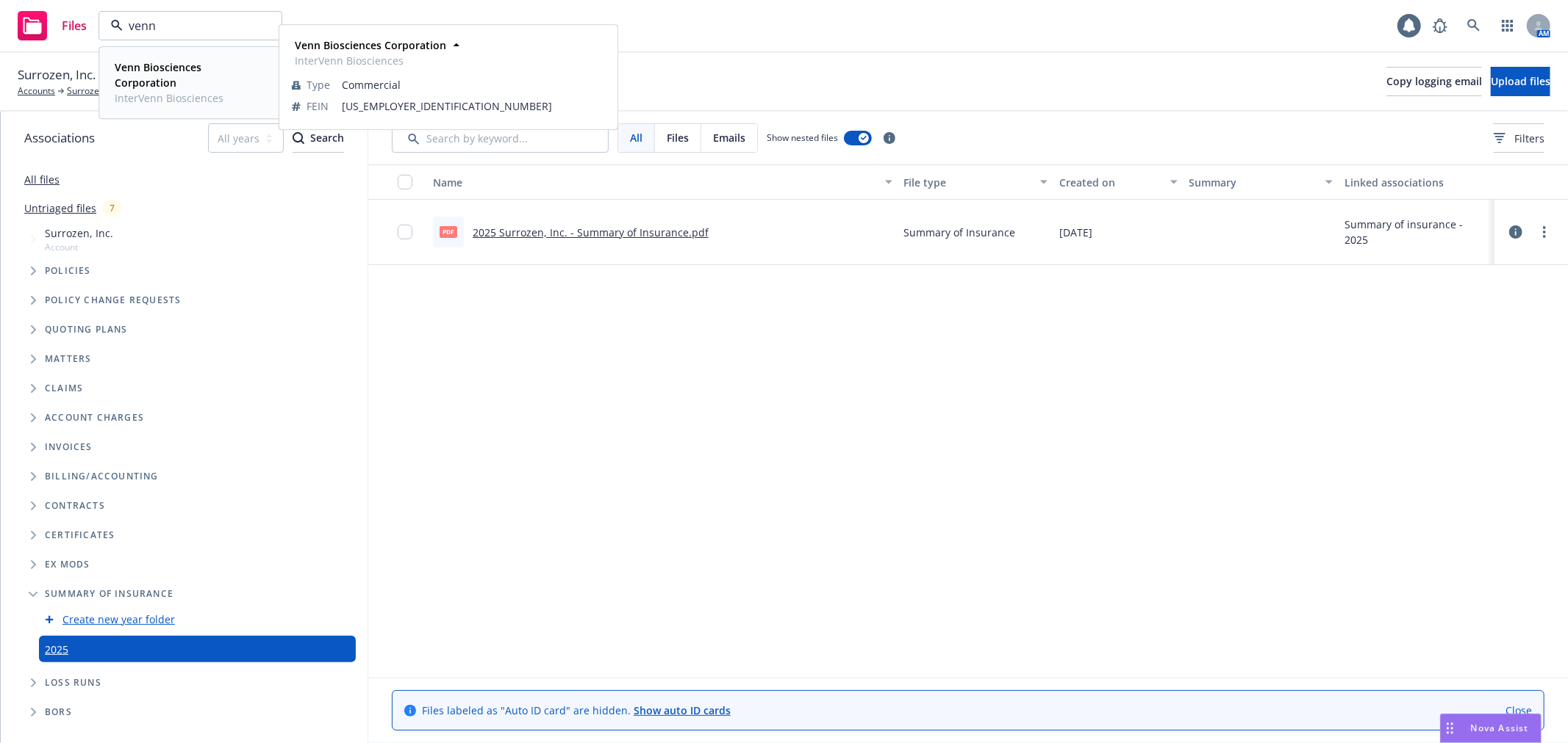
click at [163, 74] on span "Venn Biosciences Corporation" at bounding box center [188, 75] width 149 height 31
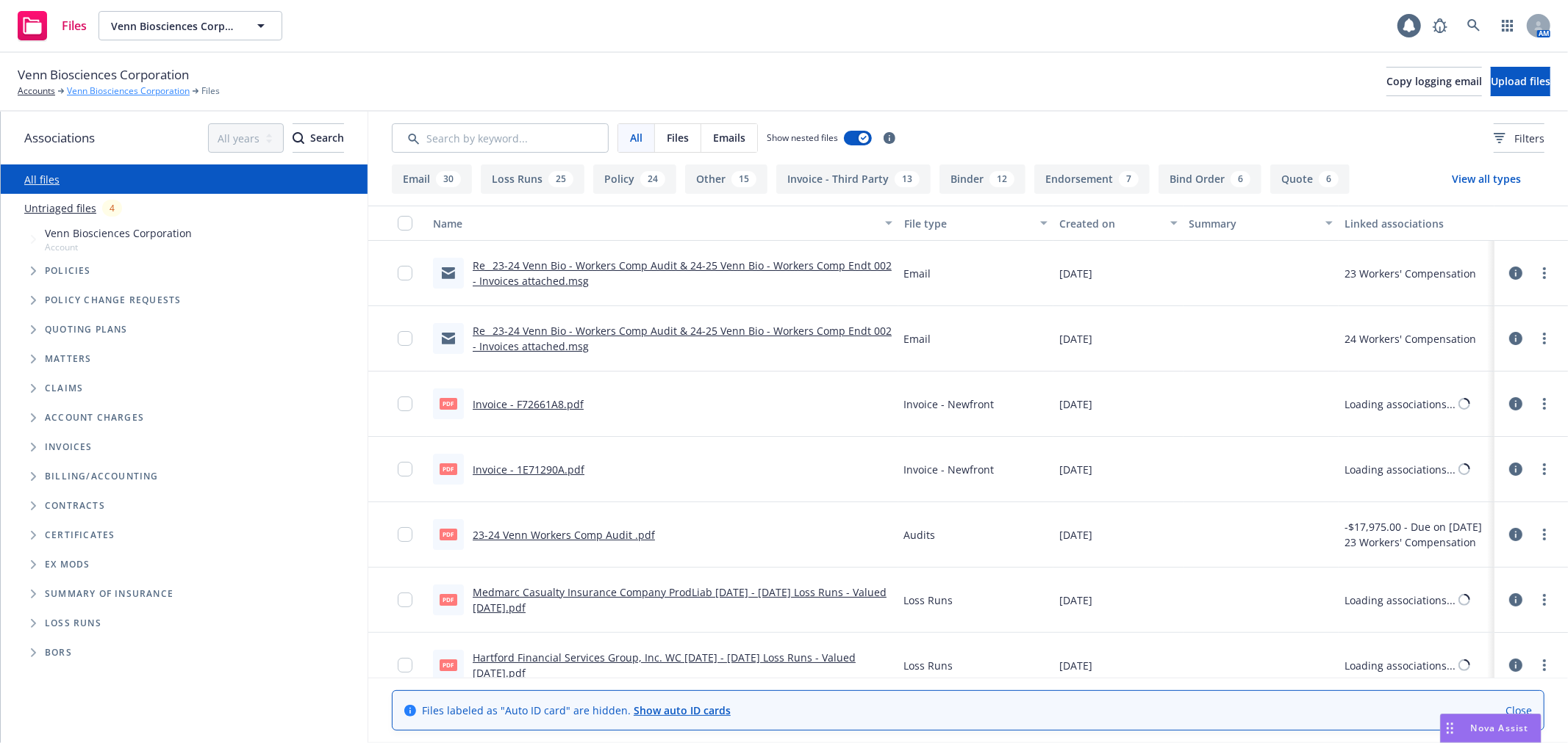
click at [114, 89] on link "Venn Biosciences Corporation" at bounding box center [127, 91] width 123 height 13
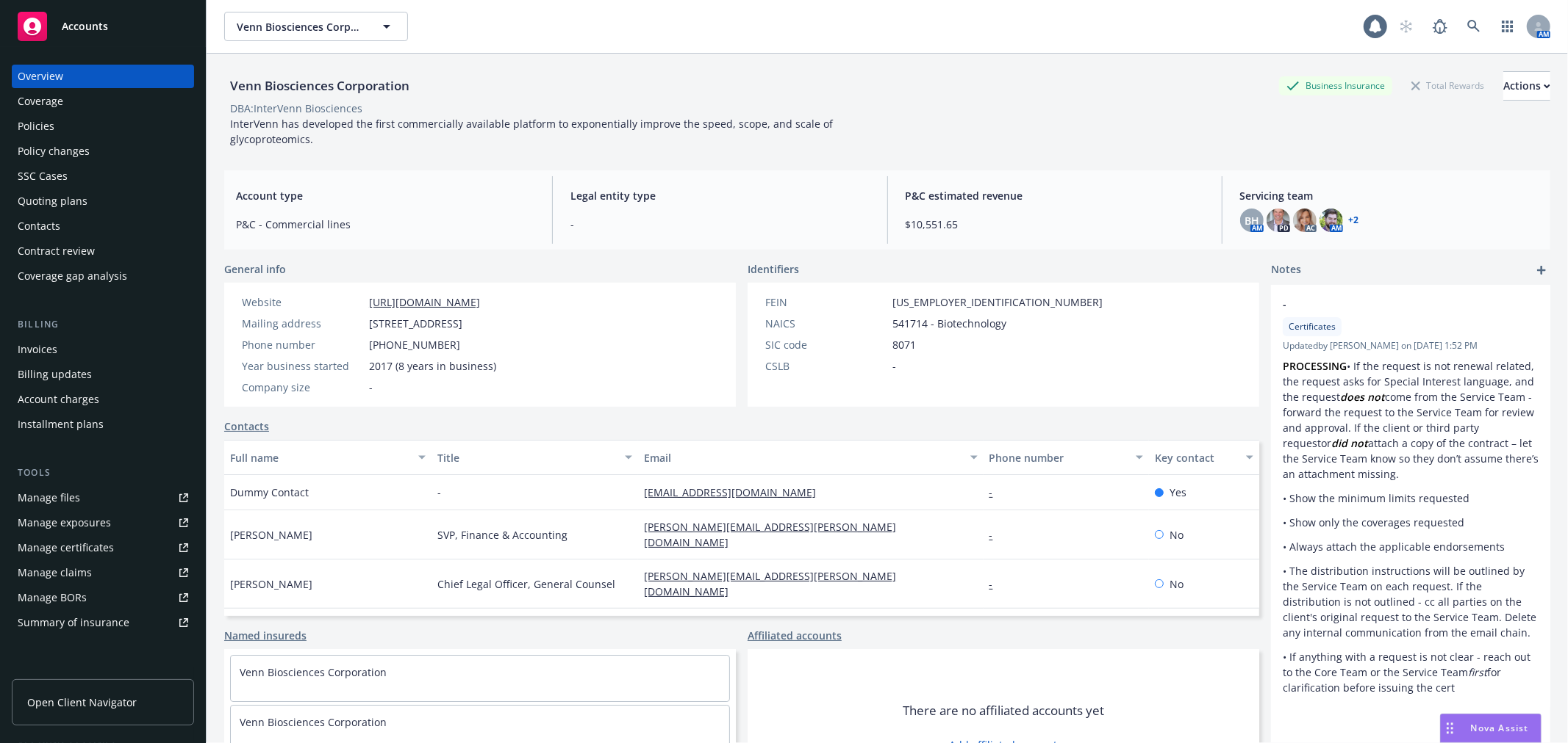
click at [56, 118] on div "Policies" at bounding box center [103, 126] width 170 height 24
